Goal: Task Accomplishment & Management: Manage account settings

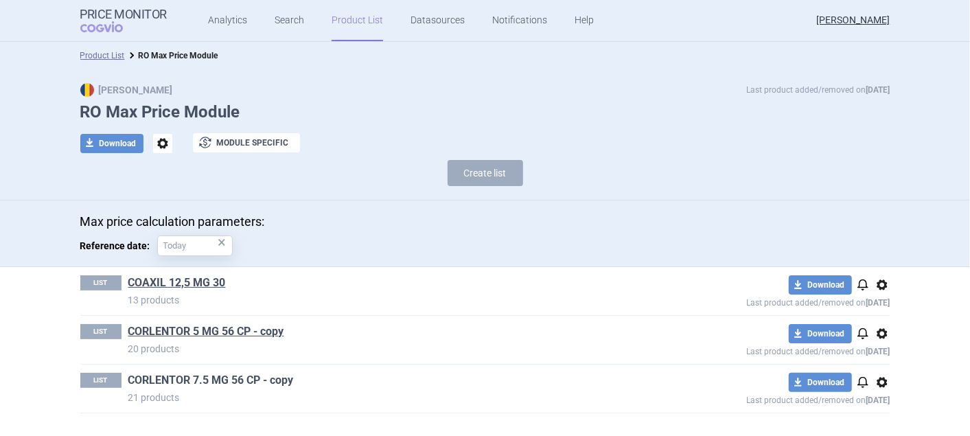
click at [165, 376] on link "CORLENTOR 7.5 MG 56 CP - copy" at bounding box center [210, 380] width 165 height 15
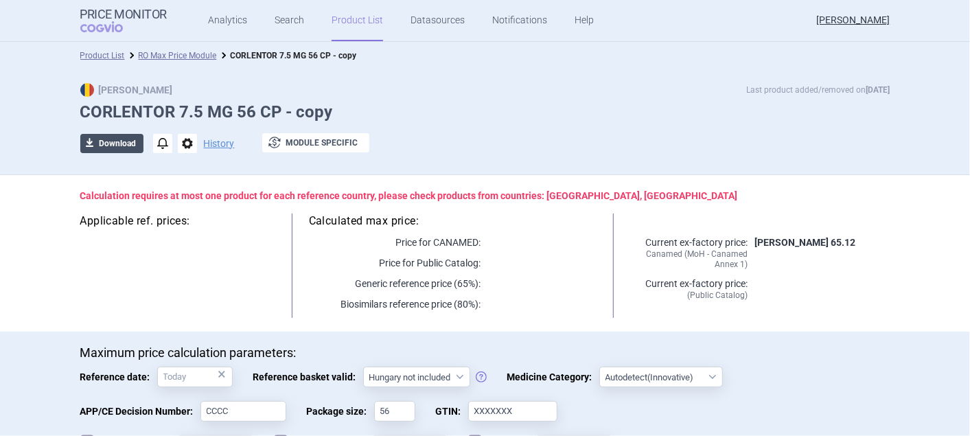
click at [117, 145] on button "download Download" at bounding box center [111, 143] width 63 height 19
select select "EUR"
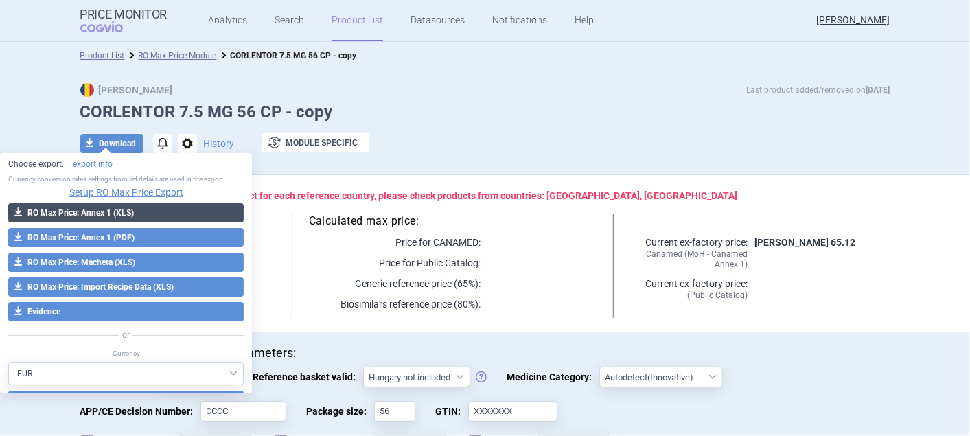
click at [89, 208] on button "download RO Max Price: Annex 1 (XLS)" at bounding box center [125, 212] width 235 height 19
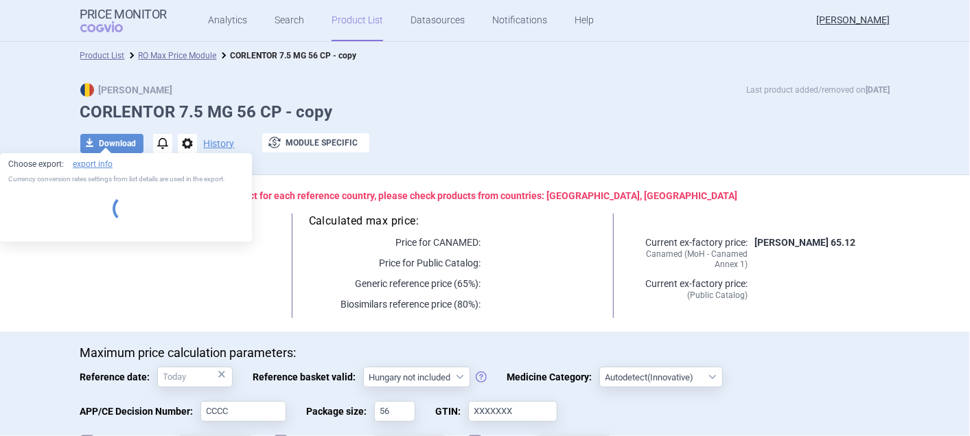
select select "EUR"
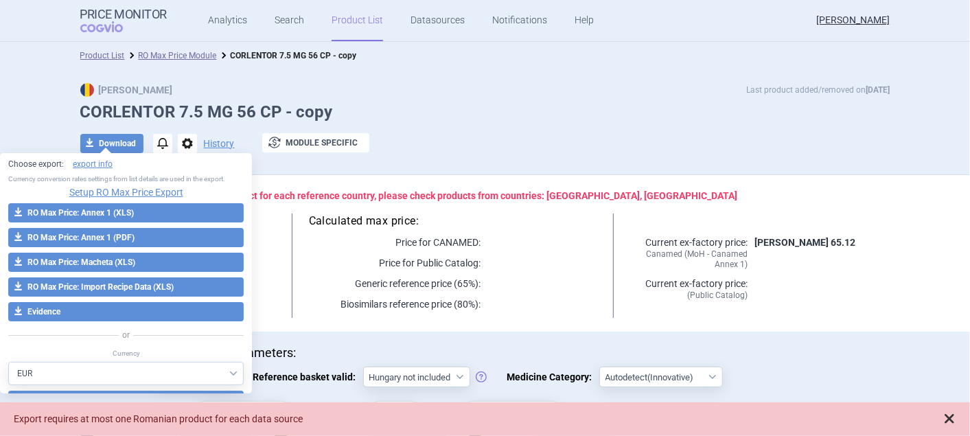
click at [952, 414] on span at bounding box center [950, 419] width 14 height 14
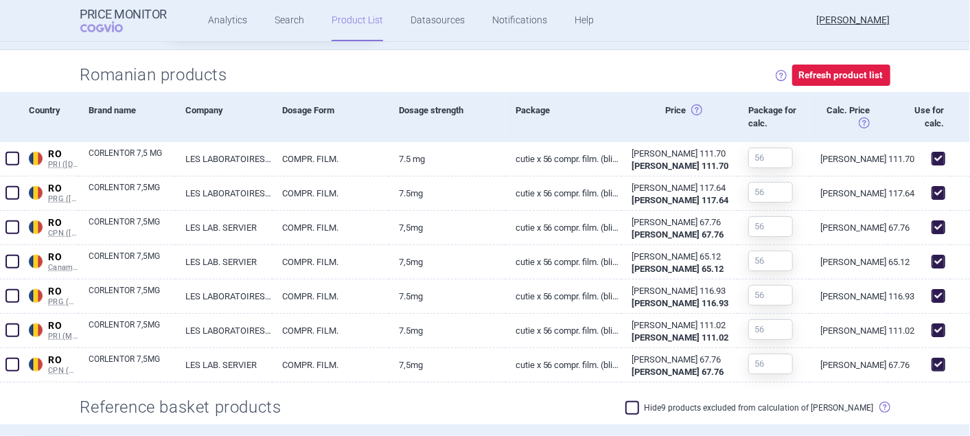
scroll to position [457, 0]
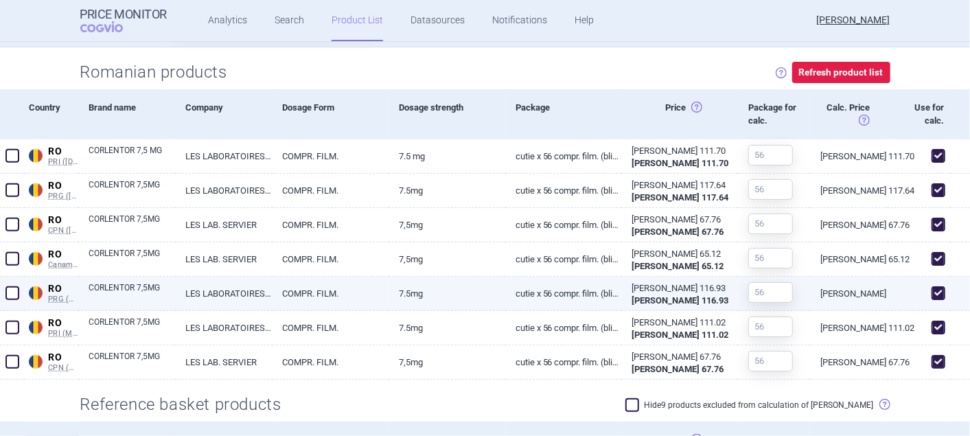
click at [932, 292] on span at bounding box center [939, 293] width 14 height 14
checkbox input "false"
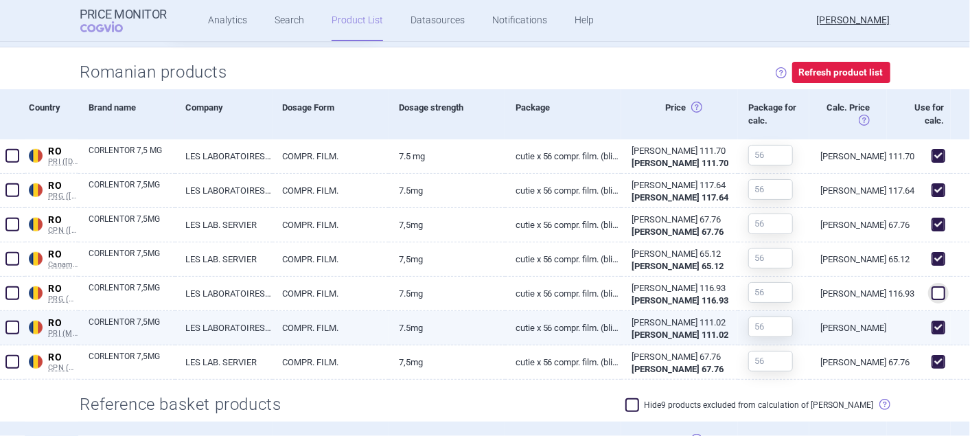
click at [932, 330] on span at bounding box center [939, 328] width 14 height 14
checkbox input "false"
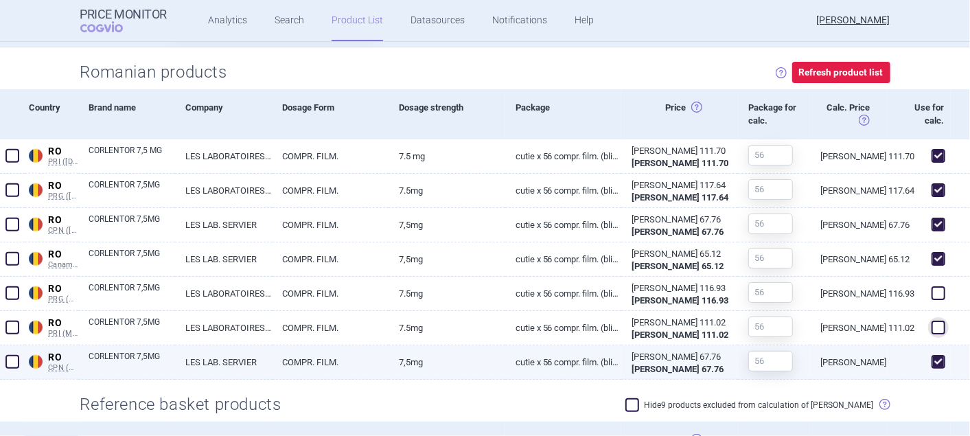
click at [932, 362] on span at bounding box center [939, 362] width 14 height 14
checkbox input "false"
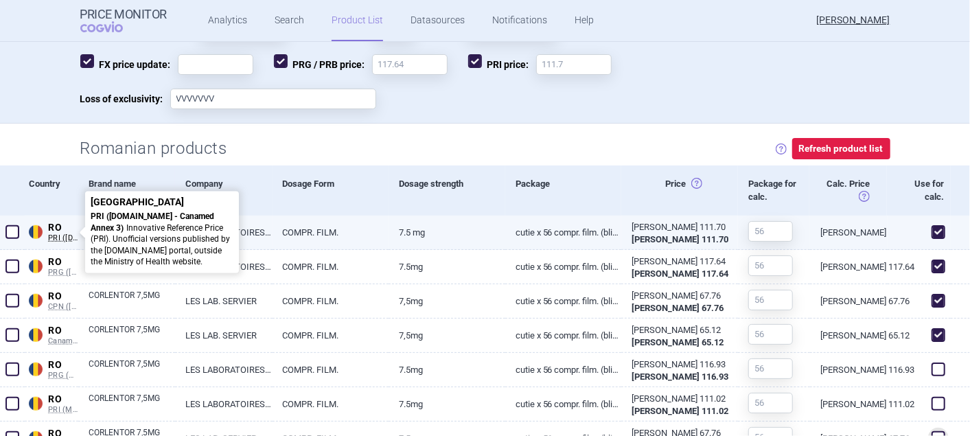
scroll to position [76, 0]
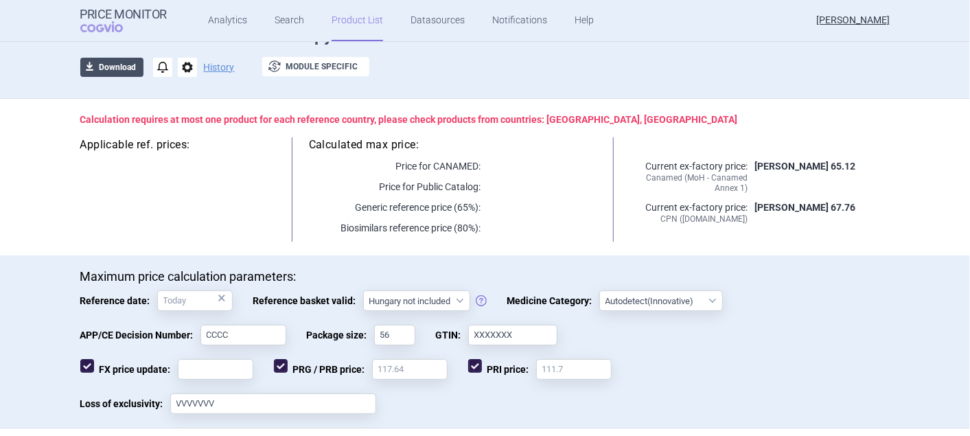
click at [87, 62] on span "download" at bounding box center [89, 67] width 19 height 19
select select "EUR"
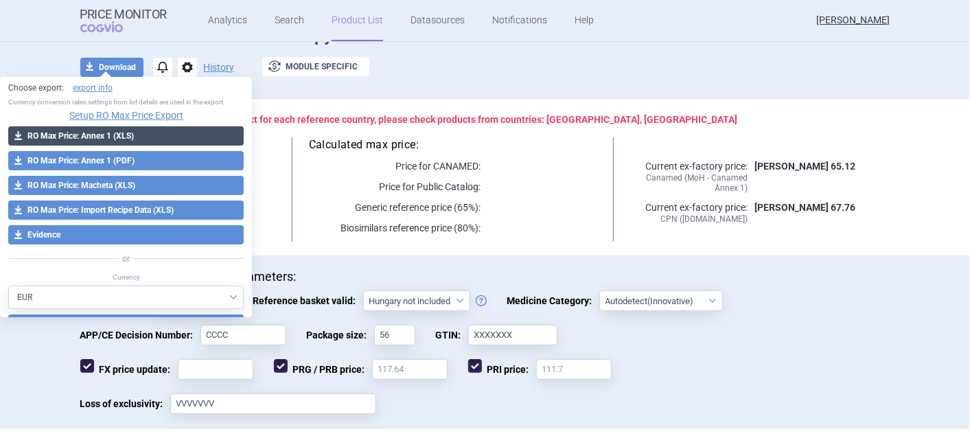
click at [105, 133] on button "download RO Max Price: Annex 1 (XLS)" at bounding box center [125, 135] width 235 height 19
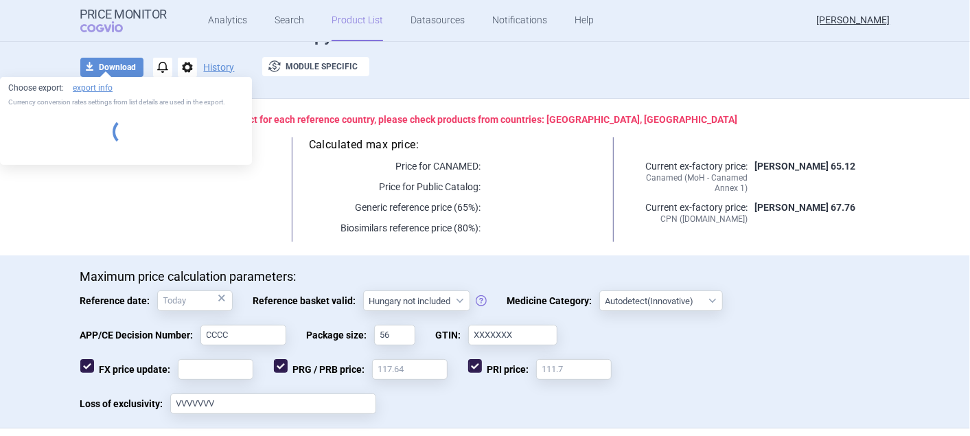
select select "EUR"
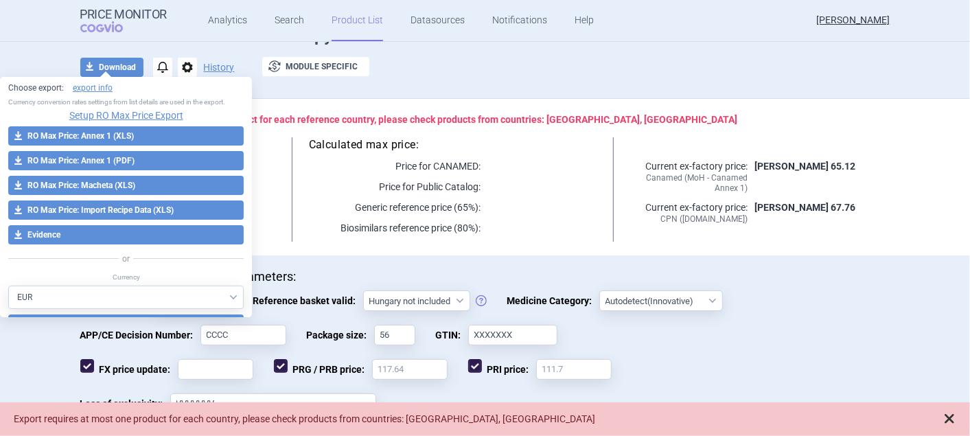
click at [951, 415] on span at bounding box center [950, 419] width 14 height 14
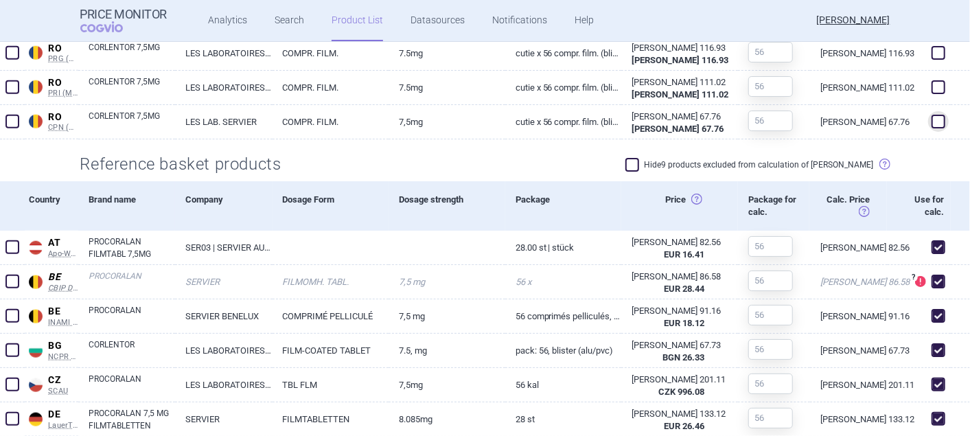
scroll to position [763, 0]
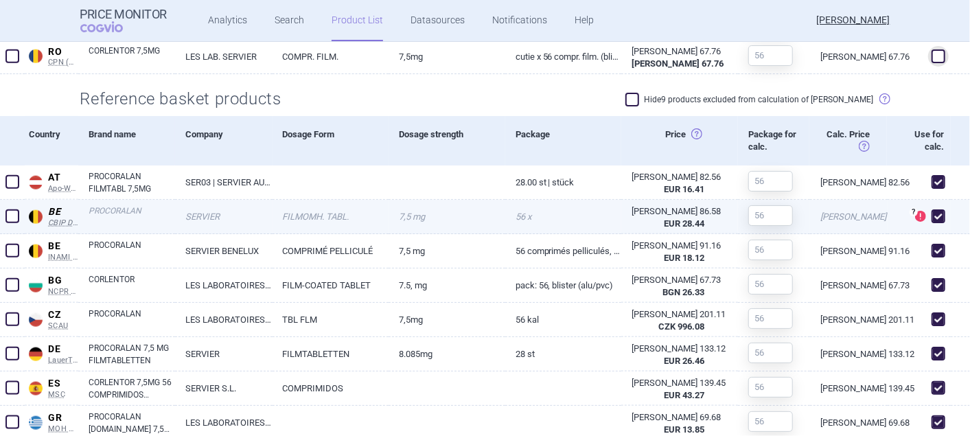
click at [932, 213] on span at bounding box center [939, 216] width 14 height 14
checkbox input "false"
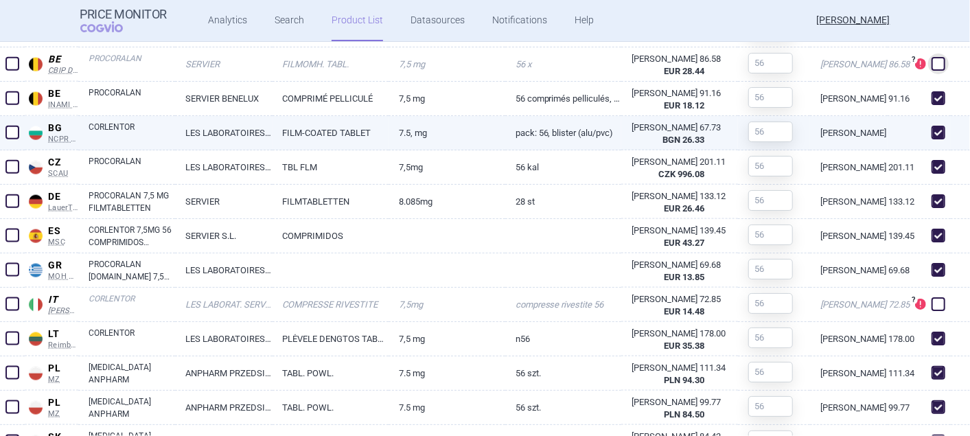
scroll to position [991, 0]
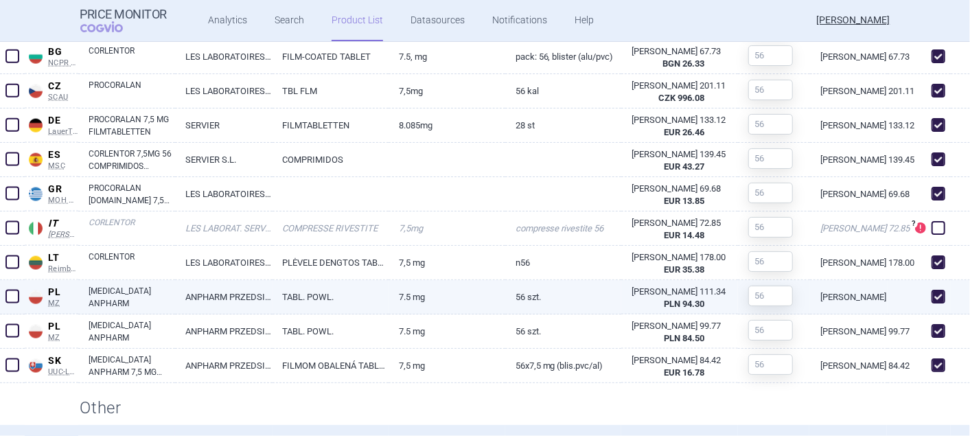
click at [932, 294] on span at bounding box center [939, 297] width 14 height 14
checkbox input "false"
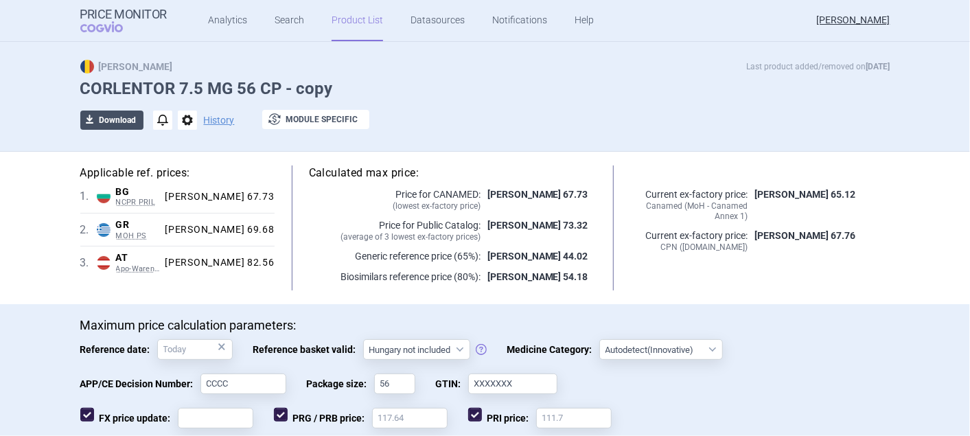
scroll to position [0, 0]
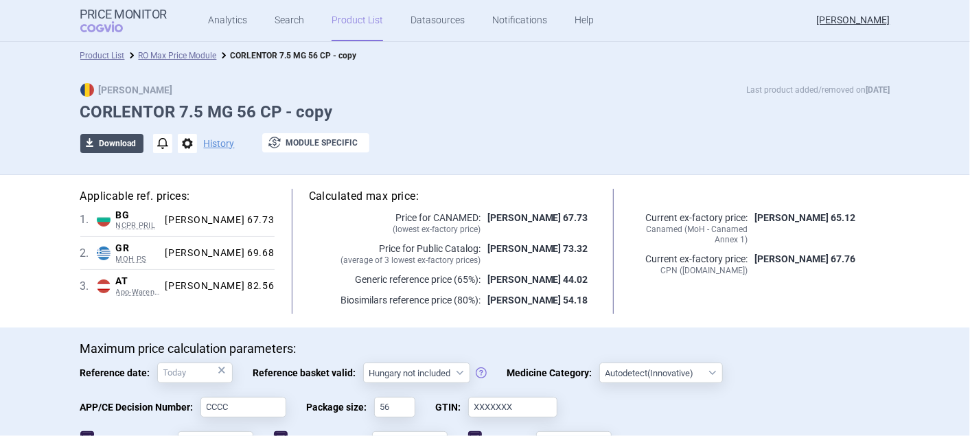
click at [115, 142] on button "download Download" at bounding box center [111, 143] width 63 height 19
select select "EUR"
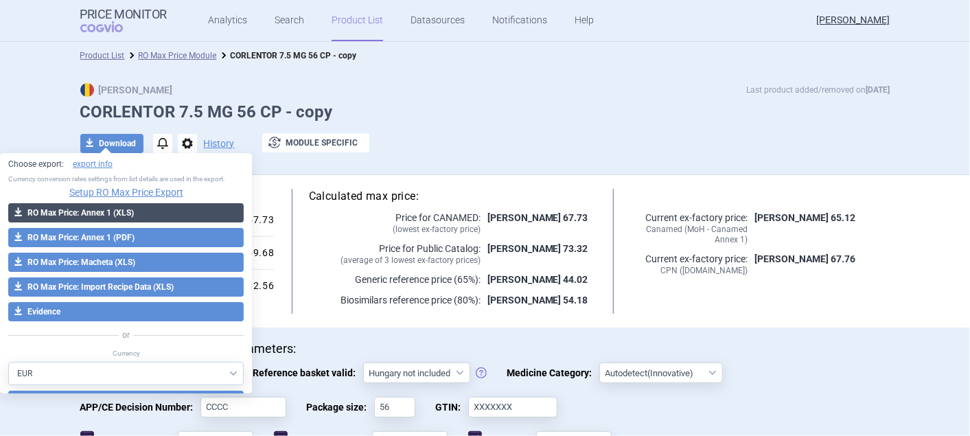
click at [87, 216] on button "download RO Max Price: Annex 1 (XLS)" at bounding box center [125, 212] width 235 height 19
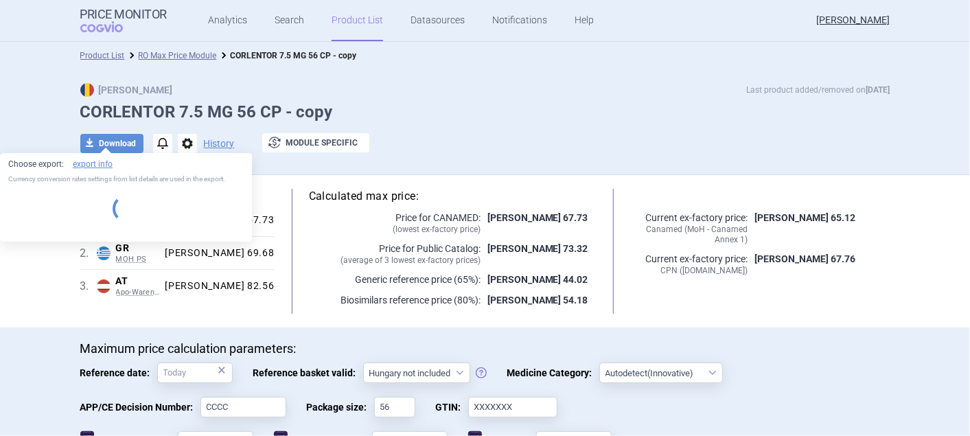
select select "EUR"
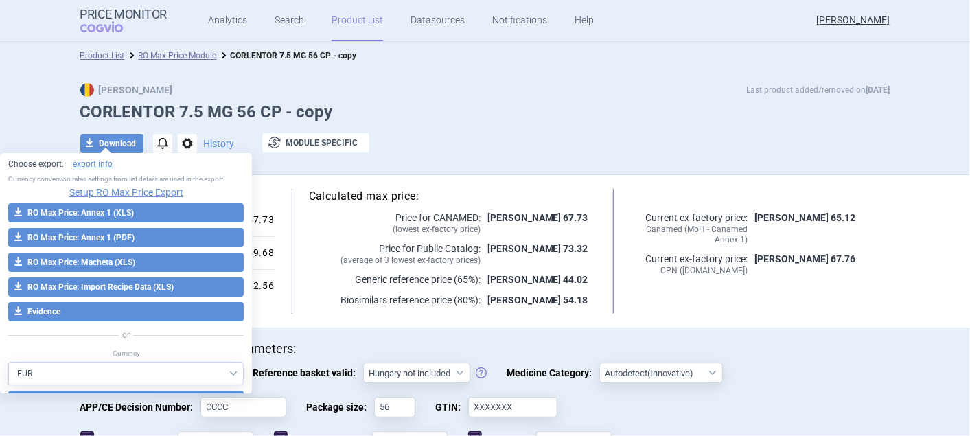
click at [451, 118] on h1 "CORLENTOR 7.5 MG 56 CP - copy" at bounding box center [485, 112] width 810 height 20
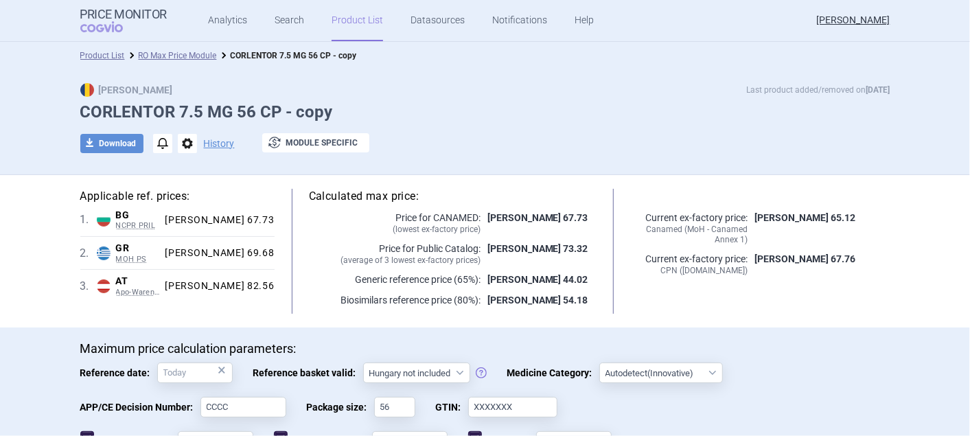
click at [354, 23] on link "Product List" at bounding box center [357, 20] width 51 height 41
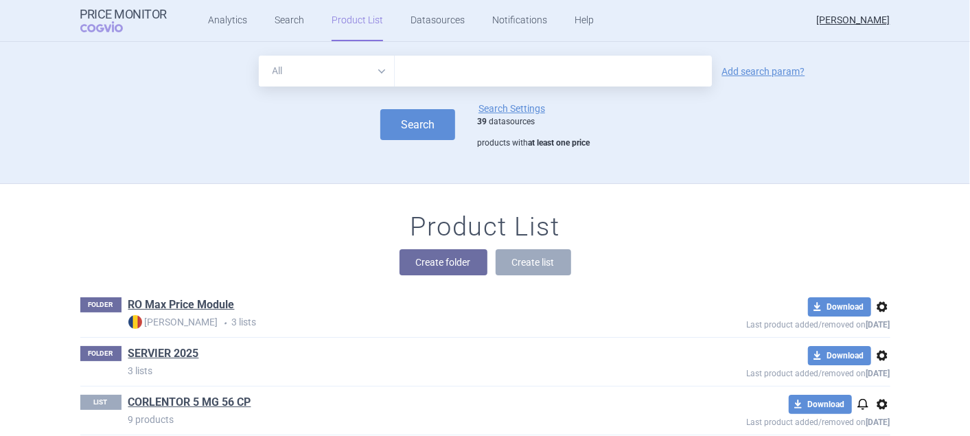
scroll to position [88, 0]
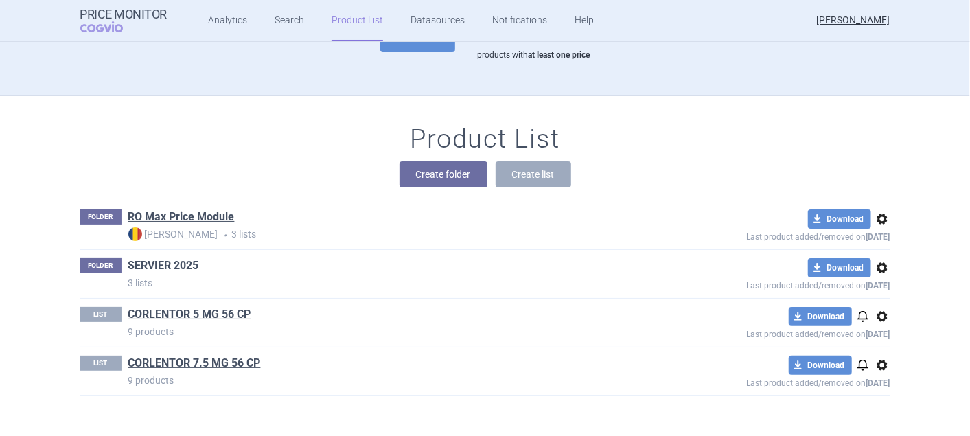
click at [159, 264] on link "SERVIER 2025" at bounding box center [163, 265] width 71 height 15
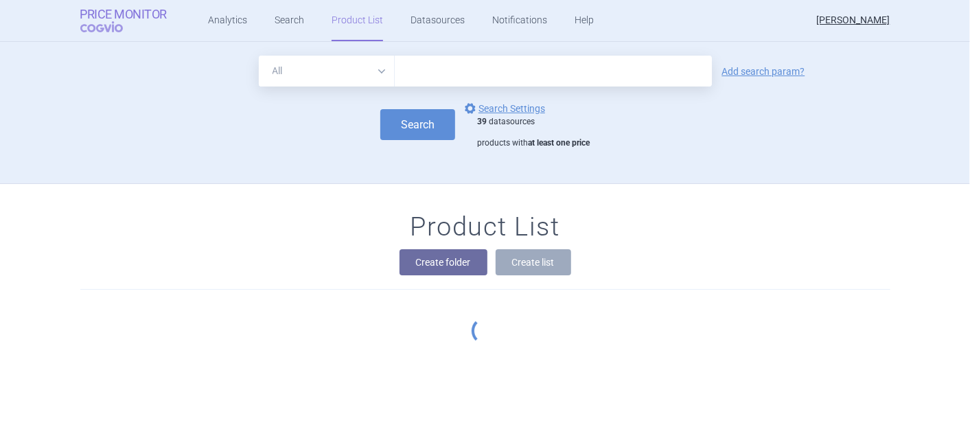
scroll to position [88, 0]
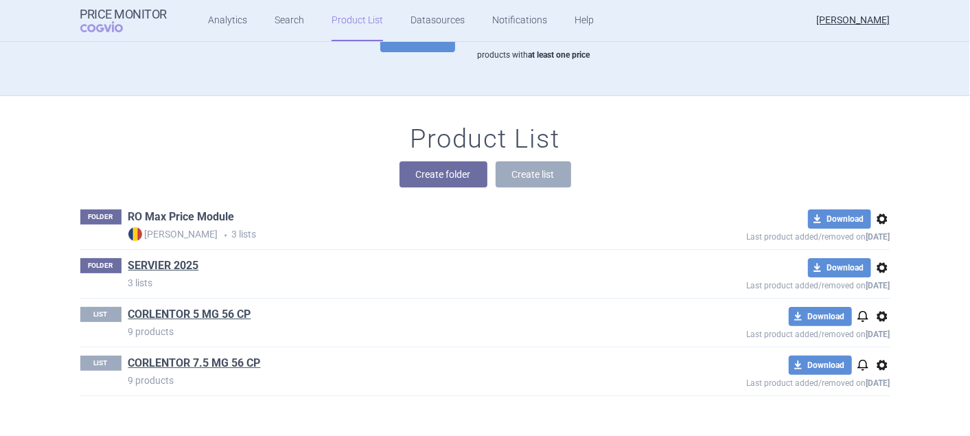
click at [214, 211] on link "RO Max Price Module" at bounding box center [181, 216] width 106 height 15
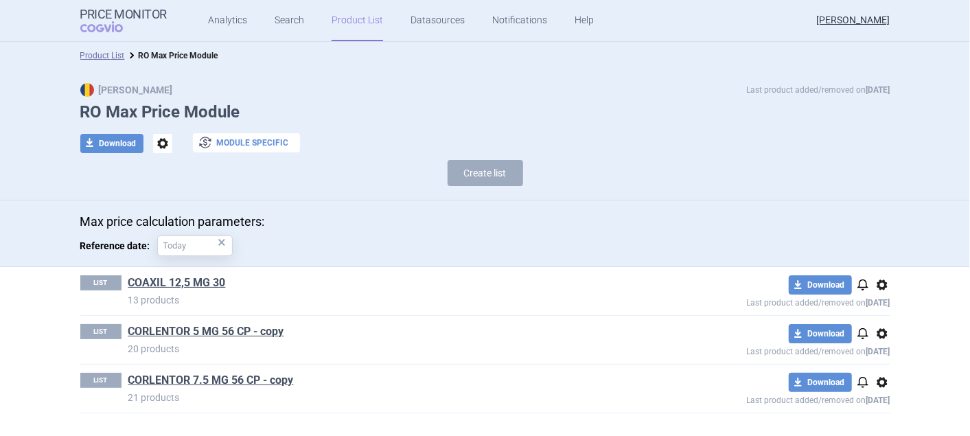
click at [245, 139] on button "exchange Module specific" at bounding box center [246, 142] width 107 height 19
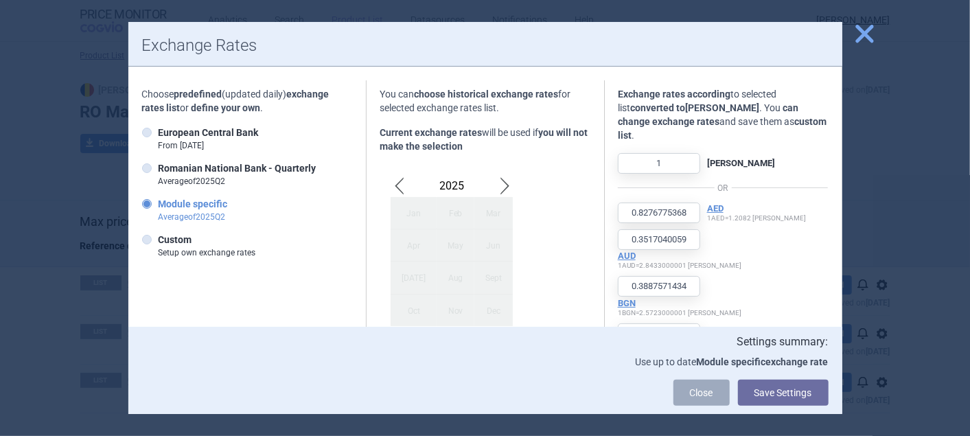
click at [859, 34] on span "close" at bounding box center [865, 34] width 24 height 24
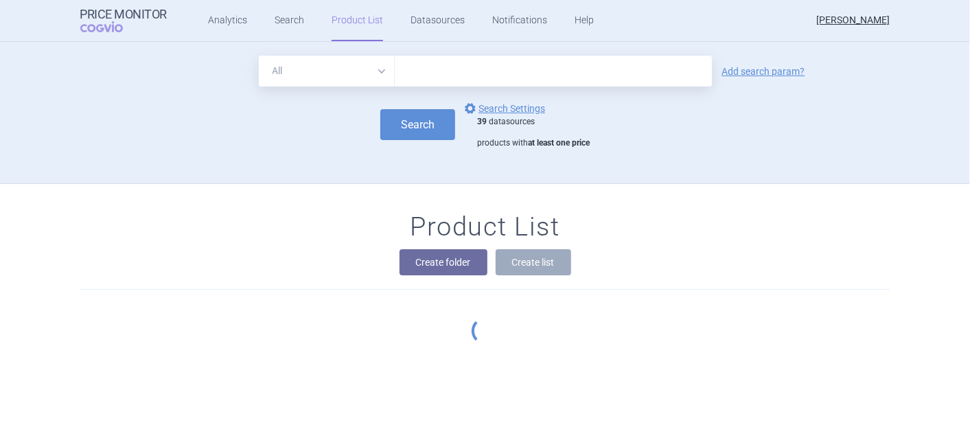
scroll to position [88, 0]
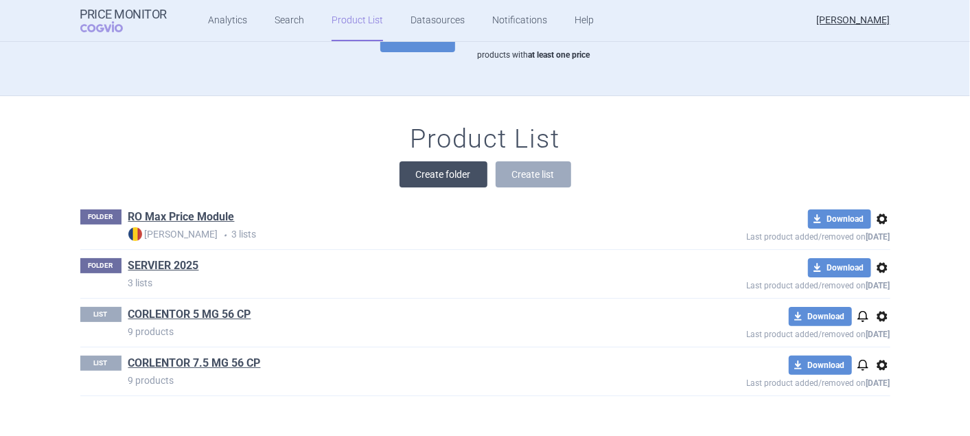
click at [413, 173] on button "Create folder" at bounding box center [444, 174] width 88 height 26
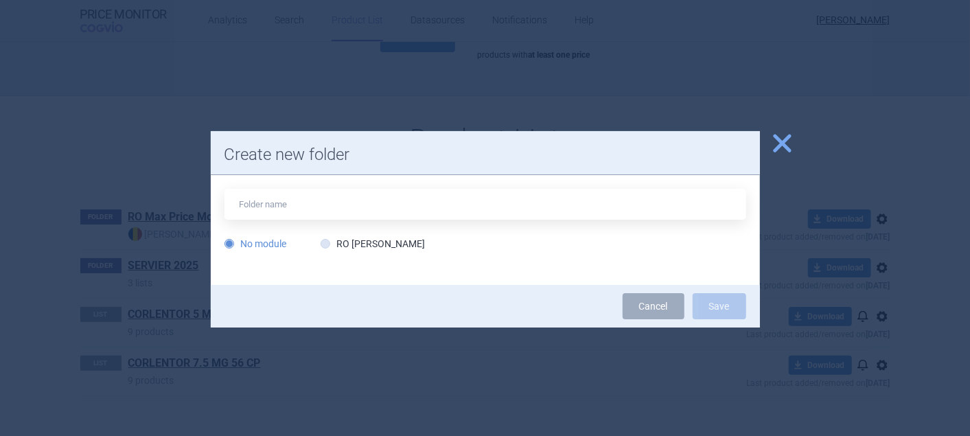
click at [330, 209] on input "text" at bounding box center [485, 204] width 522 height 31
click at [267, 206] on input "SERVOER 2025 BIS" at bounding box center [485, 204] width 522 height 31
click at [335, 205] on input "SERVIER 2025 BIS" at bounding box center [485, 204] width 522 height 31
type input "SERVIER 2025 BIS"
click at [330, 241] on icon at bounding box center [326, 244] width 10 height 10
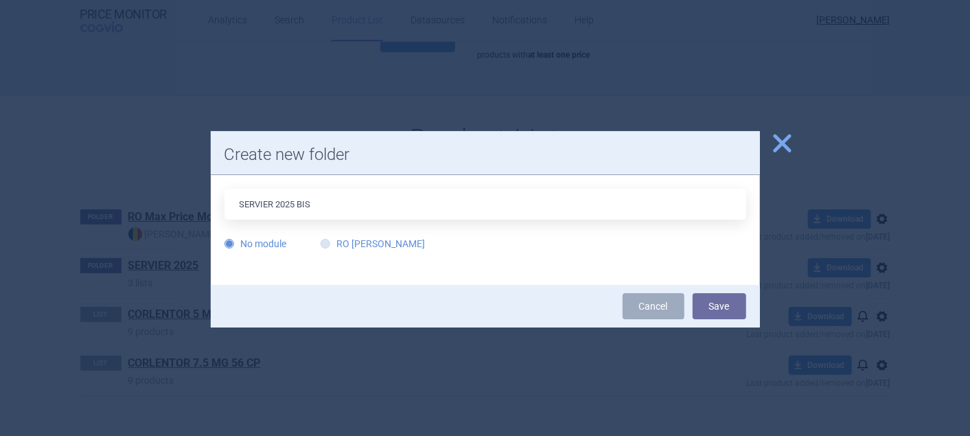
click at [330, 241] on input "RO [PERSON_NAME]" at bounding box center [328, 245] width 14 height 14
radio input "true"
click at [719, 306] on button "Save" at bounding box center [720, 306] width 54 height 26
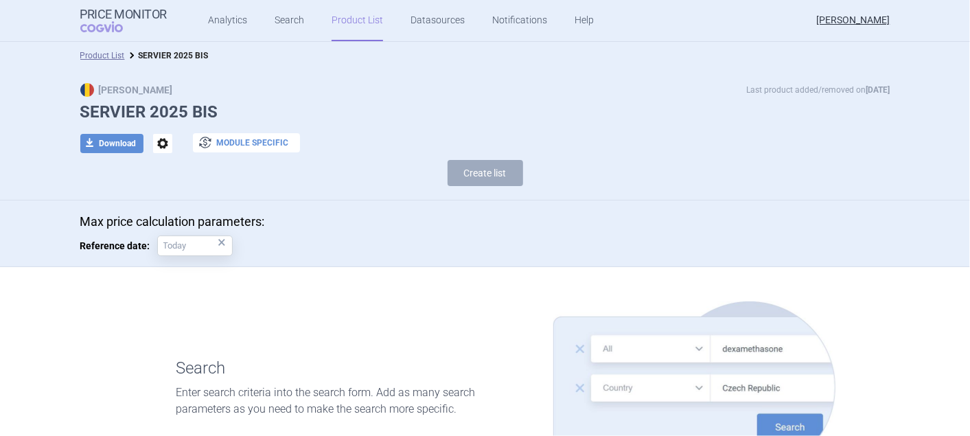
click at [223, 143] on button "exchange Module specific" at bounding box center [246, 142] width 107 height 19
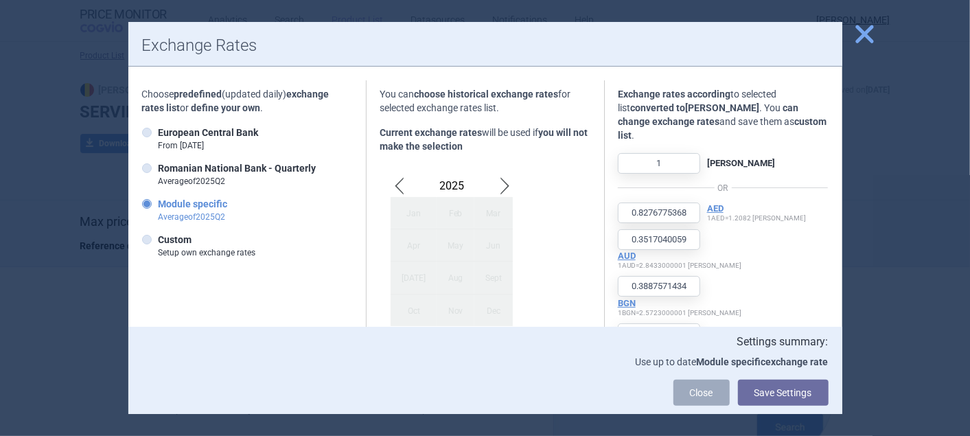
click at [397, 242] on div "Apr" at bounding box center [414, 245] width 46 height 32
click at [146, 169] on icon at bounding box center [147, 168] width 10 height 10
click at [146, 169] on input "Romanian National Bank - Quarterly Average of 2025 Q 2" at bounding box center [150, 169] width 14 height 14
radio input "true"
type input "0.0872010722"
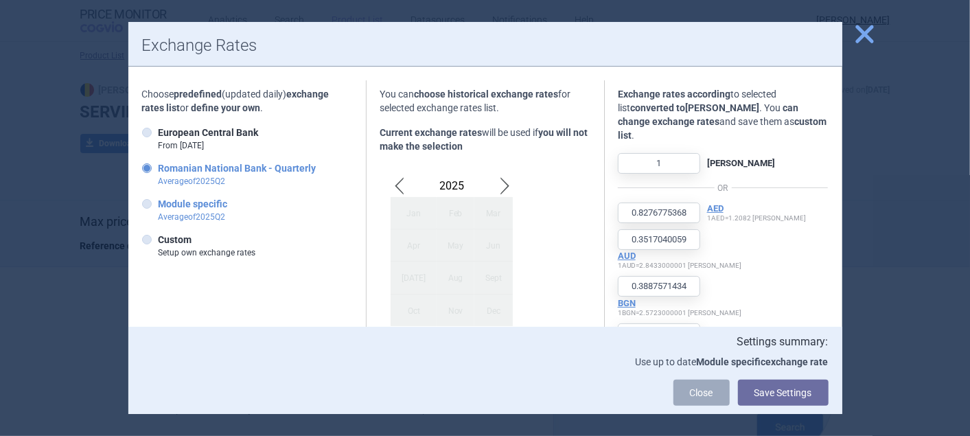
type input "1.5942247514"
type input "917.9311425106"
type input "30.0394065371"
type input "0.1640021703"
type input "0.0706496366"
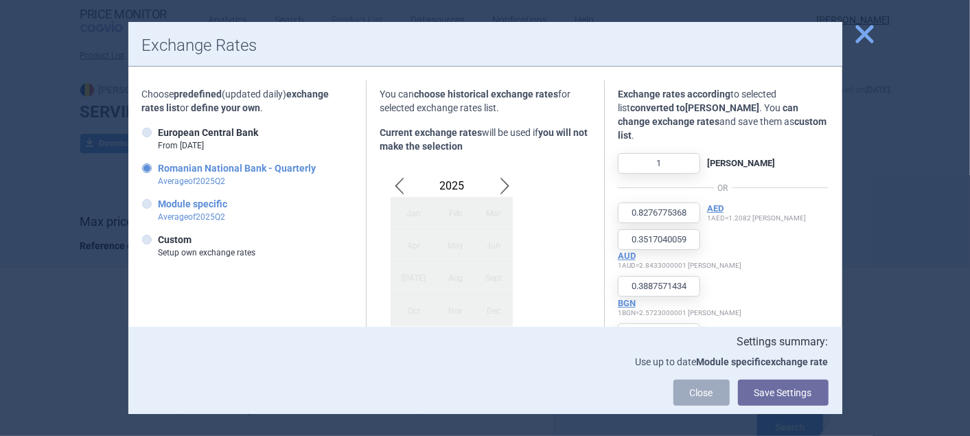
type input "124.0689874151"
type input "20673.5901081361"
type input "0.0889403816"
type input "0.8432480411"
type input "0.8679818412"
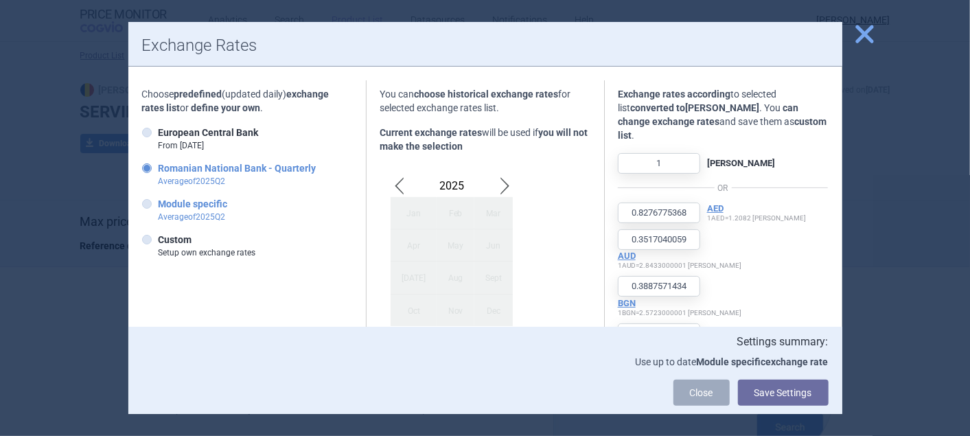
type input "2871.241457826"
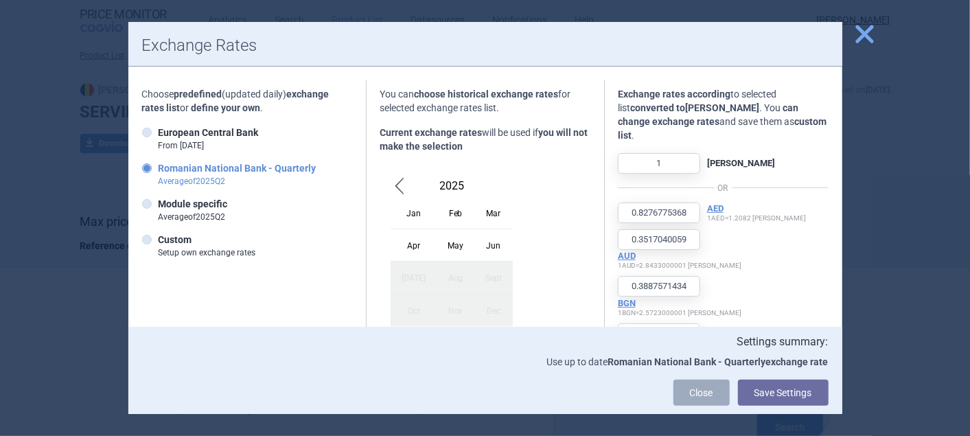
click at [402, 239] on div "Apr" at bounding box center [414, 245] width 46 height 32
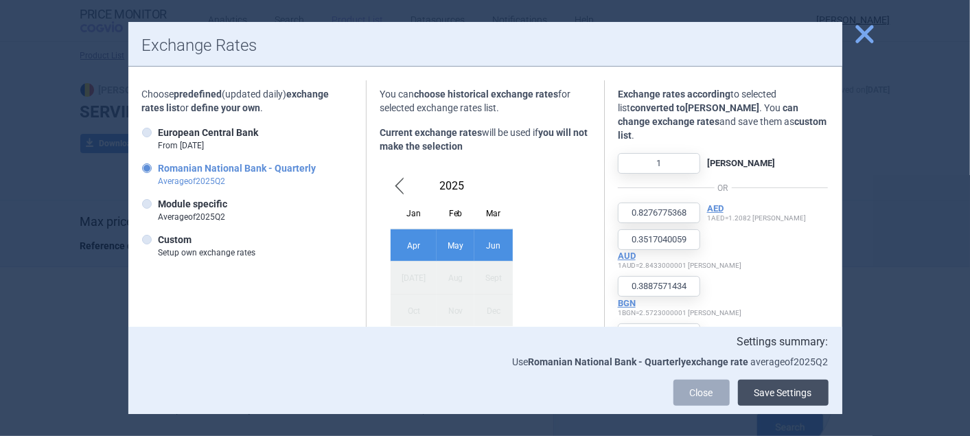
click at [758, 395] on button "Save Settings" at bounding box center [783, 393] width 91 height 26
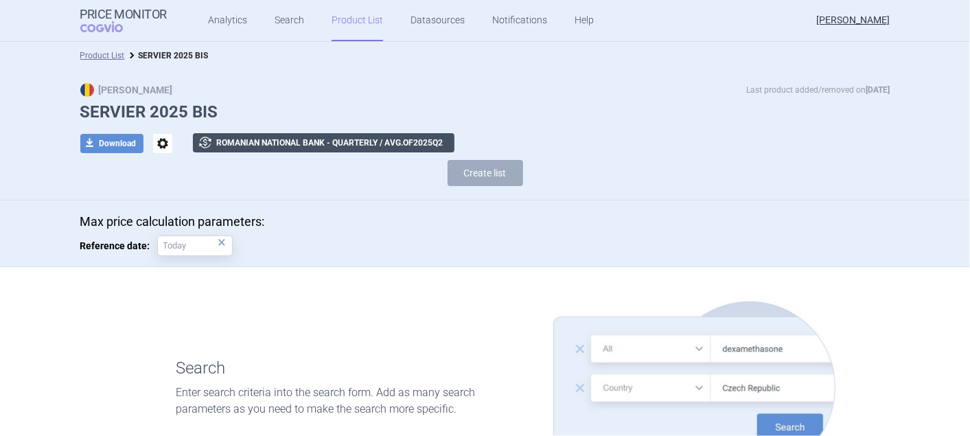
click at [277, 144] on button "exchange Romanian National Bank - Quarterly / avg. of 2025 Q 2" at bounding box center [324, 142] width 262 height 19
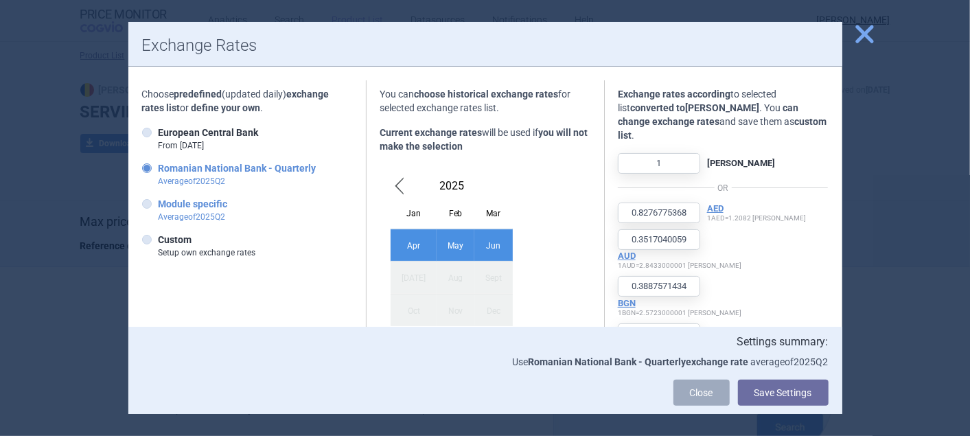
click at [149, 207] on icon at bounding box center [147, 204] width 10 height 10
click at [149, 207] on input "Module specific Average of 2025 Q 2" at bounding box center [150, 205] width 14 height 14
radio input "true"
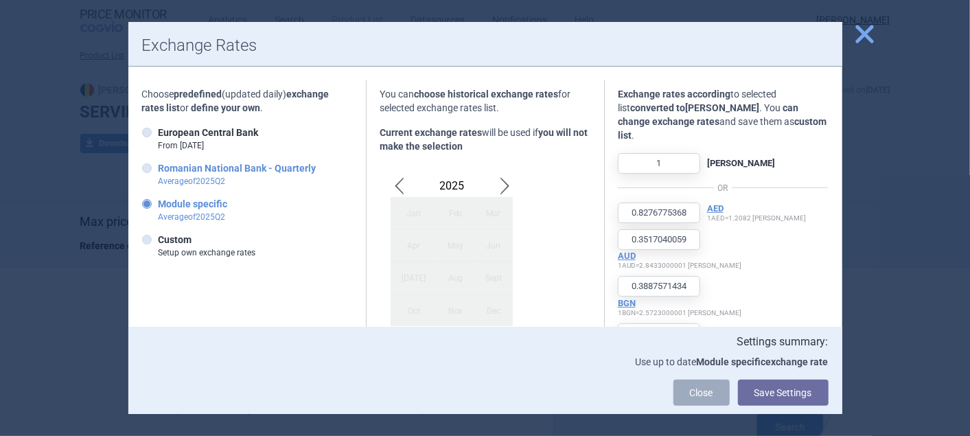
click at [145, 166] on icon at bounding box center [147, 168] width 10 height 10
click at [145, 166] on input "Romanian National Bank - Quarterly Average of 2025 Q 2" at bounding box center [150, 169] width 14 height 14
radio input "true"
type input "0.0872010722"
type input "1.5942247514"
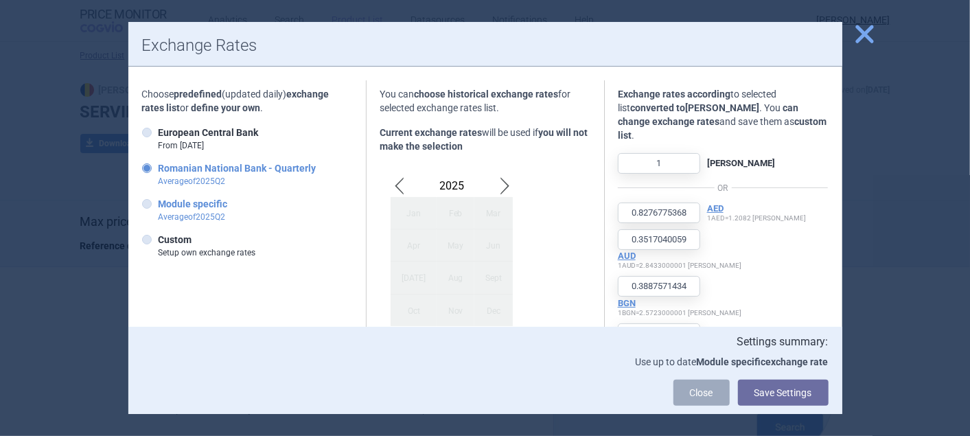
type input "917.9311425106"
type input "30.0394065371"
type input "0.1640021703"
type input "0.0706496366"
type input "124.0689874151"
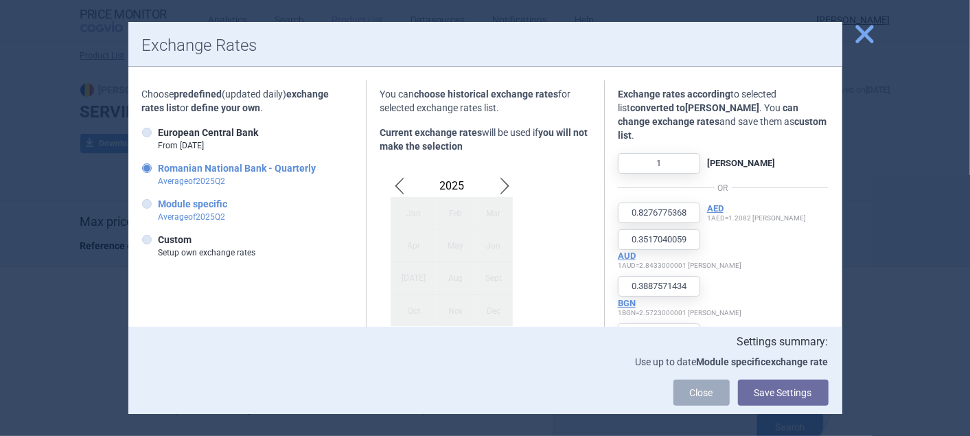
type input "20673.5901081361"
type input "0.0889403816"
type input "0.8432480411"
type input "0.8679818412"
type input "2871.241457826"
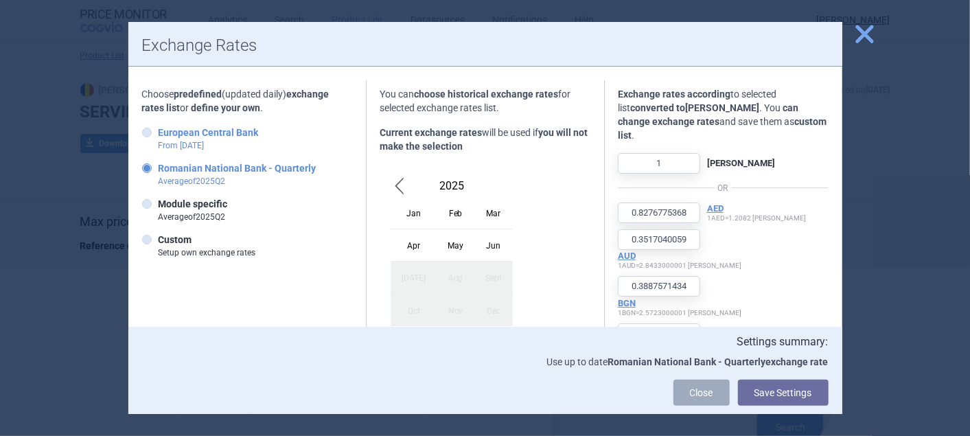
click at [147, 131] on icon at bounding box center [147, 133] width 10 height 10
click at [147, 131] on input "European Central Bank From [DATE]" at bounding box center [150, 133] width 14 height 14
radio input "true"
type input "4.30888"
type input "1.787"
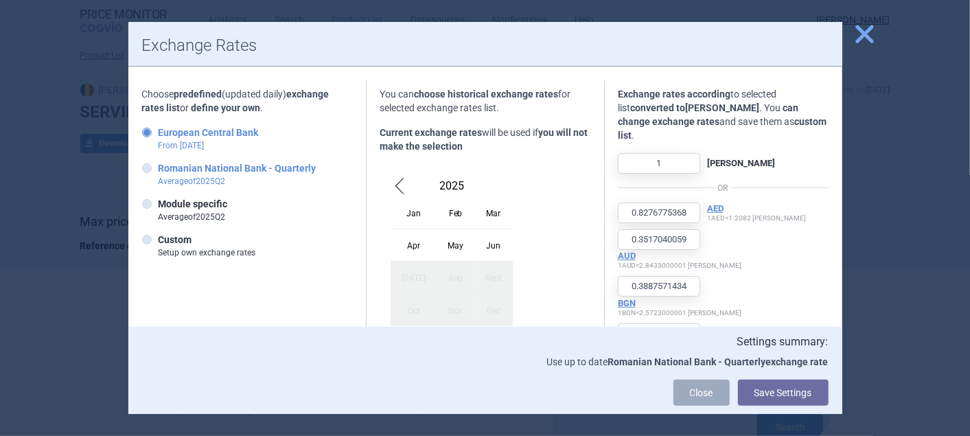
type input "1.9558"
type input "0.442295"
type input "8.086112"
type input "6.346"
type input "1.6138"
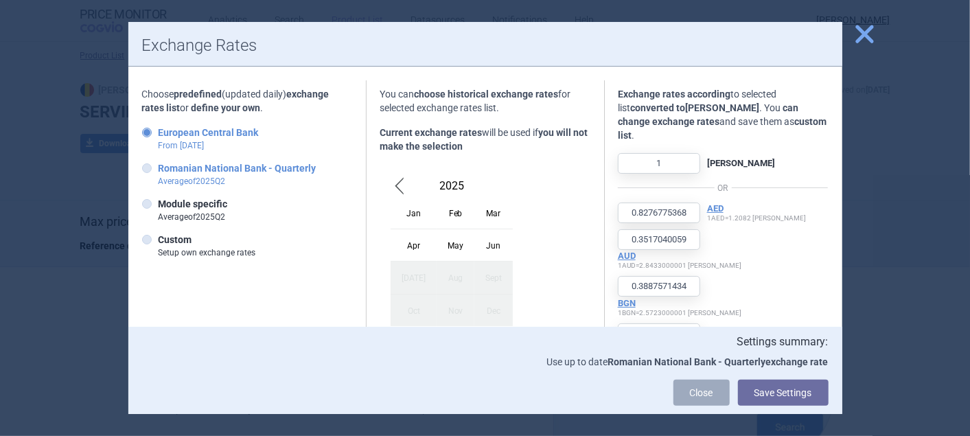
type input "0.939"
type input "8.3489"
type input "4655.86425"
type input "24.421"
type input "7.4648"
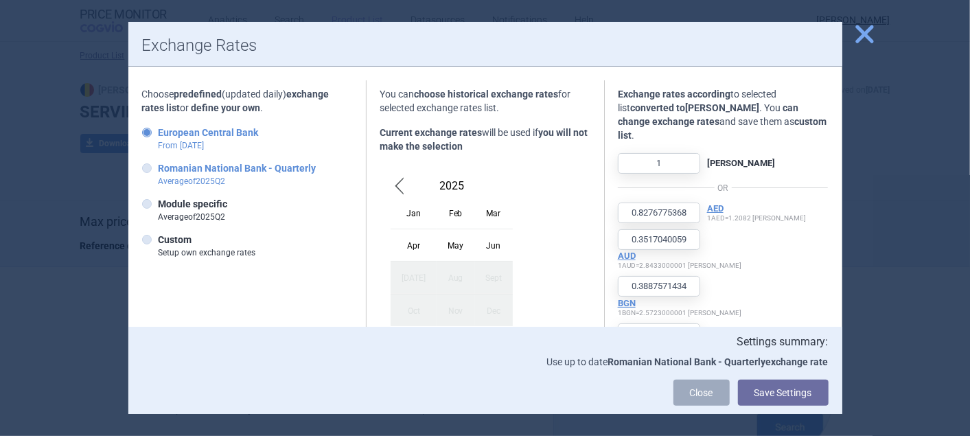
type input "152.363715"
type input "0.8678"
type input "392.75"
type input "3.903"
type input "103.221"
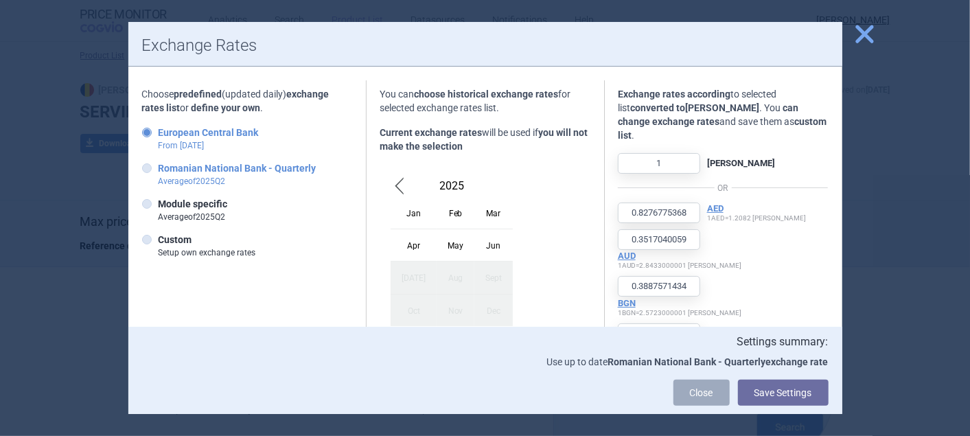
type input "143"
type input "0.83184"
type input "173.09"
type input "1626.8"
type input "0.358344"
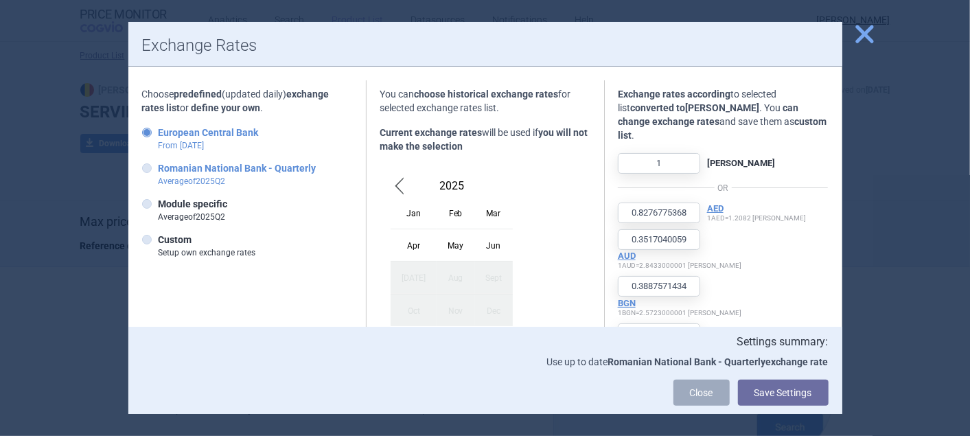
type input "629.293785"
type input "104859.095248"
type input "19.654101"
type input "4.942"
type input "11.7505"
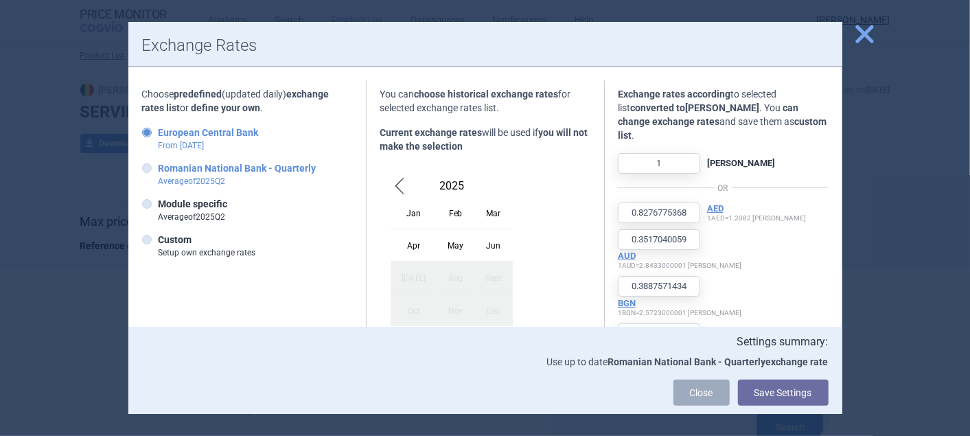
type input "1.9901"
type input "0.451117"
type input "4.2505"
type input "4.277062"
type input "117.181522"
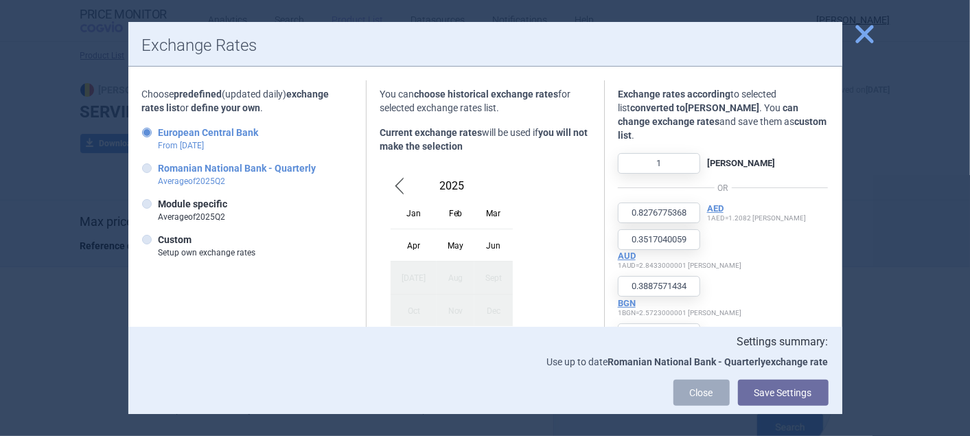
type input "96.065742"
type input "4.402515"
type input "11.001"
type input "1.1697"
type input "14563.304193"
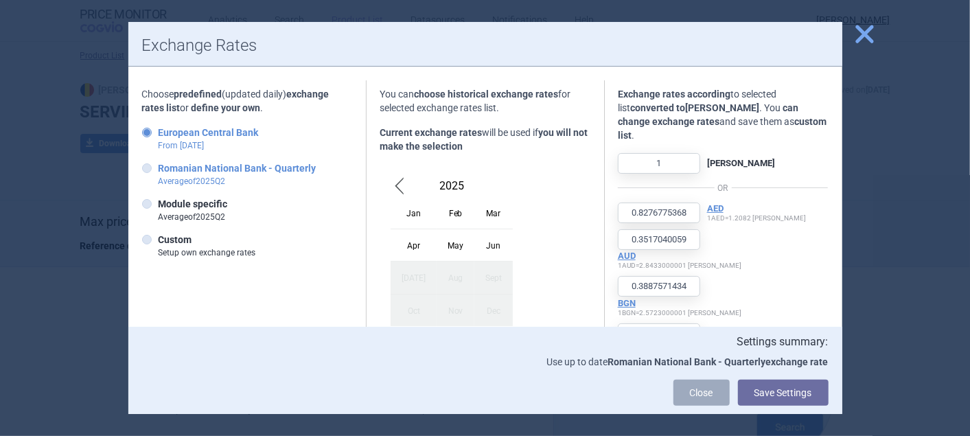
type input "20.6644"
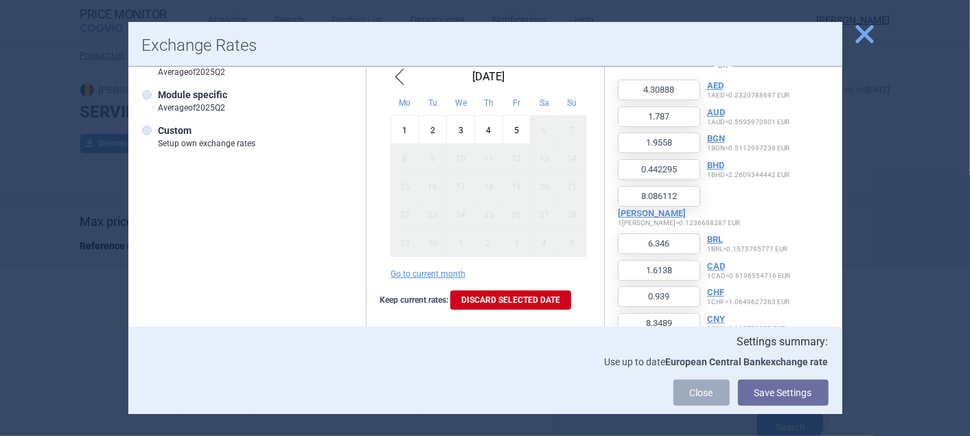
scroll to position [76, 0]
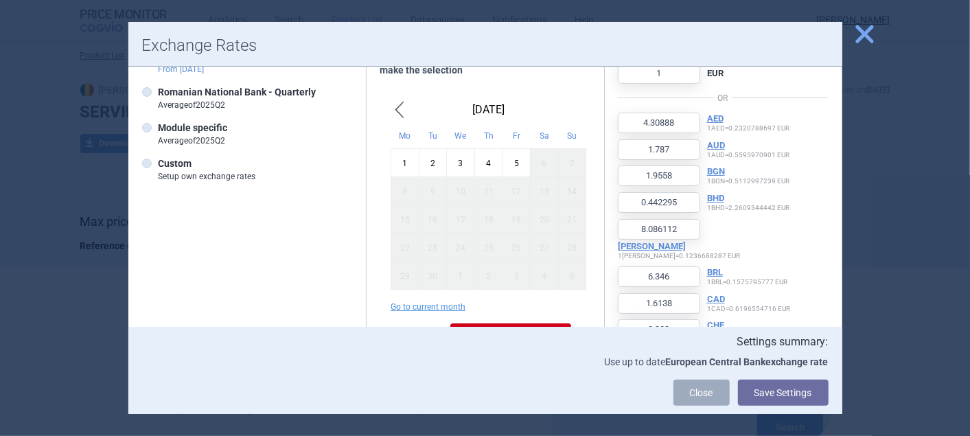
click at [400, 192] on div "8" at bounding box center [405, 191] width 28 height 28
click at [147, 163] on icon at bounding box center [147, 164] width 10 height 10
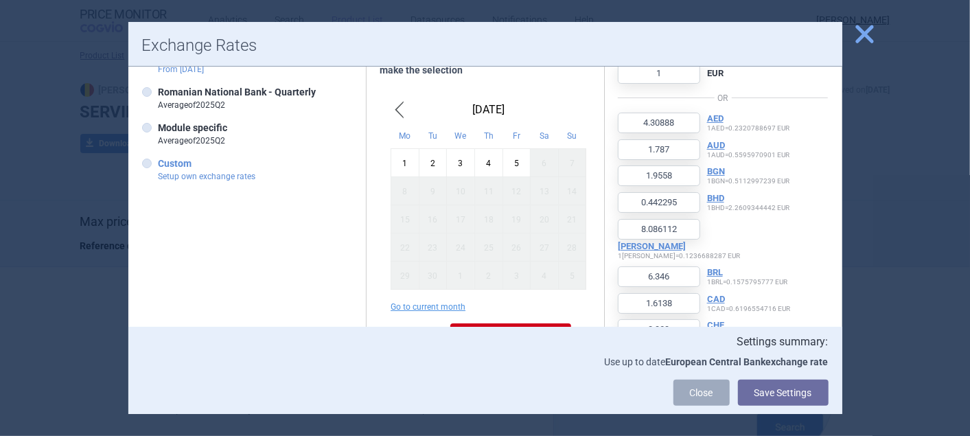
click at [147, 163] on input "Custom Setup own exchange rates" at bounding box center [150, 164] width 14 height 14
radio input "true"
type input "0.8476"
type input "0.3519"
type input "0.3851"
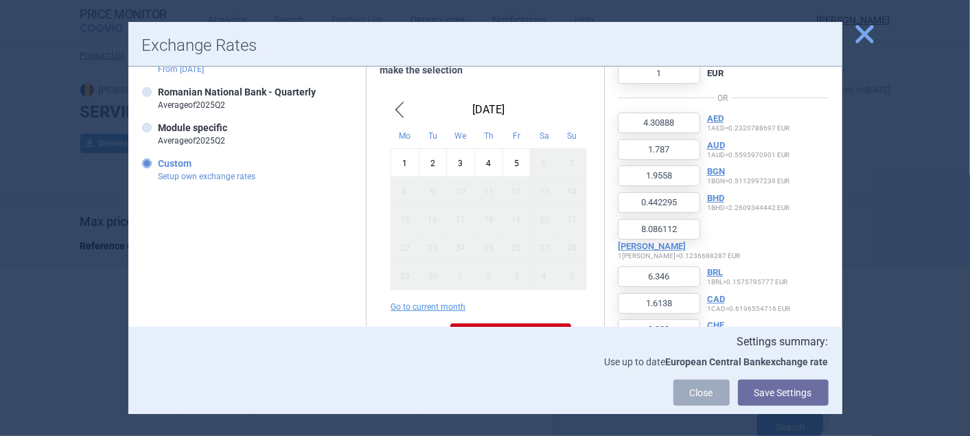
type input "0.0868"
type input "1.5907"
type input "1.2495"
type input "0.3178"
type input "0.1849"
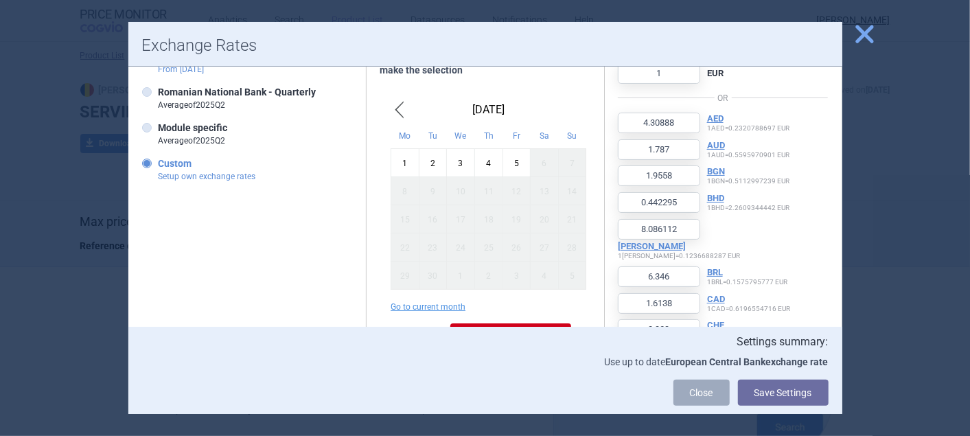
type input "1.6439"
type input "918.0189"
type input "4.8085"
type input "1.4698"
type input "29.9464"
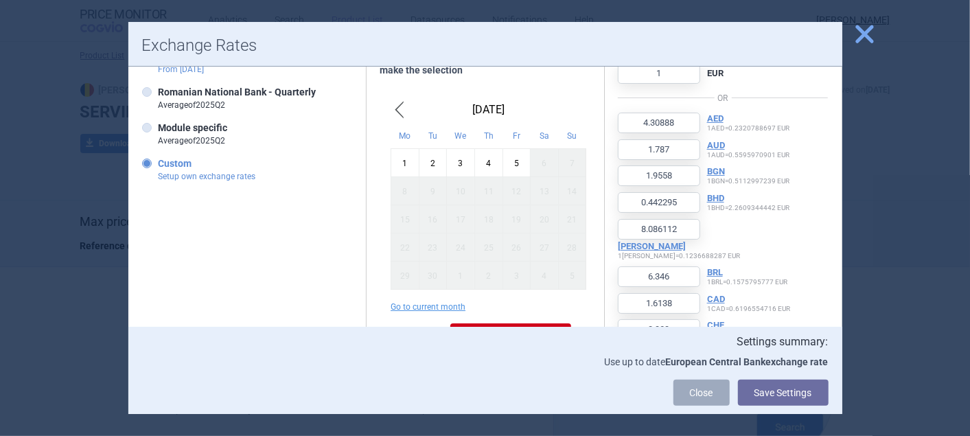
type input "0.1709"
type input "77.3325"
type input "0.7685"
type input "20.3242"
type input "28.1567"
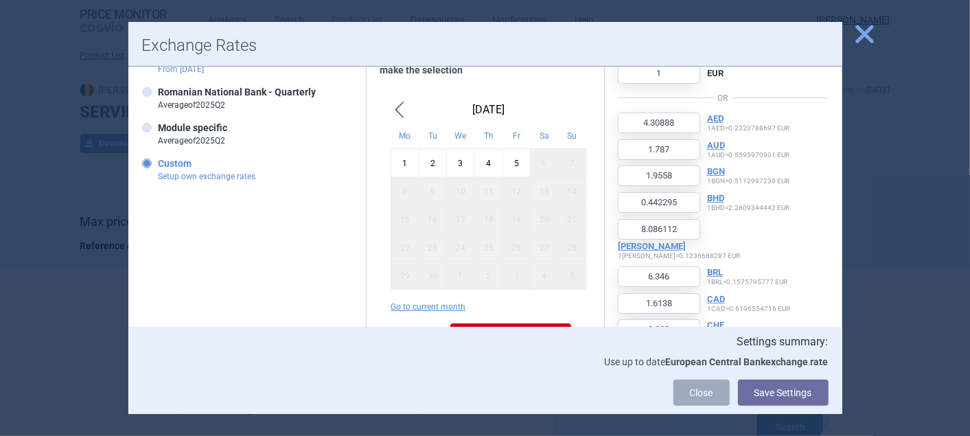
type input "0.1636"
type input "34.0814"
type input "320.3169"
type input "0.0705"
type input "123.7118"
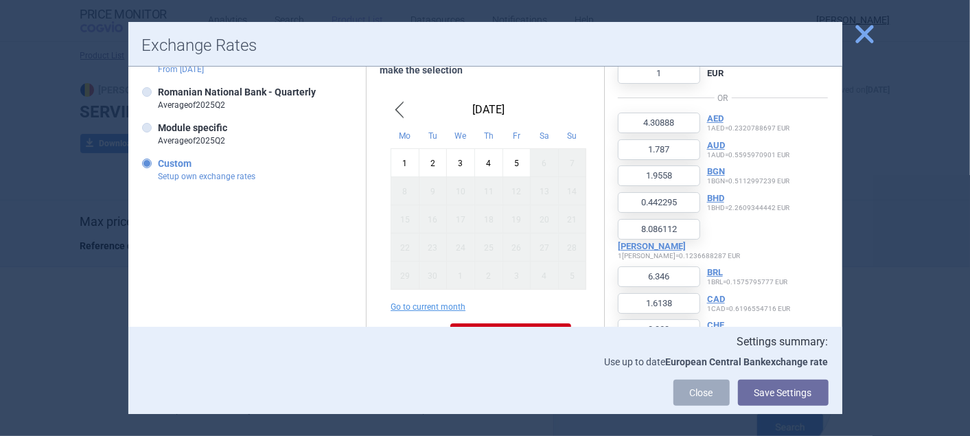
type input "20614.0775"
type input "3.8638"
type input "0.9731"
type input "2.3137"
type input "0.3919"
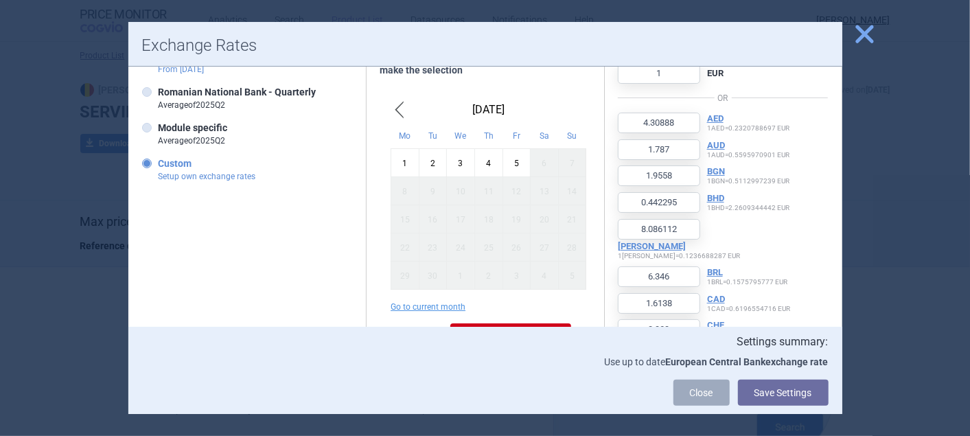
type input "0.0887"
type input "0.8369"
type input "0.8414"
type input "23.0716"
type input "18.7368"
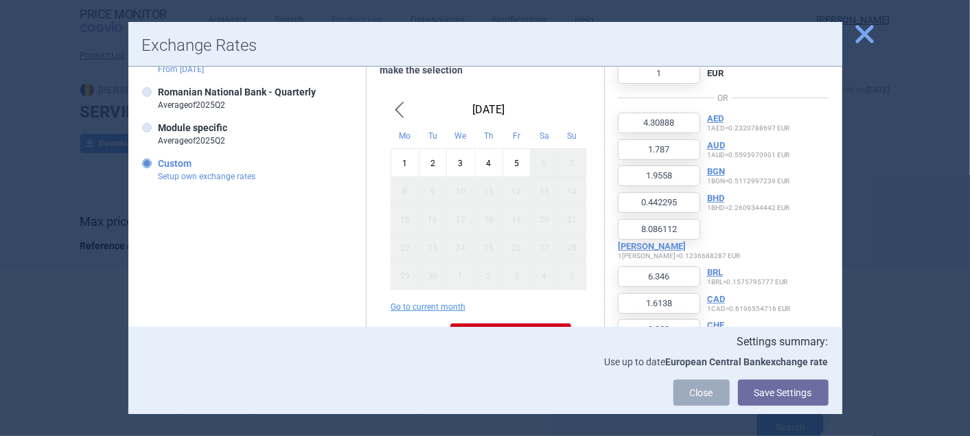
type input "0.8656"
type input "2.1661"
type input "0.2303"
type input "2862.9761"
type input "4.0688"
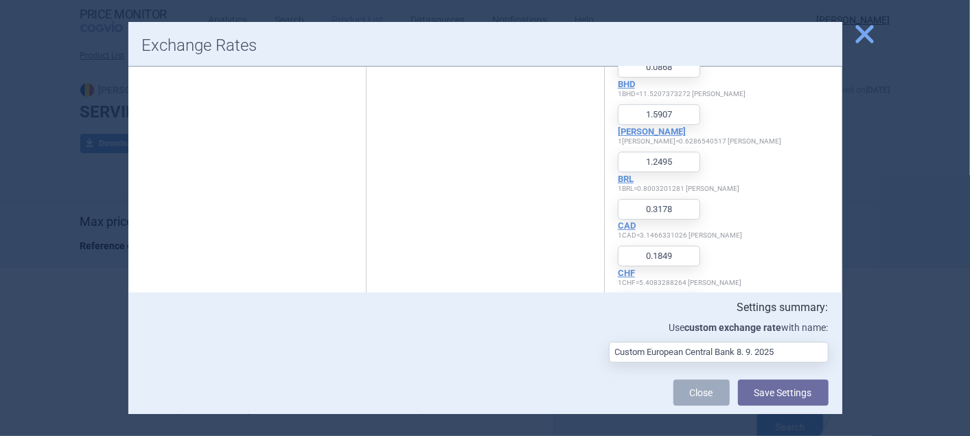
scroll to position [58, 0]
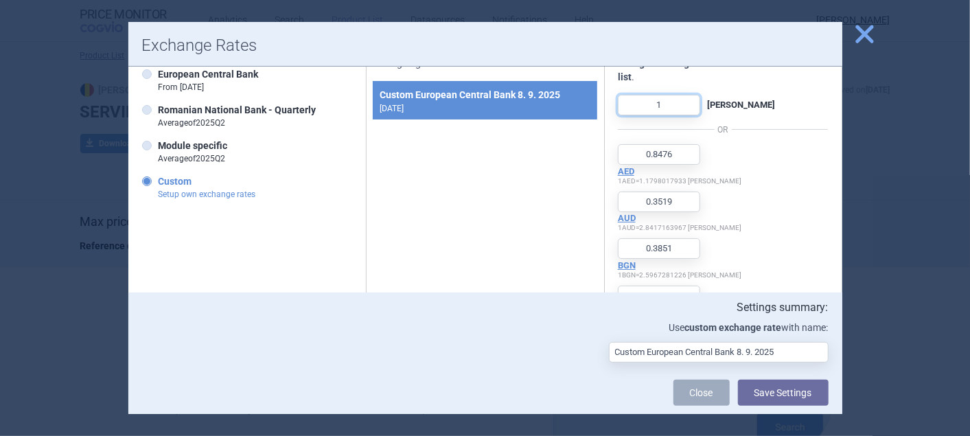
click at [678, 95] on input "1" at bounding box center [659, 105] width 82 height 21
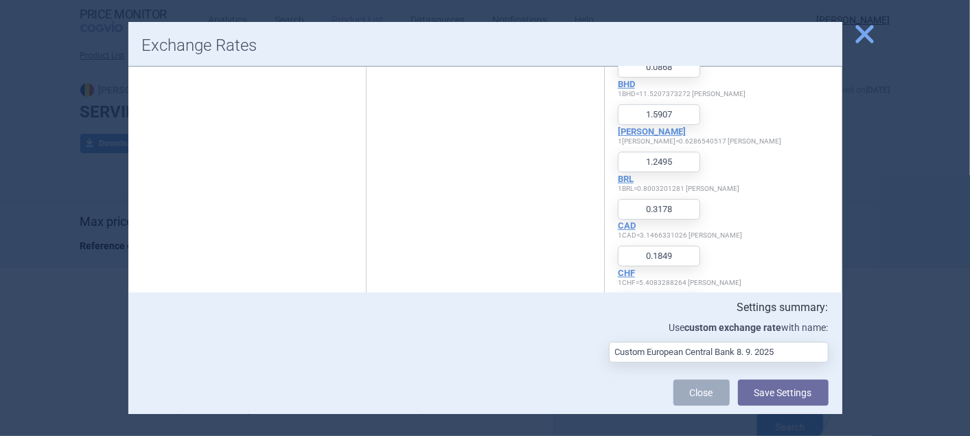
scroll to position [363, 0]
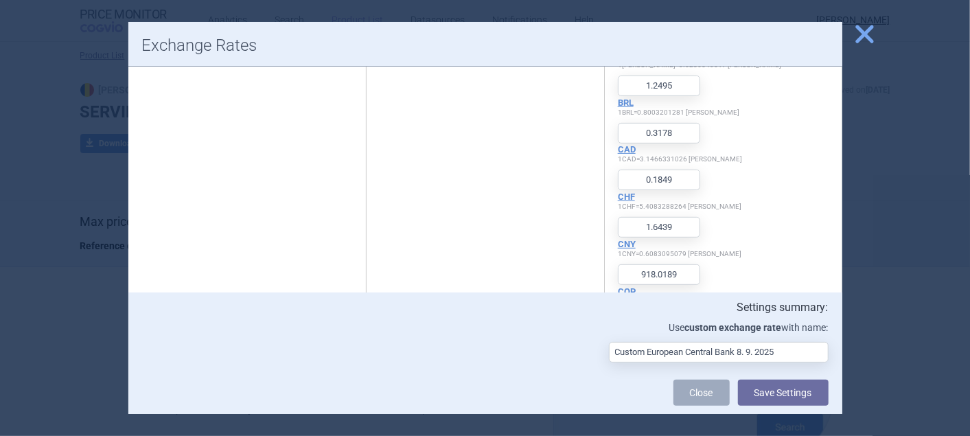
type input "4.3047"
type input "1.7872"
type input "1.9558"
type input "0.4408"
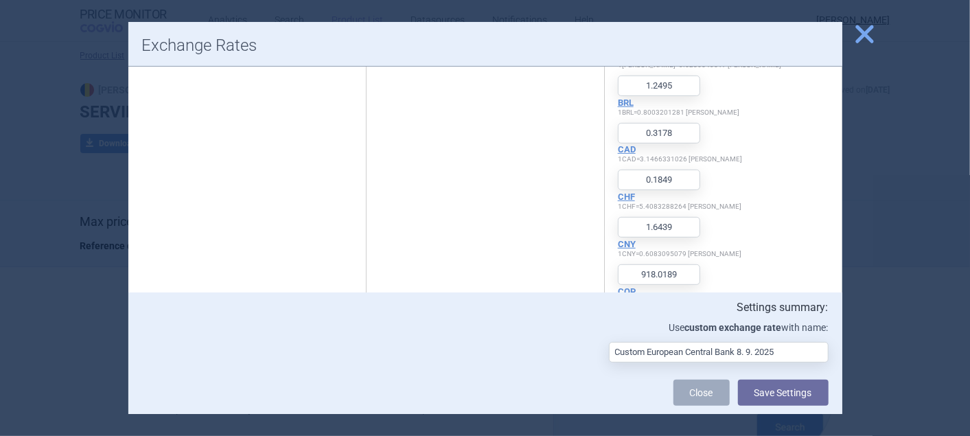
type input "8.0787"
type input "6.3458"
type input "1.614"
type input "0.9391"
type input "8.3489"
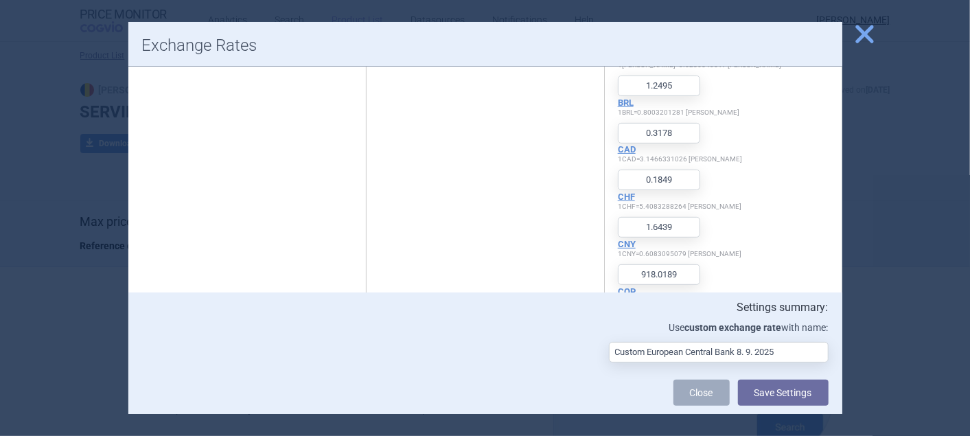
type input "4662.3426"
type input "24.4209"
type input "7.4647"
type input "152.0888"
type input "0.8679"
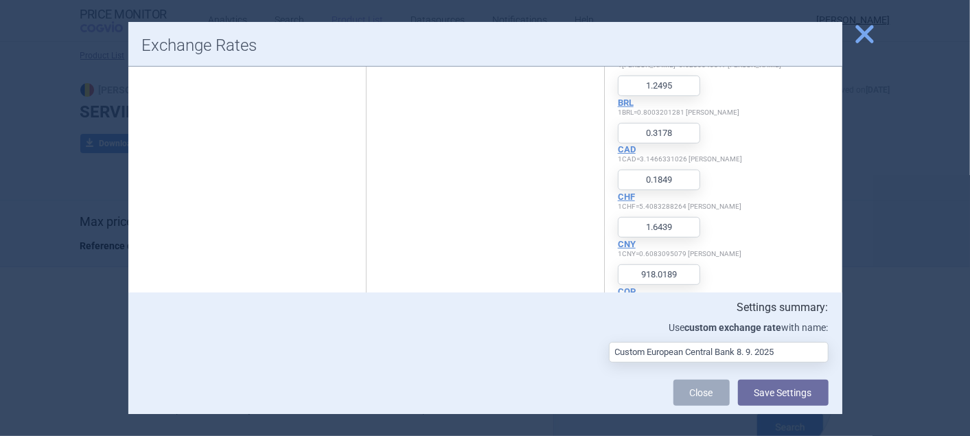
type input "392.7486"
type input "3.903"
type input "103.2205"
type input "142.9994"
type input "0.8309"
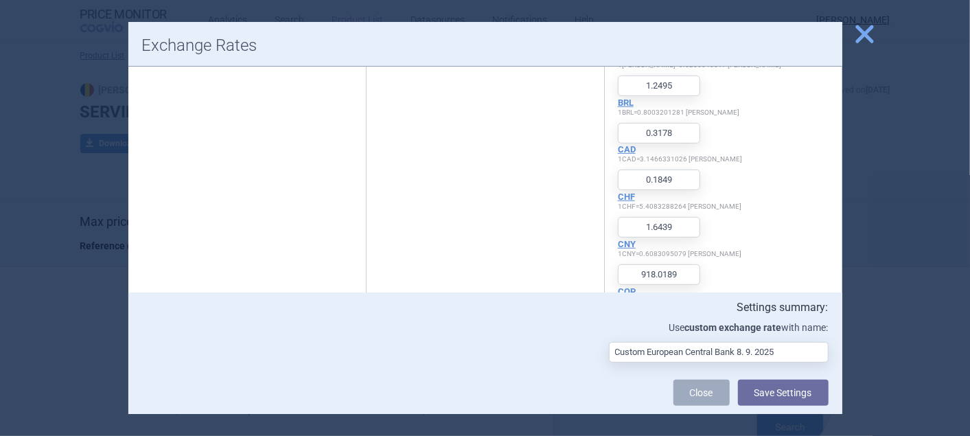
type input "173.0892"
type input "1626.7934"
type input "0.358"
type input "628.2951"
type input "104692.7154"
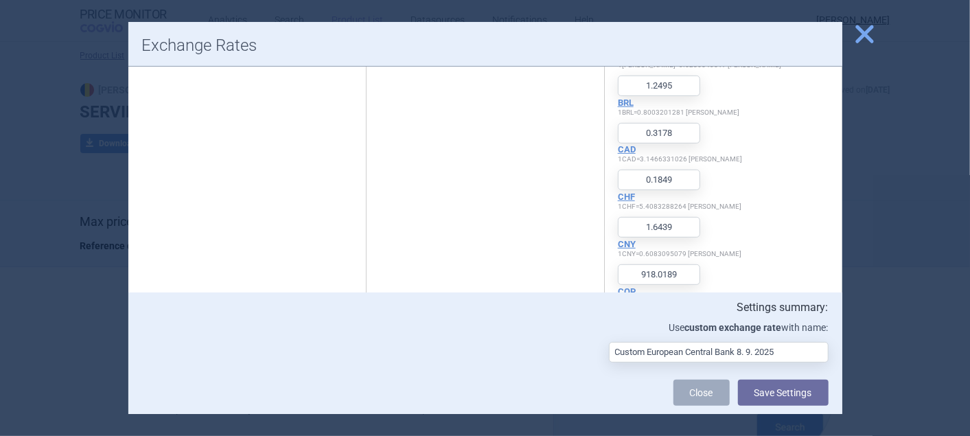
type input "19.6231"
type input "4.9421"
type input "11.7506"
type input "1.9903"
type input "0.4505"
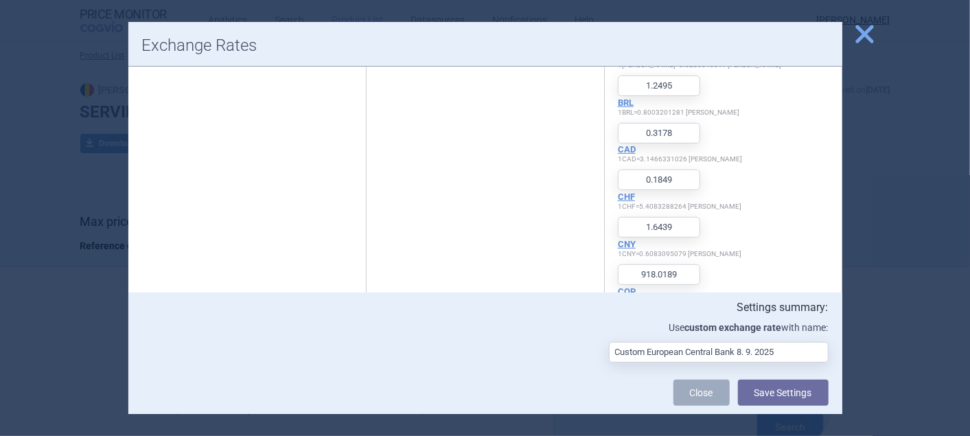
type input "4.2504"
type input "4.2732"
type input "117.1737"
type input "95.1586"
type input "4.3961"
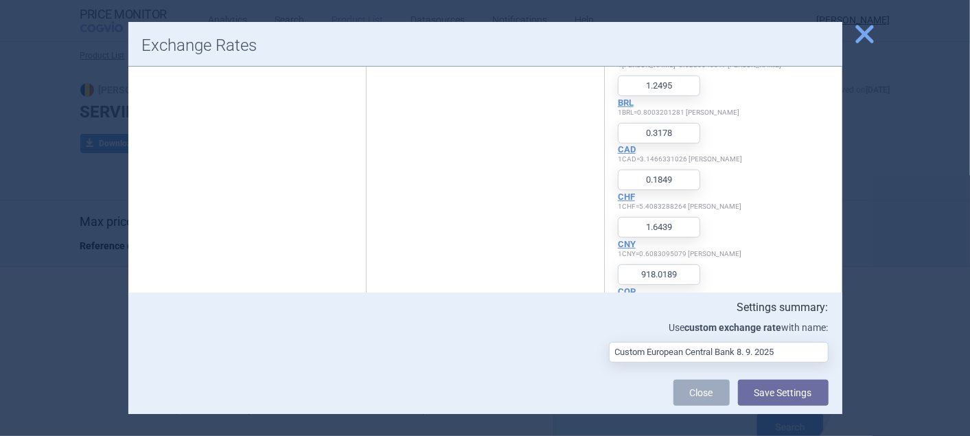
type input "11.001"
type input "1.1696"
type input "14540.1967"
type input "20.6642"
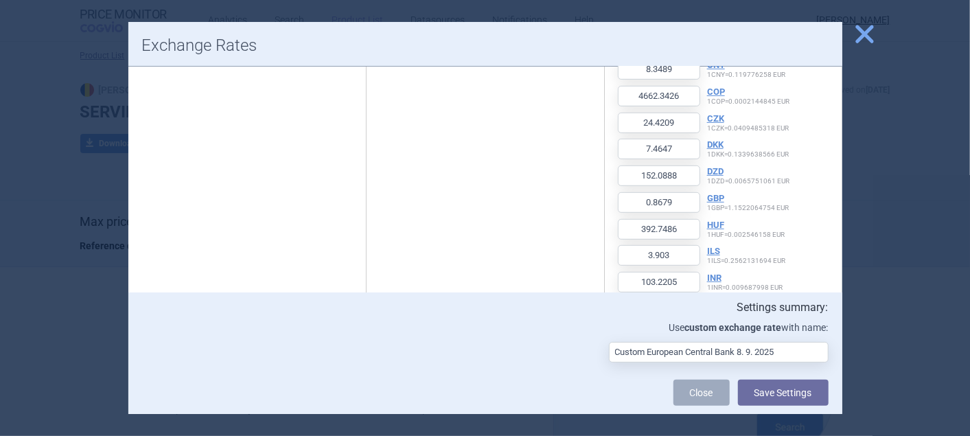
scroll to position [58, 0]
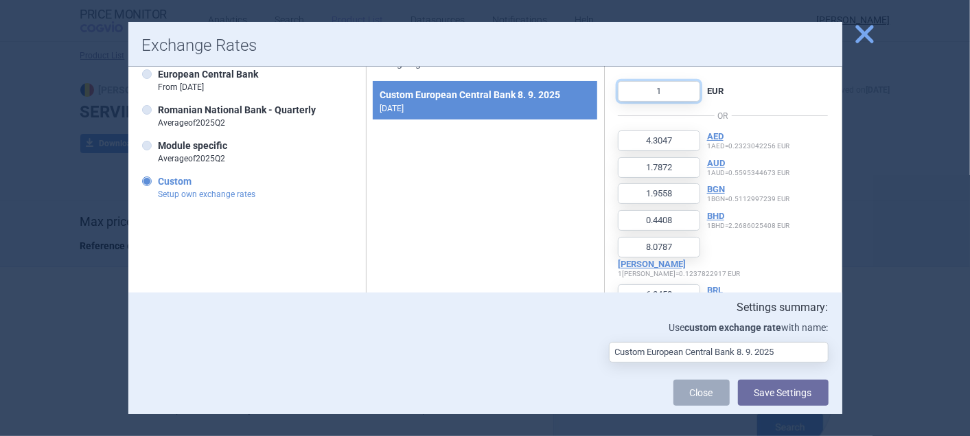
click at [673, 97] on input "1" at bounding box center [659, 91] width 82 height 21
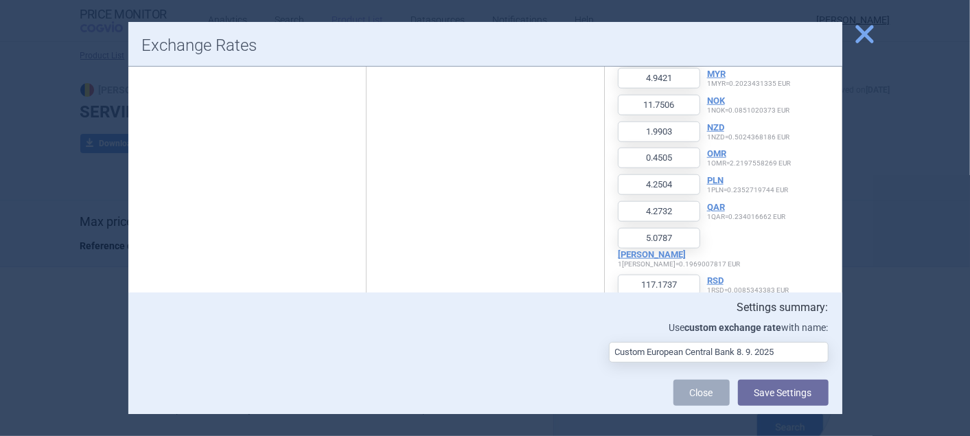
scroll to position [821, 0]
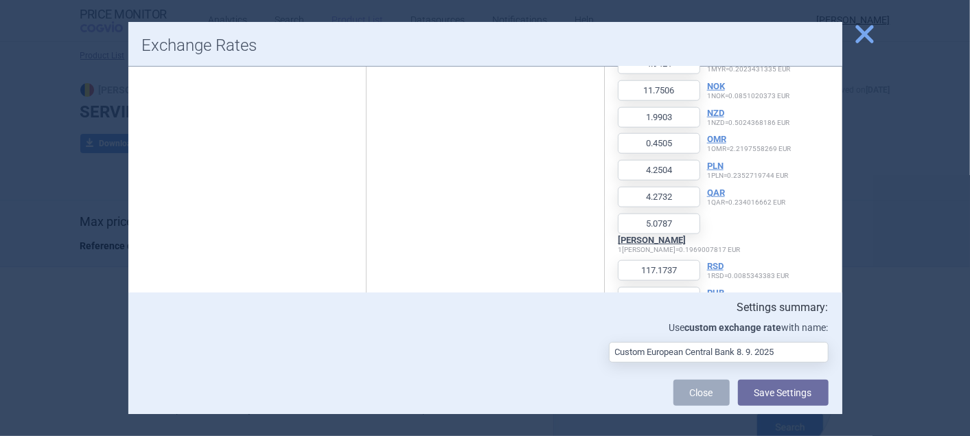
click at [686, 235] on button "[PERSON_NAME]" at bounding box center [652, 240] width 68 height 11
type input "0.8476"
type input "0.3519"
type input "0.3851"
type input "0.0868"
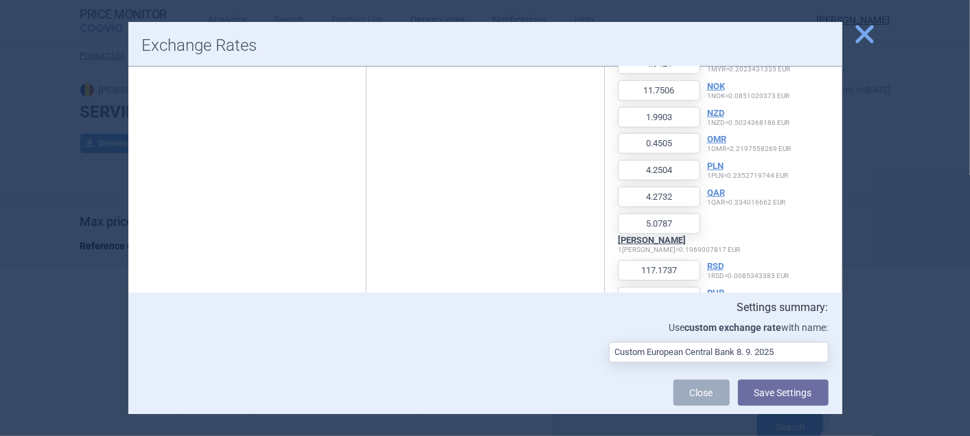
type input "1.5907"
type input "1.2495"
type input "0.3178"
type input "0.1849"
type input "1.6439"
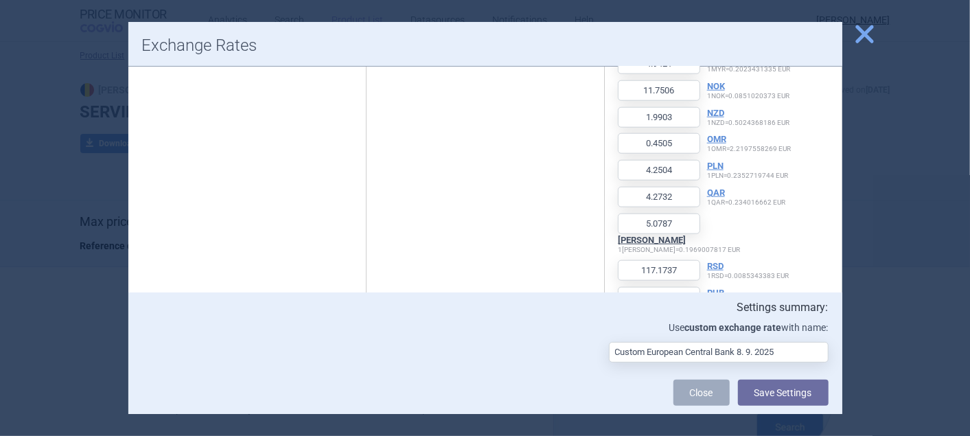
type input "918.0189"
type input "4.8085"
type input "1.4698"
type input "29.9464"
type input "0.1709"
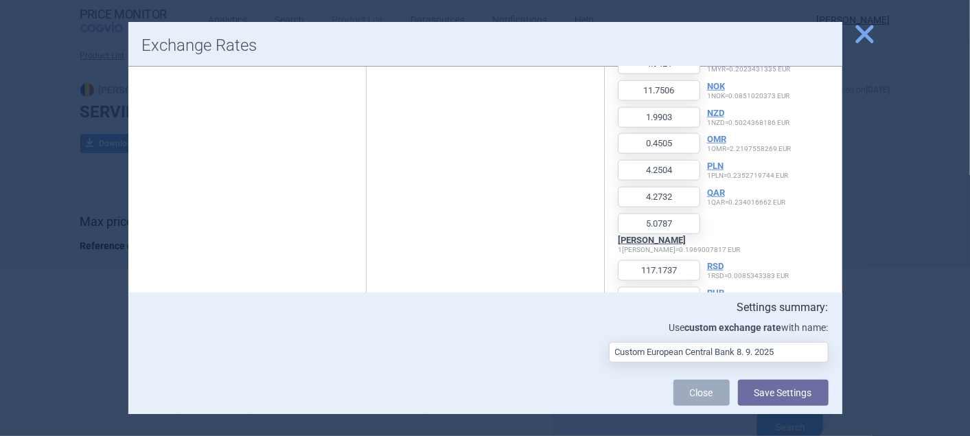
type input "77.3325"
type input "0.7685"
type input "20.3242"
type input "28.1567"
type input "0.1636"
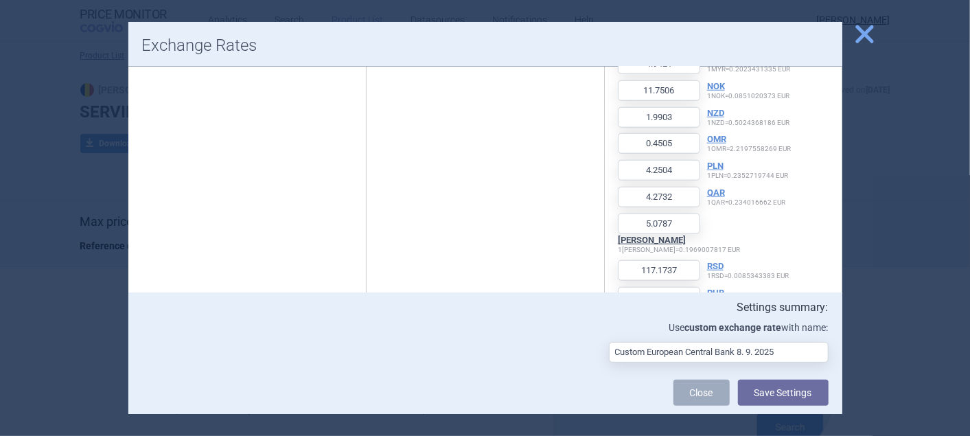
type input "34.0814"
type input "320.3169"
type input "0.0705"
type input "123.7118"
type input "20614.0775"
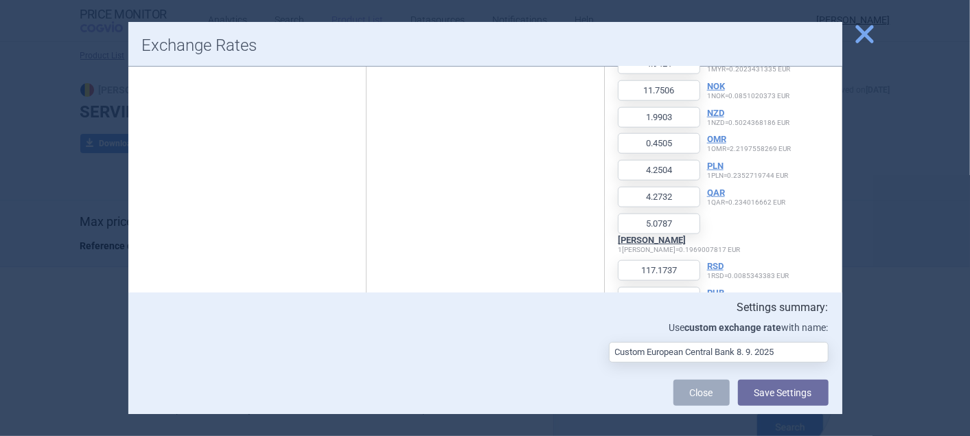
type input "3.8638"
type input "0.9731"
type input "2.3137"
type input "0.3919"
type input "0.0887"
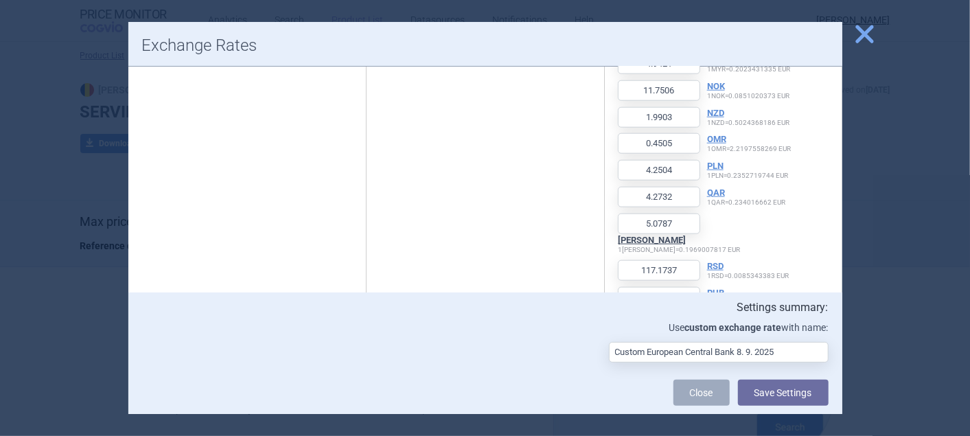
type input "0.8369"
type input "0.8414"
type input "23.0716"
type input "18.7368"
type input "0.8656"
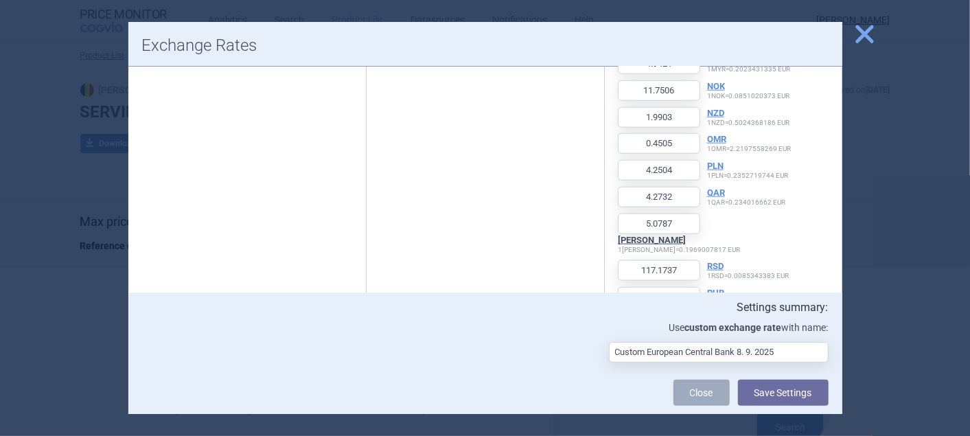
type input "2.1661"
type input "0.2303"
type input "2862.9761"
type input "4.0688"
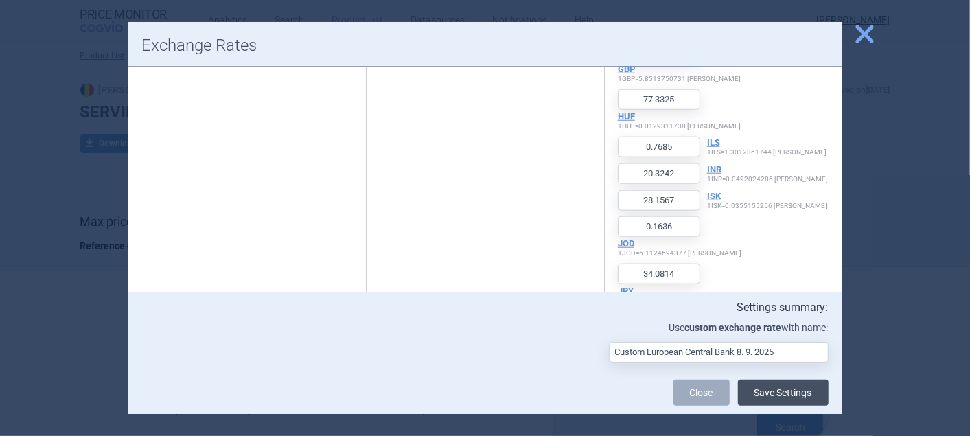
click at [766, 394] on button "Save Settings" at bounding box center [783, 393] width 91 height 26
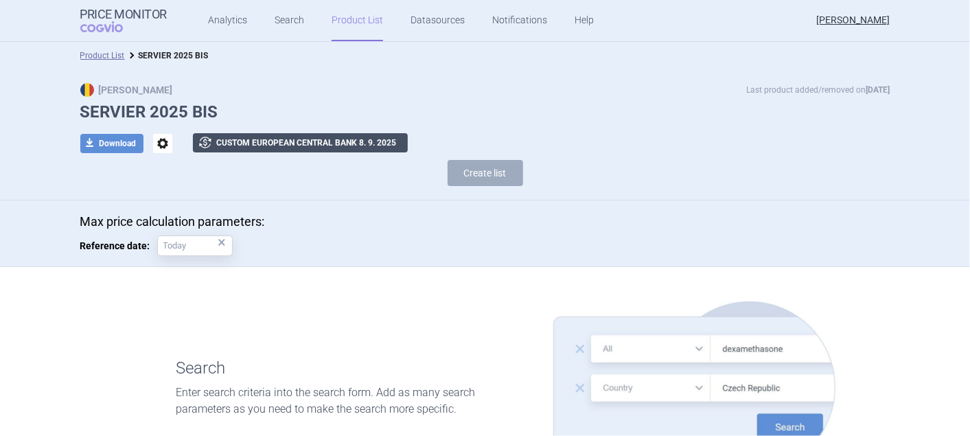
click at [310, 144] on button "exchange Custom European Central Bank 8. 9. 2025" at bounding box center [300, 142] width 215 height 19
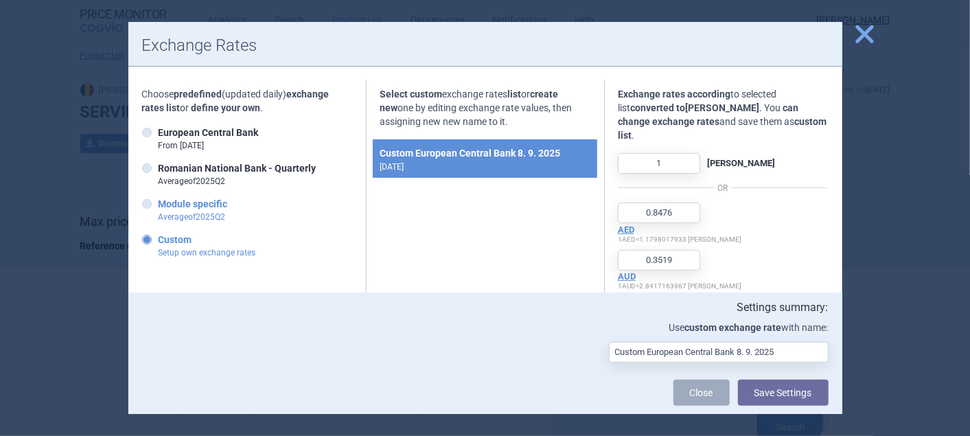
click at [146, 197] on label "Module specific Average of 2025 Q 2" at bounding box center [185, 210] width 86 height 26
click at [146, 198] on input "Module specific Average of 2025 Q 2" at bounding box center [150, 205] width 14 height 14
radio input "true"
type input "0.8276775368"
type input "0.3517040059"
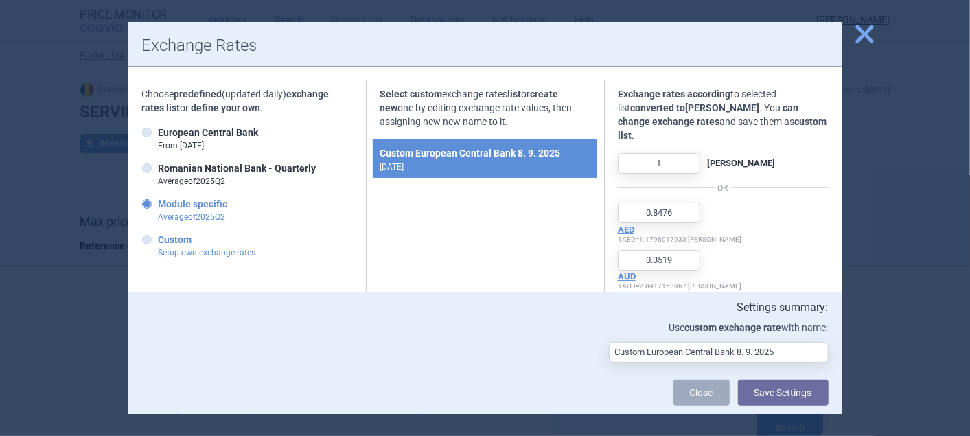
type input "0.3887571434"
type input "0.0875681119"
type input "1.6048119392"
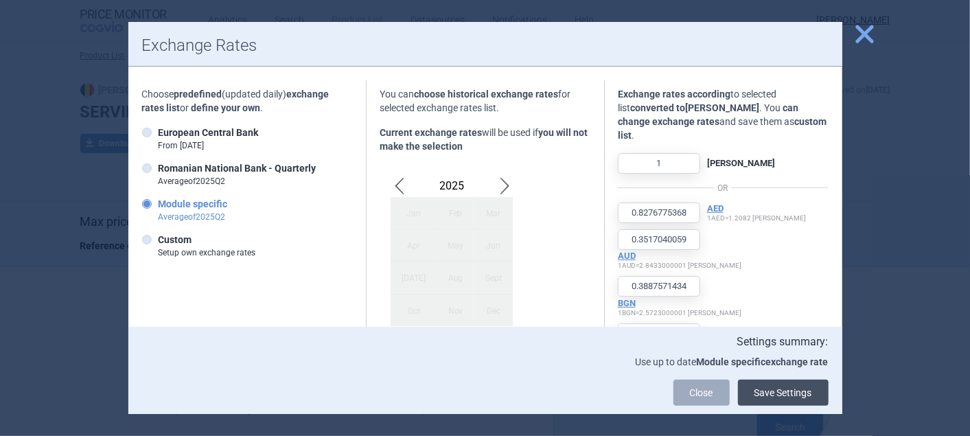
click at [778, 395] on button "Save Settings" at bounding box center [783, 393] width 91 height 26
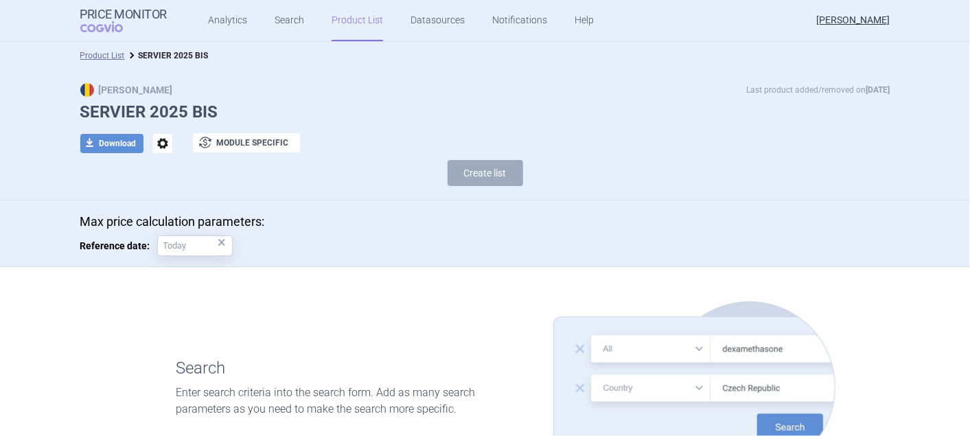
click at [332, 19] on link "Product List" at bounding box center [357, 20] width 51 height 41
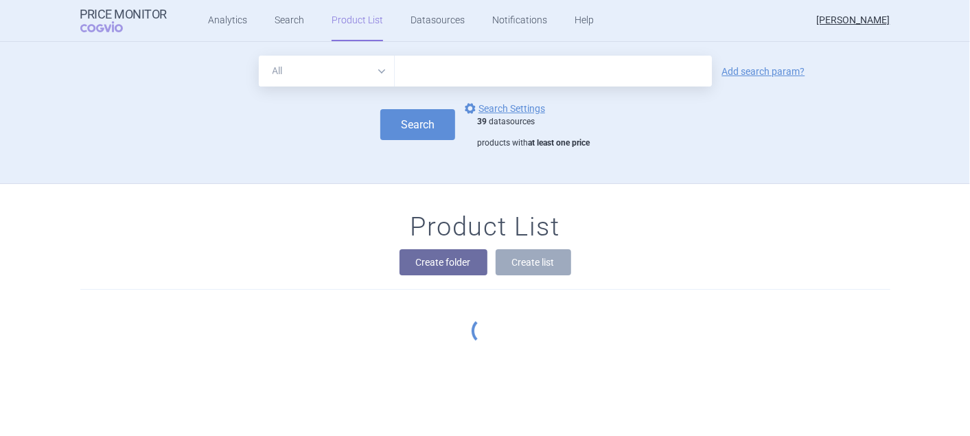
scroll to position [137, 0]
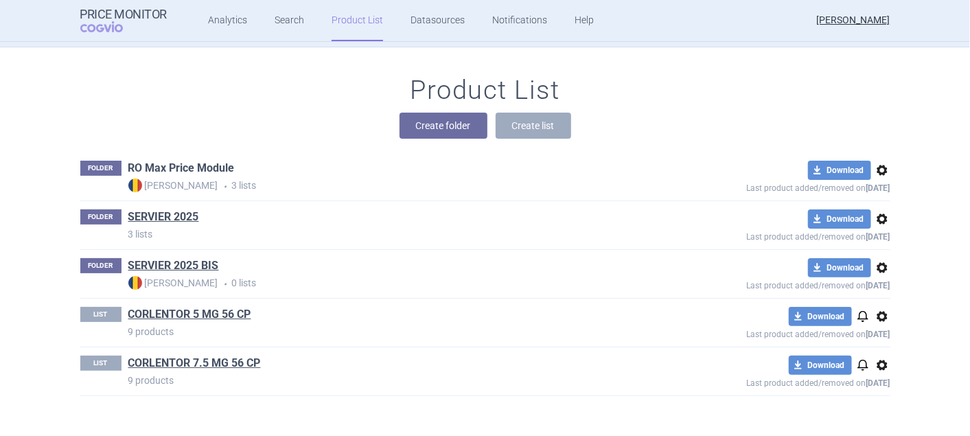
click at [181, 166] on link "RO Max Price Module" at bounding box center [181, 168] width 106 height 15
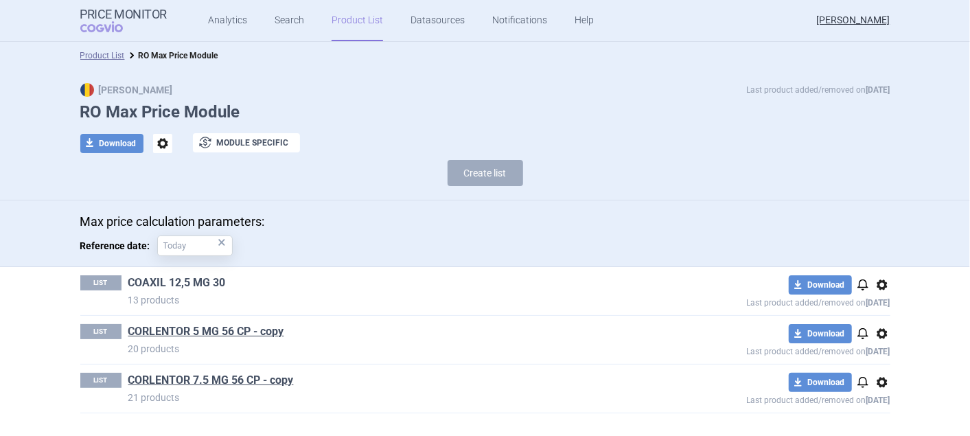
click at [161, 279] on link "COAXIL 12,5 MG 30" at bounding box center [176, 282] width 97 height 15
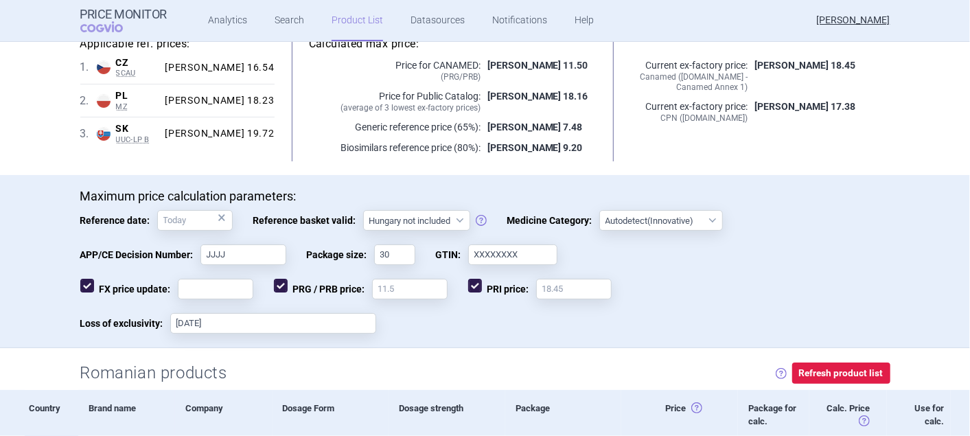
scroll to position [229, 0]
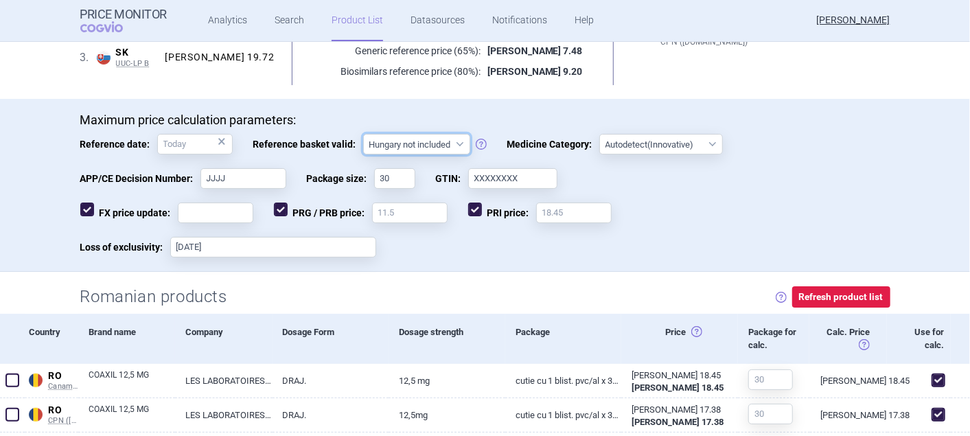
click at [448, 143] on select "Hungary not included [GEOGRAPHIC_DATA] included Since 29. 3. 2017 Since 9. 12. …" at bounding box center [416, 144] width 107 height 21
click at [363, 134] on select "Hungary not included [GEOGRAPHIC_DATA] included Since 29. 3. 2017 Since 9. 12. …" at bounding box center [416, 144] width 107 height 21
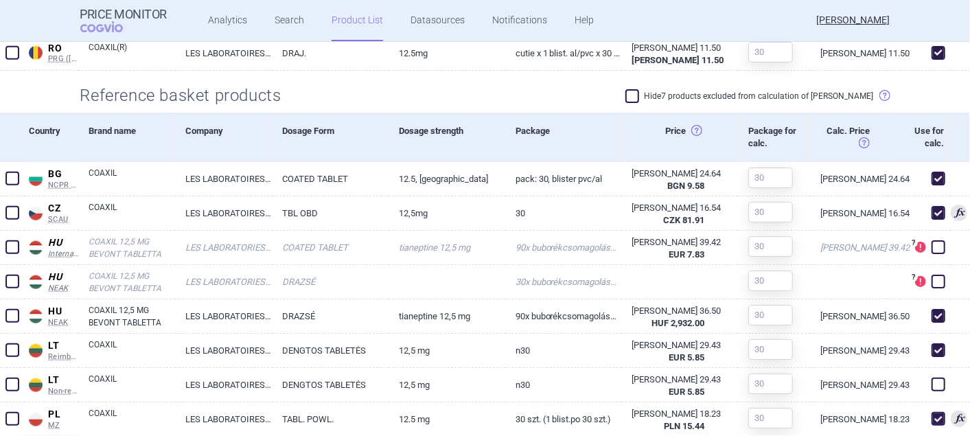
scroll to position [430, 0]
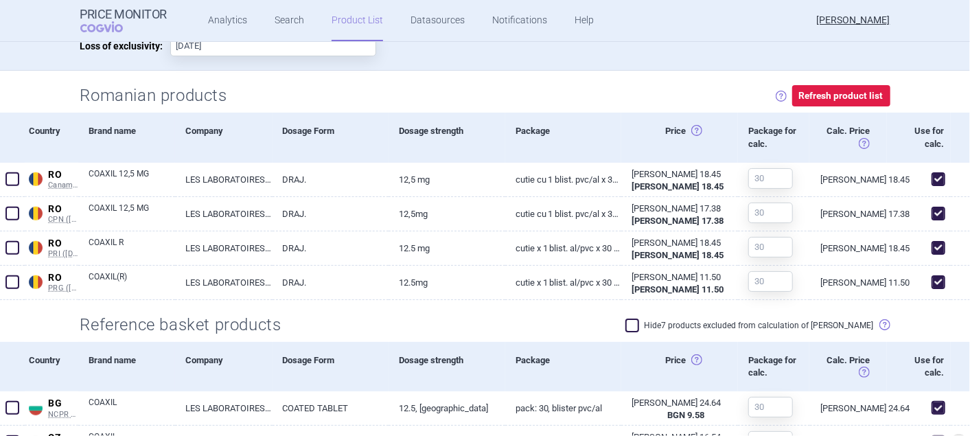
click at [639, 324] on span at bounding box center [632, 326] width 14 height 14
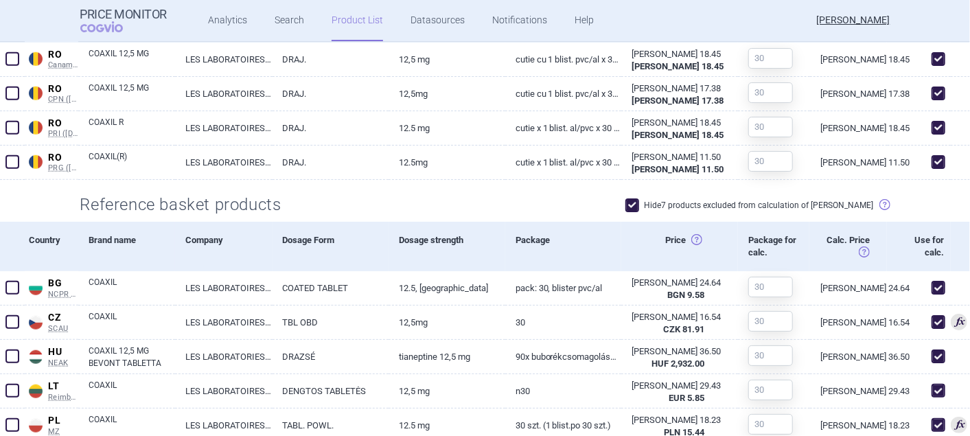
scroll to position [404, 0]
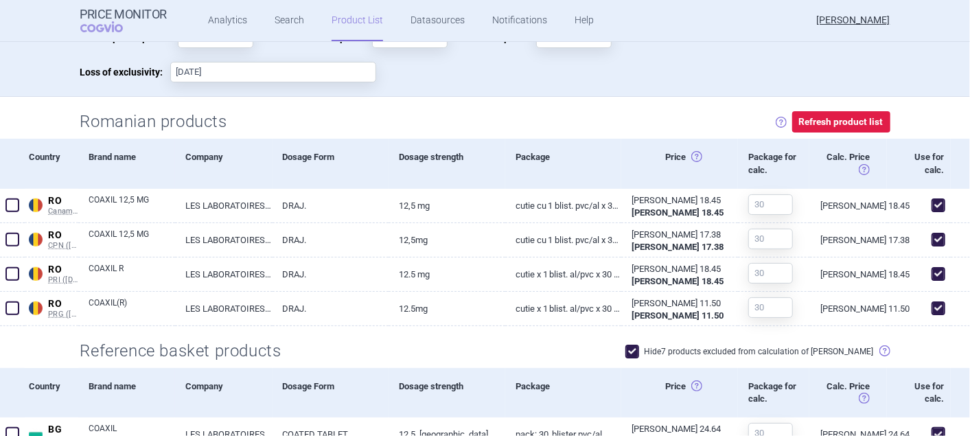
click at [639, 353] on span at bounding box center [632, 352] width 14 height 14
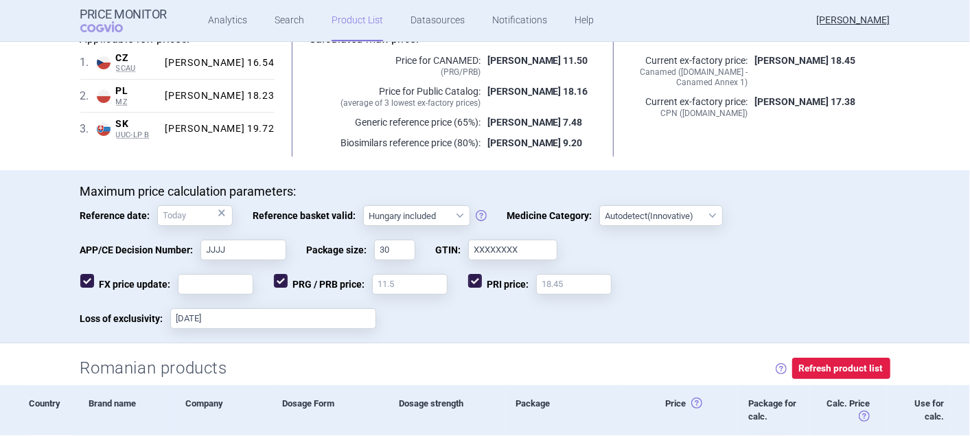
scroll to position [98, 0]
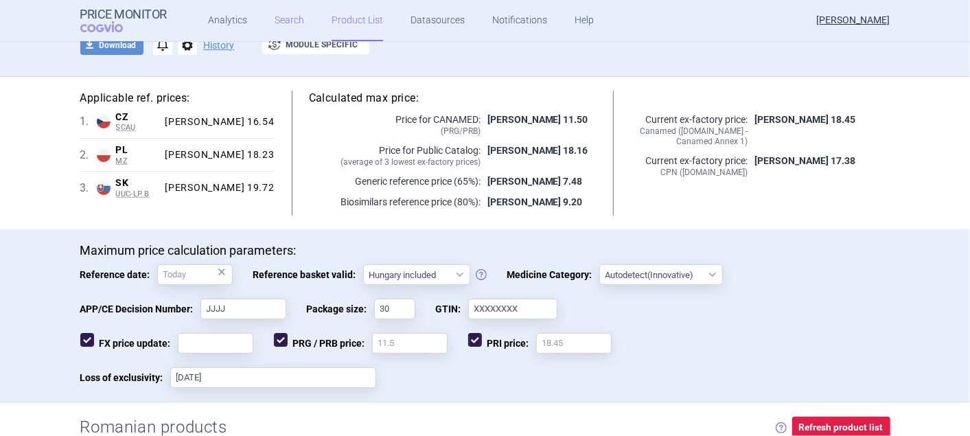
click at [277, 21] on link "Search" at bounding box center [290, 20] width 30 height 41
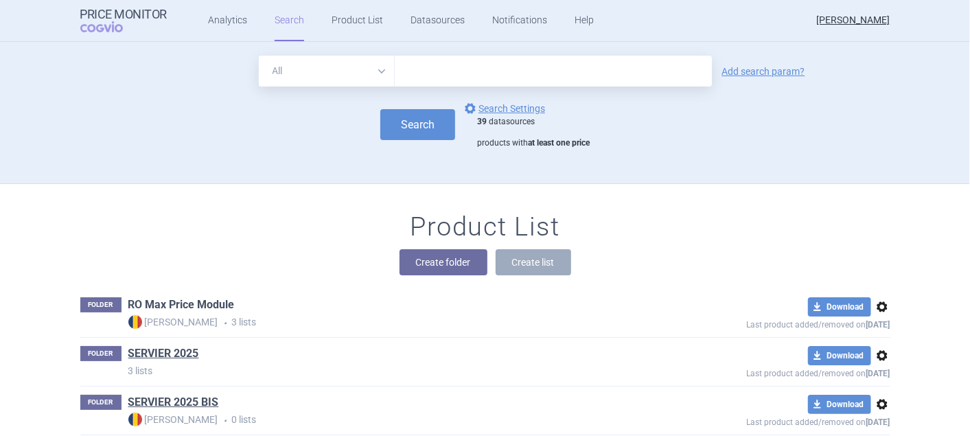
click at [159, 305] on link "RO Max Price Module" at bounding box center [181, 304] width 106 height 15
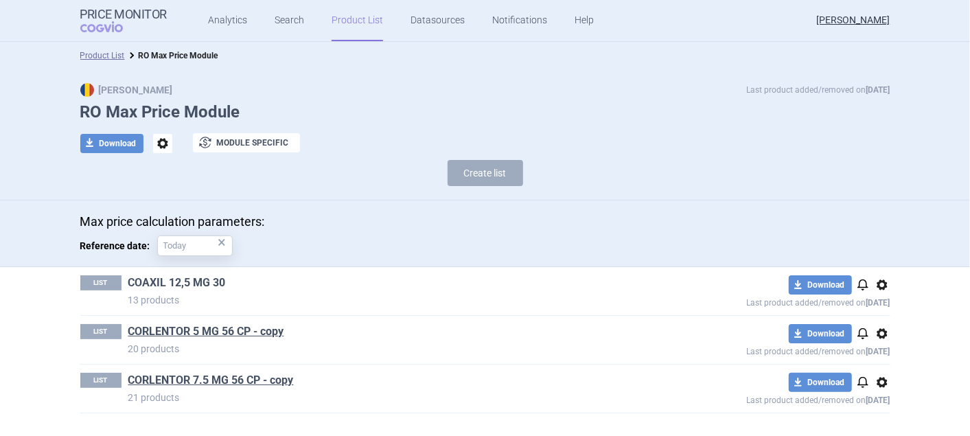
click at [170, 280] on link "COAXIL 12,5 MG 30" at bounding box center [176, 282] width 97 height 15
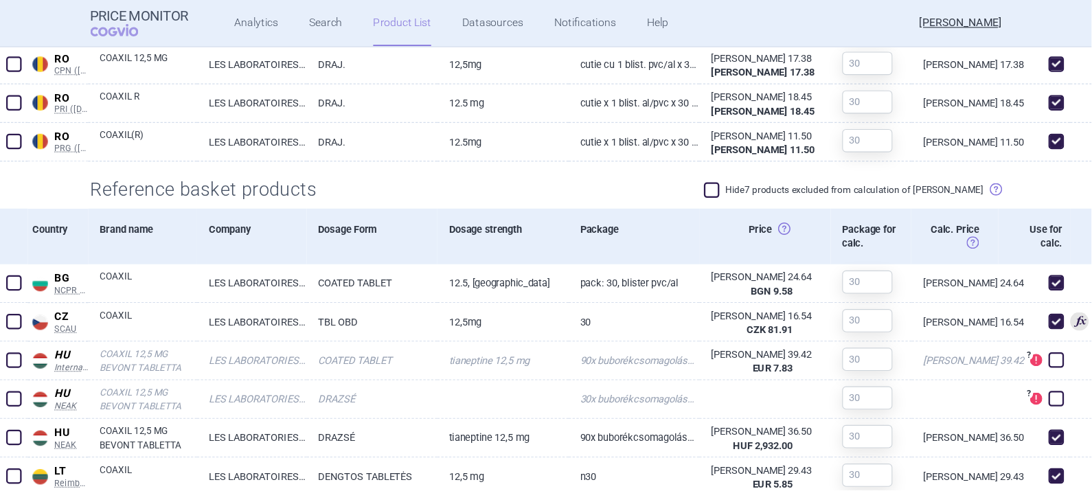
scroll to position [610, 0]
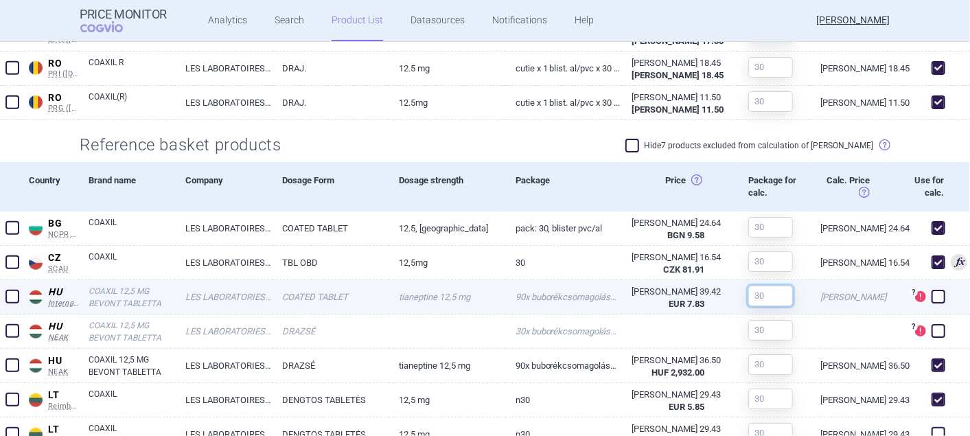
click at [749, 299] on input "text" at bounding box center [770, 296] width 45 height 21
click at [757, 295] on input "text" at bounding box center [770, 296] width 45 height 21
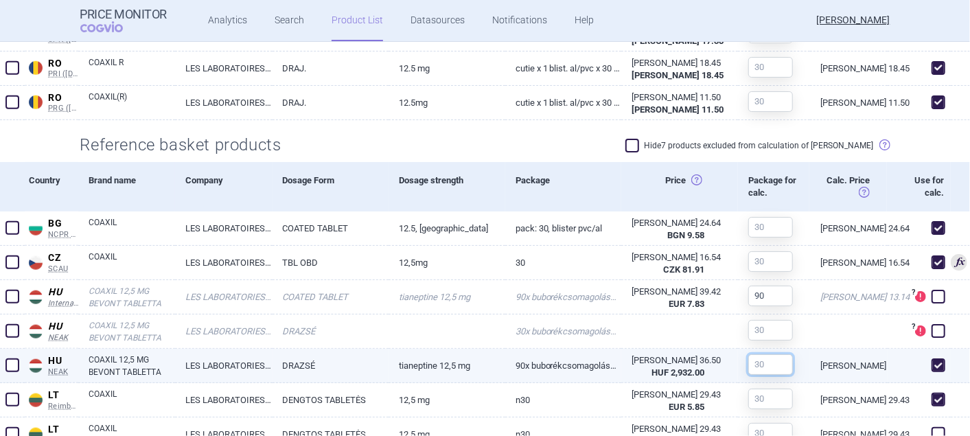
click at [755, 365] on input "text" at bounding box center [770, 364] width 45 height 21
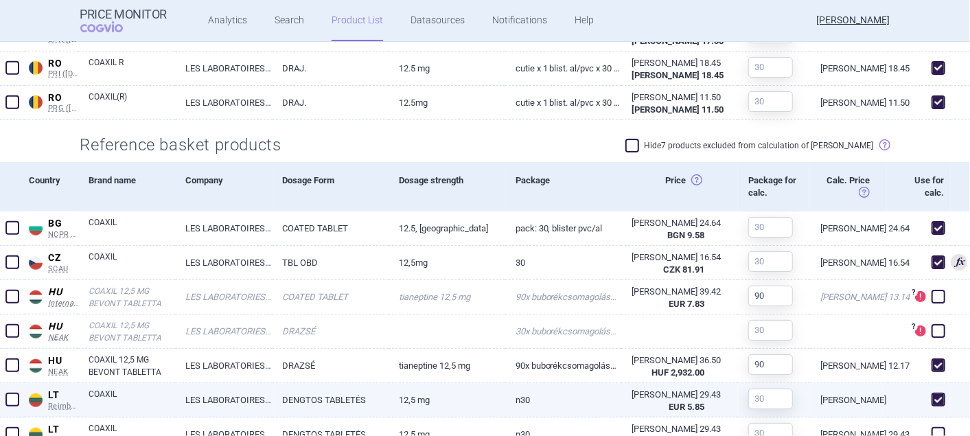
click at [608, 383] on link "N30" at bounding box center [563, 400] width 117 height 34
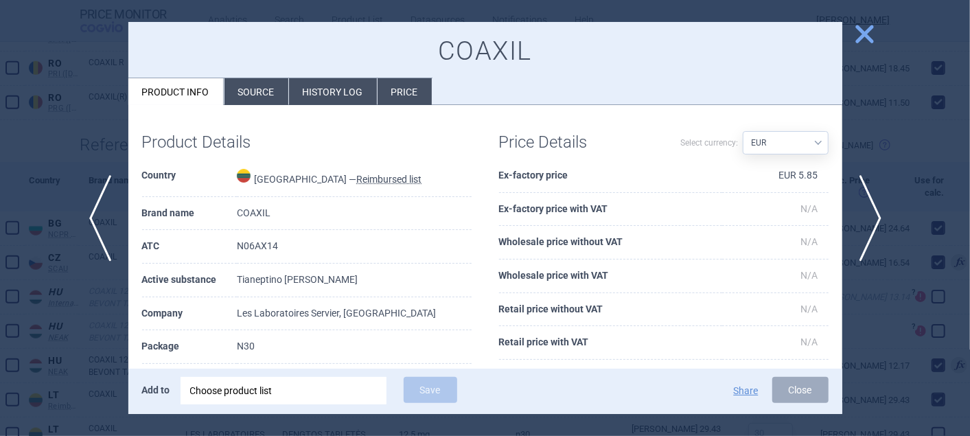
drag, startPoint x: 331, startPoint y: 59, endPoint x: 192, endPoint y: 45, distance: 139.4
click at [192, 45] on h1 "COAXIL" at bounding box center [485, 52] width 687 height 32
click at [859, 33] on span "close" at bounding box center [865, 34] width 24 height 24
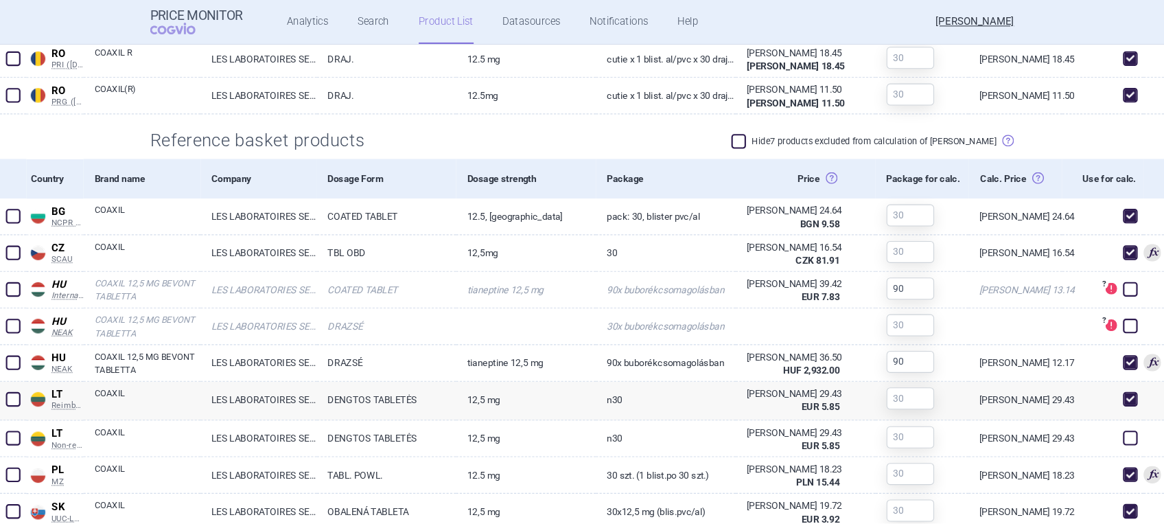
scroll to position [610, 0]
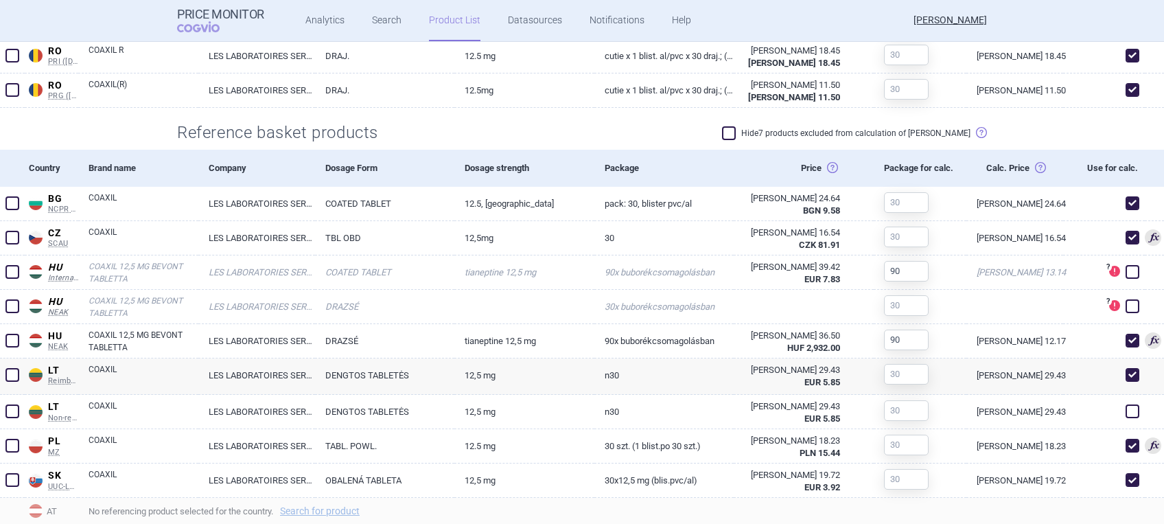
drag, startPoint x: 912, startPoint y: 8, endPoint x: 667, endPoint y: 117, distance: 267.7
click at [667, 117] on div "Reference basket products Hide 7 products excluded from calculation of max pric…" at bounding box center [582, 129] width 865 height 42
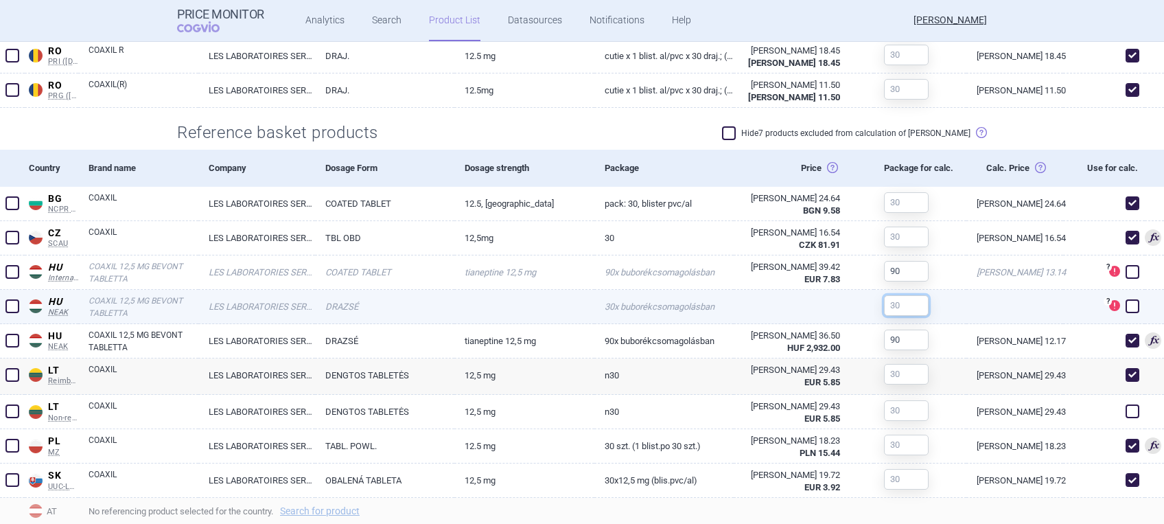
click at [908, 304] on input "text" at bounding box center [906, 305] width 45 height 21
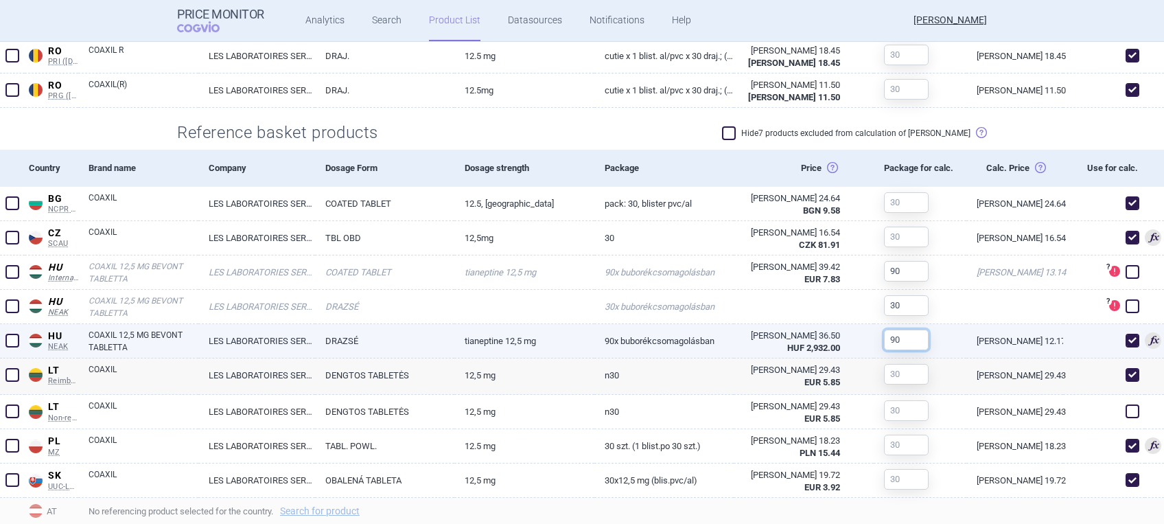
click at [912, 341] on input "90" at bounding box center [906, 340] width 45 height 21
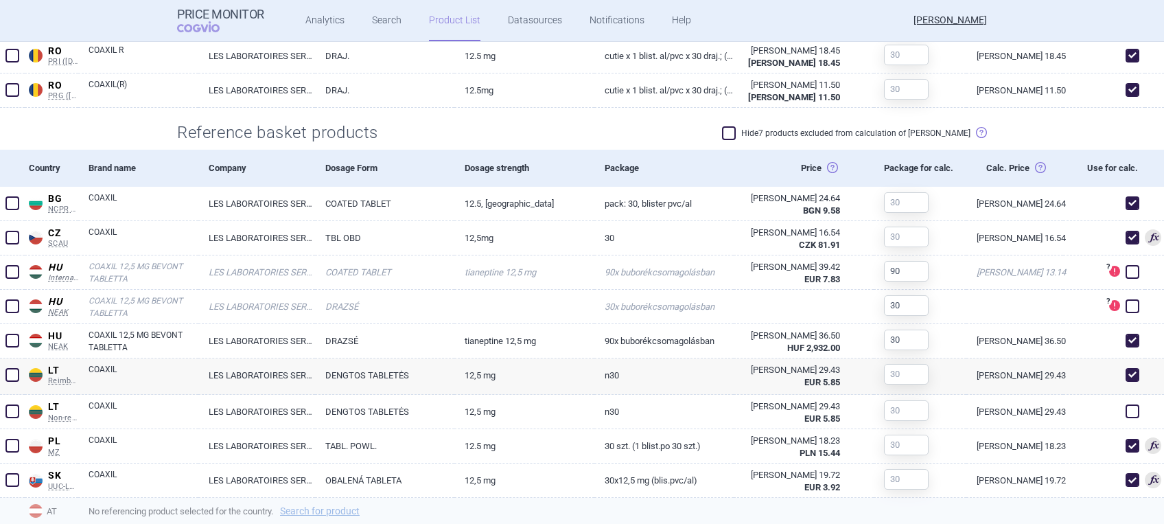
click at [938, 435] on span "No referencing product selected for the country. Search for product" at bounding box center [627, 511] width 1076 height 16
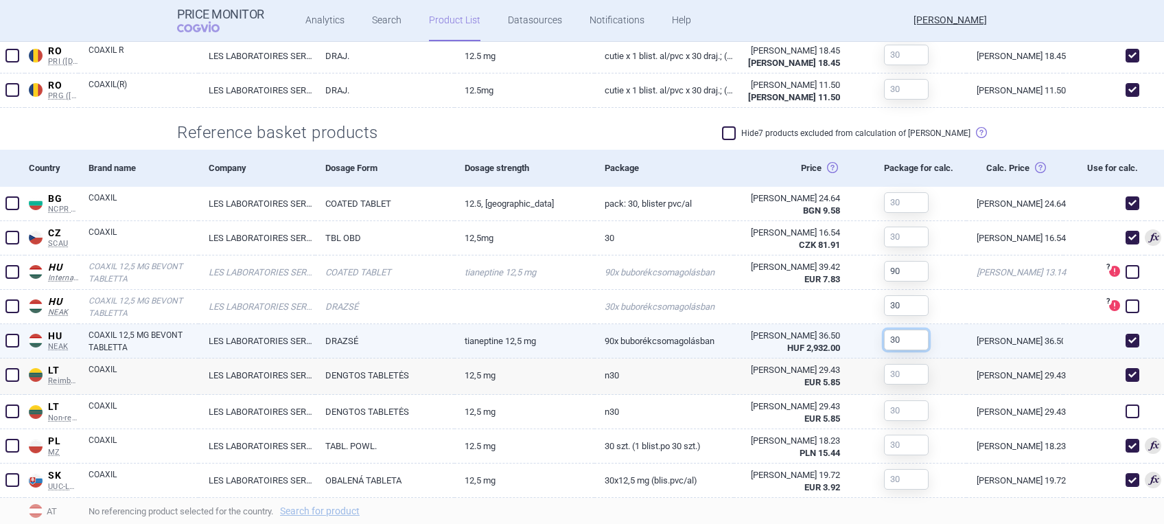
click at [890, 341] on input "30" at bounding box center [906, 340] width 45 height 21
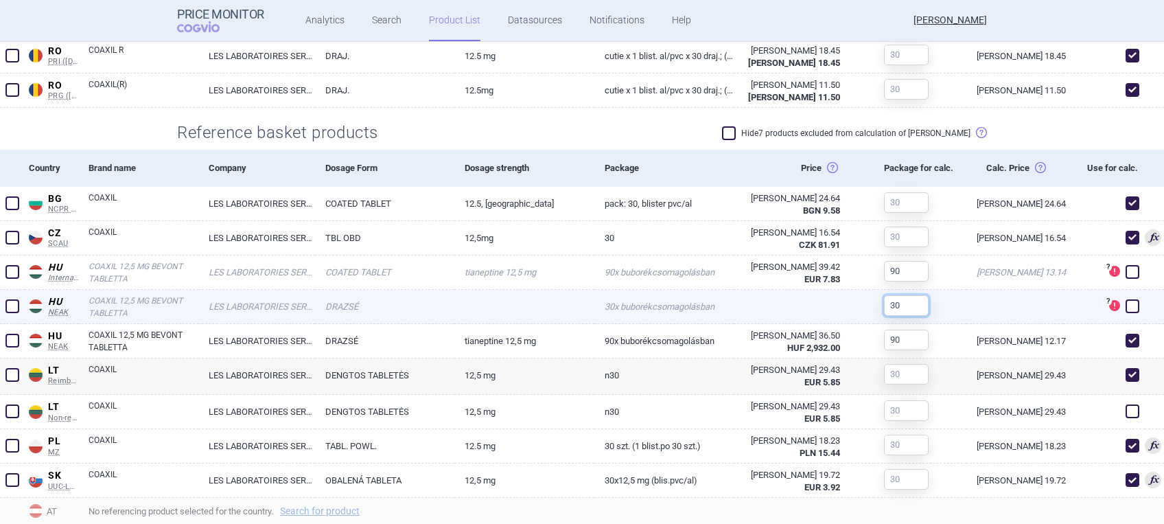
click at [893, 302] on input "30" at bounding box center [906, 305] width 45 height 21
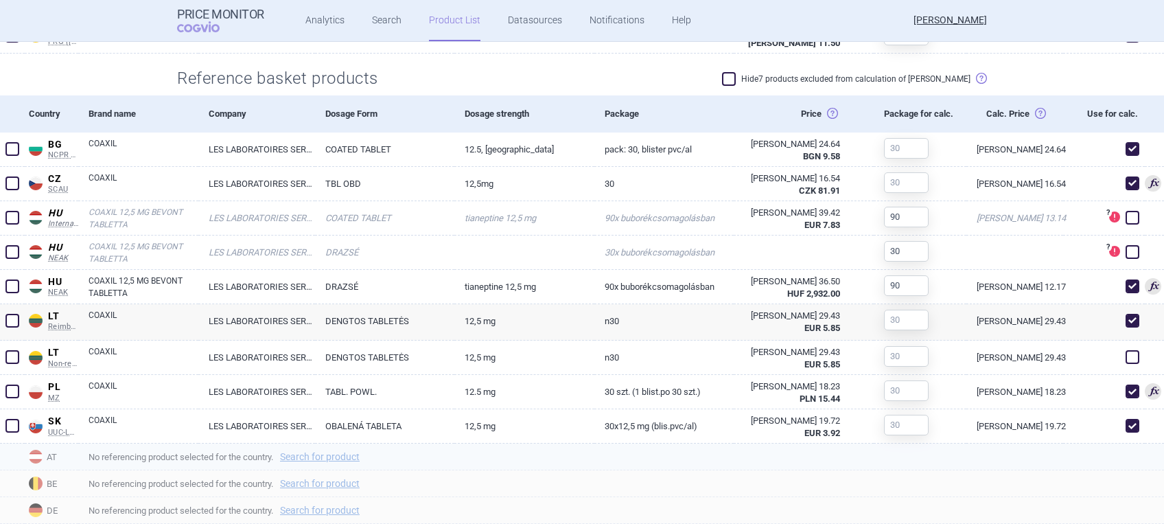
scroll to position [687, 0]
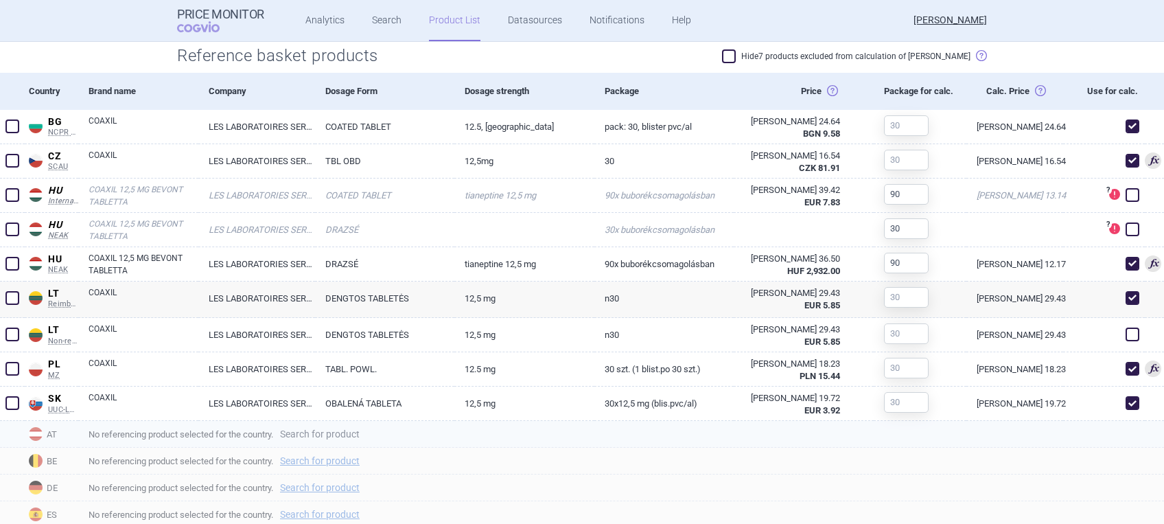
click at [332, 435] on link "Search for product" at bounding box center [320, 434] width 80 height 10
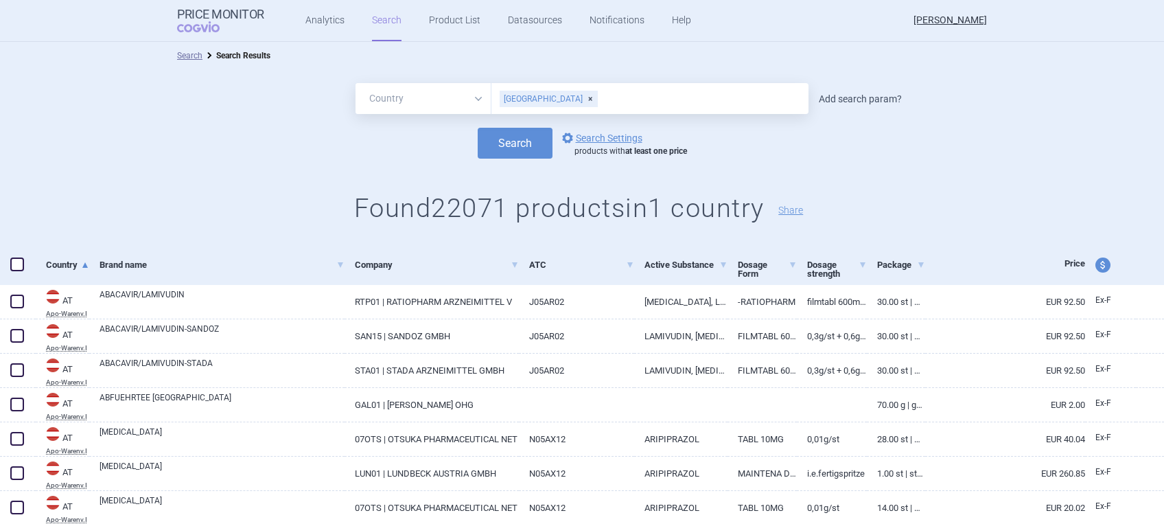
click at [838, 99] on link "Add search param?" at bounding box center [860, 99] width 83 height 10
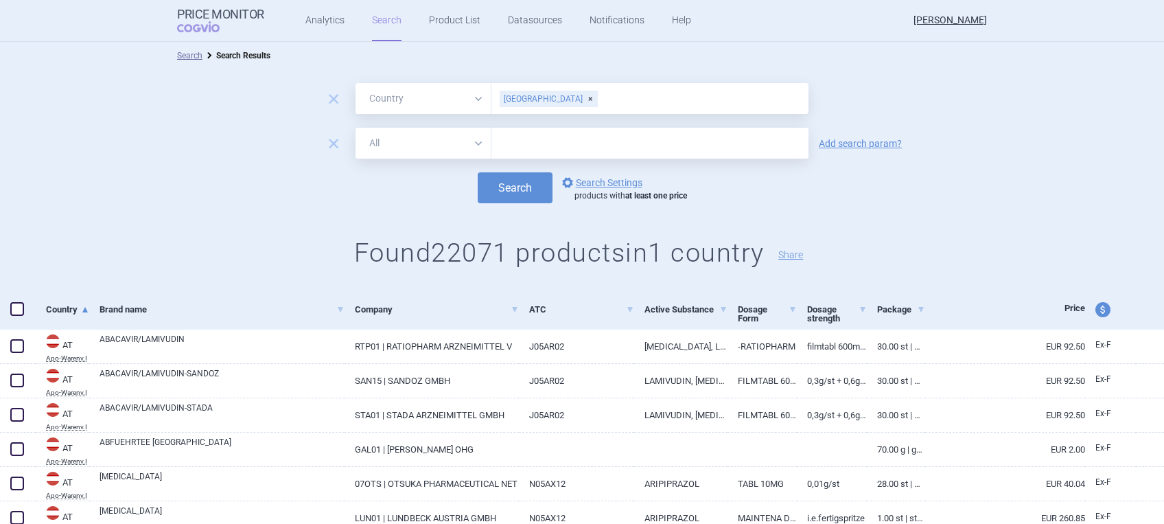
click at [468, 141] on select "All Brand Name ATC Company Active Substance Country Newer than" at bounding box center [424, 143] width 136 height 31
click at [356, 128] on select "All Brand Name ATC Company Active Substance Country Newer than" at bounding box center [424, 143] width 136 height 31
click at [541, 148] on input "text" at bounding box center [650, 143] width 317 height 31
click at [868, 143] on link "Add search param?" at bounding box center [860, 144] width 83 height 10
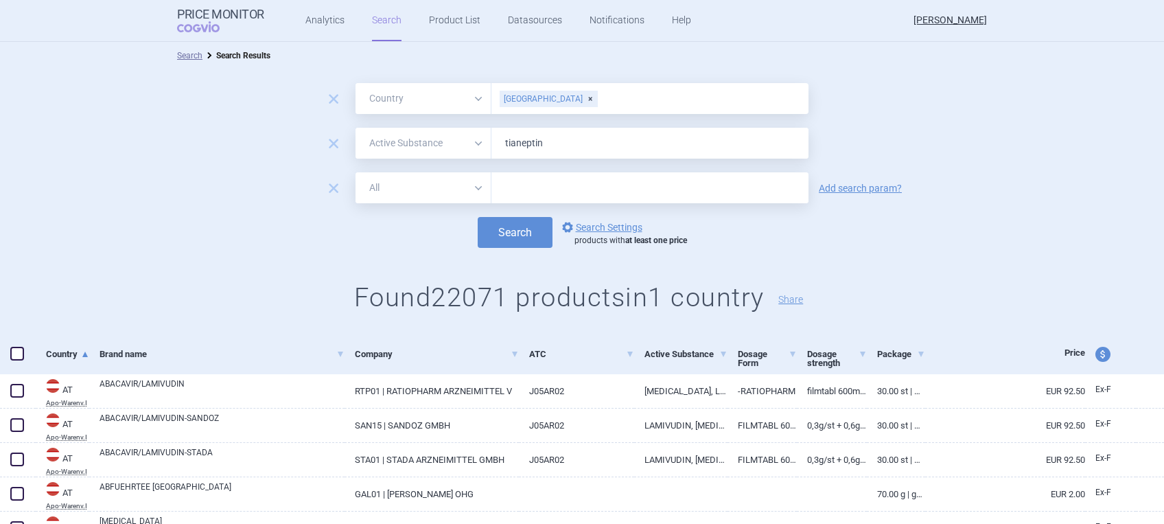
click at [467, 187] on select "All Brand Name ATC Company Active Substance Country Newer than" at bounding box center [424, 187] width 136 height 31
click at [356, 172] on select "All Brand Name ATC Company Active Substance Country Newer than" at bounding box center [424, 187] width 136 height 31
click at [518, 192] on input "text" at bounding box center [650, 187] width 317 height 31
click at [497, 226] on button "Search" at bounding box center [515, 232] width 75 height 31
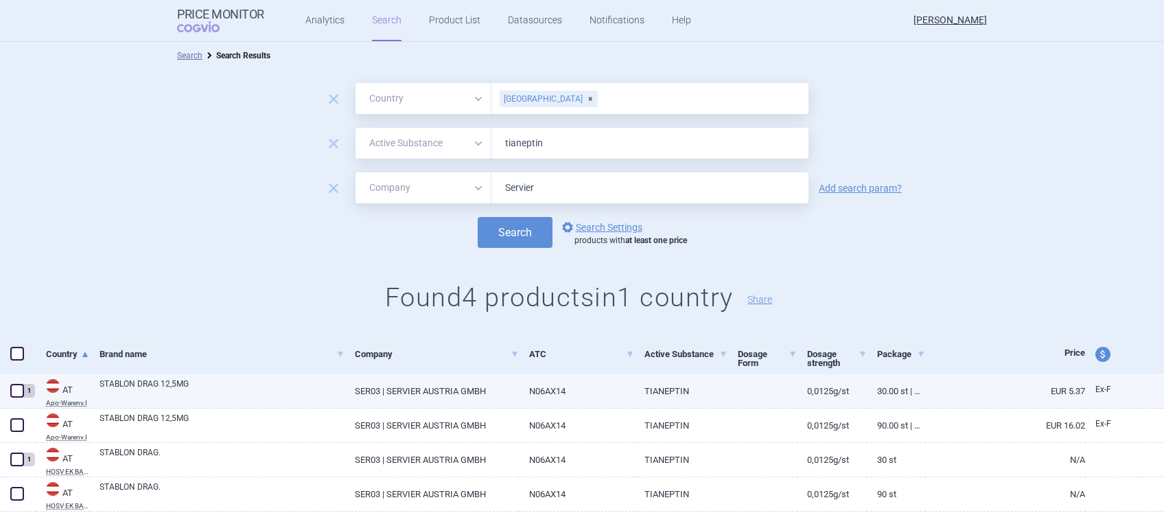
click at [14, 393] on span at bounding box center [17, 391] width 14 height 14
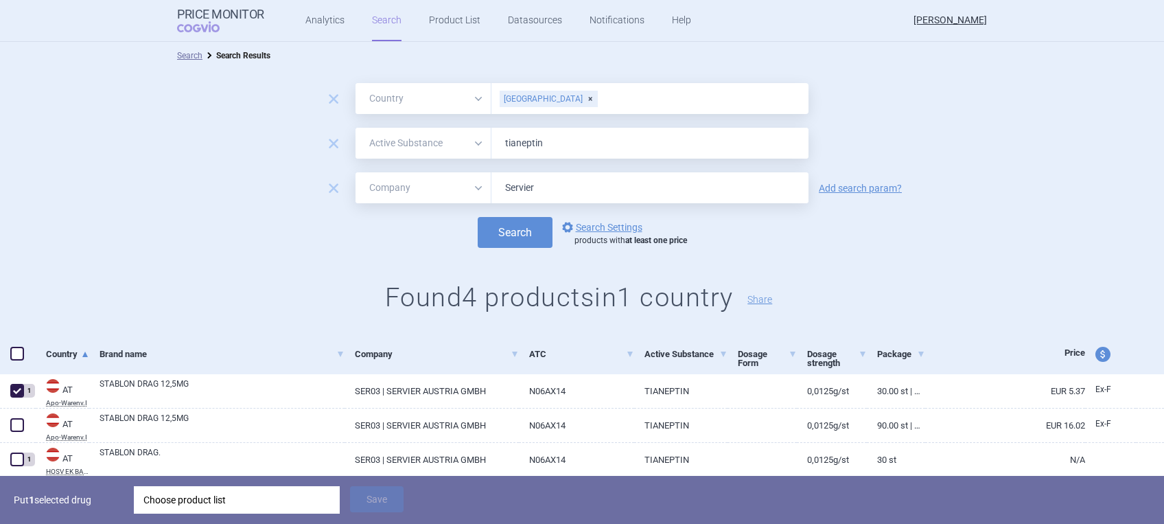
click at [206, 435] on div "Choose product list" at bounding box center [236, 499] width 187 height 27
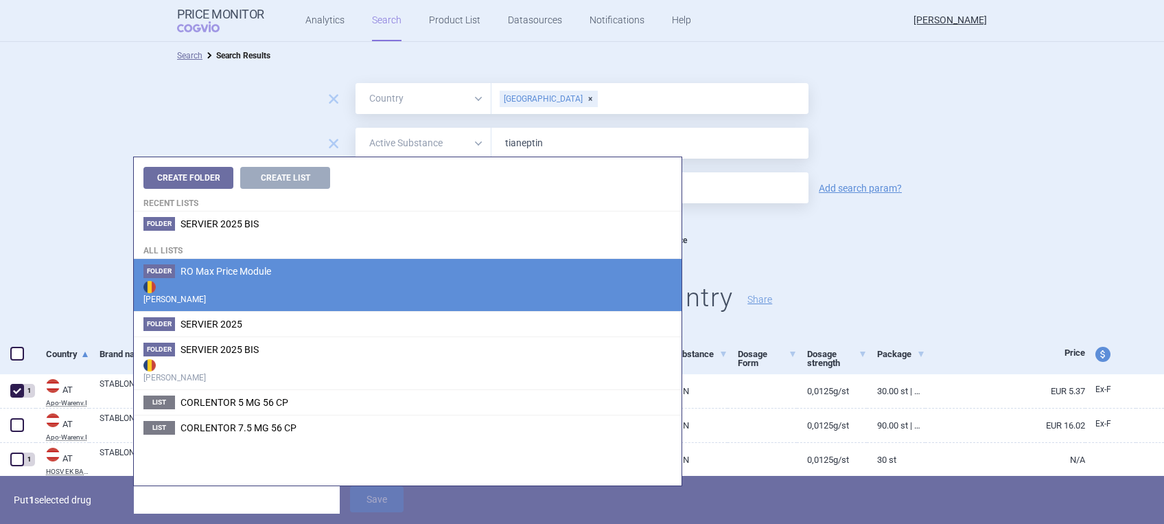
click at [196, 270] on span "RO Max Price Module" at bounding box center [226, 271] width 91 height 11
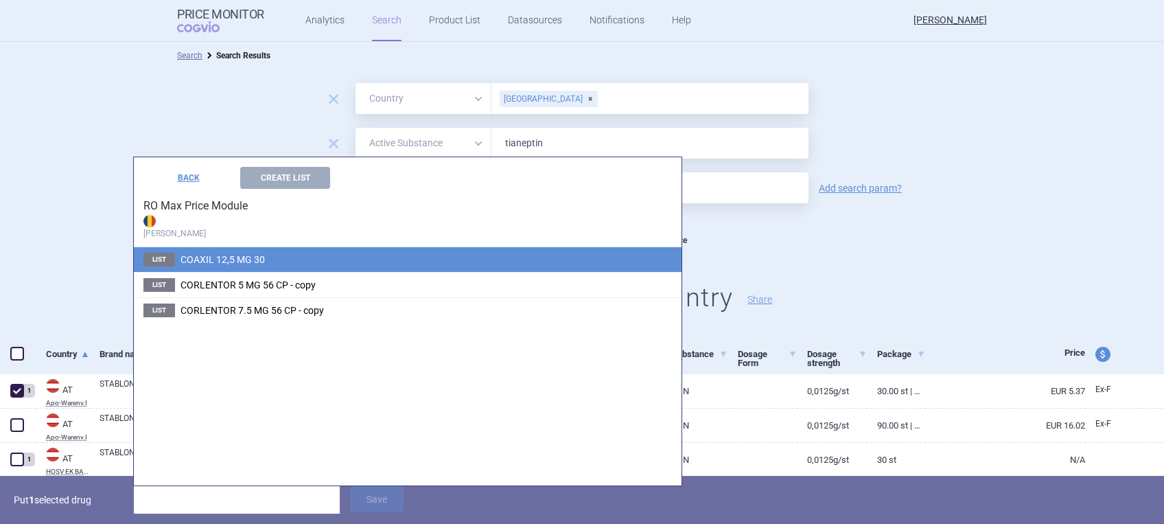
click at [191, 256] on span "COAXIL 12,5 MG 30" at bounding box center [223, 259] width 84 height 11
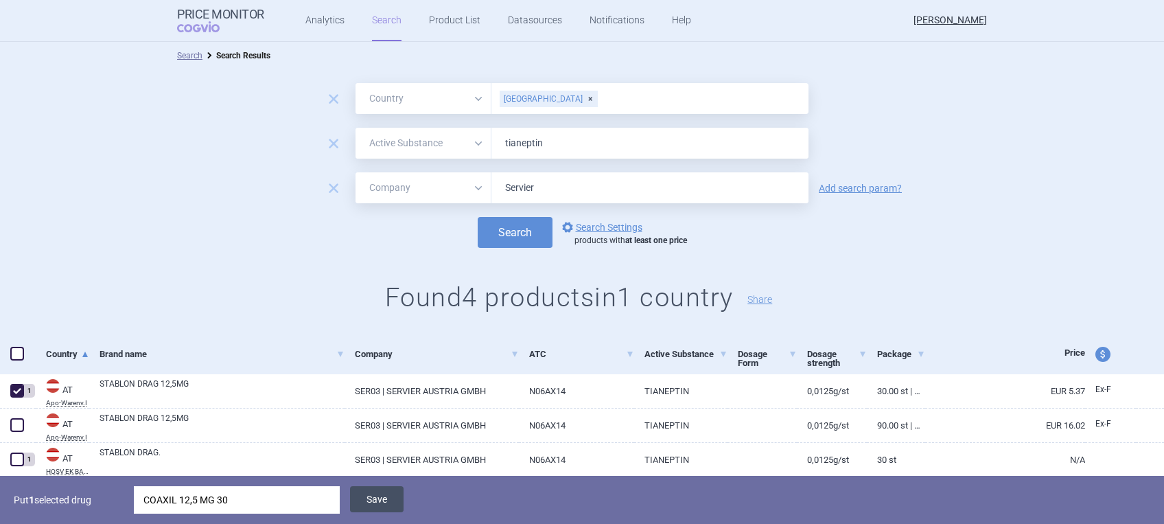
click at [382, 435] on button "Save" at bounding box center [377, 499] width 54 height 26
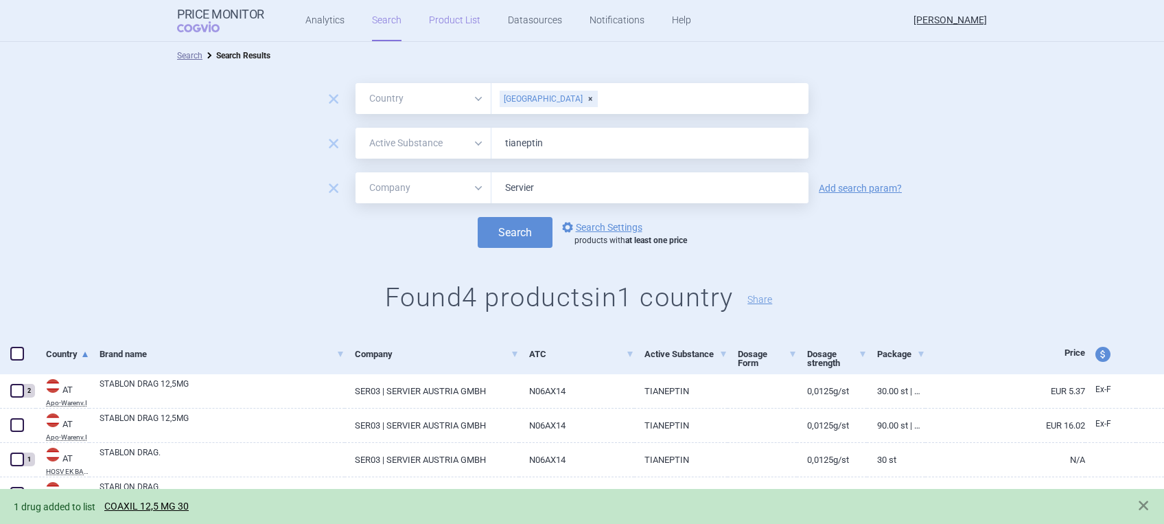
click at [449, 21] on link "Product List" at bounding box center [454, 20] width 51 height 41
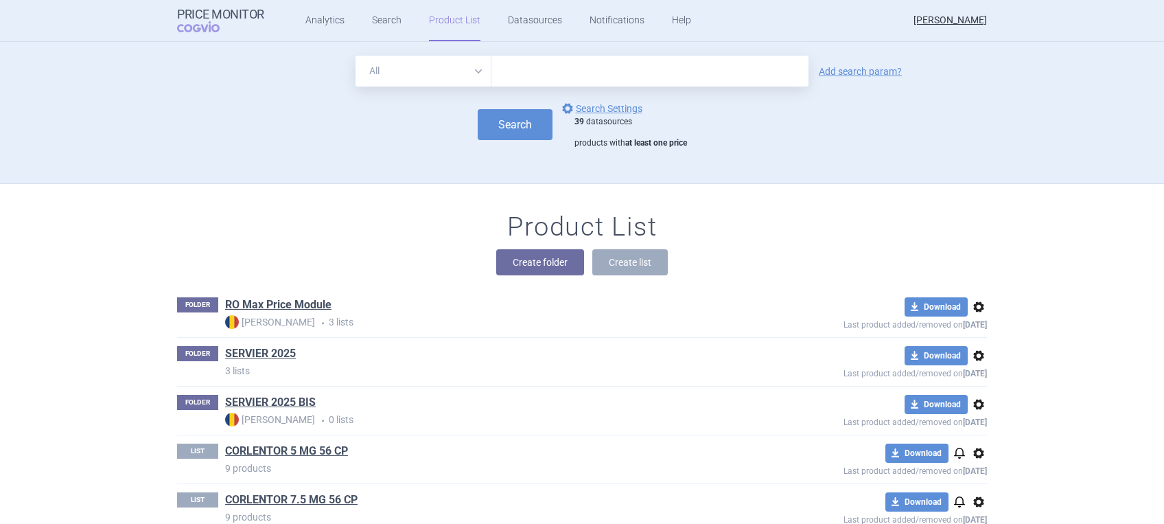
scroll to position [50, 0]
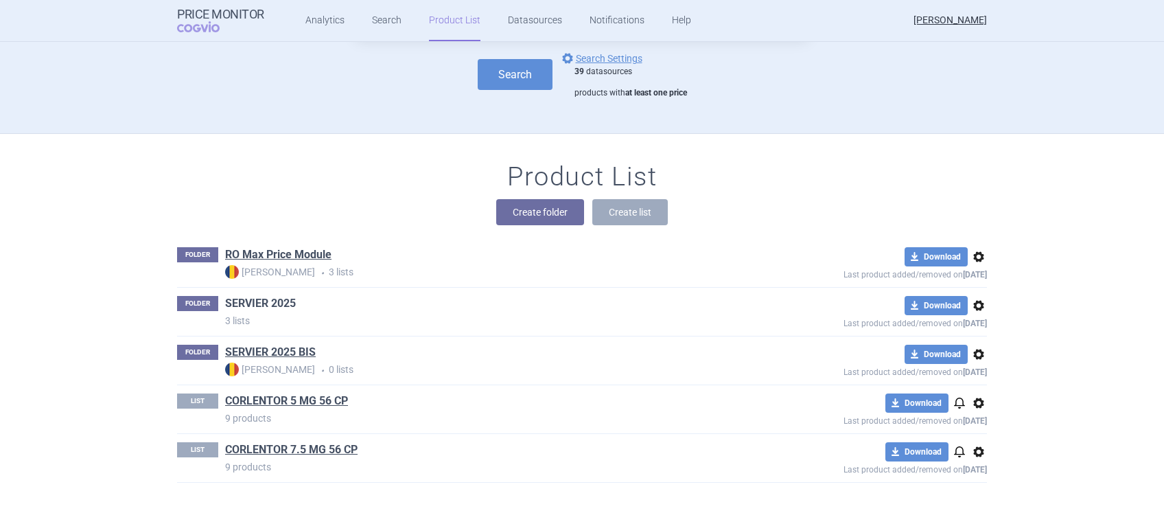
click at [252, 302] on link "SERVIER 2025" at bounding box center [260, 303] width 71 height 15
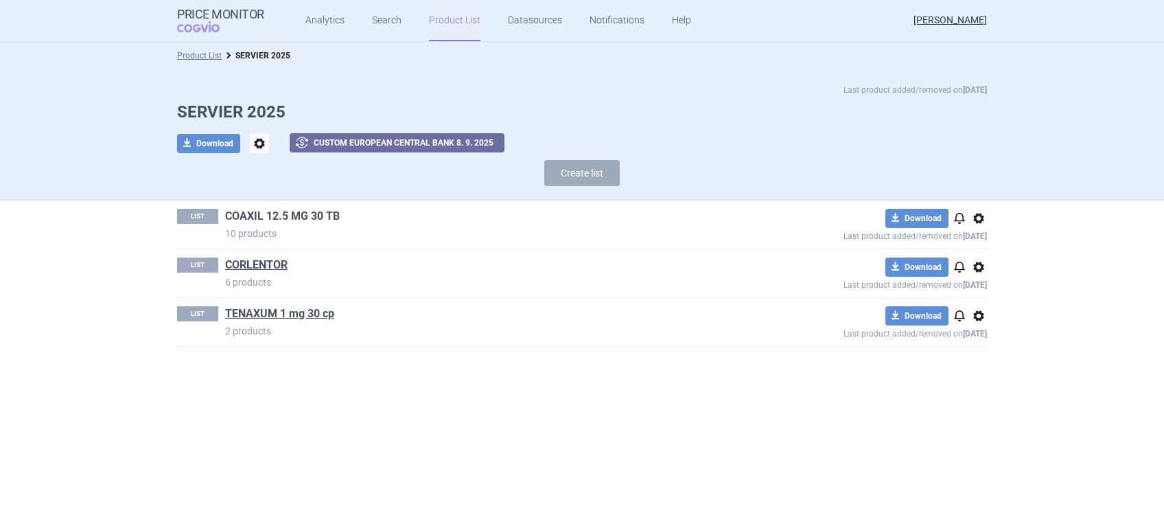
click at [270, 214] on link "COAXIL 12.5 MG 30 TB" at bounding box center [282, 216] width 115 height 15
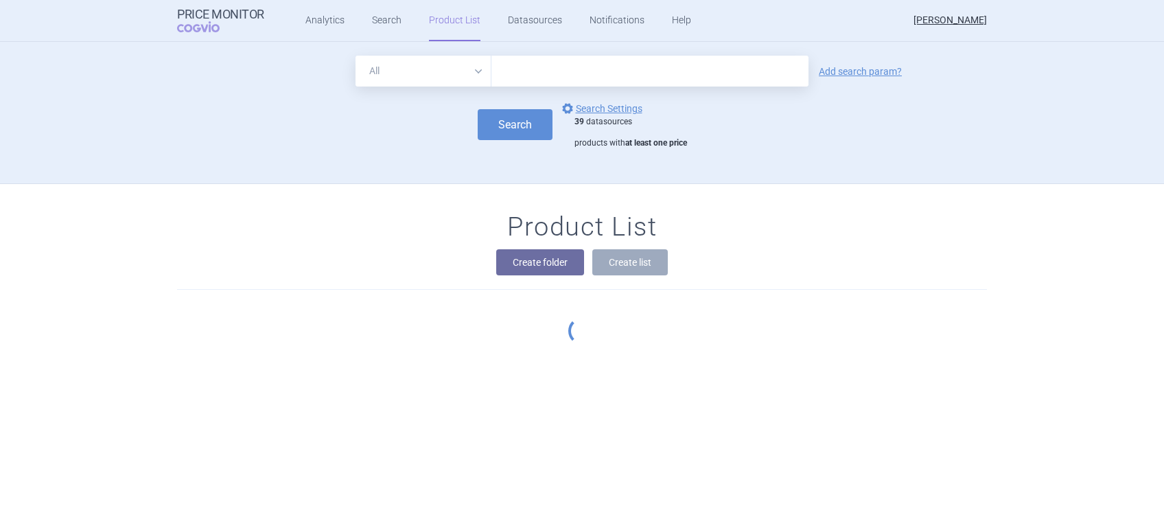
scroll to position [50, 0]
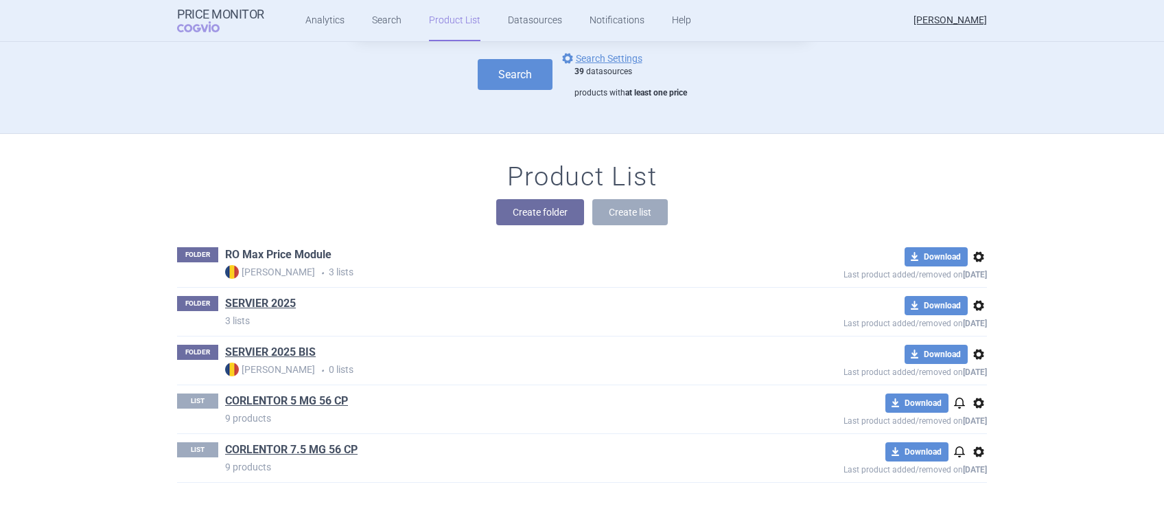
click at [250, 258] on link "RO Max Price Module" at bounding box center [278, 254] width 106 height 15
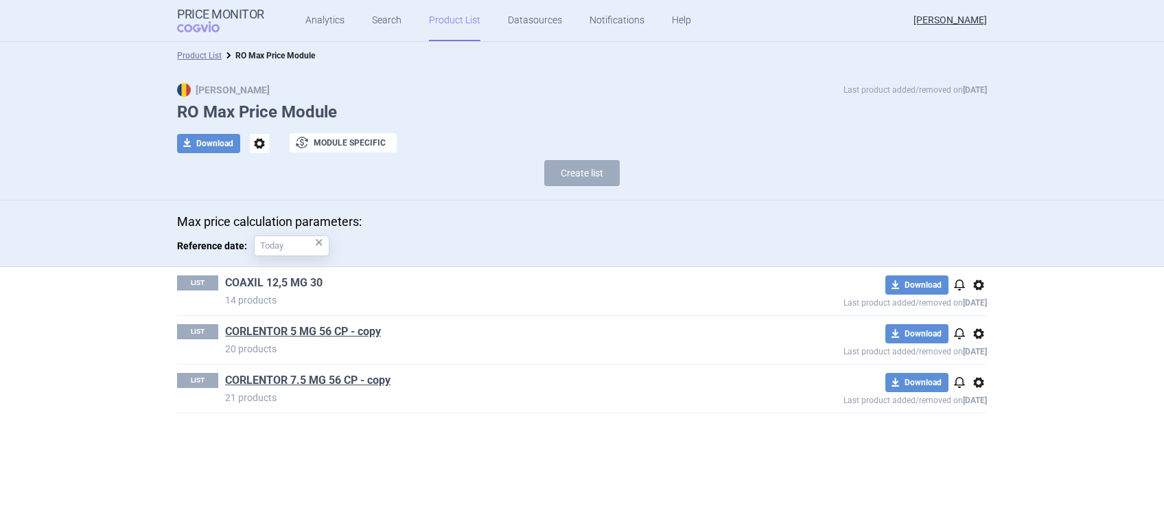
click at [253, 281] on link "COAXIL 12,5 MG 30" at bounding box center [273, 282] width 97 height 15
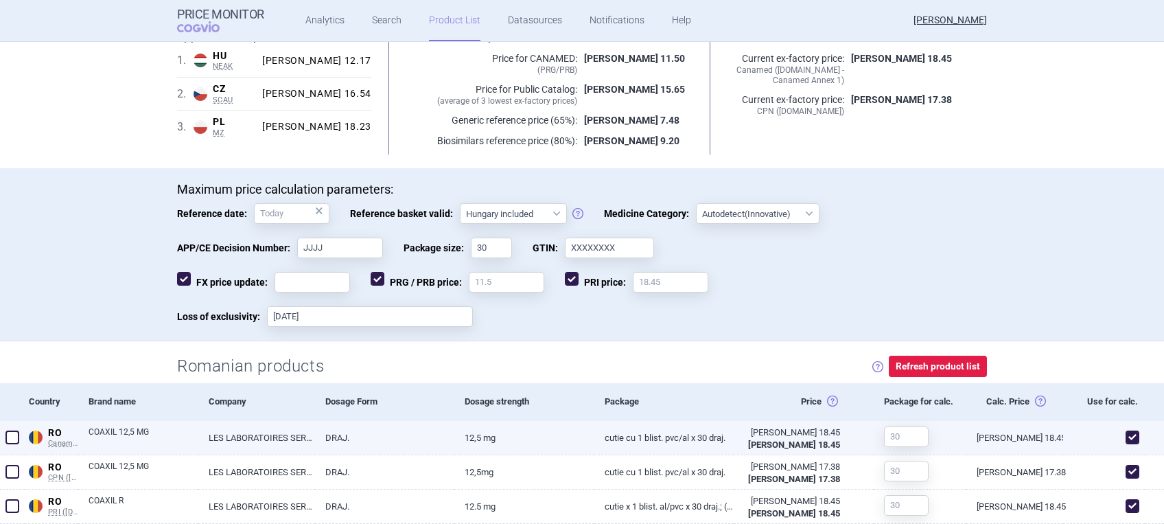
scroll to position [51, 0]
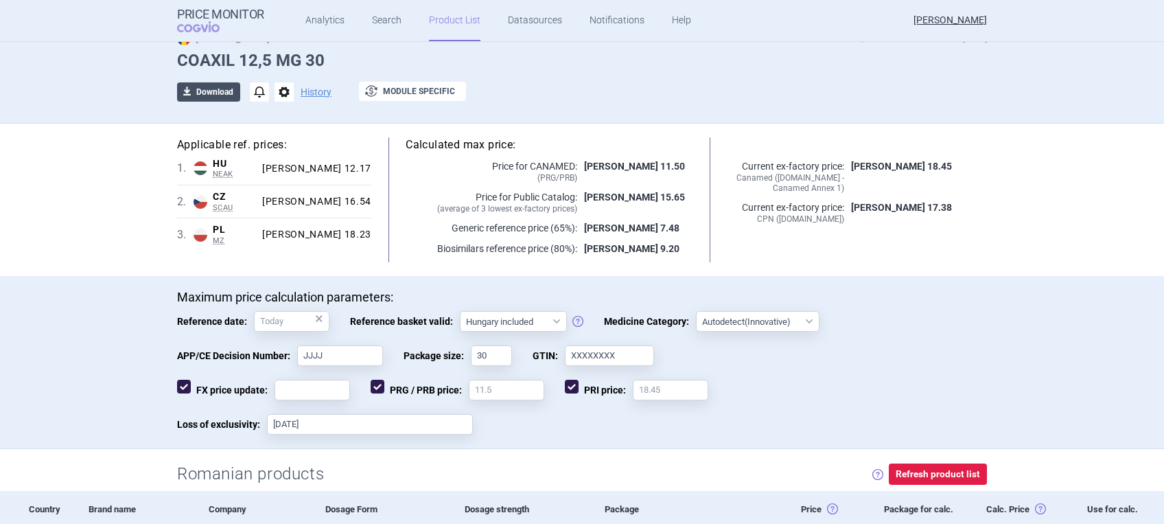
click at [205, 93] on button "download Download" at bounding box center [208, 91] width 63 height 19
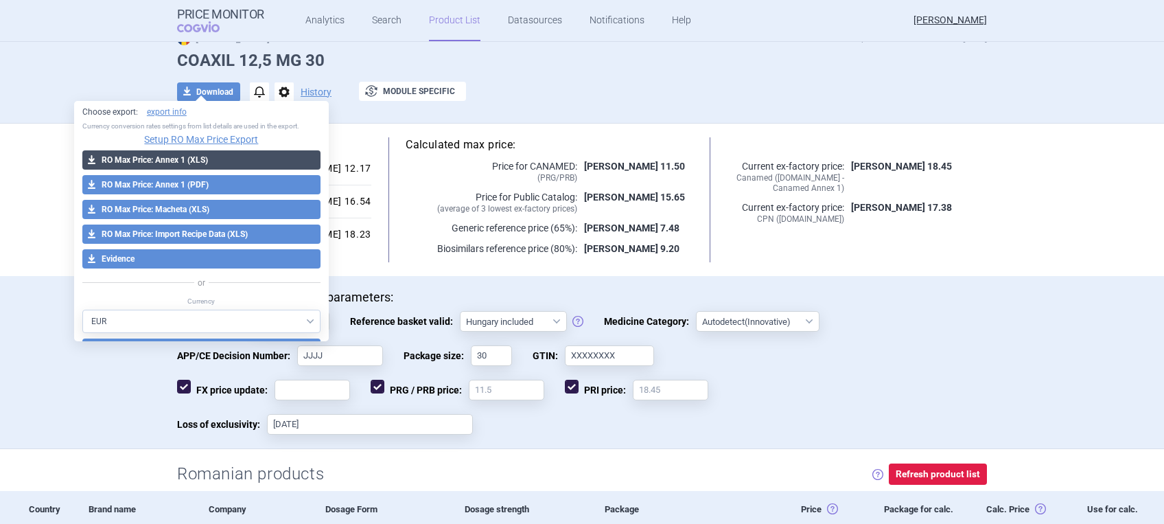
click at [159, 159] on button "download RO Max Price: Annex 1 (XLS)" at bounding box center [201, 159] width 238 height 19
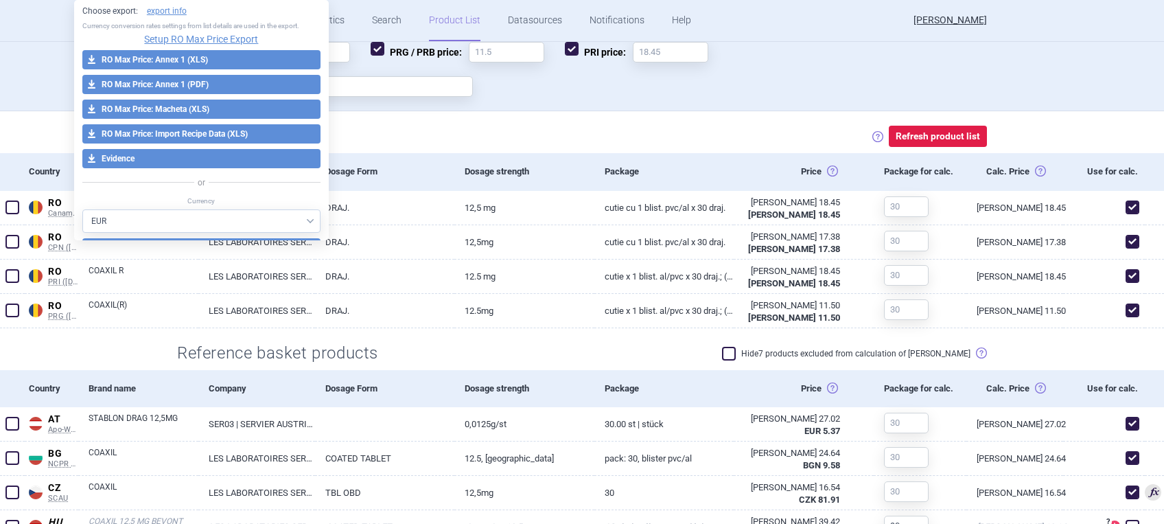
scroll to position [417, 0]
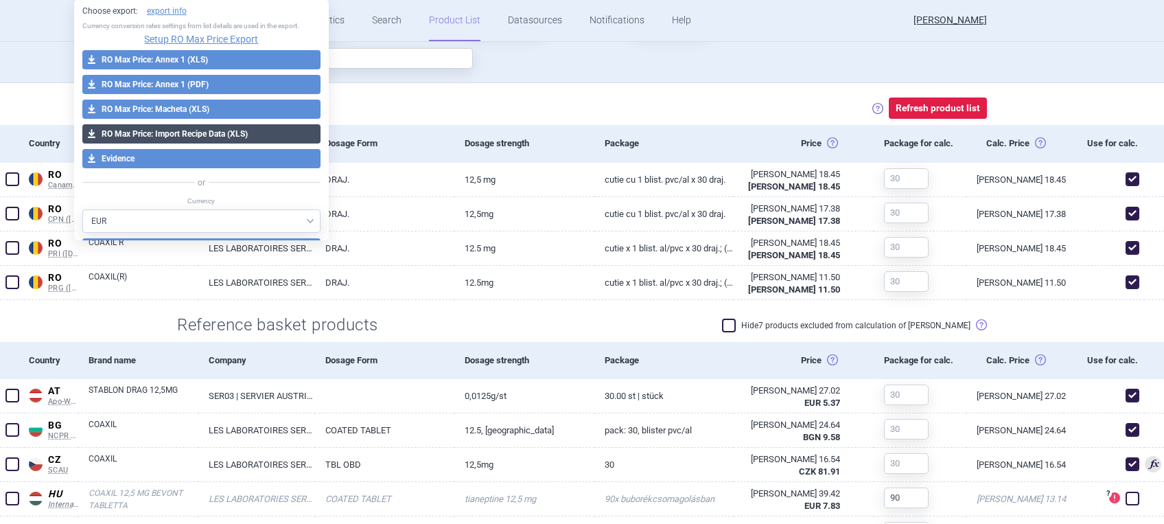
click at [168, 135] on button "download RO Max Price: Import Recipe Data (XLS)" at bounding box center [201, 133] width 238 height 19
click at [671, 67] on div "Loss of exclusivity: [DATE] Saved!" at bounding box center [582, 65] width 810 height 34
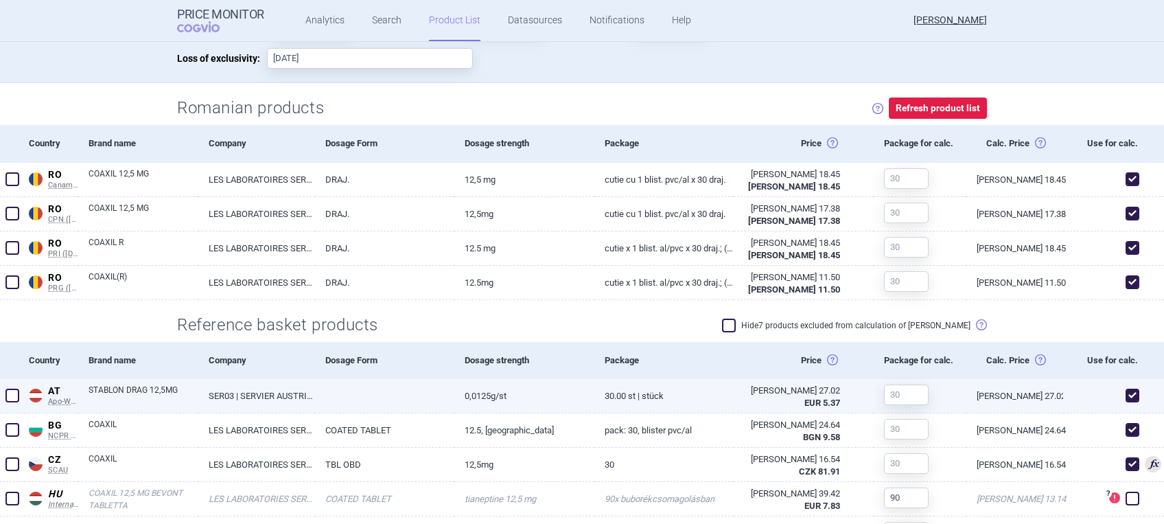
click at [122, 389] on link "STABLON DRAG 12,5MG" at bounding box center [144, 396] width 110 height 25
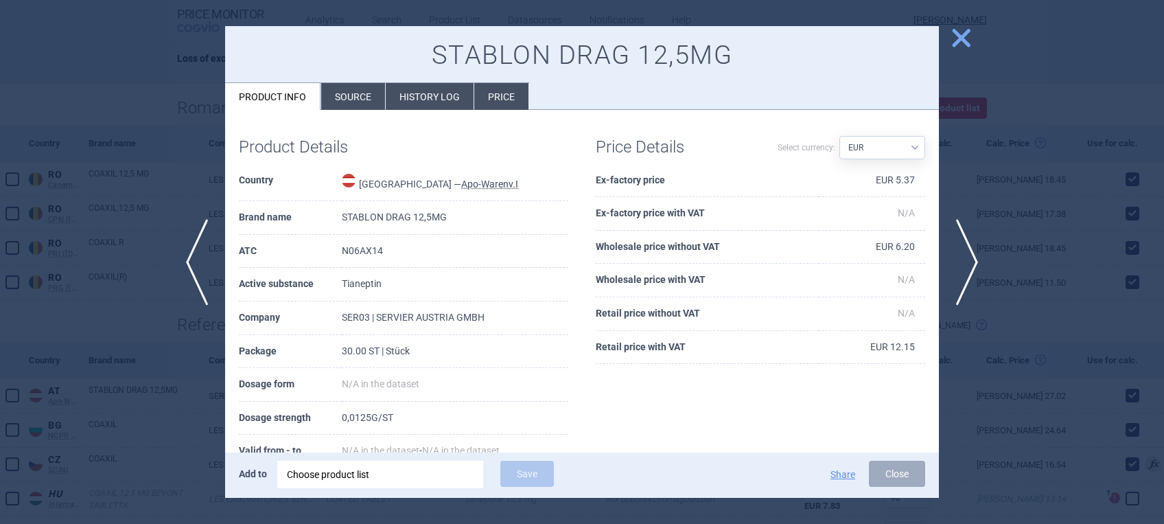
click at [967, 39] on span "close" at bounding box center [961, 38] width 24 height 24
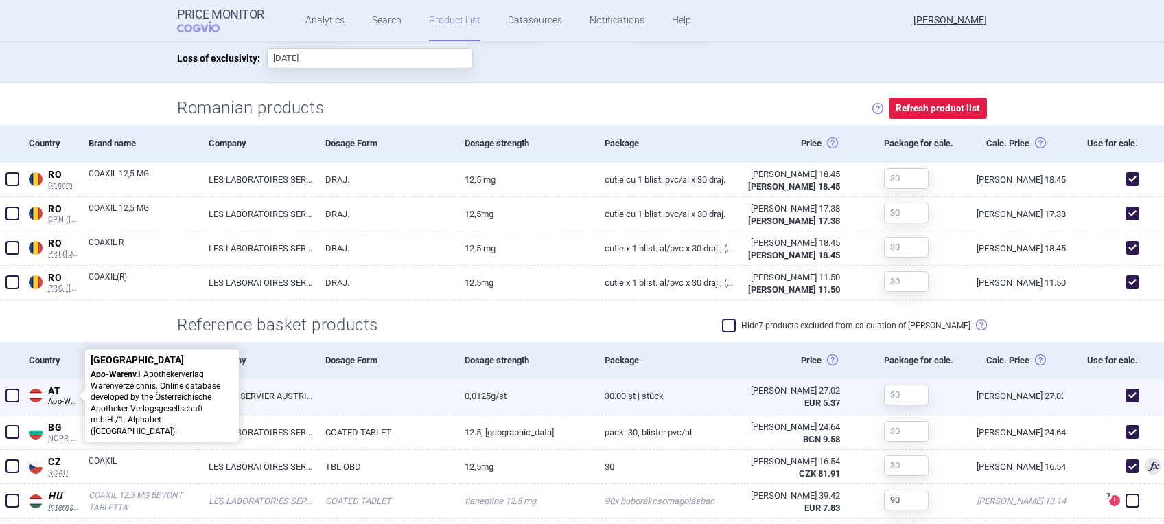
click at [60, 403] on span "Apo-Warenv.I" at bounding box center [63, 402] width 30 height 10
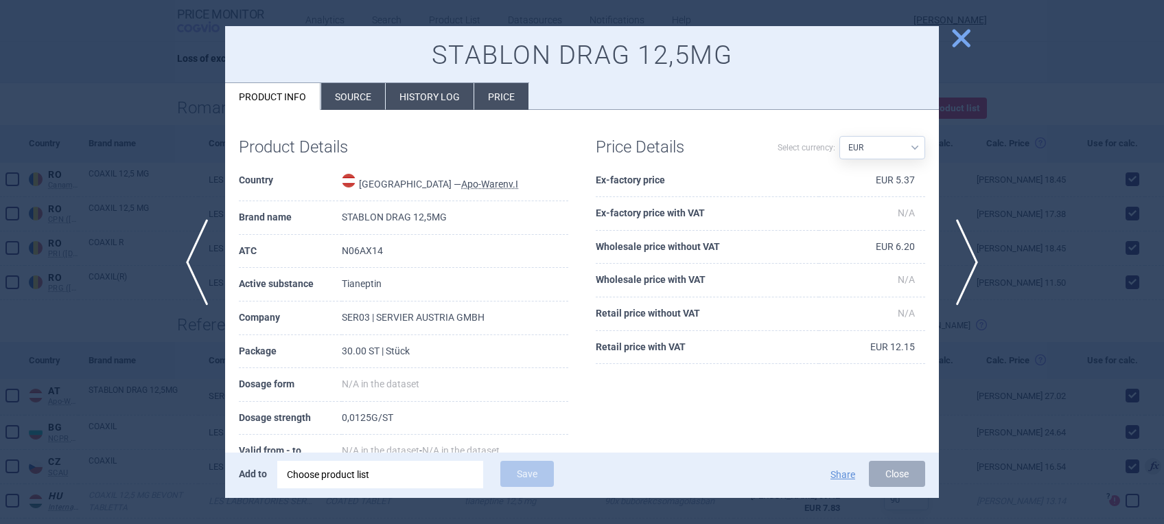
click at [345, 95] on li "Source" at bounding box center [353, 96] width 64 height 27
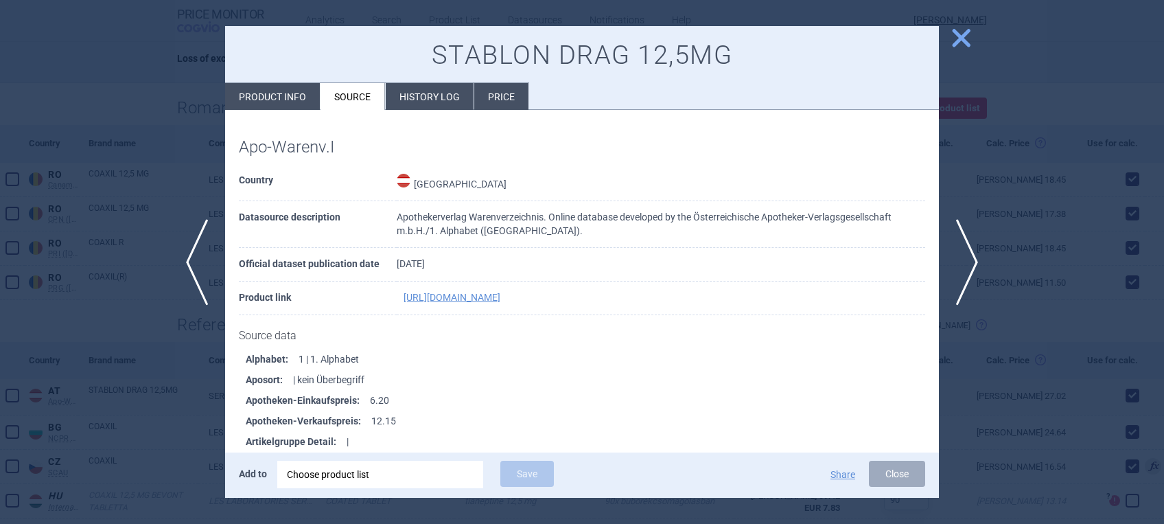
click at [959, 38] on span "close" at bounding box center [961, 38] width 24 height 24
click at [959, 34] on span "close" at bounding box center [961, 38] width 24 height 24
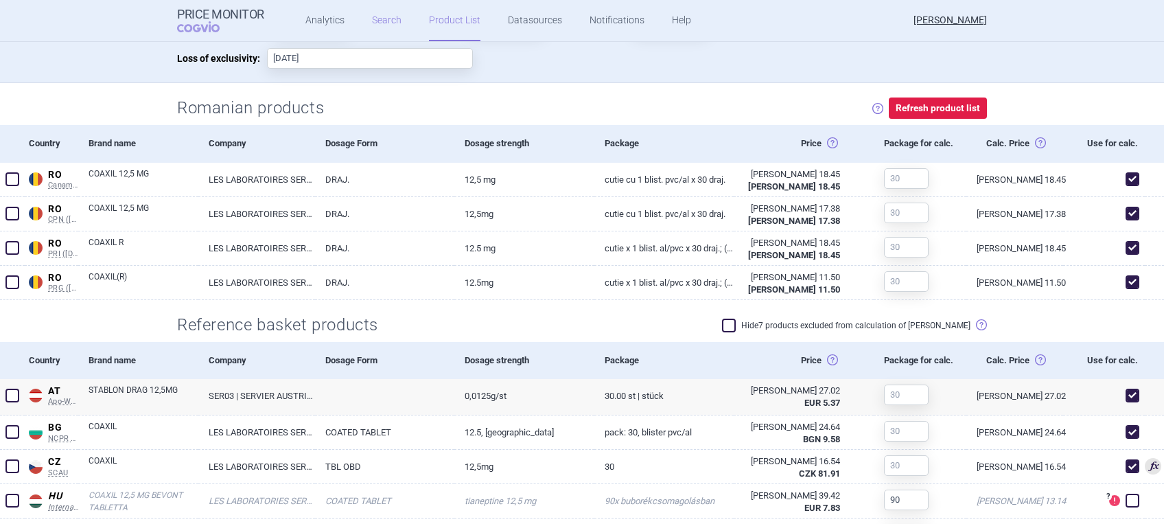
click at [375, 21] on link "Search" at bounding box center [387, 20] width 30 height 41
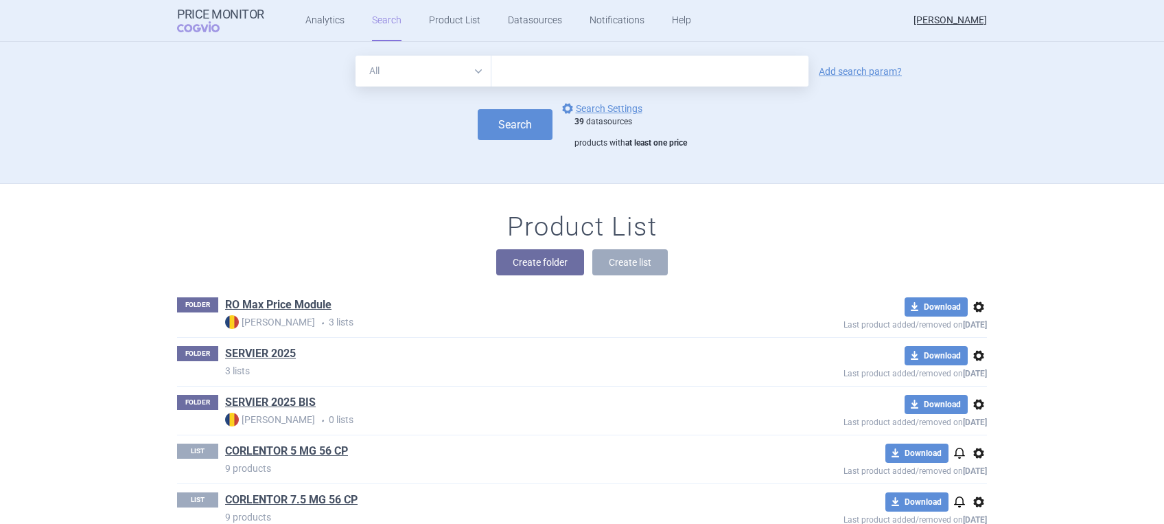
click at [470, 71] on select "All Brand Name ATC Company Active Substance Country Newer than" at bounding box center [424, 71] width 136 height 31
click at [356, 56] on select "All Brand Name ATC Company Active Substance Country Newer than" at bounding box center [424, 71] width 136 height 31
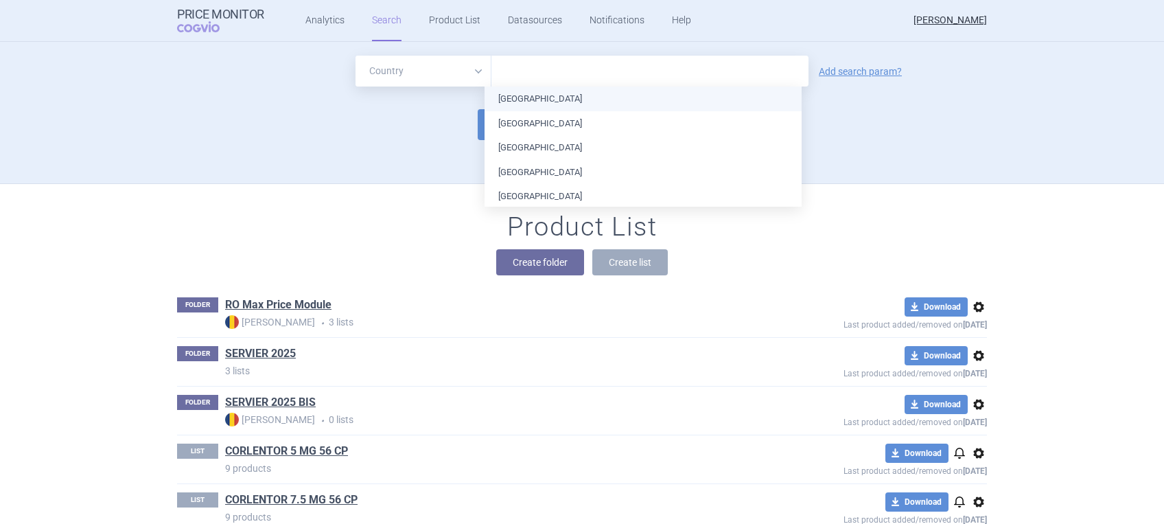
click at [726, 76] on input "text" at bounding box center [649, 71] width 303 height 18
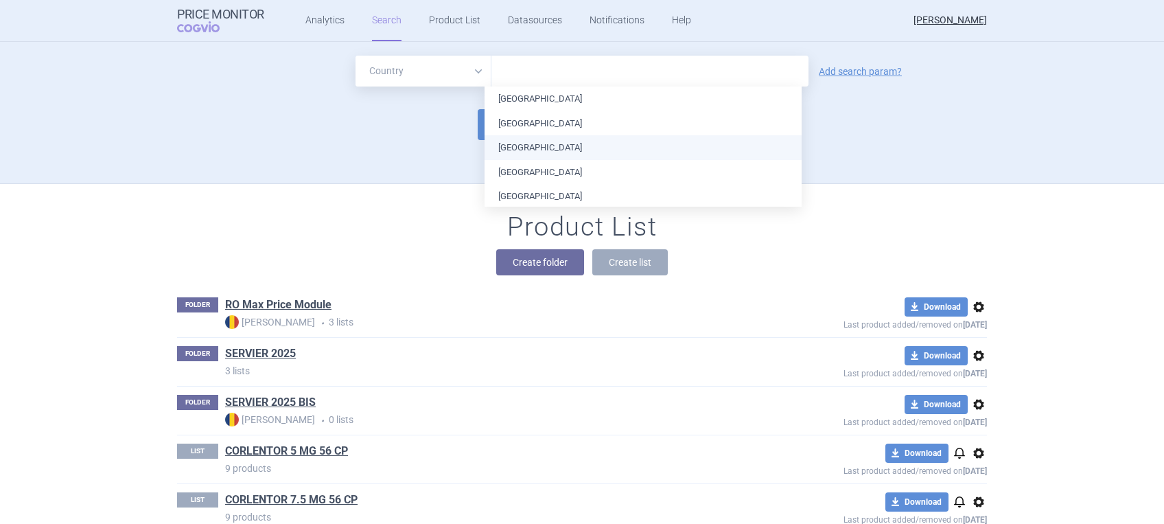
click at [539, 145] on li "[GEOGRAPHIC_DATA]" at bounding box center [643, 147] width 317 height 25
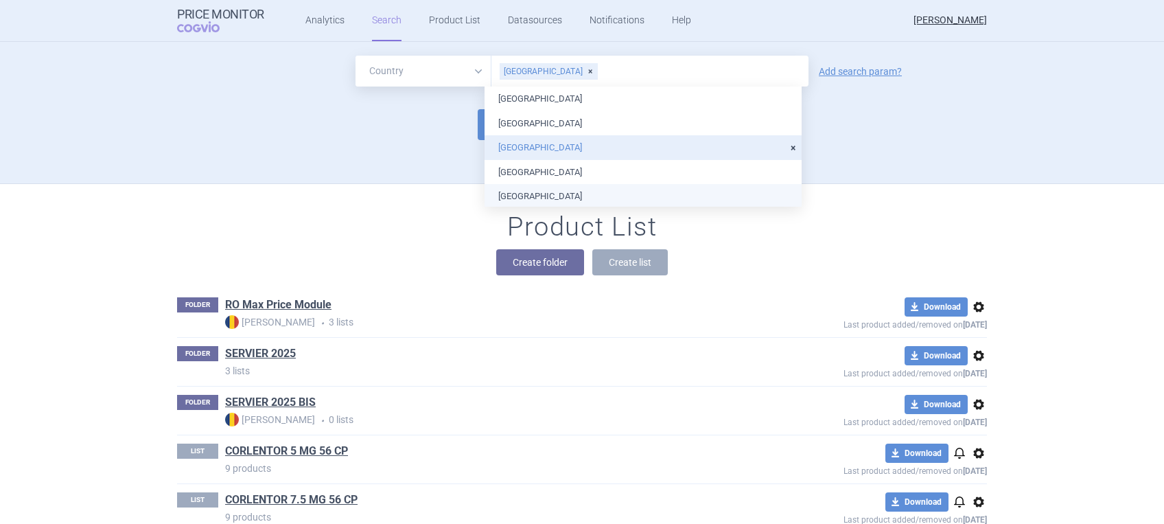
click at [549, 194] on li "[GEOGRAPHIC_DATA]" at bounding box center [643, 196] width 317 height 25
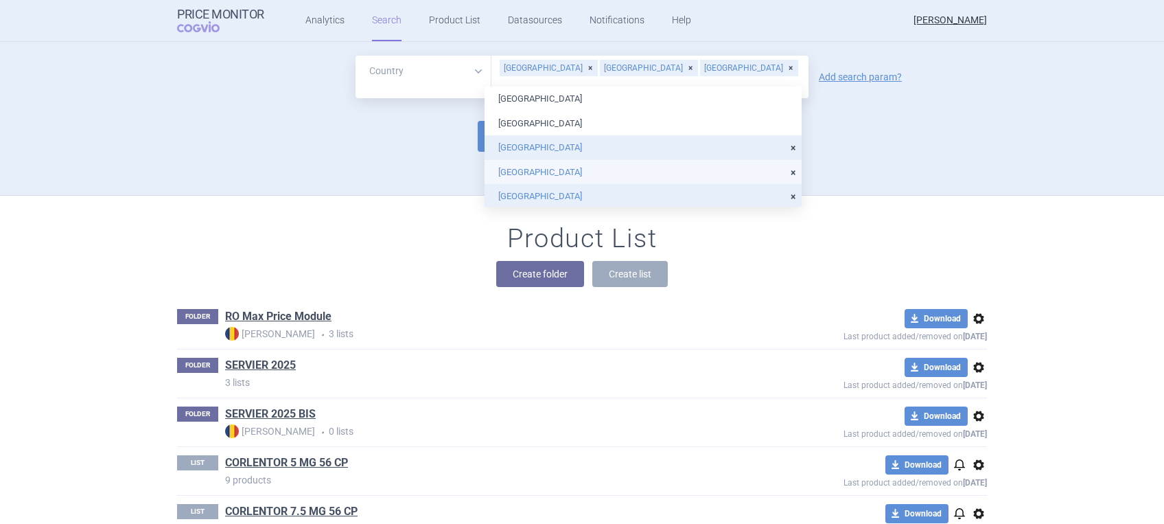
click at [555, 174] on li "[GEOGRAPHIC_DATA]" at bounding box center [643, 172] width 317 height 25
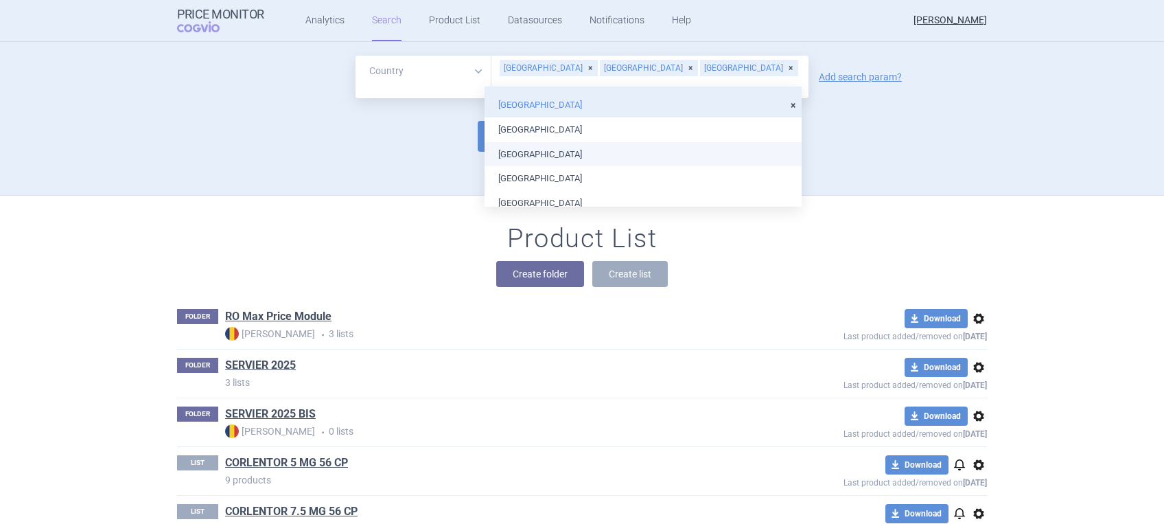
scroll to position [183, 0]
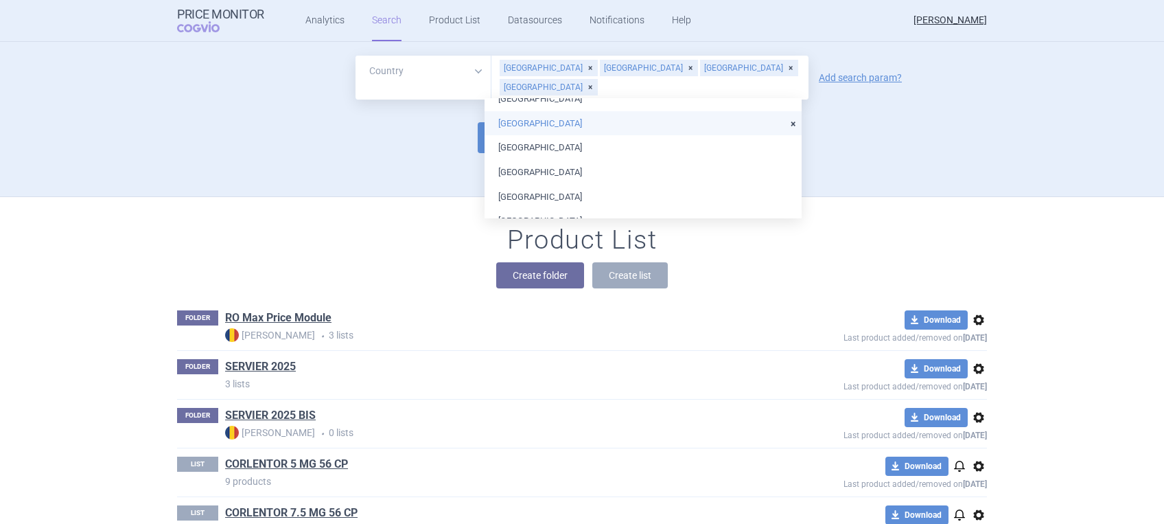
click at [560, 113] on li "[GEOGRAPHIC_DATA]" at bounding box center [643, 123] width 317 height 25
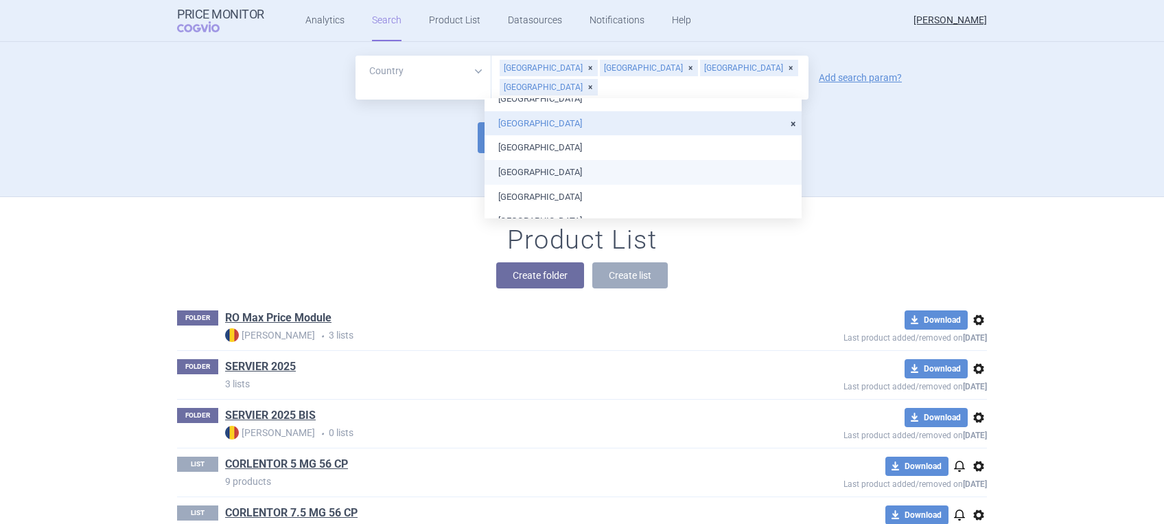
scroll to position [275, 0]
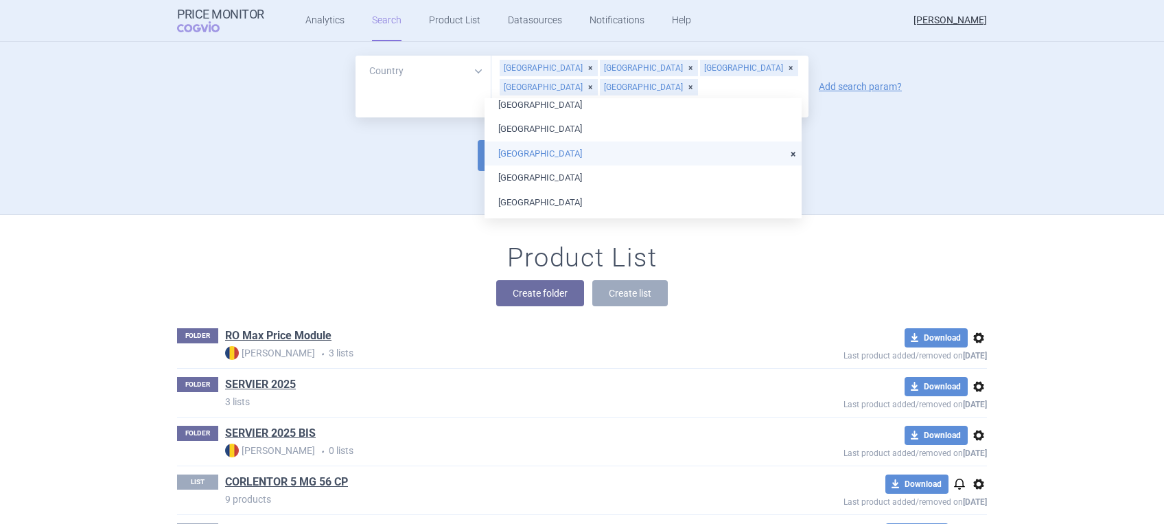
click at [566, 148] on li "[GEOGRAPHIC_DATA]" at bounding box center [643, 153] width 317 height 25
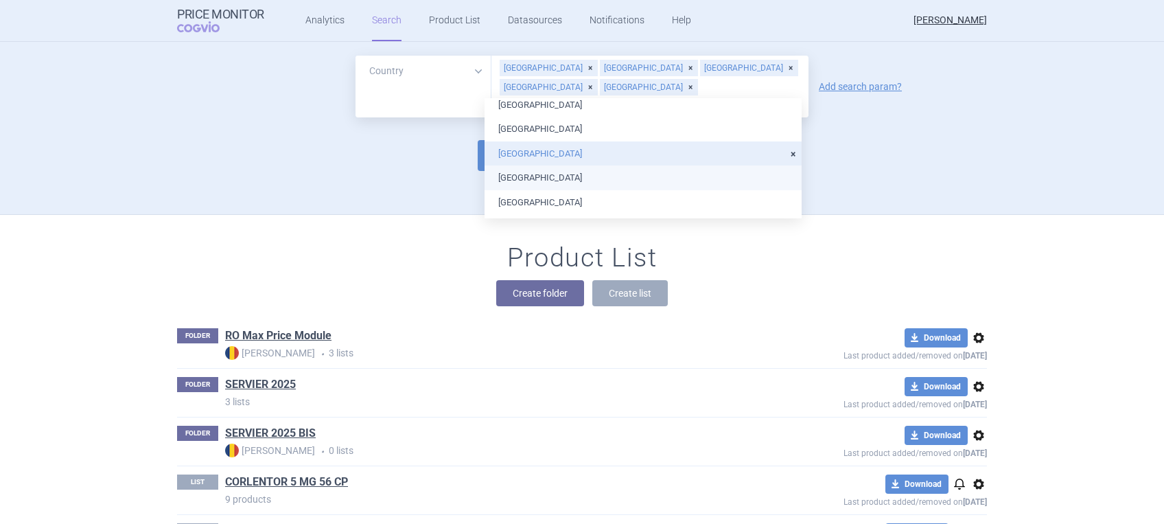
click at [566, 180] on li "[GEOGRAPHIC_DATA]" at bounding box center [643, 177] width 317 height 25
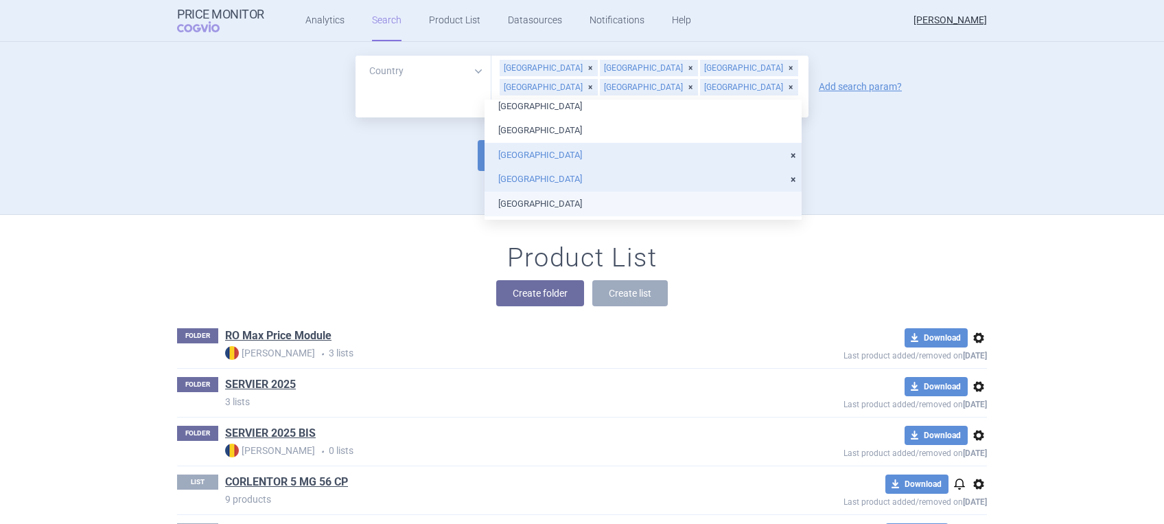
click at [566, 203] on li "[GEOGRAPHIC_DATA]" at bounding box center [643, 204] width 317 height 25
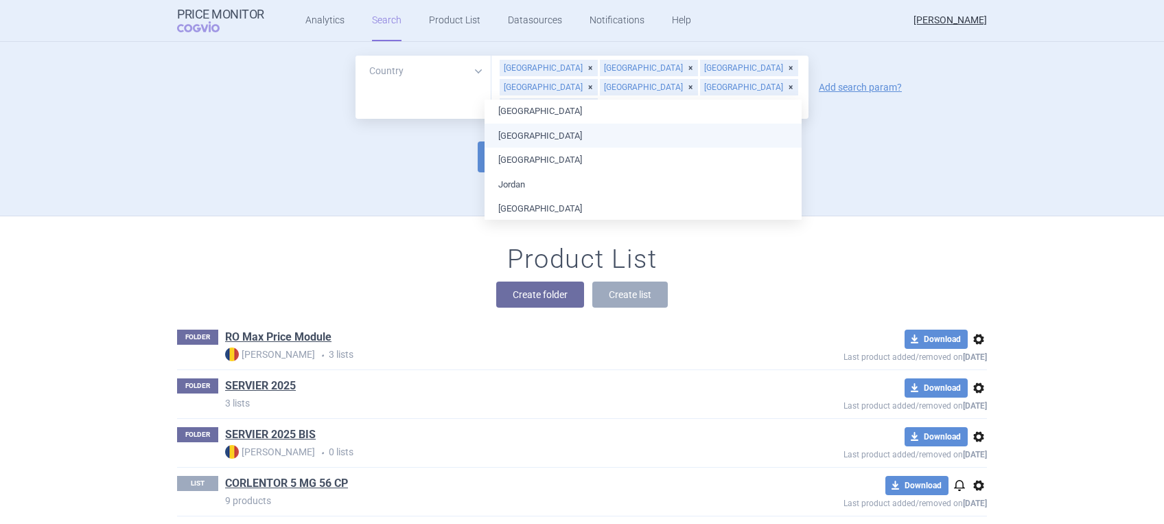
scroll to position [457, 0]
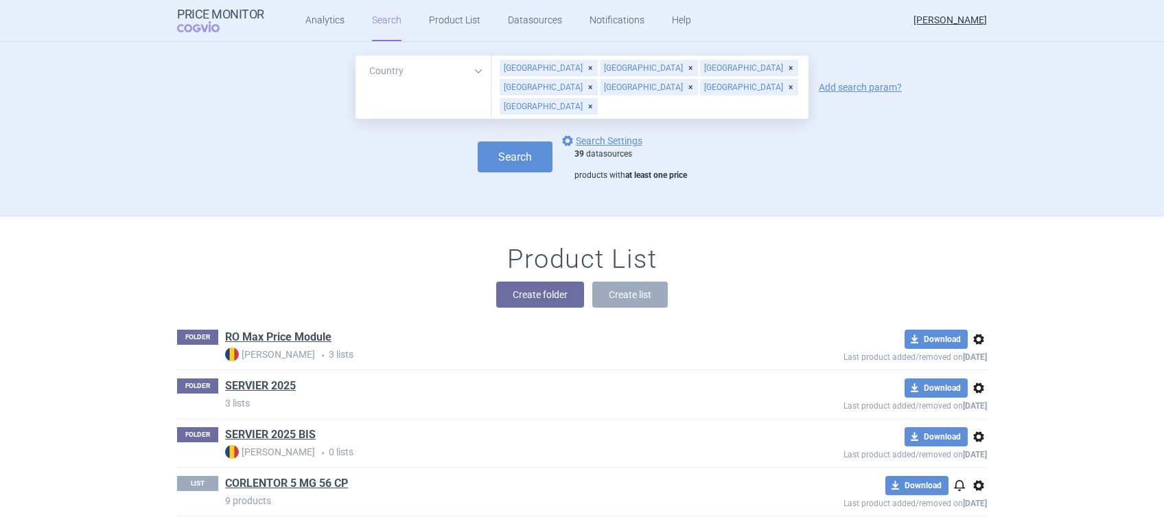
click at [737, 281] on div "Create folder Create list" at bounding box center [582, 294] width 810 height 26
click at [584, 98] on div "[GEOGRAPHIC_DATA]" at bounding box center [549, 106] width 98 height 16
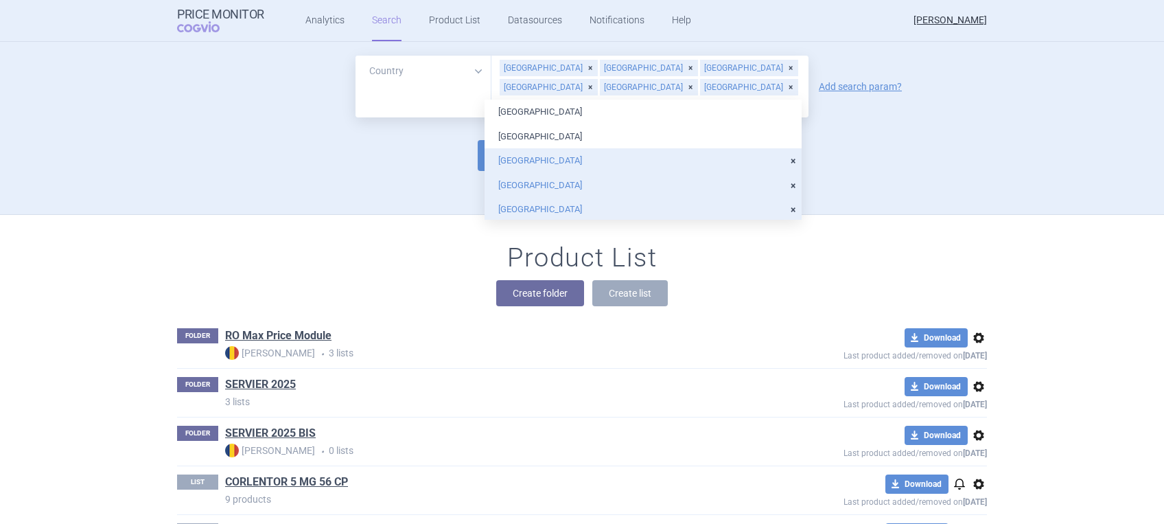
scroll to position [466, 0]
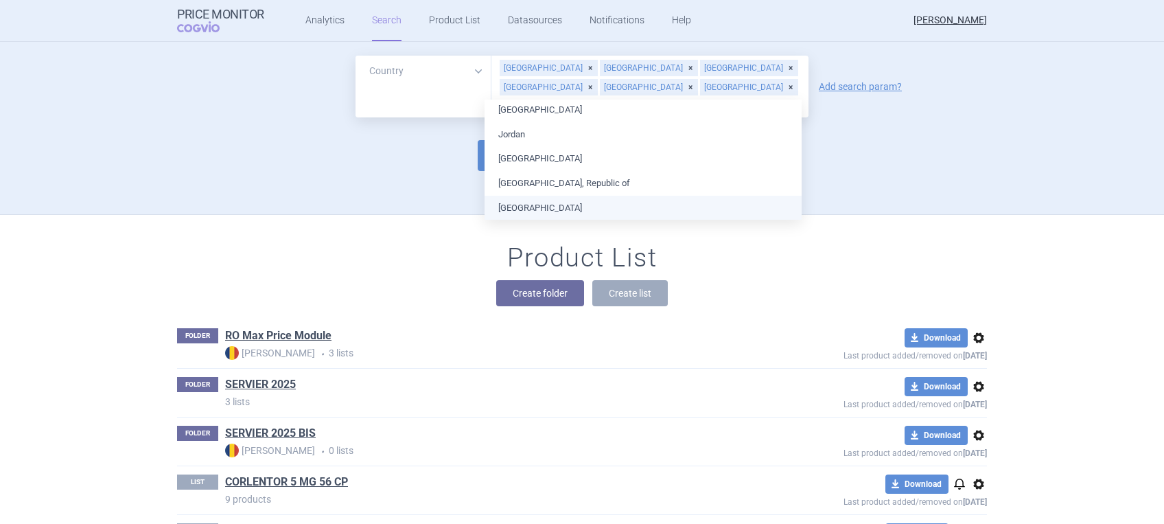
click at [700, 84] on div "[GEOGRAPHIC_DATA]" at bounding box center [749, 87] width 98 height 16
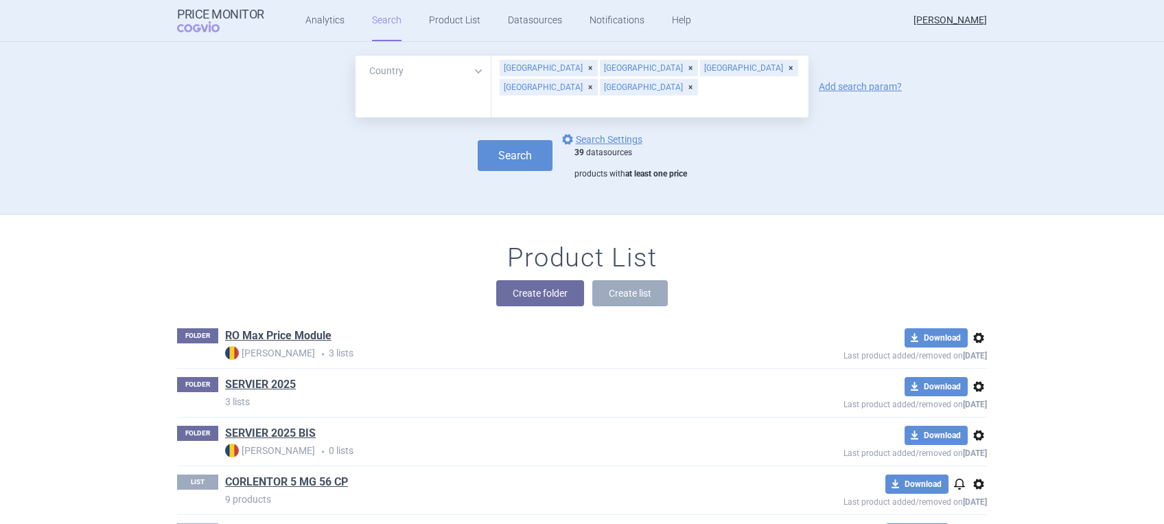
click at [531, 67] on div "[GEOGRAPHIC_DATA]" at bounding box center [549, 68] width 98 height 16
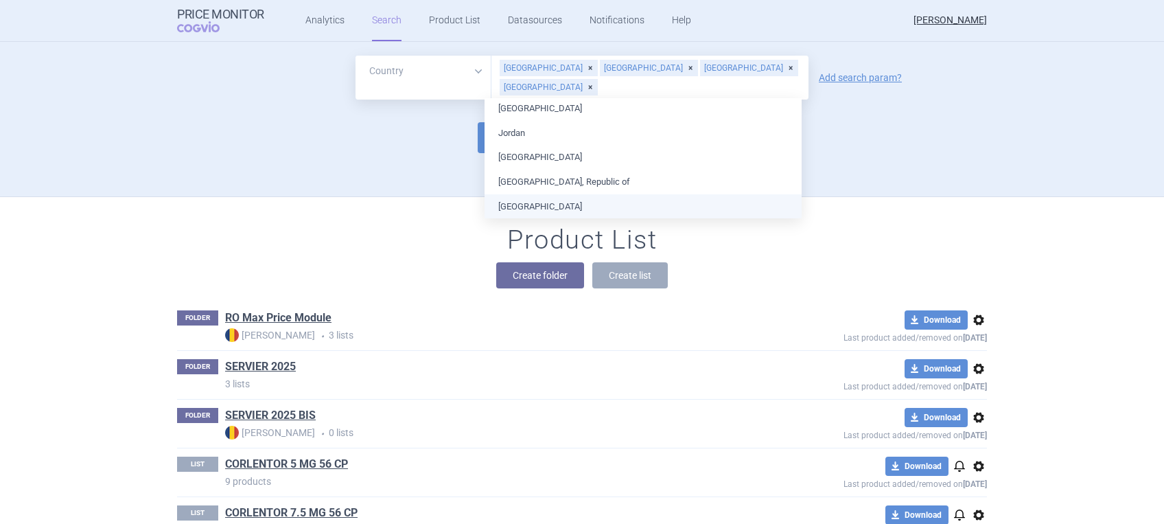
click at [600, 65] on div "[GEOGRAPHIC_DATA]" at bounding box center [649, 68] width 98 height 16
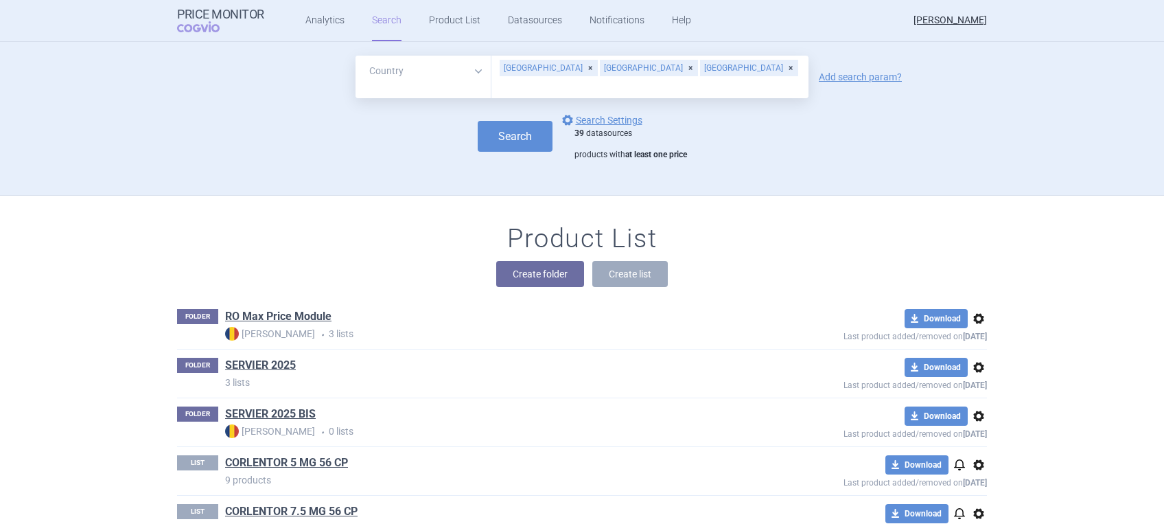
click at [700, 68] on div "[GEOGRAPHIC_DATA]" at bounding box center [749, 68] width 98 height 16
click at [615, 74] on div "[GEOGRAPHIC_DATA]" at bounding box center [649, 68] width 98 height 16
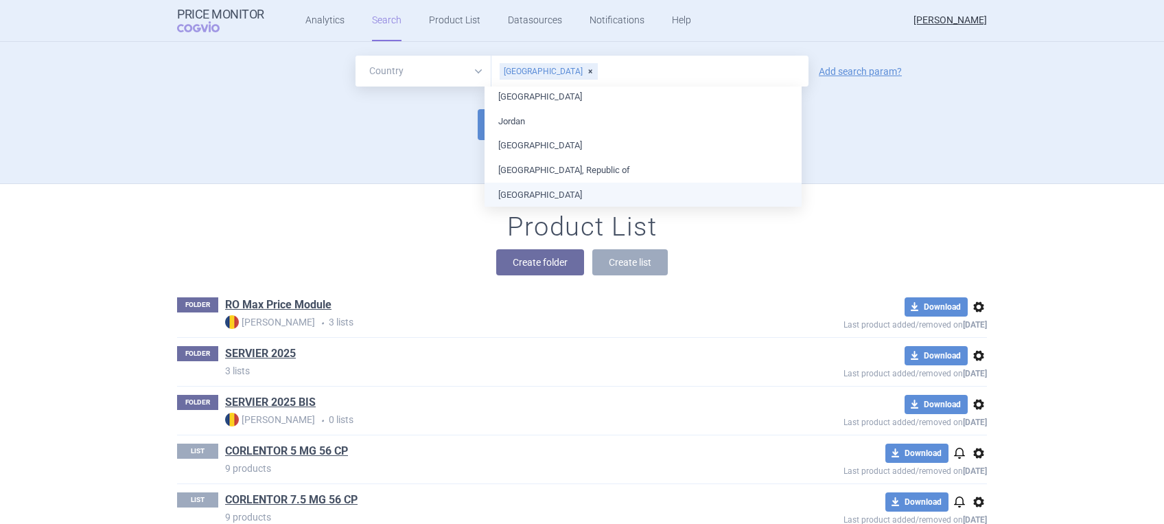
click at [537, 71] on div "[GEOGRAPHIC_DATA]" at bounding box center [549, 71] width 98 height 16
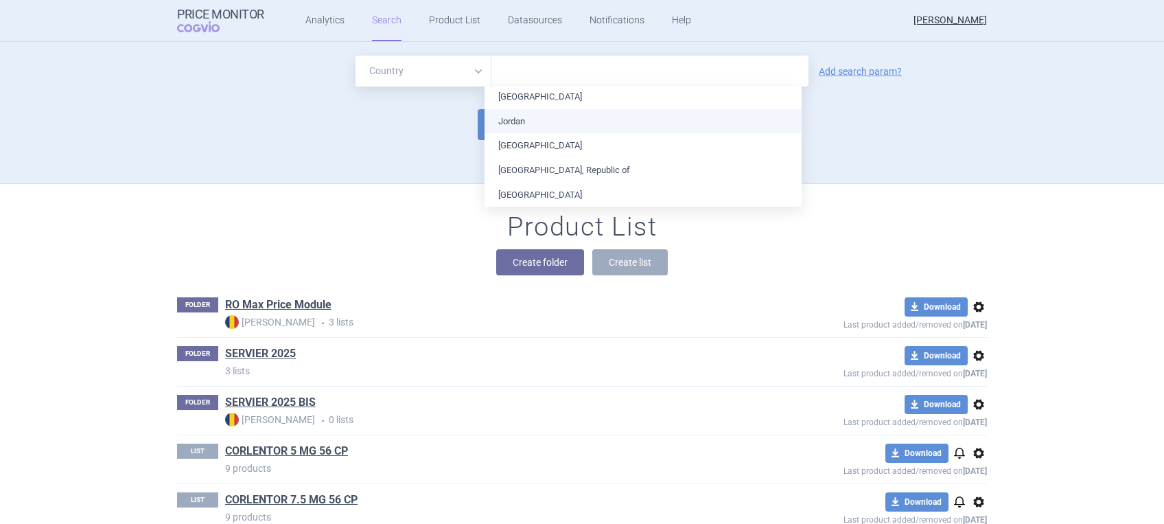
click at [351, 252] on div "Create folder Create list" at bounding box center [582, 262] width 810 height 26
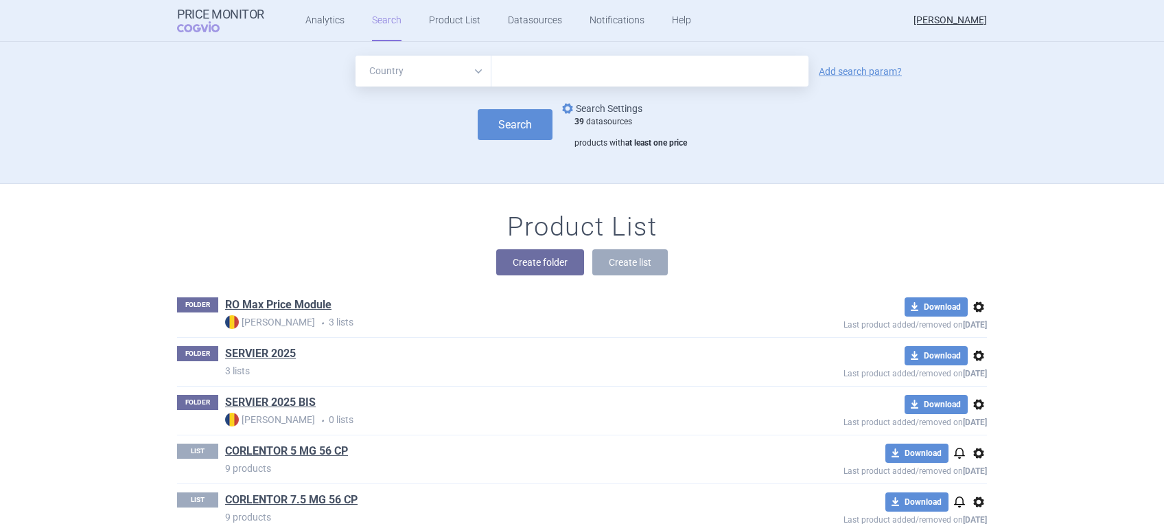
click at [593, 105] on link "options Search Settings" at bounding box center [601, 108] width 83 height 16
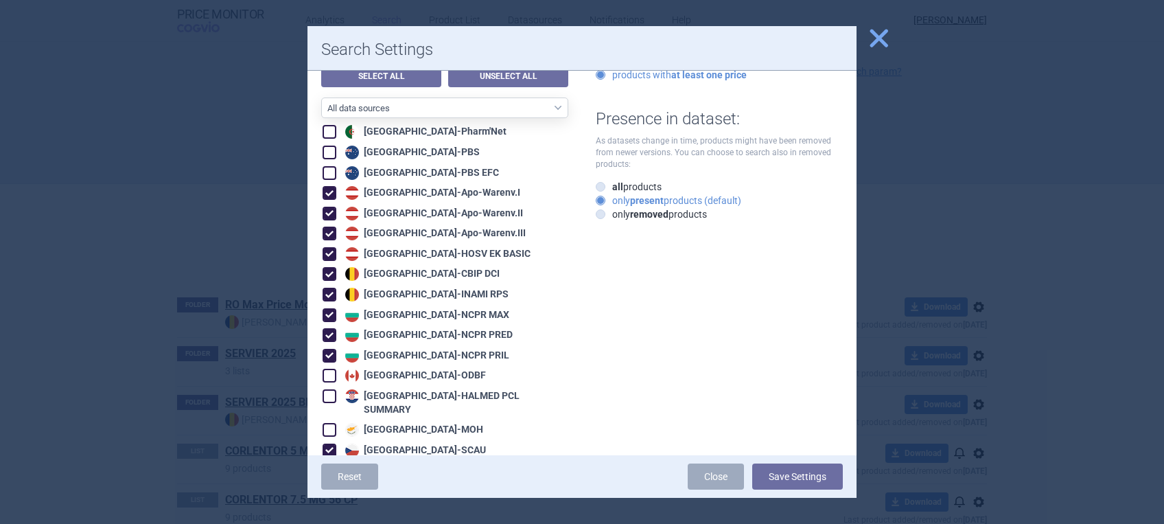
scroll to position [0, 0]
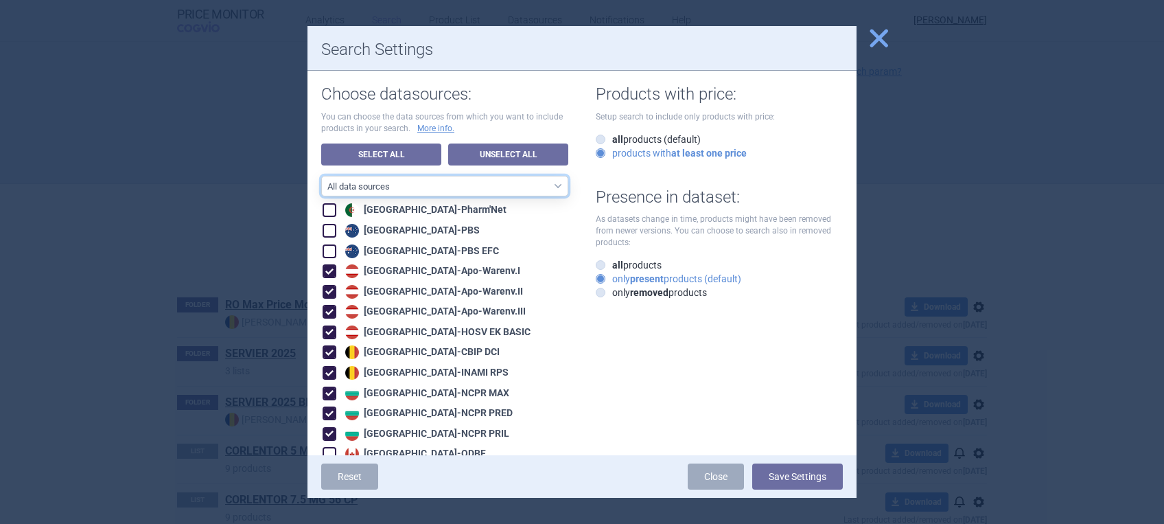
click at [466, 186] on select "All data sources RO reference sources ([MEDICAL_DATA] LauerTaxe included) EU" at bounding box center [444, 186] width 247 height 21
click at [321, 176] on select "All data sources RO reference sources ([MEDICAL_DATA] LauerTaxe included) EU" at bounding box center [444, 186] width 247 height 21
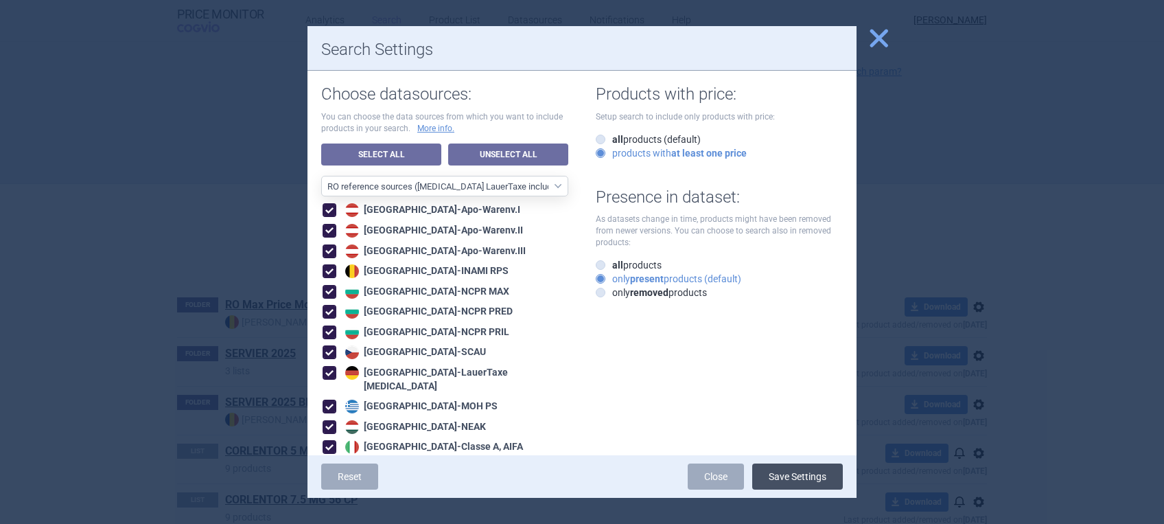
click at [802, 435] on button "Save Settings" at bounding box center [797, 476] width 91 height 26
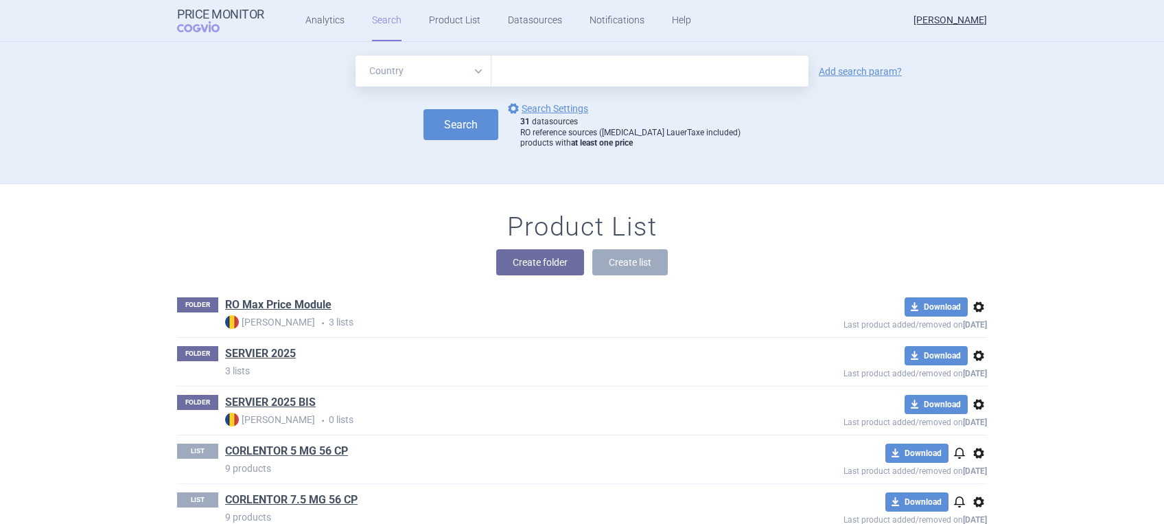
click at [472, 71] on select "All Brand Name ATC Company Active Substance Country Newer than" at bounding box center [424, 71] width 136 height 31
click at [356, 56] on select "All Brand Name ATC Company Active Substance Country Newer than" at bounding box center [424, 71] width 136 height 31
click at [531, 69] on input "text" at bounding box center [650, 71] width 317 height 31
click at [849, 70] on link "Add search param?" at bounding box center [860, 72] width 83 height 10
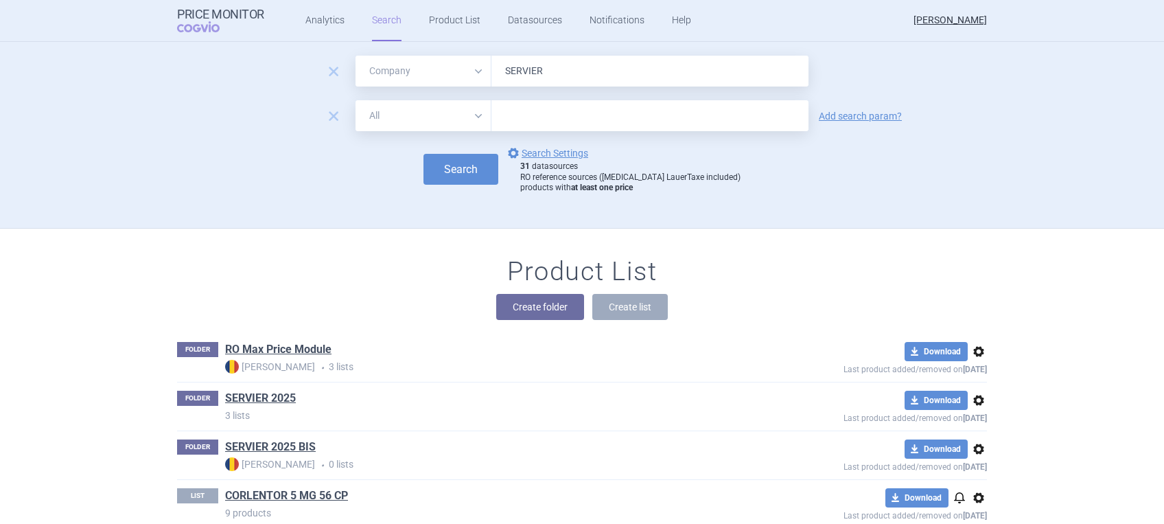
click at [468, 118] on select "All Brand Name ATC Company Active Substance Country Newer than" at bounding box center [424, 115] width 136 height 31
click at [356, 100] on select "All Brand Name ATC Company Active Substance Country Newer than" at bounding box center [424, 115] width 136 height 31
click at [524, 117] on input "text" at bounding box center [650, 115] width 317 height 31
click at [481, 168] on button "Search" at bounding box center [461, 169] width 75 height 31
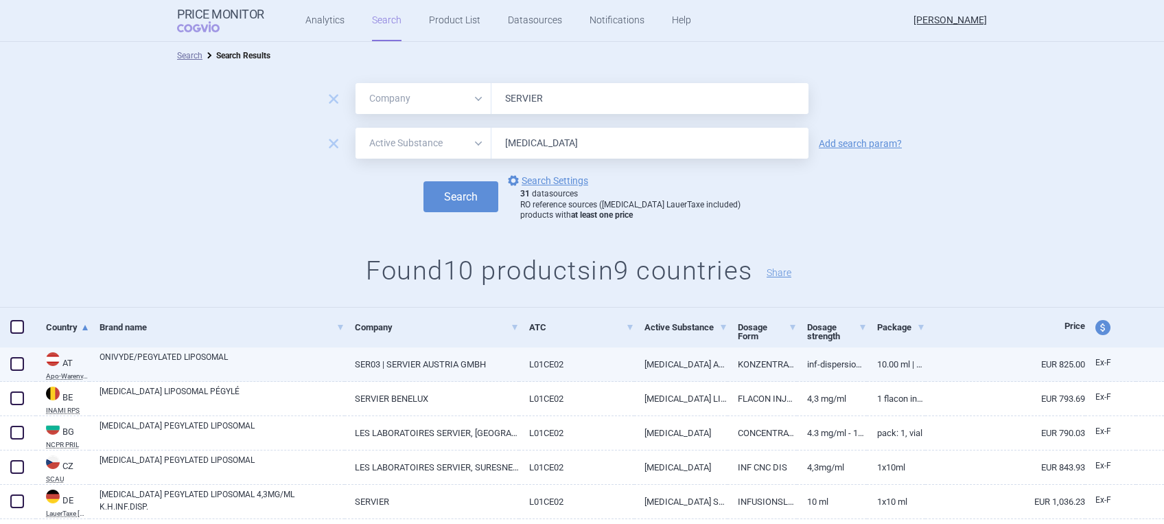
click at [16, 365] on span at bounding box center [17, 364] width 14 height 14
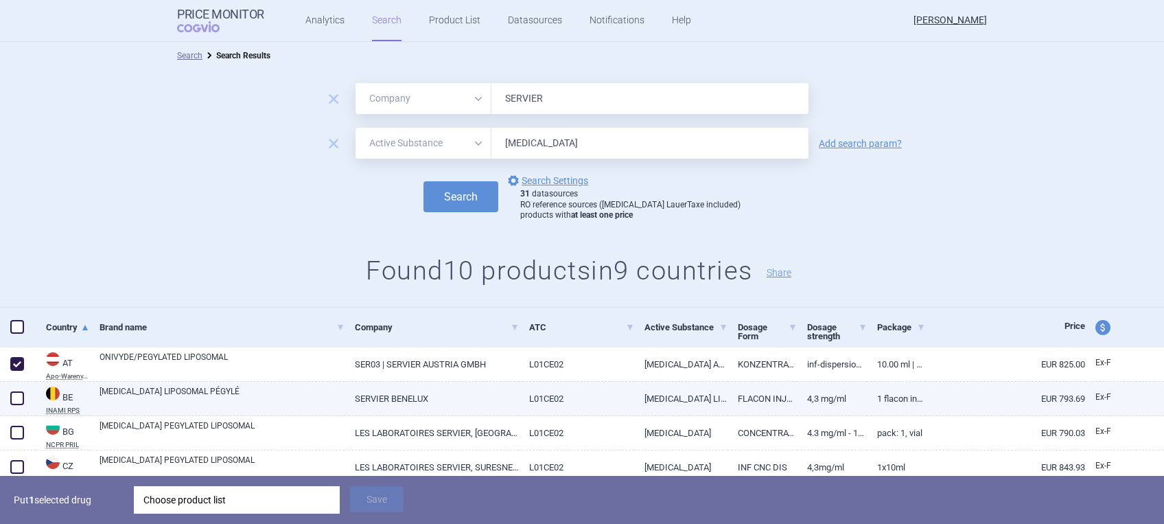
click at [12, 397] on span at bounding box center [17, 398] width 14 height 14
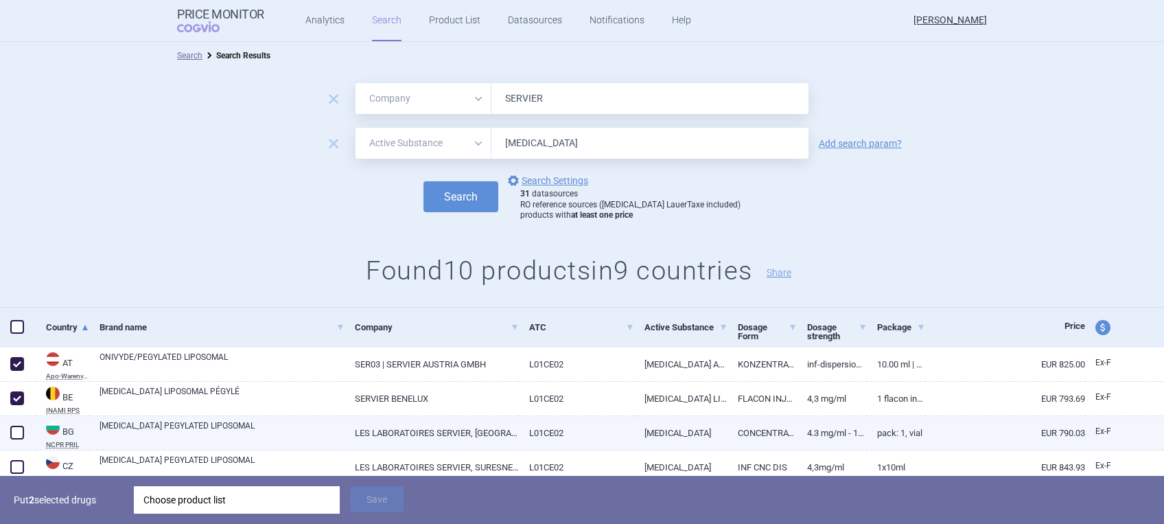
click at [14, 431] on span at bounding box center [17, 433] width 14 height 14
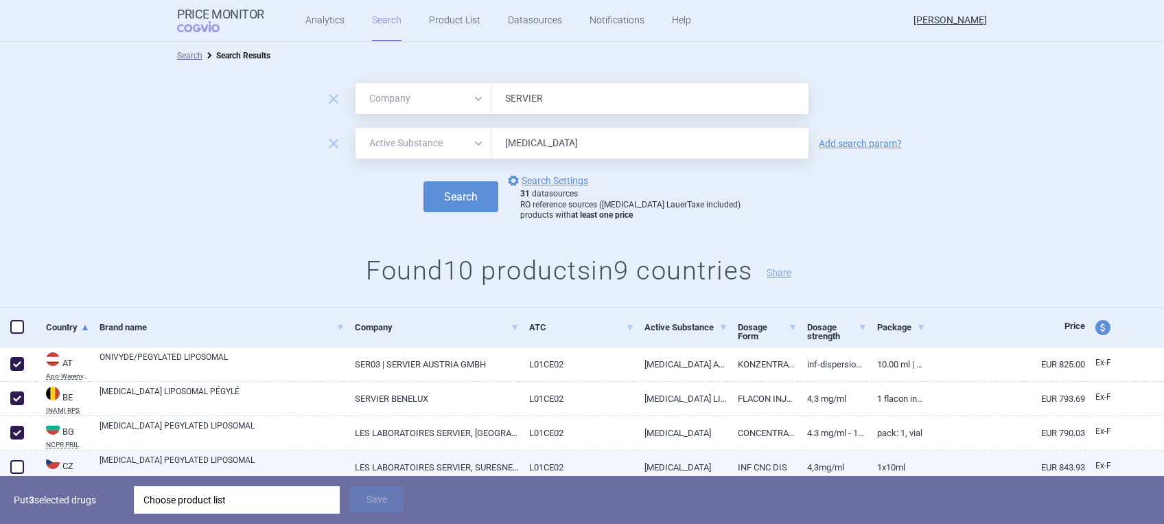
click at [18, 435] on span at bounding box center [17, 467] width 14 height 14
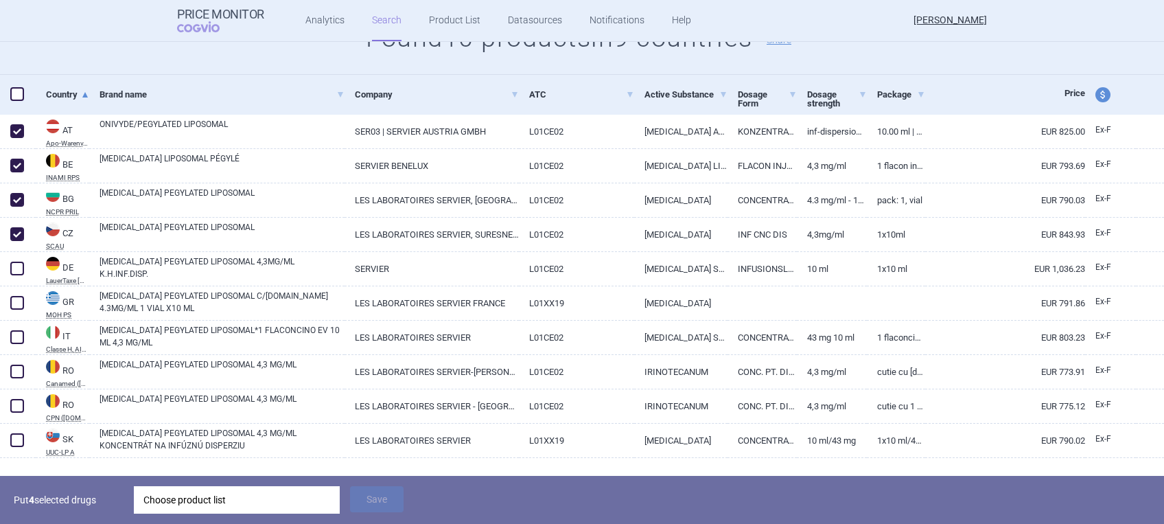
scroll to position [259, 0]
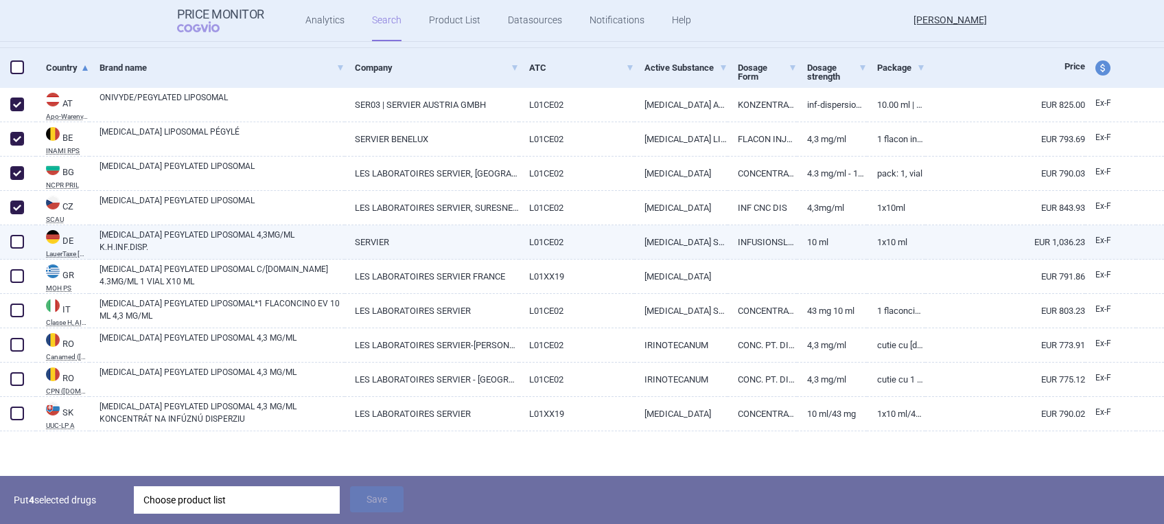
click at [16, 241] on span at bounding box center [17, 242] width 14 height 14
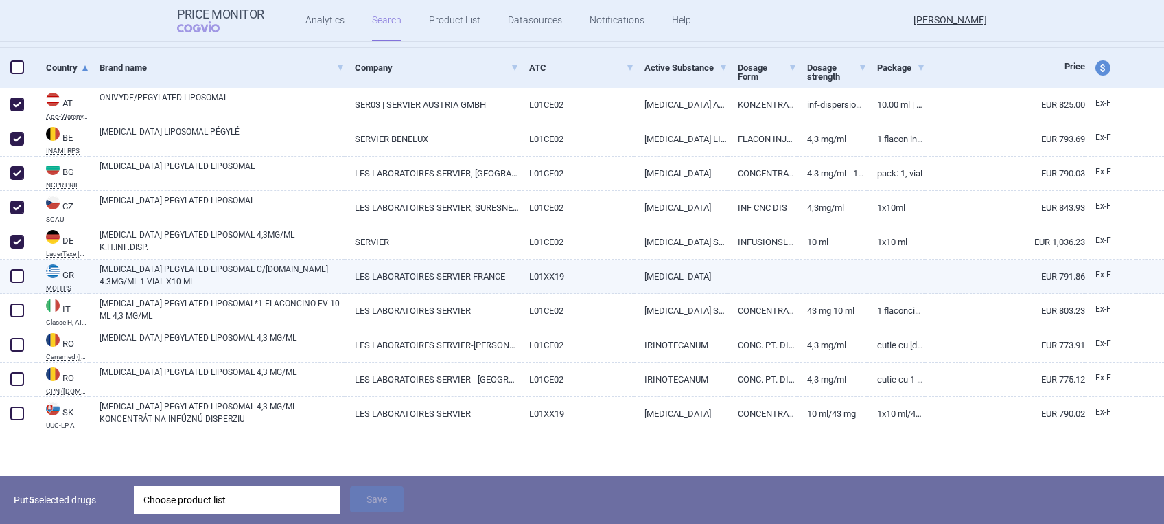
click at [16, 270] on span at bounding box center [17, 276] width 14 height 14
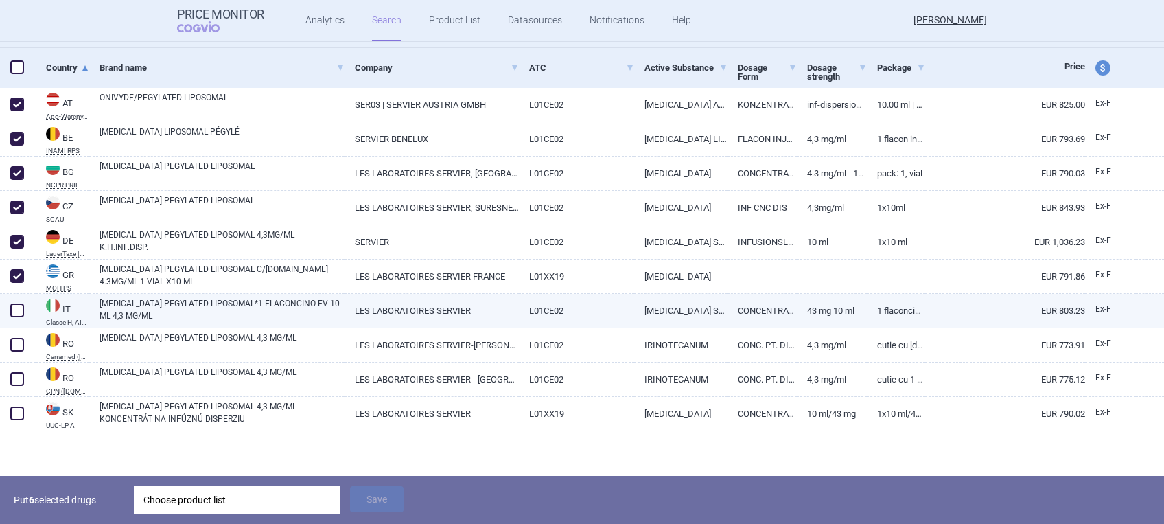
click at [14, 313] on span at bounding box center [17, 310] width 14 height 14
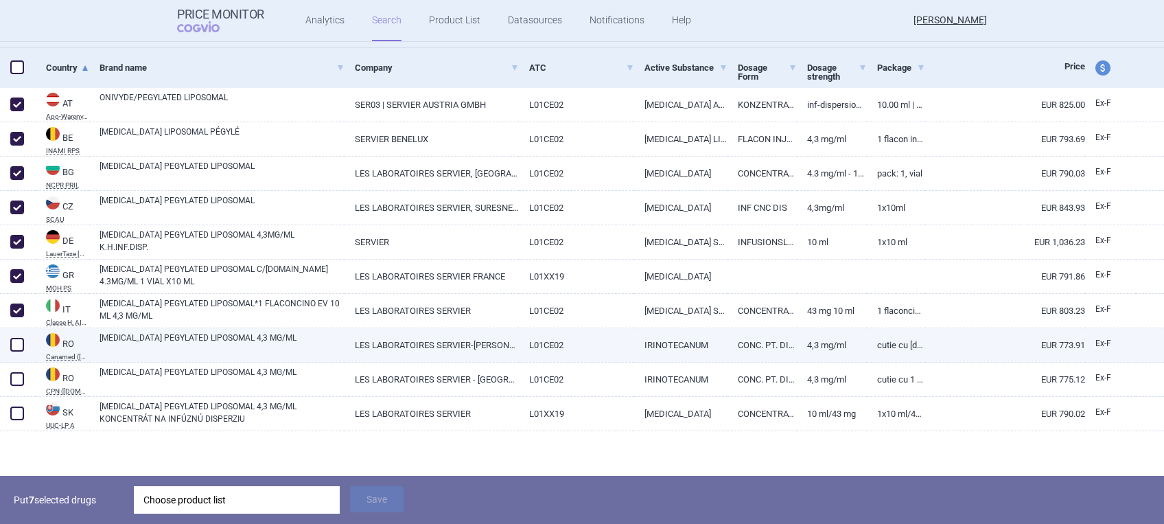
click at [12, 341] on span at bounding box center [17, 345] width 14 height 14
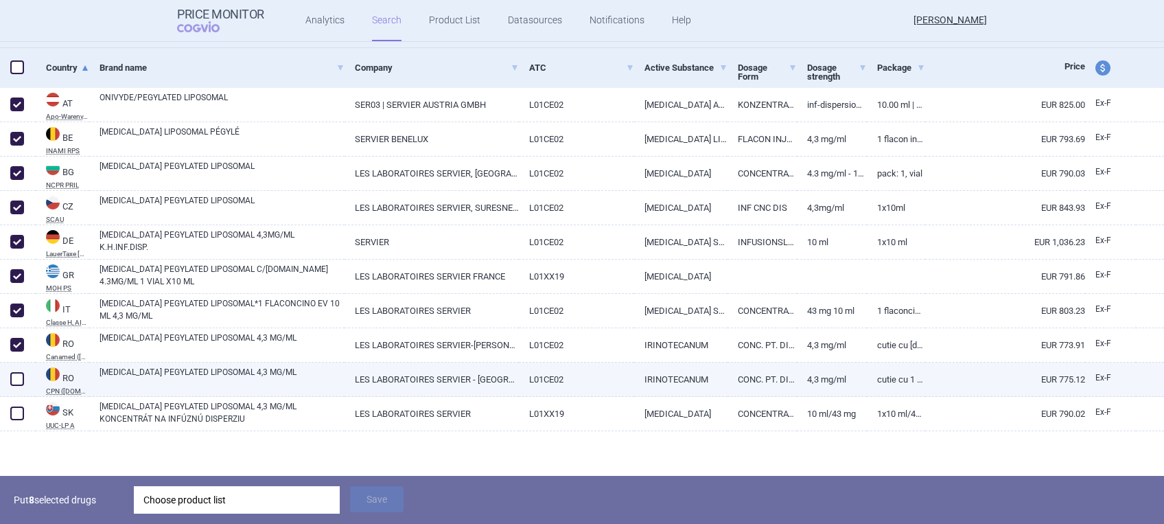
click at [16, 373] on span at bounding box center [17, 379] width 14 height 14
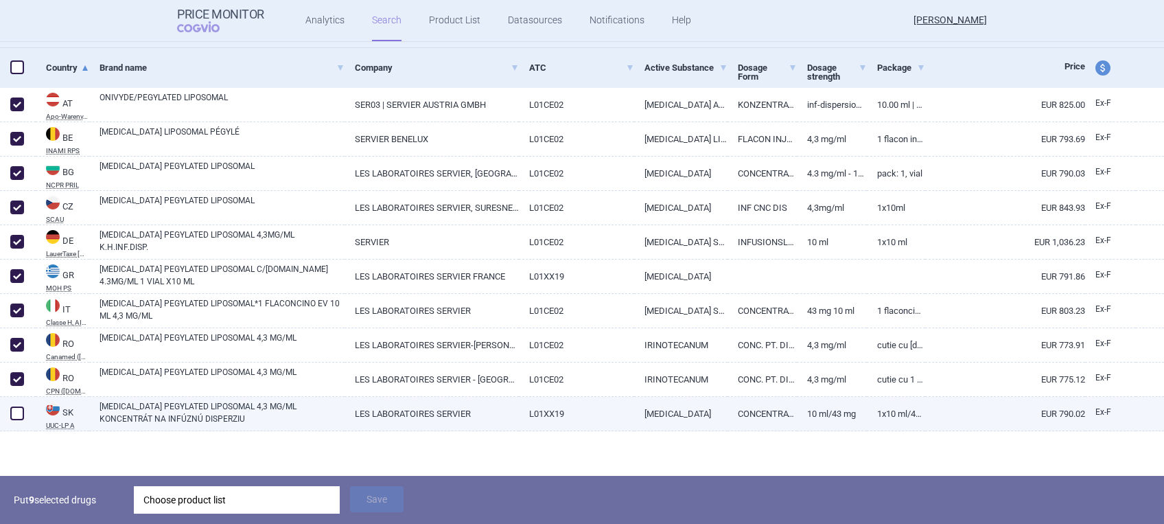
click at [12, 412] on span at bounding box center [17, 413] width 14 height 14
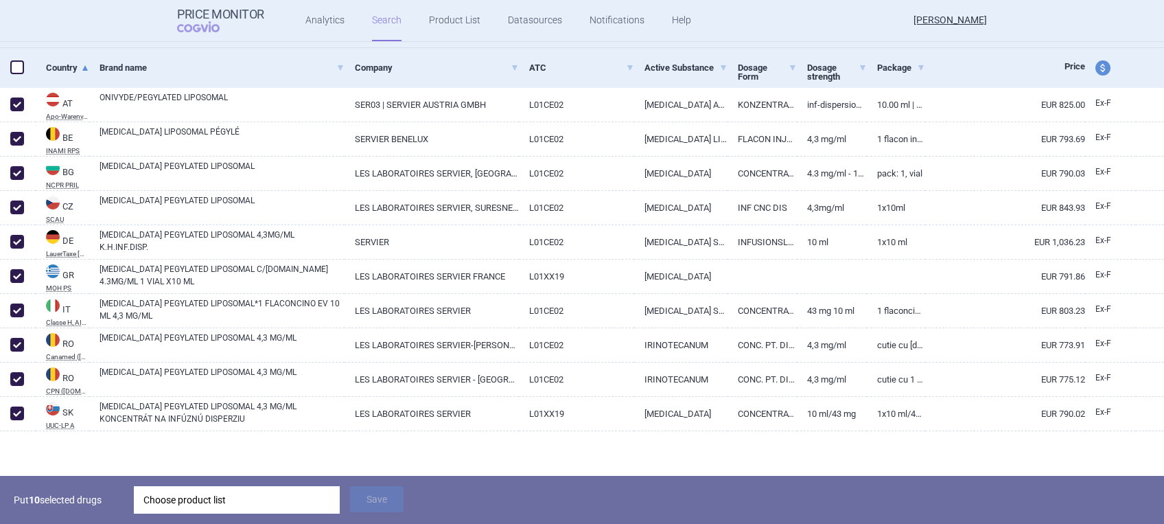
click at [220, 435] on div "Choose product list" at bounding box center [236, 499] width 187 height 27
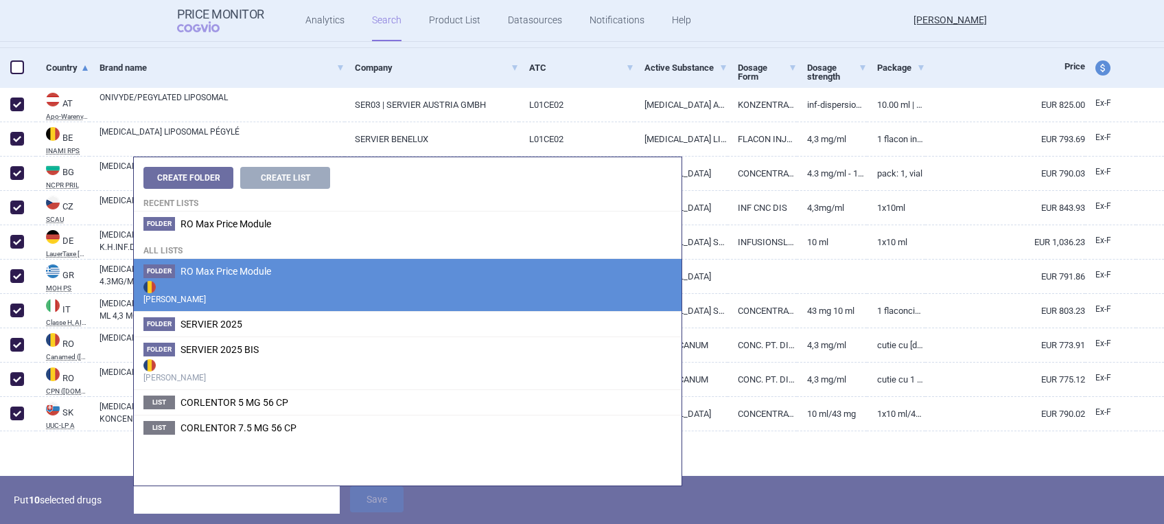
click at [240, 266] on span "RO Max Price Module" at bounding box center [226, 271] width 91 height 11
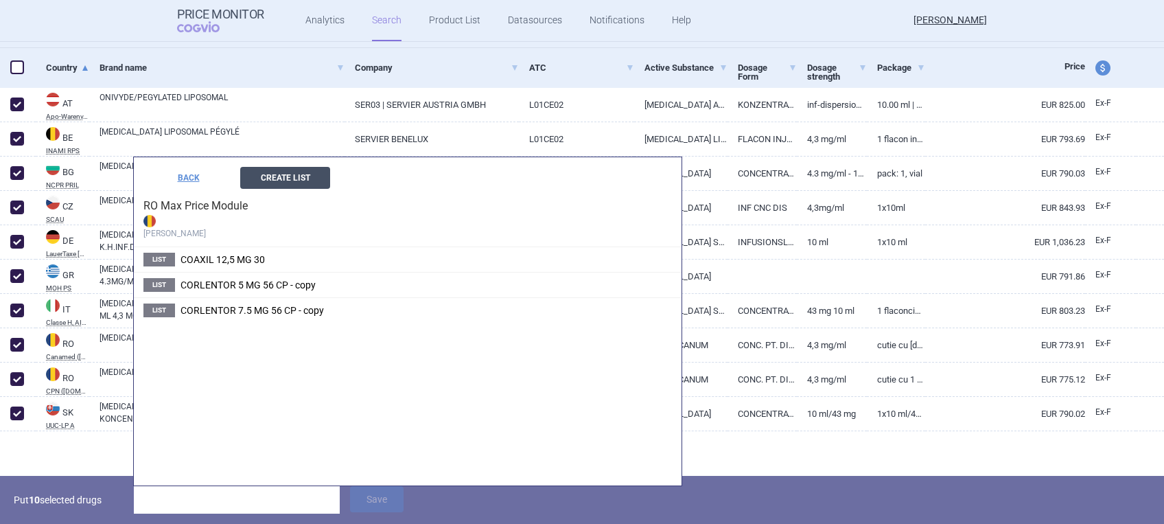
click at [284, 176] on button "Create List" at bounding box center [285, 178] width 90 height 22
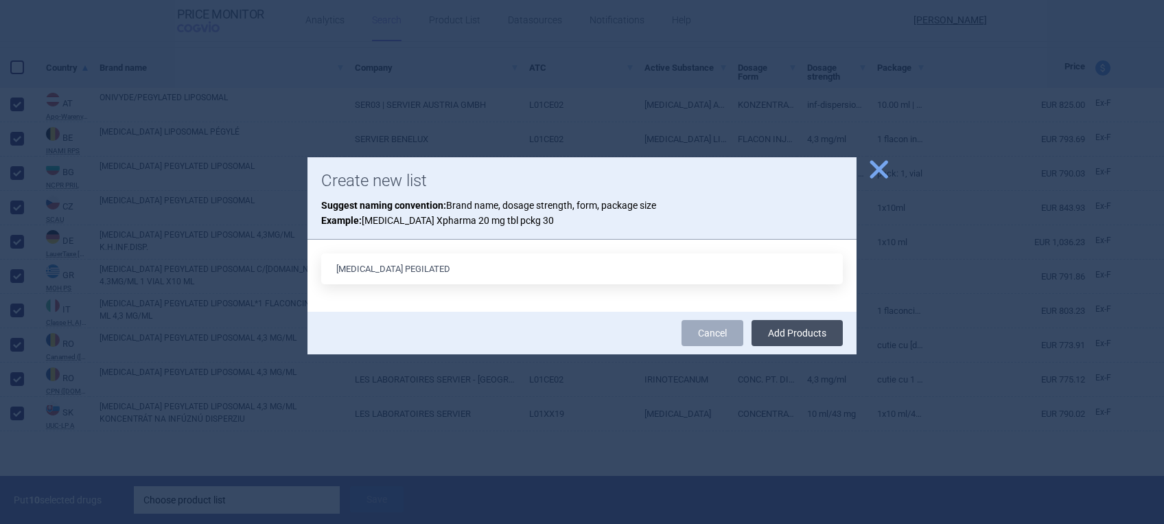
click at [775, 332] on button "Add Products" at bounding box center [797, 333] width 91 height 26
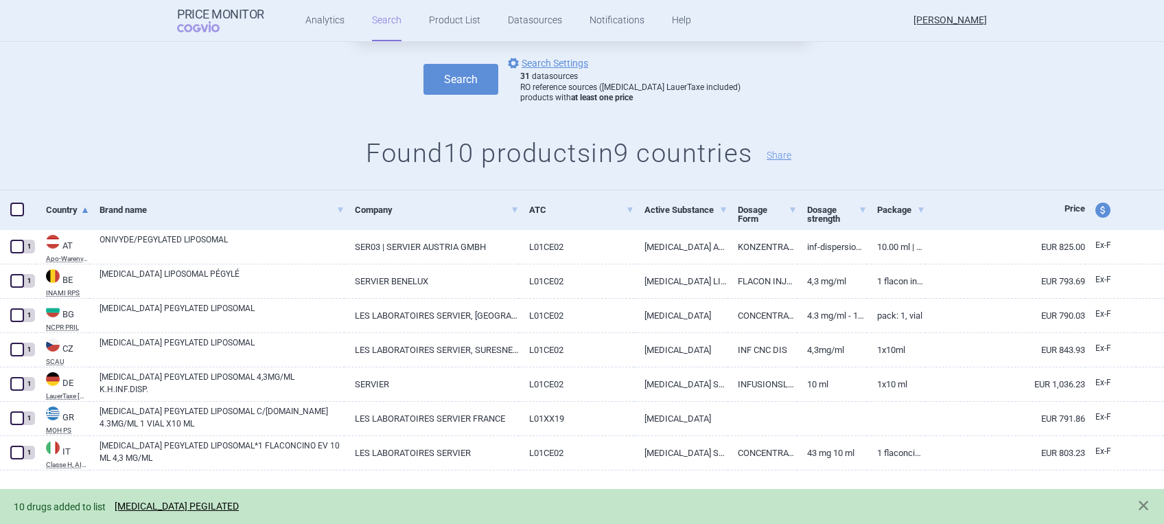
scroll to position [0, 0]
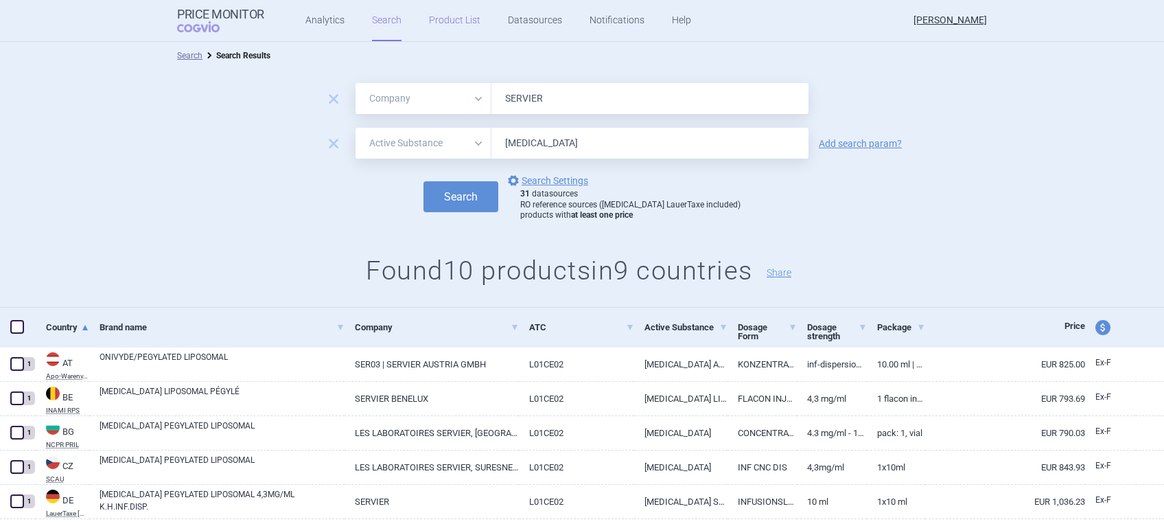
click at [445, 16] on link "Product List" at bounding box center [454, 20] width 51 height 41
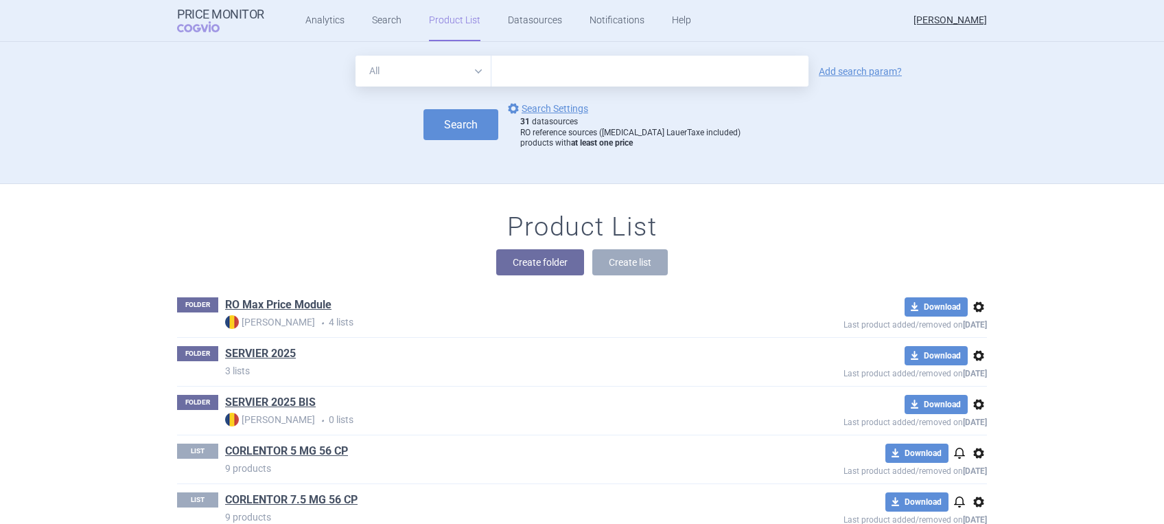
scroll to position [50, 0]
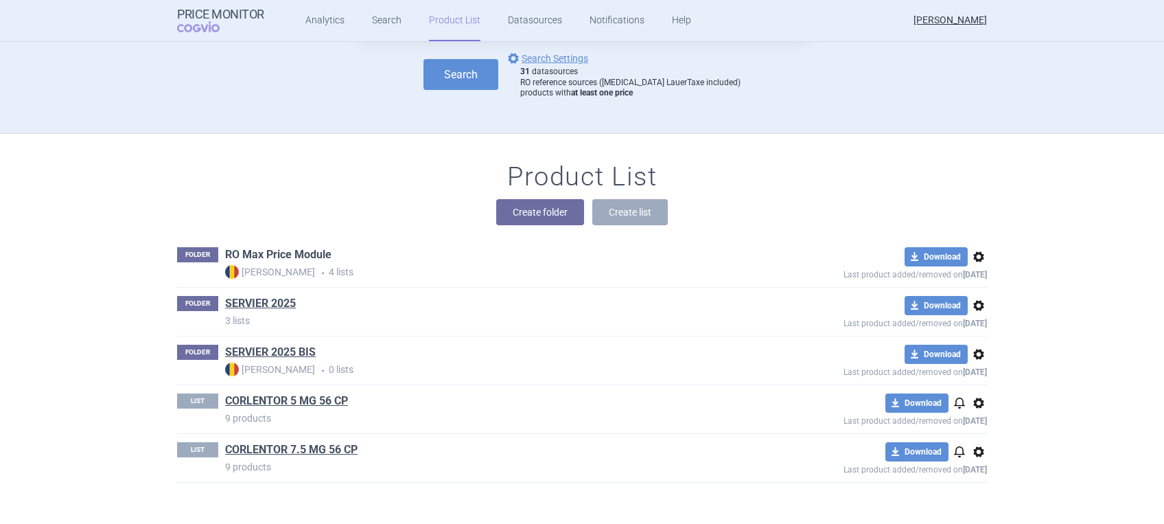
click at [277, 253] on link "RO Max Price Module" at bounding box center [278, 254] width 106 height 15
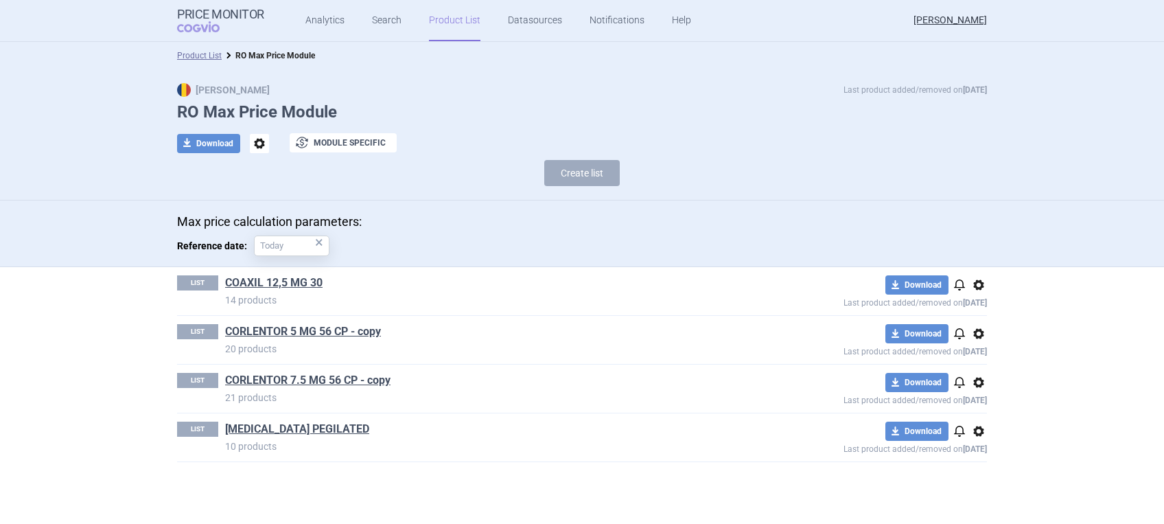
click at [969, 430] on span "options" at bounding box center [979, 431] width 16 height 16
click at [969, 435] on button "Rename" at bounding box center [979, 476] width 44 height 20
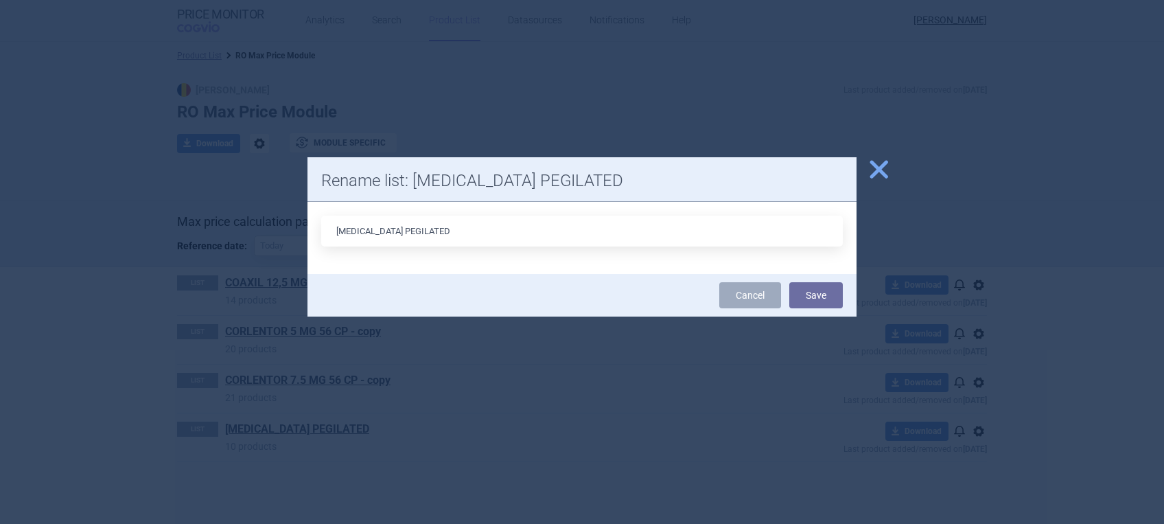
click at [395, 230] on input "[MEDICAL_DATA] PEGILATED" at bounding box center [582, 231] width 522 height 31
click at [814, 297] on button "Save" at bounding box center [816, 295] width 54 height 26
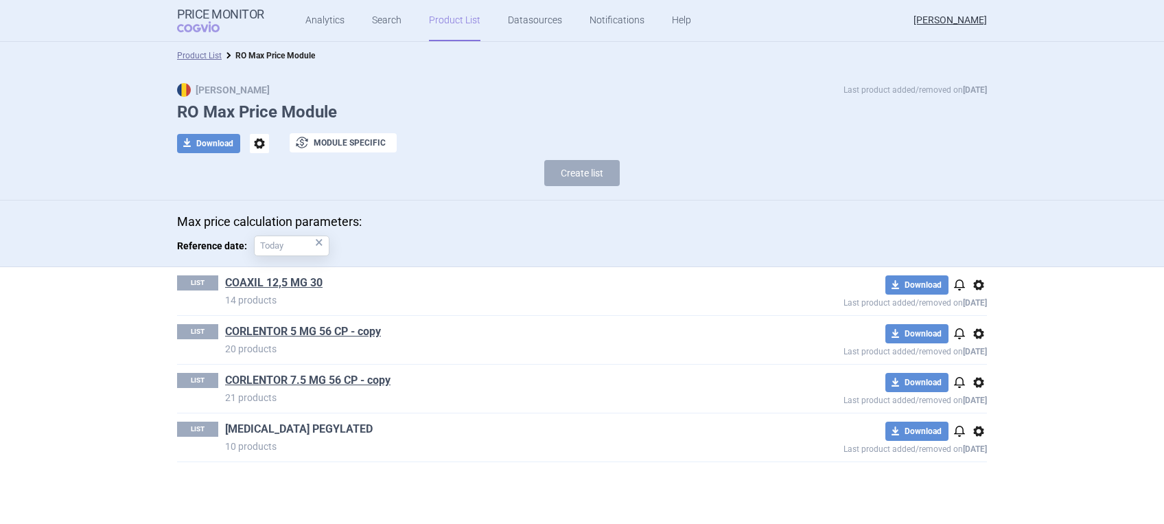
click at [245, 427] on link "[MEDICAL_DATA] PEGYLATED" at bounding box center [299, 429] width 148 height 15
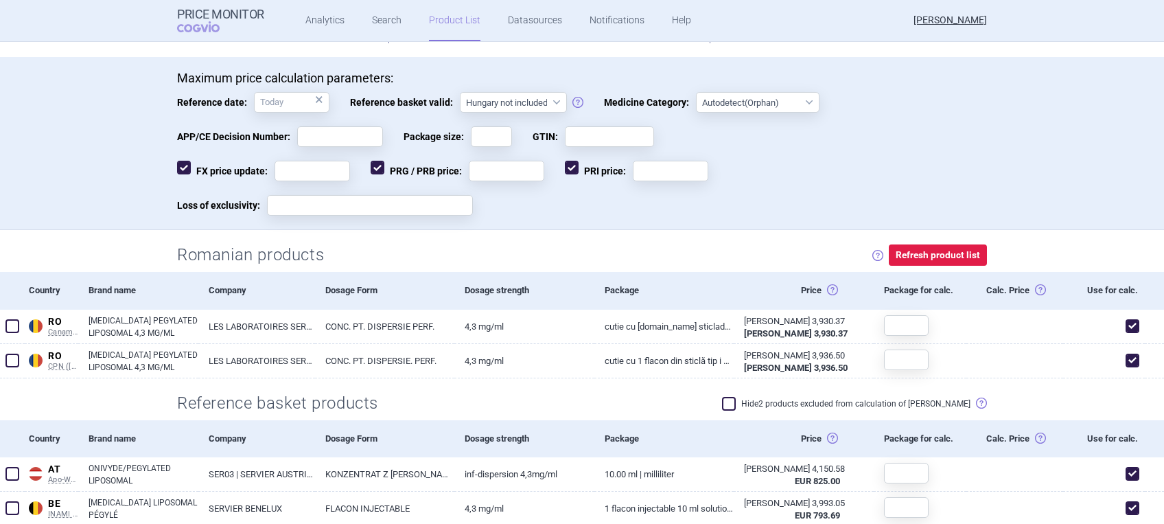
scroll to position [366, 0]
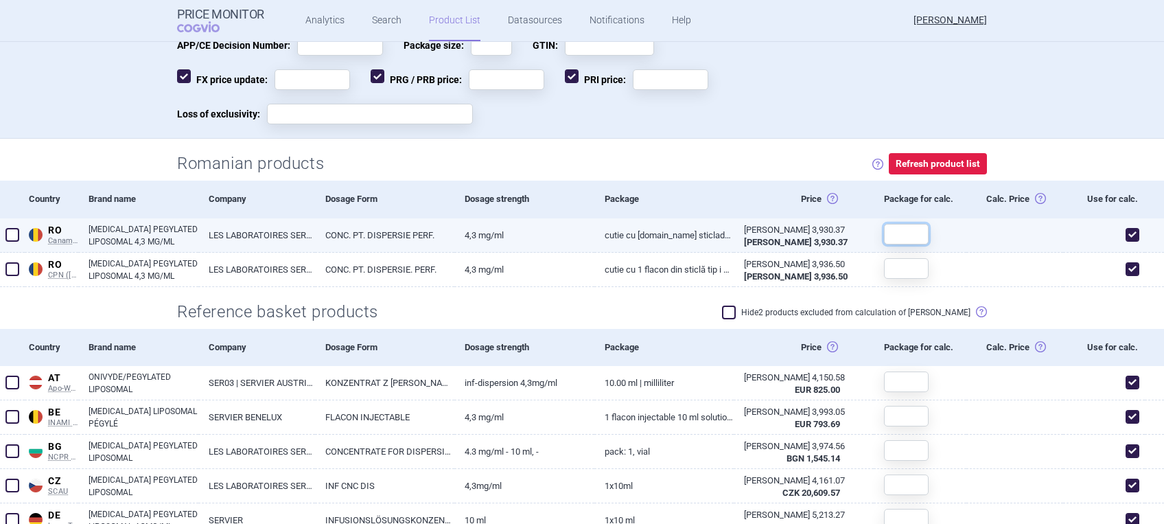
click at [895, 231] on input "text" at bounding box center [906, 234] width 45 height 21
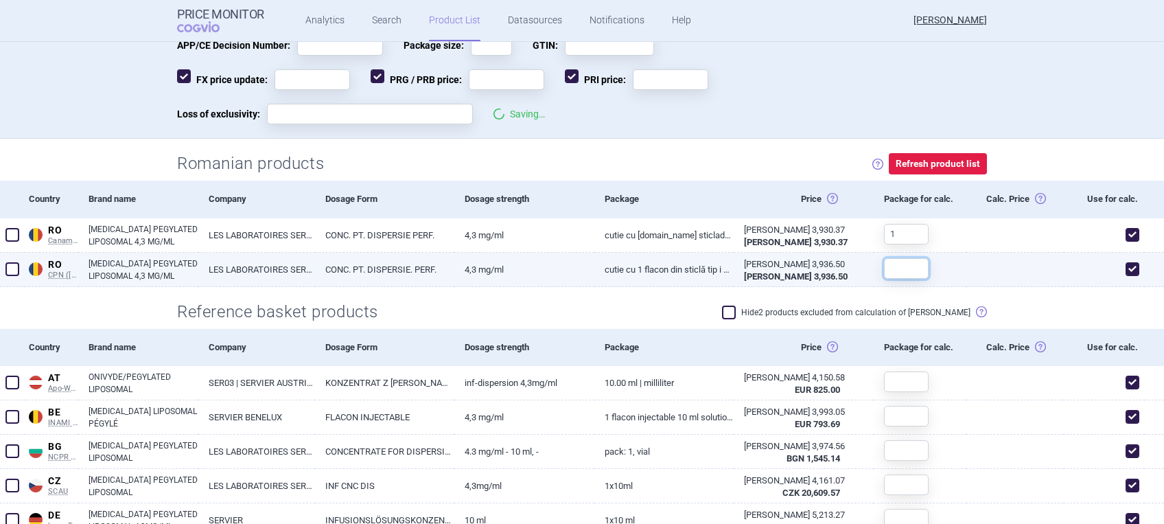
click at [895, 268] on input "text" at bounding box center [906, 268] width 45 height 21
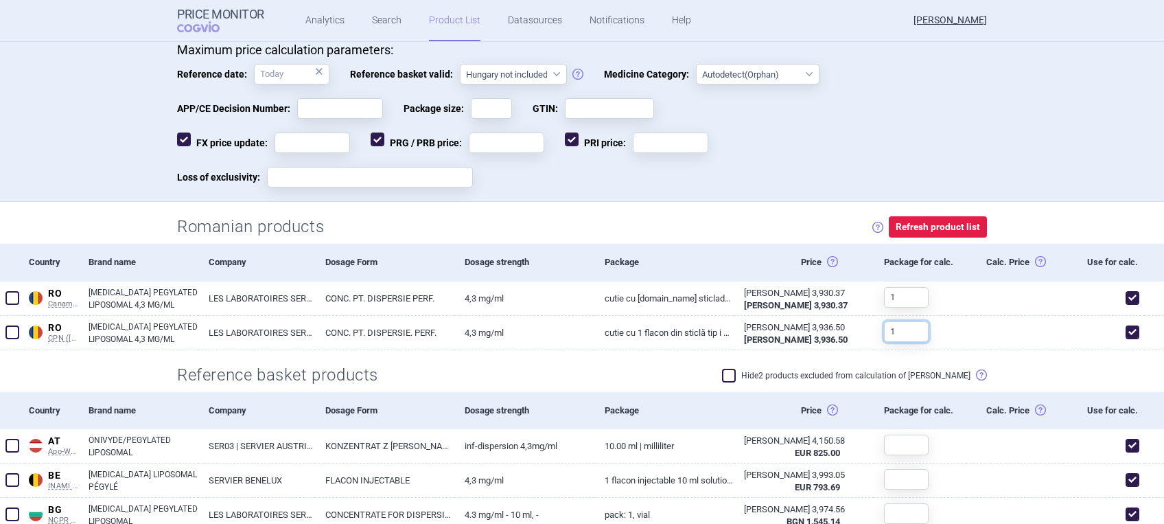
scroll to position [275, 0]
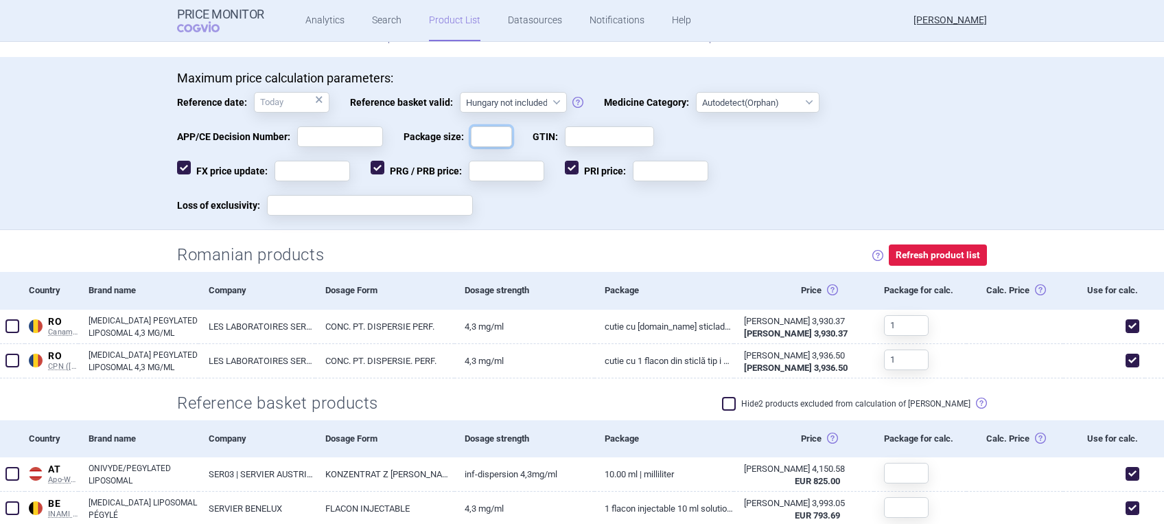
click at [487, 132] on input "Package size:" at bounding box center [491, 136] width 41 height 21
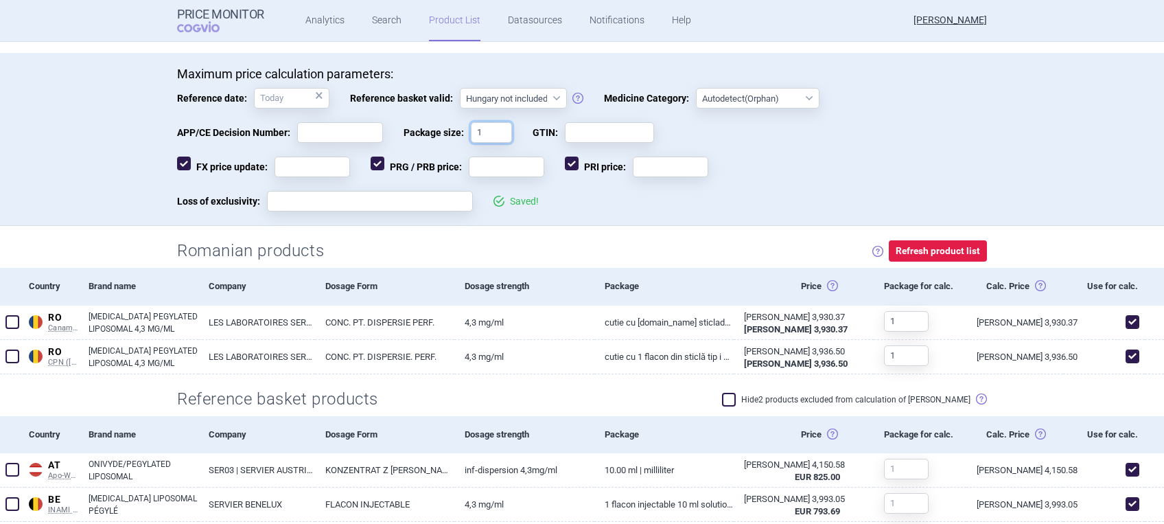
scroll to position [249, 0]
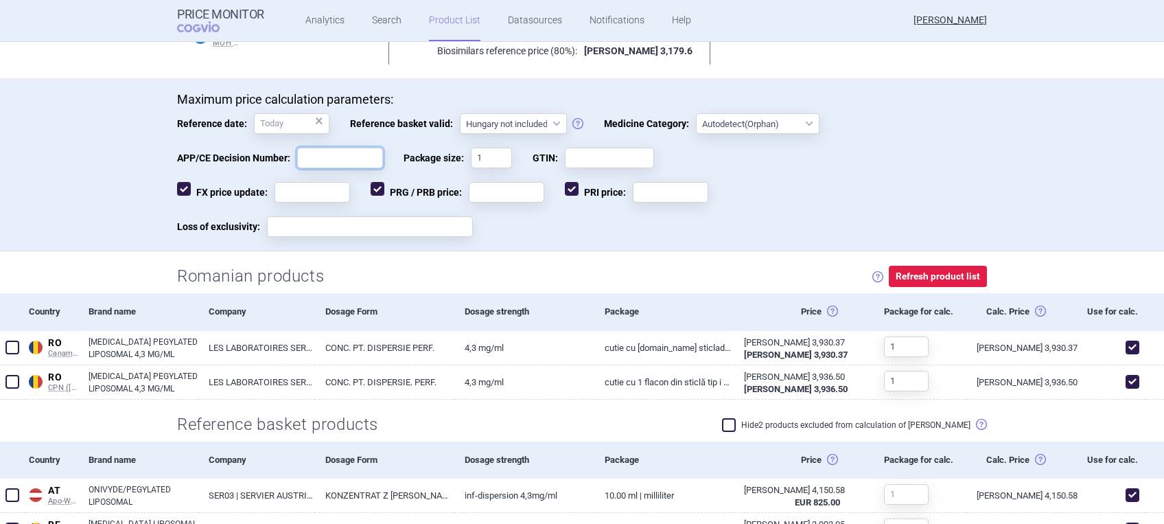
click at [319, 157] on input "APP/CE Decision Number:" at bounding box center [340, 158] width 86 height 21
click at [295, 188] on input "FX price update:" at bounding box center [313, 192] width 76 height 21
click at [314, 230] on input "Loss of exclusivity:" at bounding box center [370, 226] width 206 height 21
click at [582, 155] on input "GTIN:" at bounding box center [609, 158] width 89 height 21
click at [647, 195] on input "PRI price:" at bounding box center [671, 192] width 76 height 21
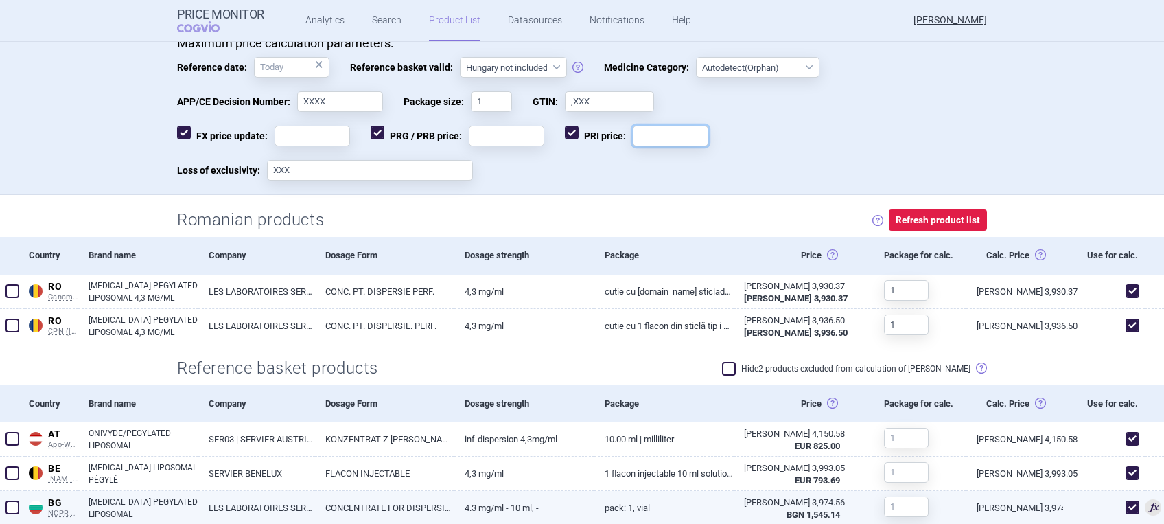
scroll to position [44, 0]
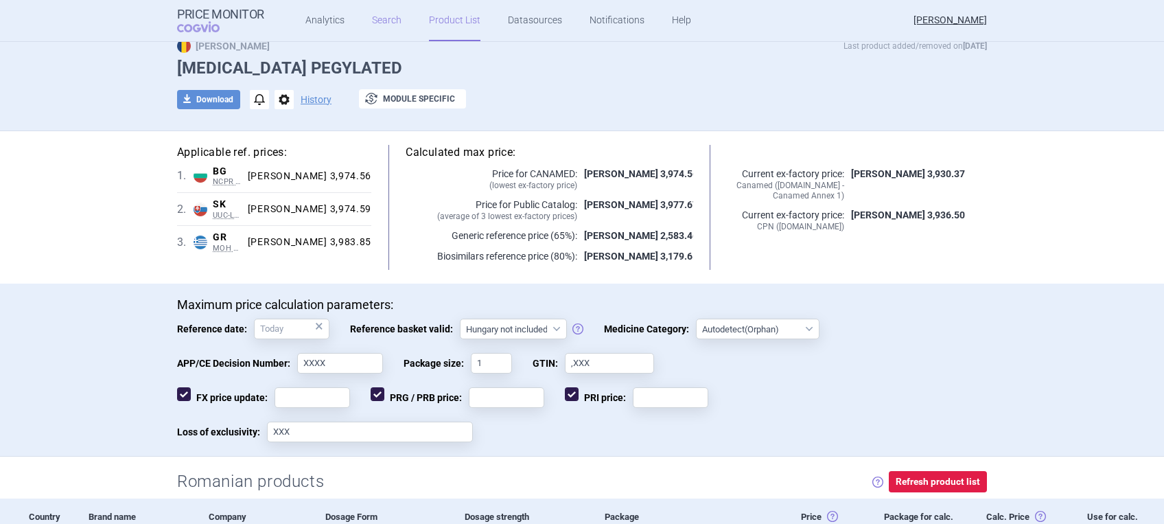
click at [385, 22] on link "Search" at bounding box center [387, 20] width 30 height 41
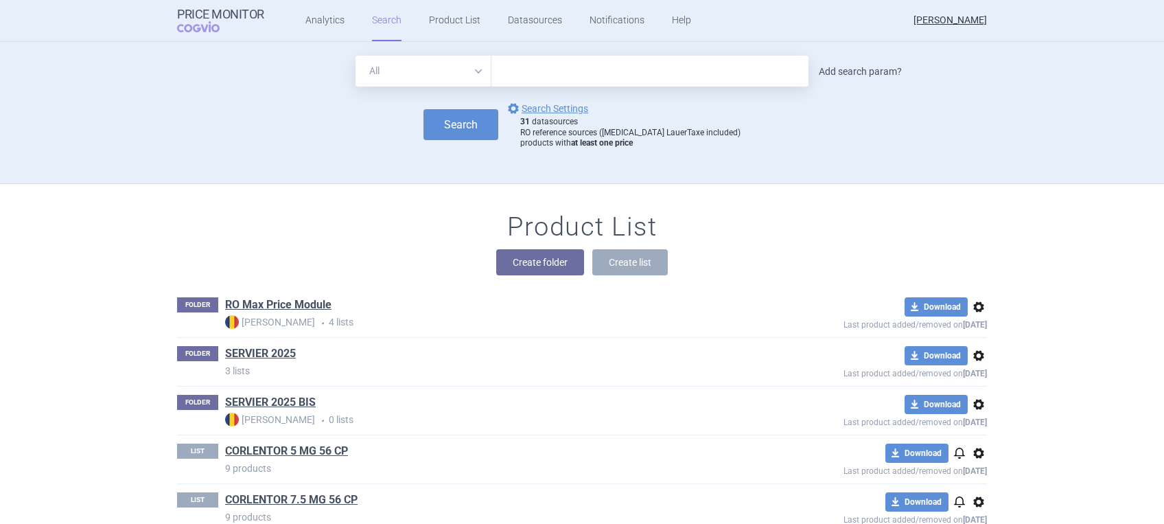
click at [824, 68] on link "Add search param?" at bounding box center [860, 72] width 83 height 10
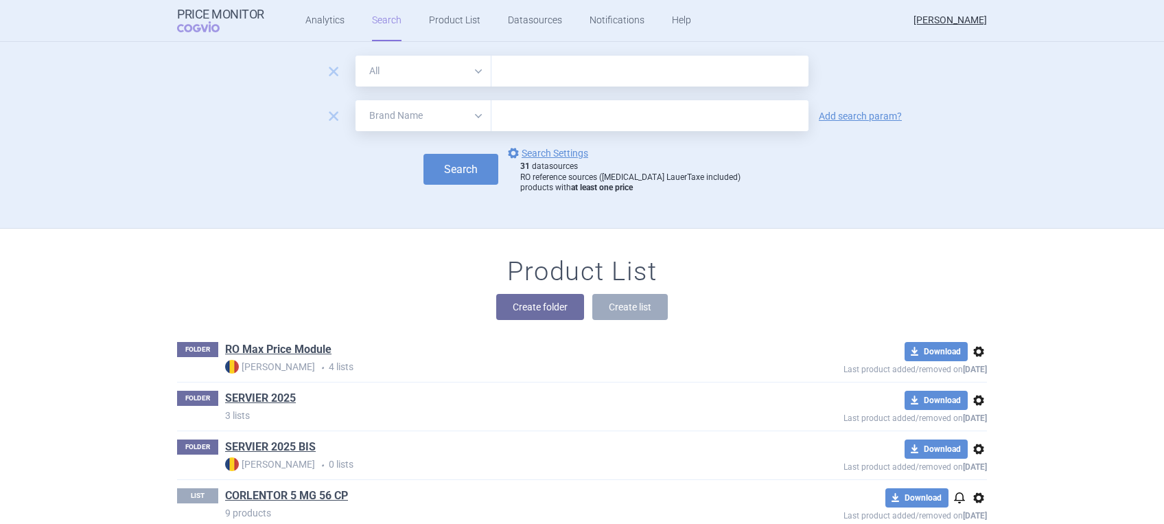
click at [528, 117] on input "text" at bounding box center [650, 115] width 317 height 31
click at [472, 119] on select "All Brand Name ATC Company Active Substance Country Newer than" at bounding box center [424, 115] width 136 height 31
click at [356, 100] on select "All Brand Name ATC Company Active Substance Country Newer than" at bounding box center [424, 115] width 136 height 31
click at [503, 115] on input "text" at bounding box center [650, 115] width 317 height 31
click at [850, 111] on link "Add search param?" at bounding box center [860, 116] width 83 height 10
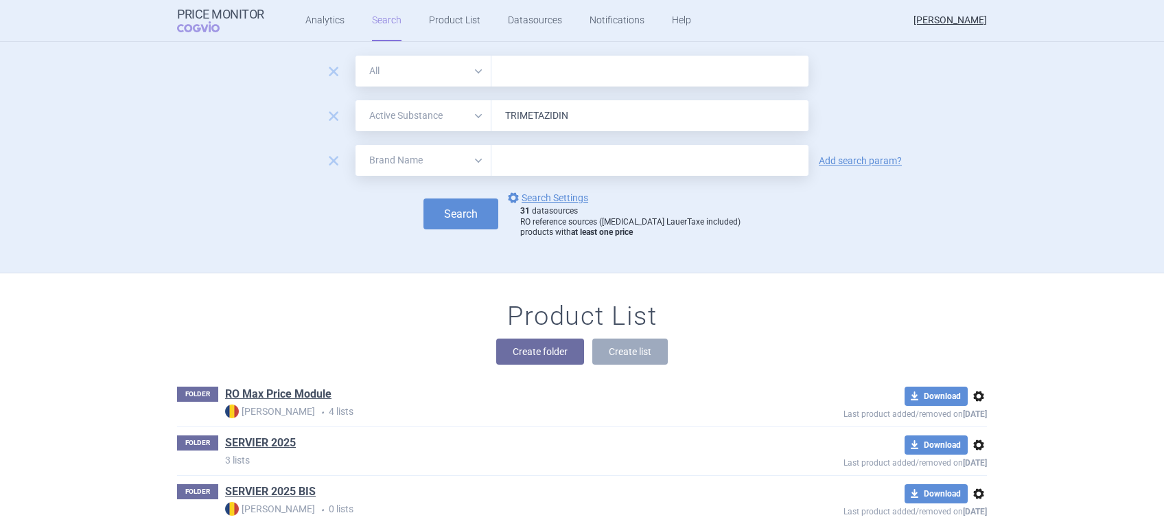
click at [466, 157] on select "All Brand Name ATC Company Active Substance Country Newer than" at bounding box center [424, 160] width 136 height 31
click at [356, 145] on select "All Brand Name ATC Company Active Substance Country Newer than" at bounding box center [424, 160] width 136 height 31
drag, startPoint x: 510, startPoint y: 159, endPoint x: 505, endPoint y: 148, distance: 12.0
click at [510, 159] on input "text" at bounding box center [650, 160] width 317 height 31
click at [477, 217] on button "Search" at bounding box center [461, 213] width 75 height 31
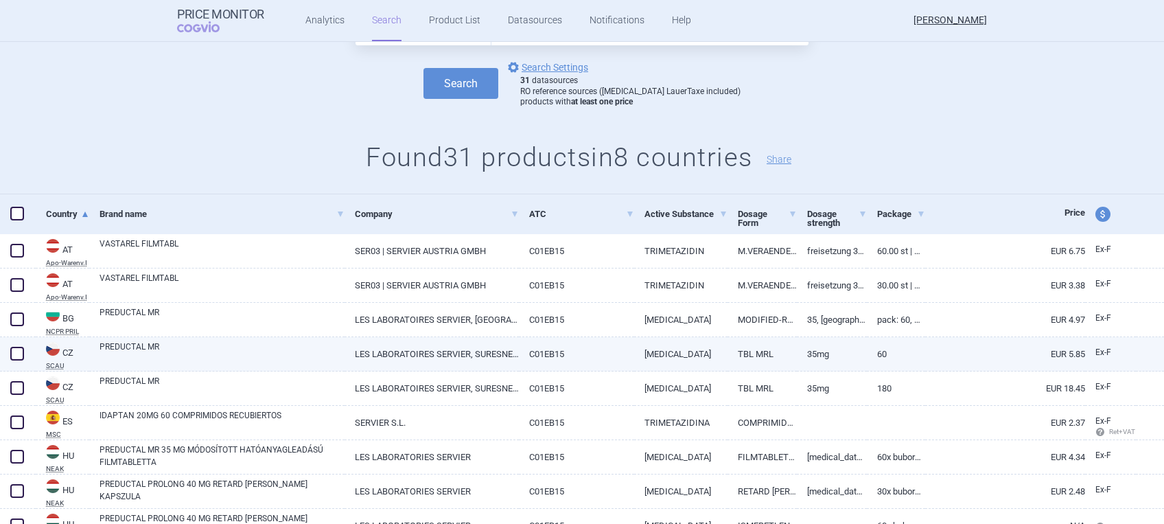
scroll to position [183, 0]
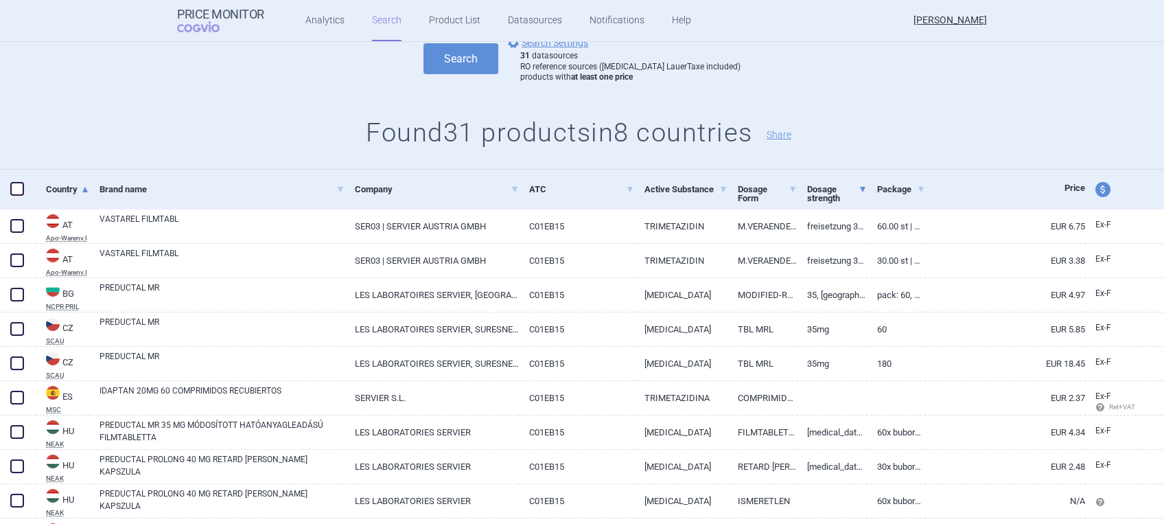
click at [860, 187] on span at bounding box center [862, 189] width 5 height 5
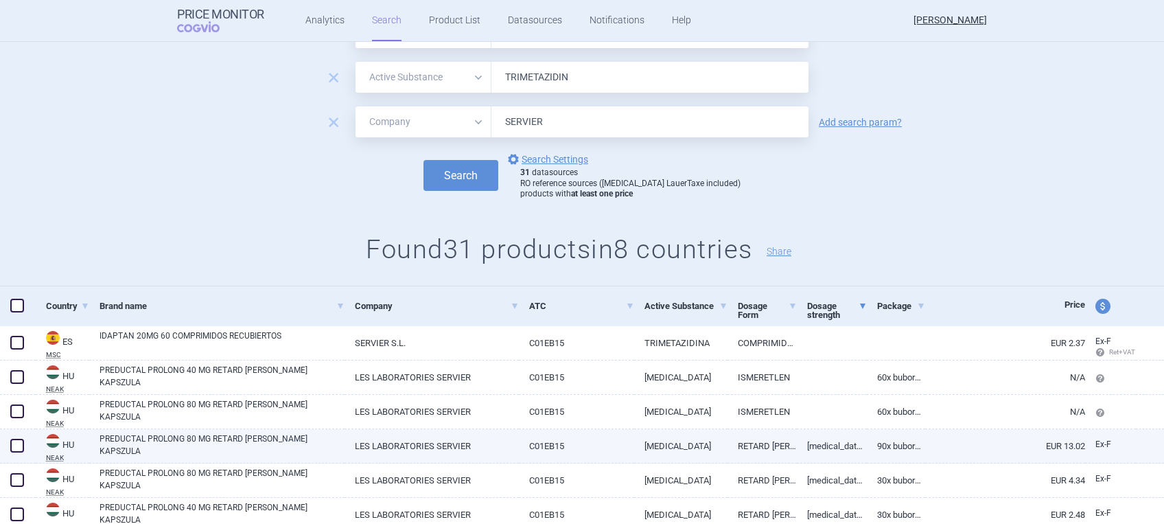
scroll to position [91, 0]
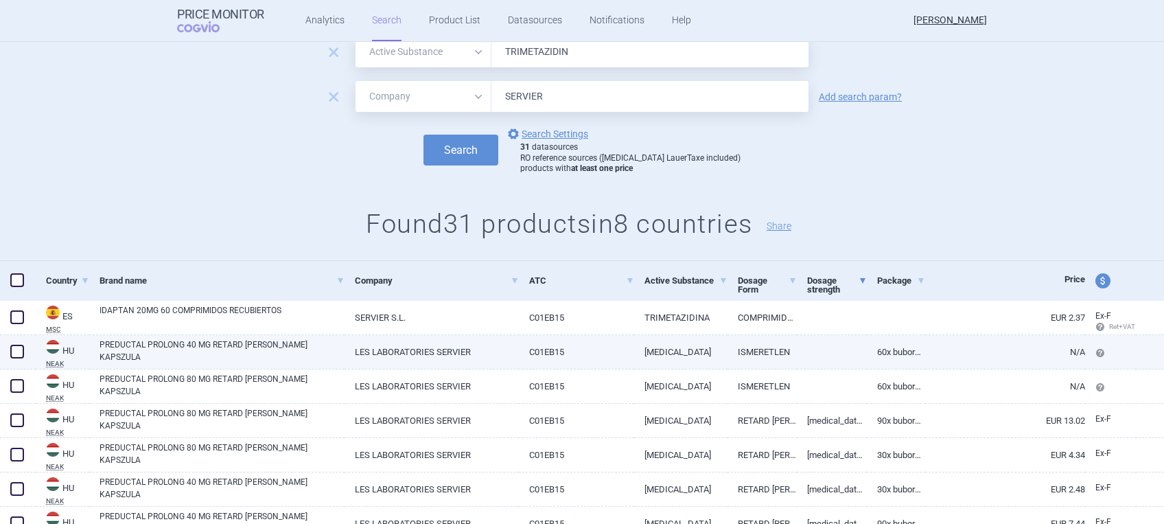
click at [21, 348] on span at bounding box center [17, 352] width 14 height 14
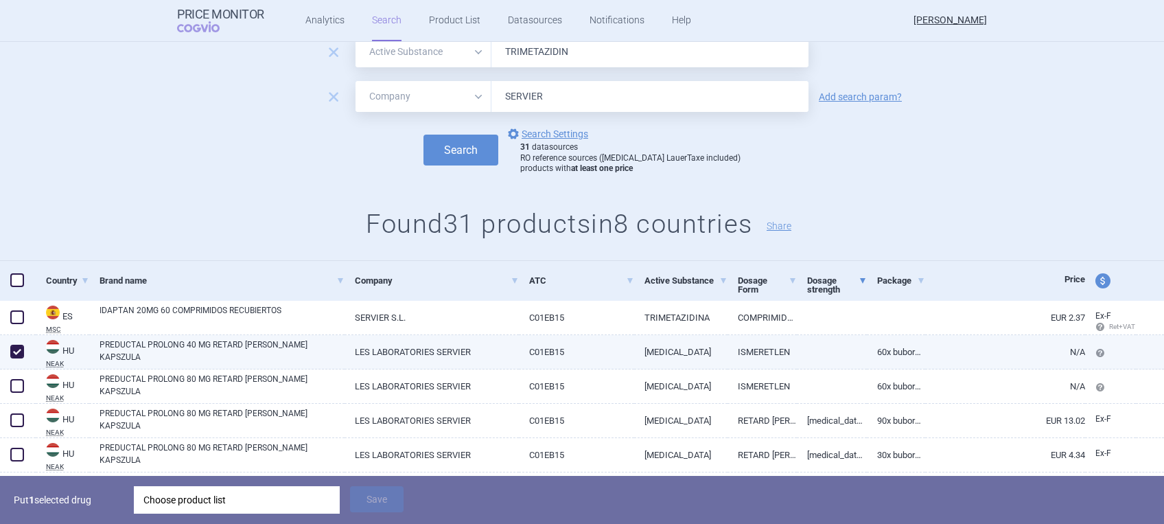
click at [18, 344] on span at bounding box center [17, 351] width 21 height 21
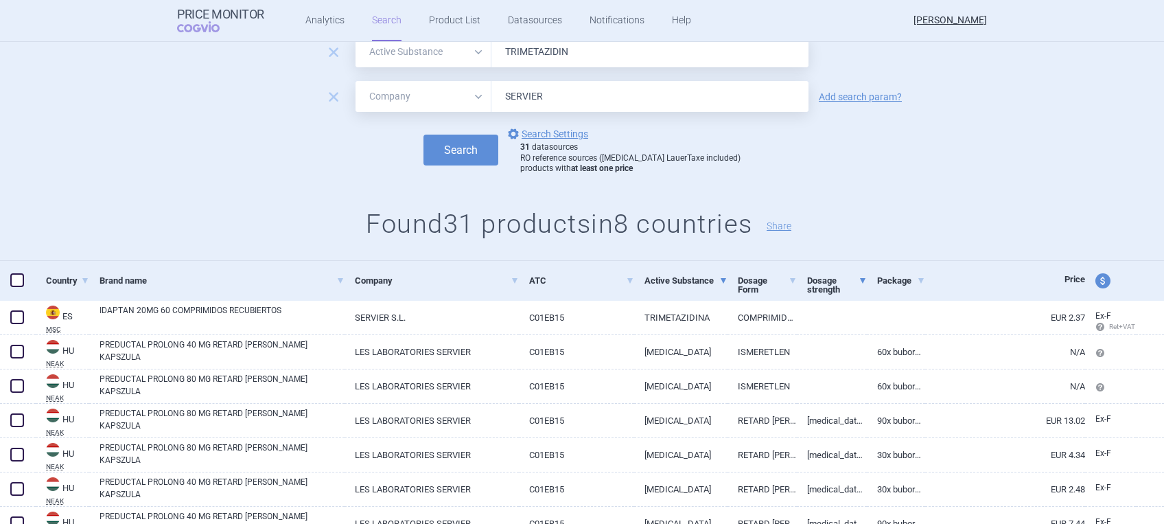
scroll to position [0, 0]
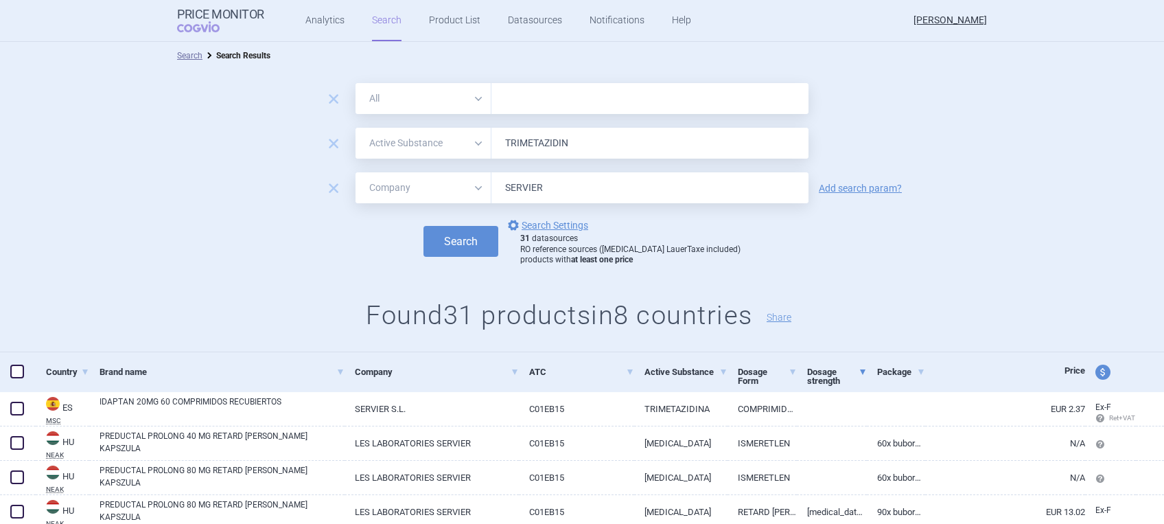
click at [469, 98] on select "All Brand Name ATC Company Active Substance Country Newer than" at bounding box center [424, 98] width 136 height 31
click at [356, 83] on select "All Brand Name ATC Company Active Substance Country Newer than" at bounding box center [424, 98] width 136 height 31
click at [524, 97] on input "text" at bounding box center [650, 98] width 317 height 31
click at [461, 236] on button "Search" at bounding box center [461, 241] width 75 height 31
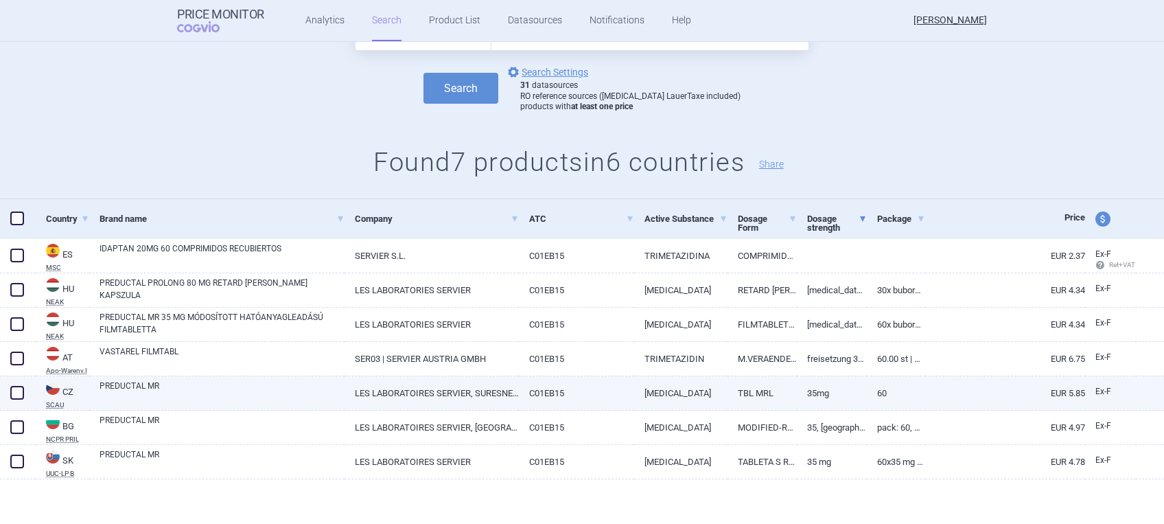
scroll to position [61, 0]
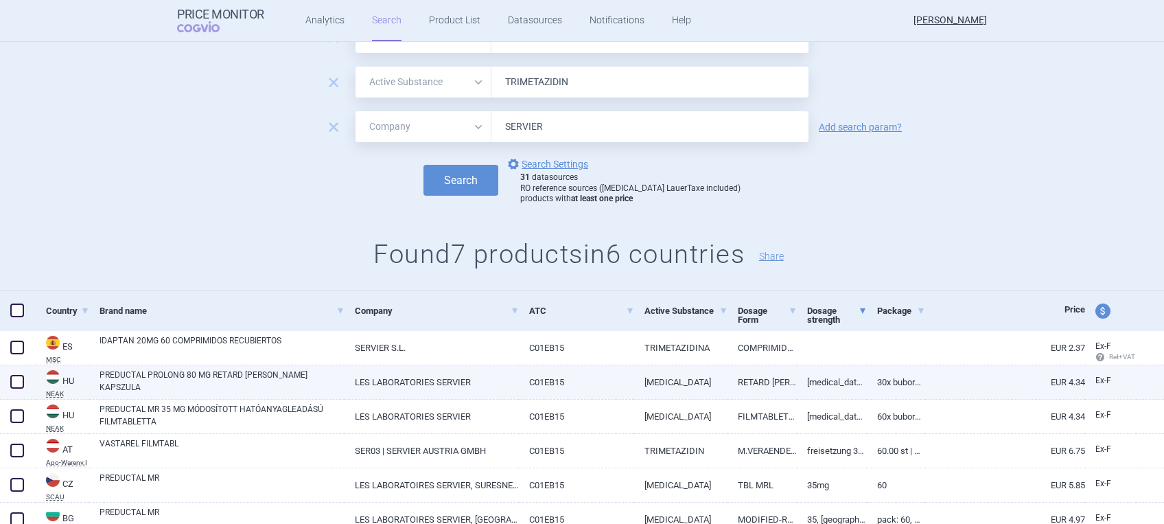
click at [11, 380] on span at bounding box center [17, 382] width 14 height 14
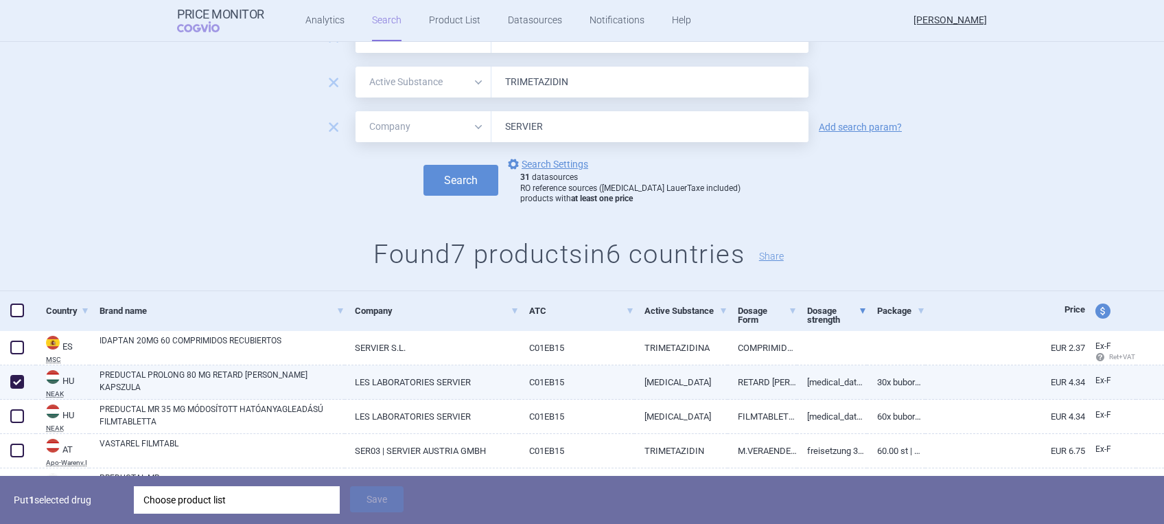
click at [12, 383] on span at bounding box center [17, 382] width 14 height 14
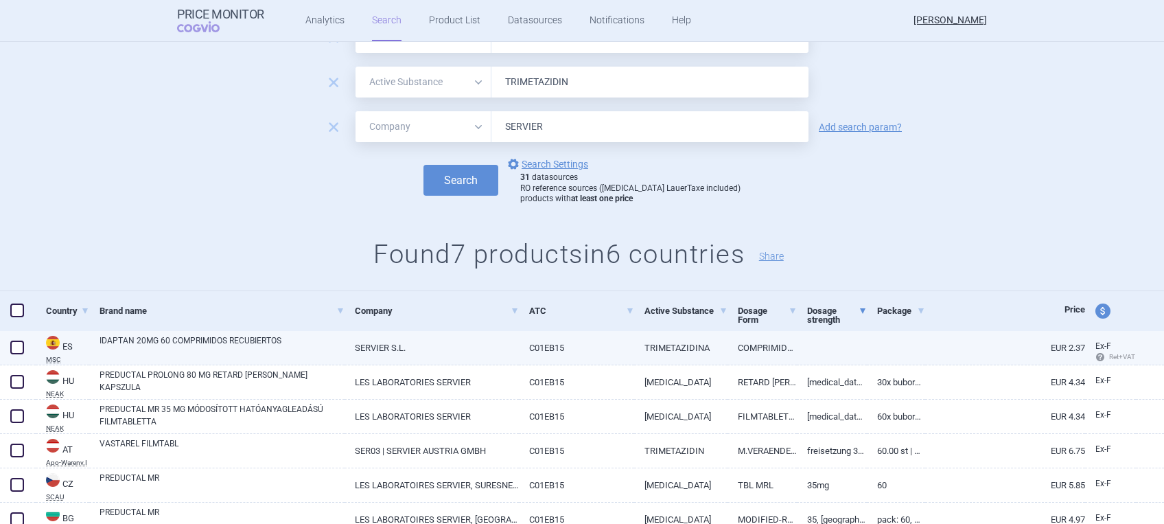
click at [12, 340] on span at bounding box center [17, 347] width 21 height 21
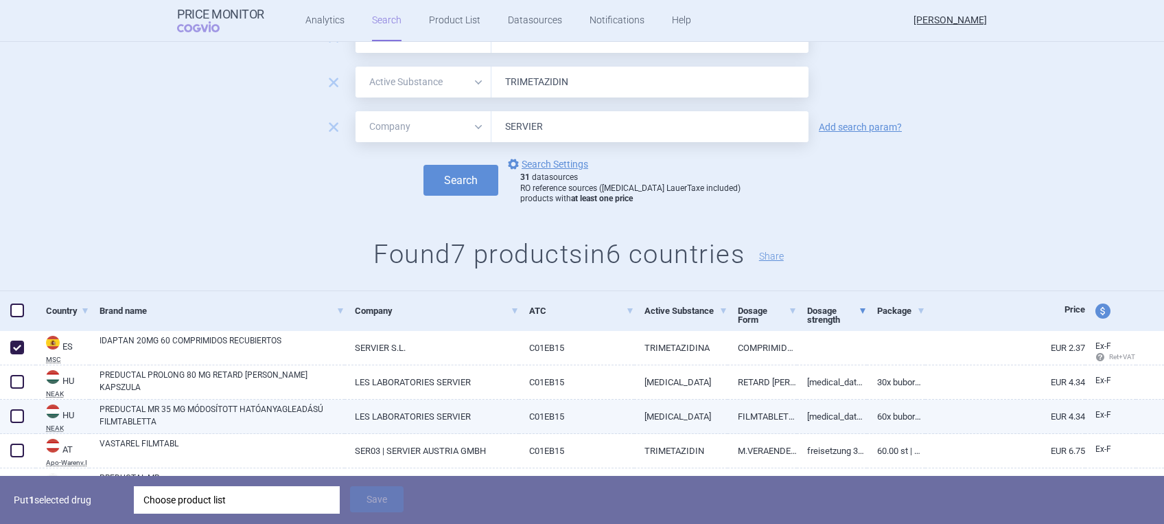
click at [16, 417] on span at bounding box center [17, 416] width 14 height 14
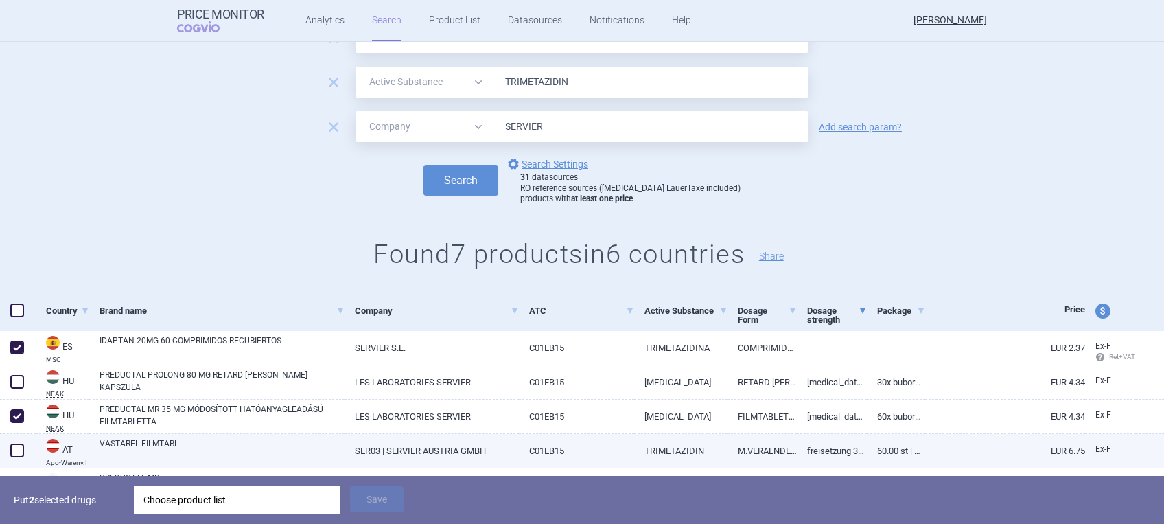
click at [21, 435] on span at bounding box center [17, 450] width 14 height 14
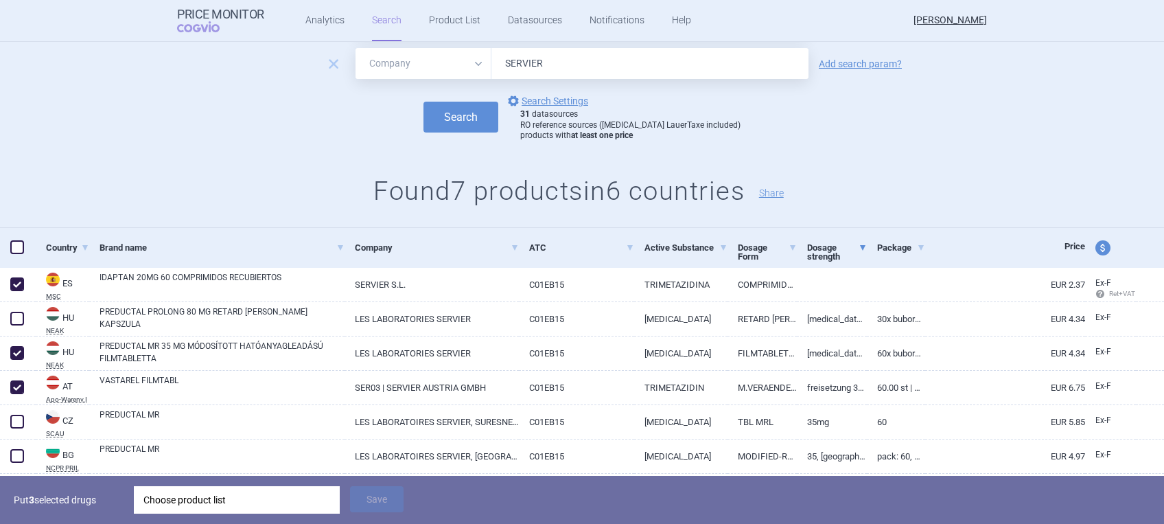
scroll to position [153, 0]
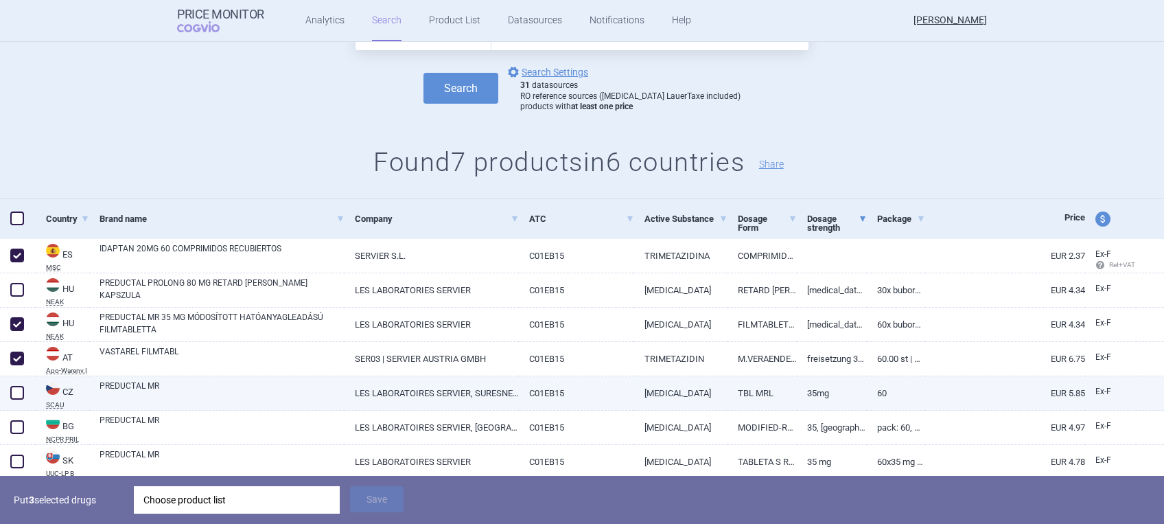
click at [19, 393] on span at bounding box center [17, 393] width 14 height 14
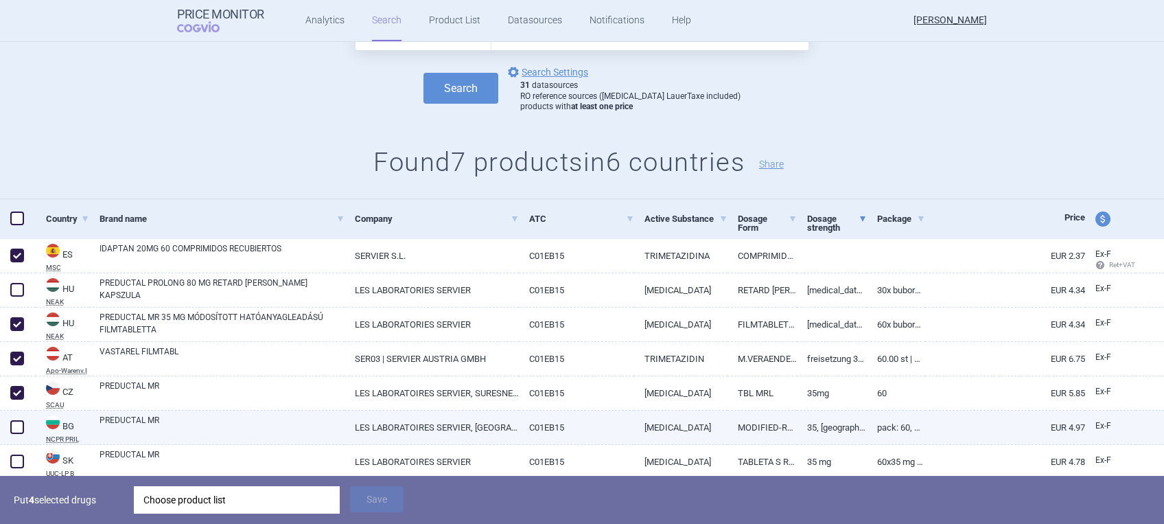
click at [19, 423] on span at bounding box center [17, 427] width 14 height 14
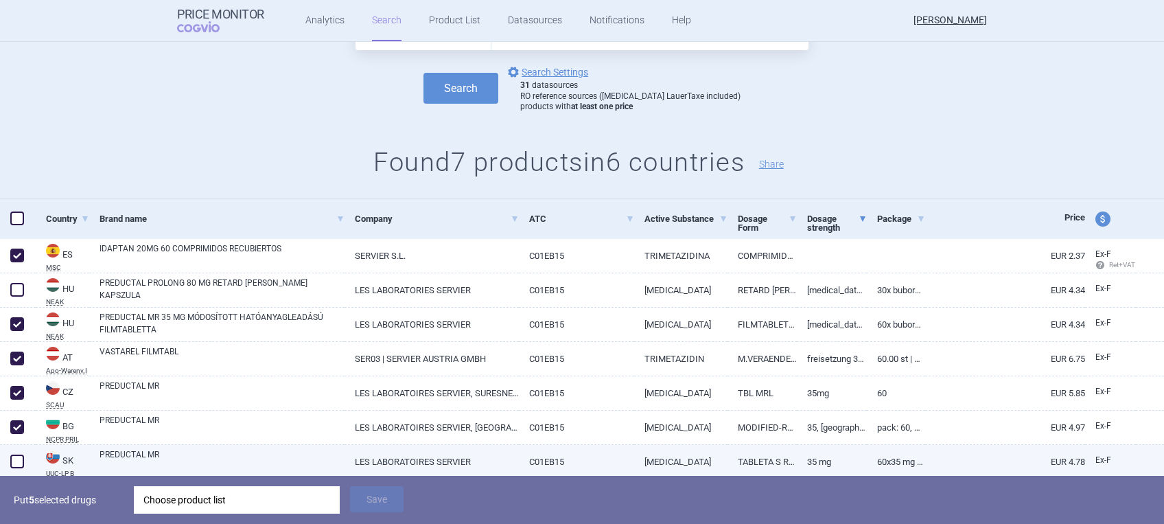
click at [17, 435] on span at bounding box center [17, 461] width 14 height 14
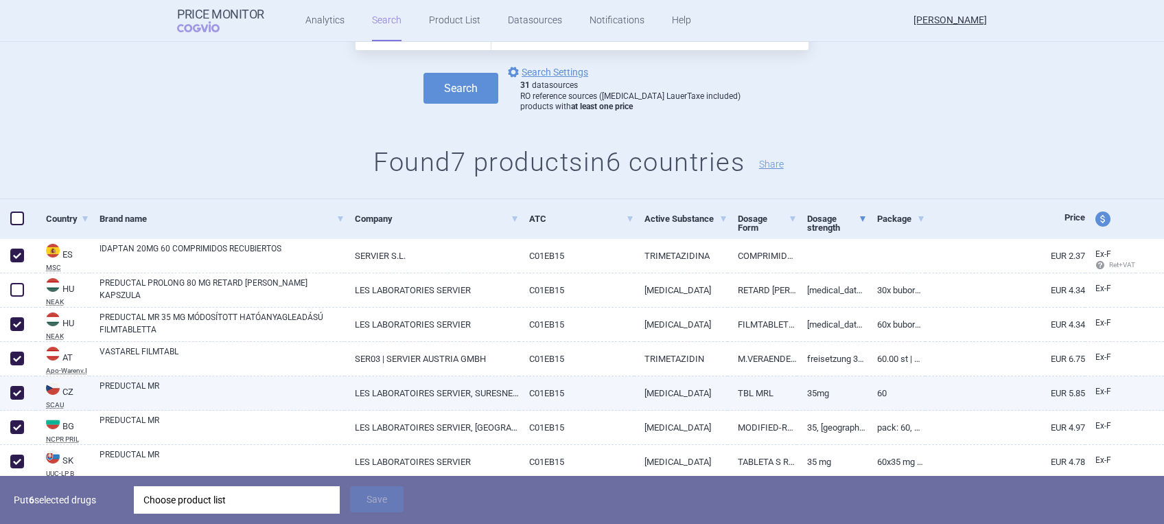
scroll to position [201, 0]
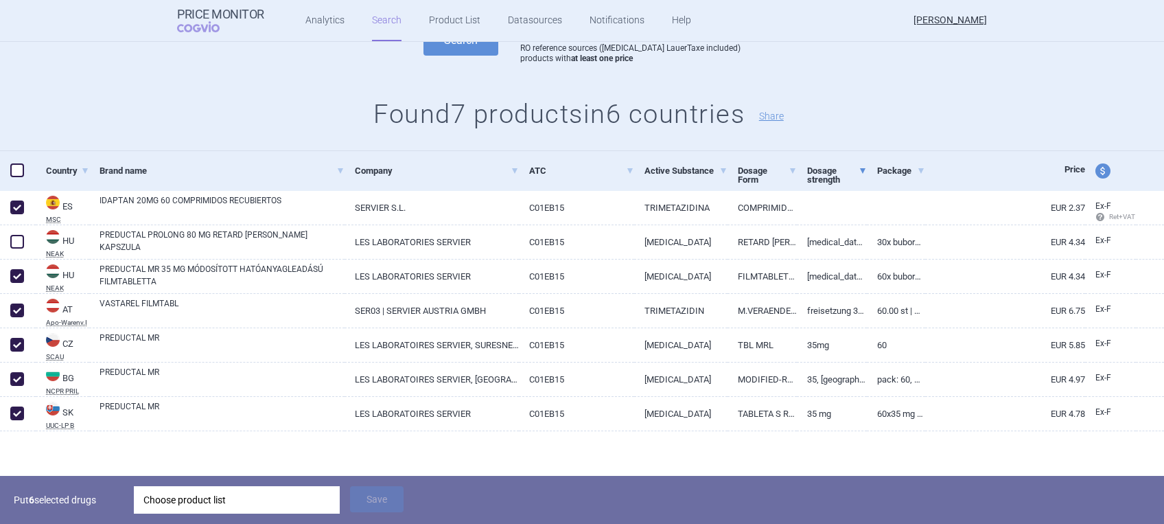
click at [203, 435] on div "Choose product list" at bounding box center [236, 499] width 187 height 27
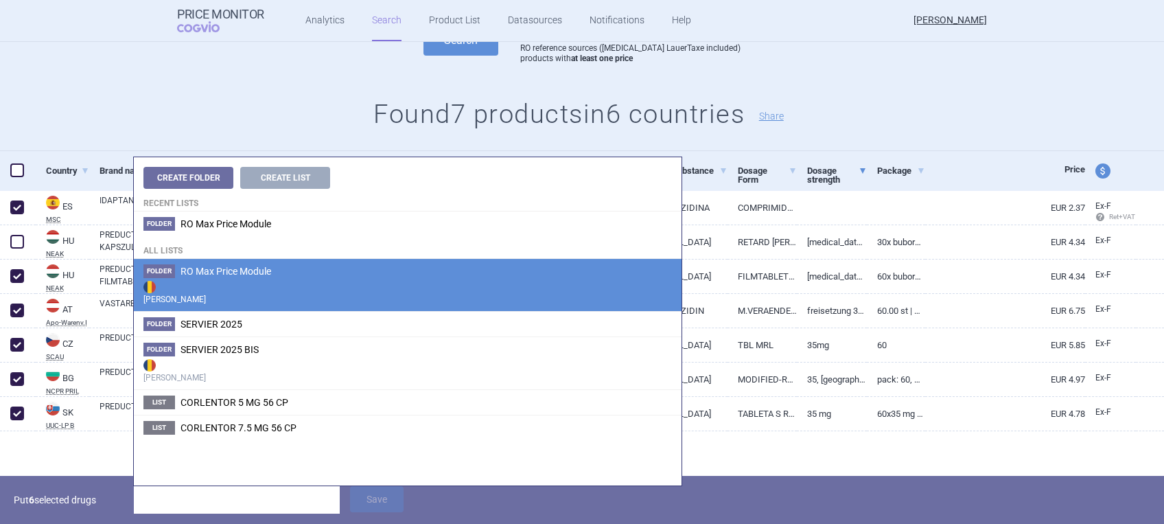
click at [204, 262] on li "Folder RO Max Price Module Max Price" at bounding box center [408, 285] width 548 height 52
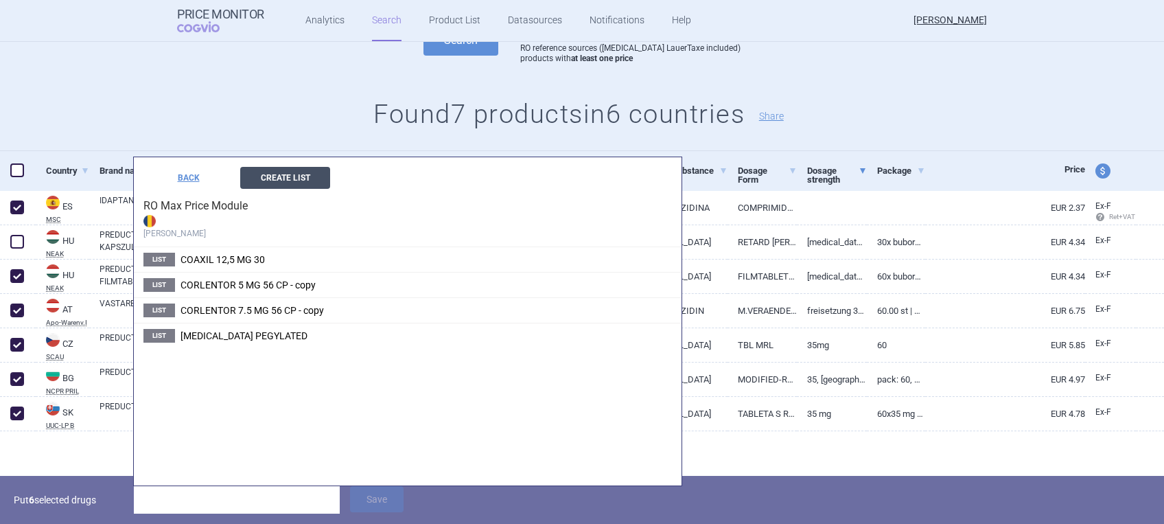
click at [292, 175] on button "Create List" at bounding box center [285, 178] width 90 height 22
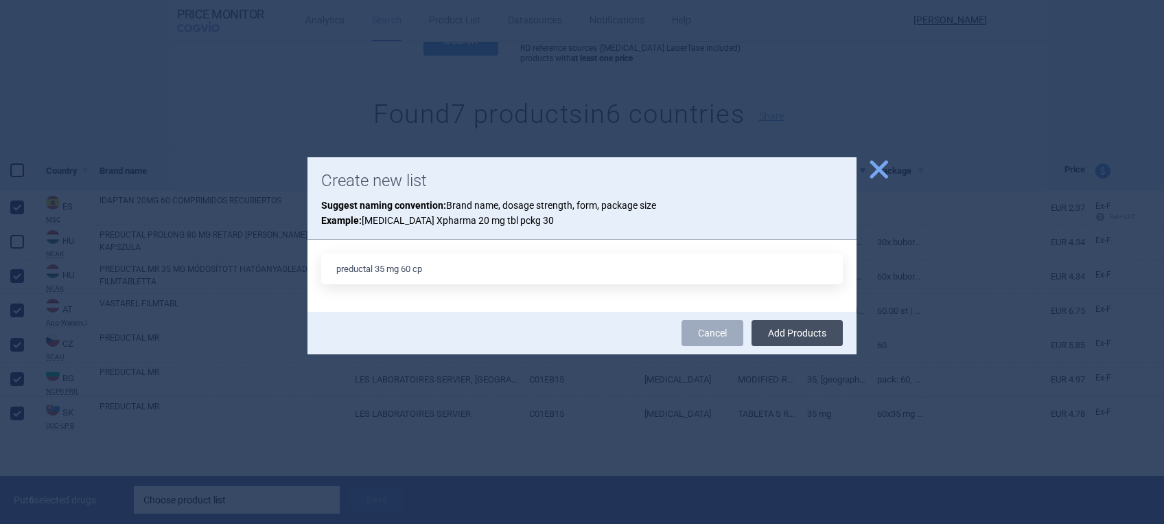
click at [778, 333] on button "Add Products" at bounding box center [797, 333] width 91 height 26
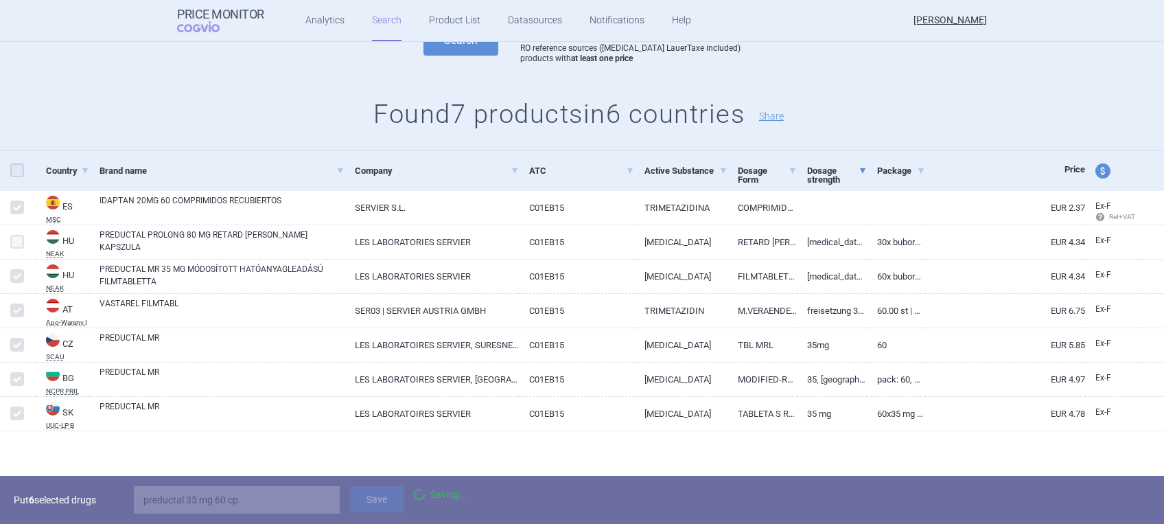
scroll to position [153, 0]
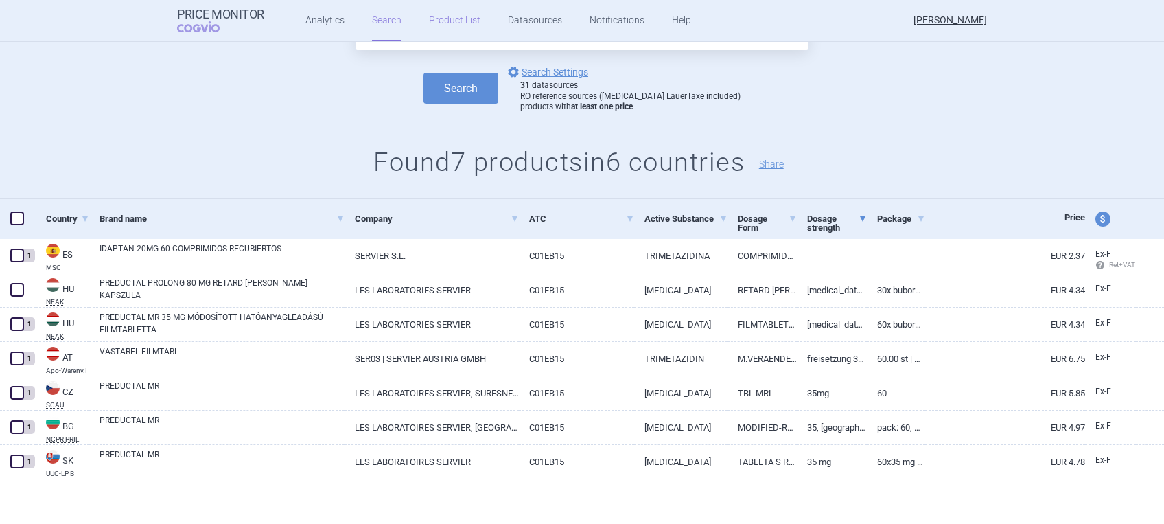
click at [443, 16] on link "Product List" at bounding box center [454, 20] width 51 height 41
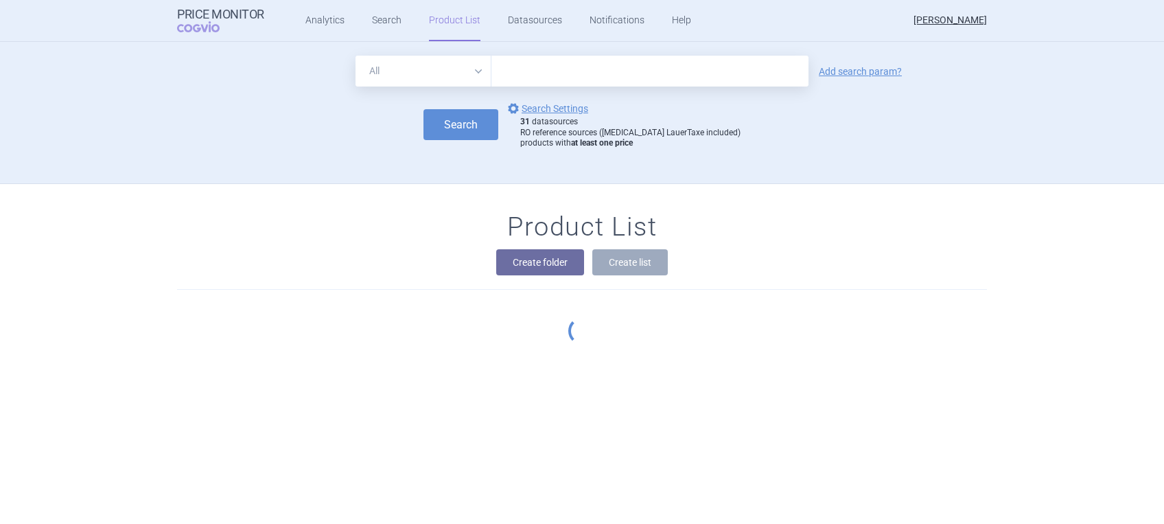
scroll to position [50, 0]
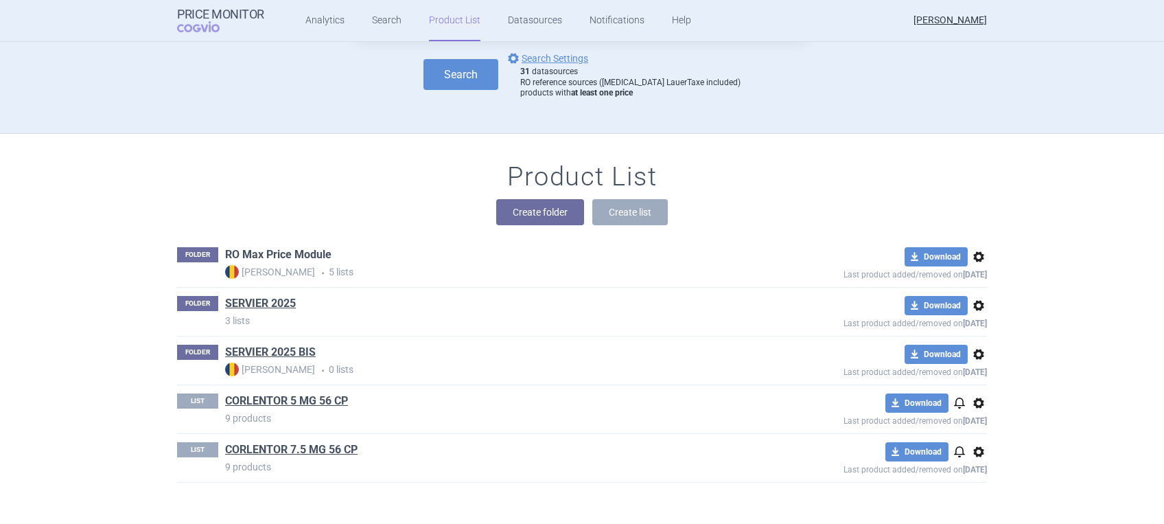
click at [290, 251] on link "RO Max Price Module" at bounding box center [278, 254] width 106 height 15
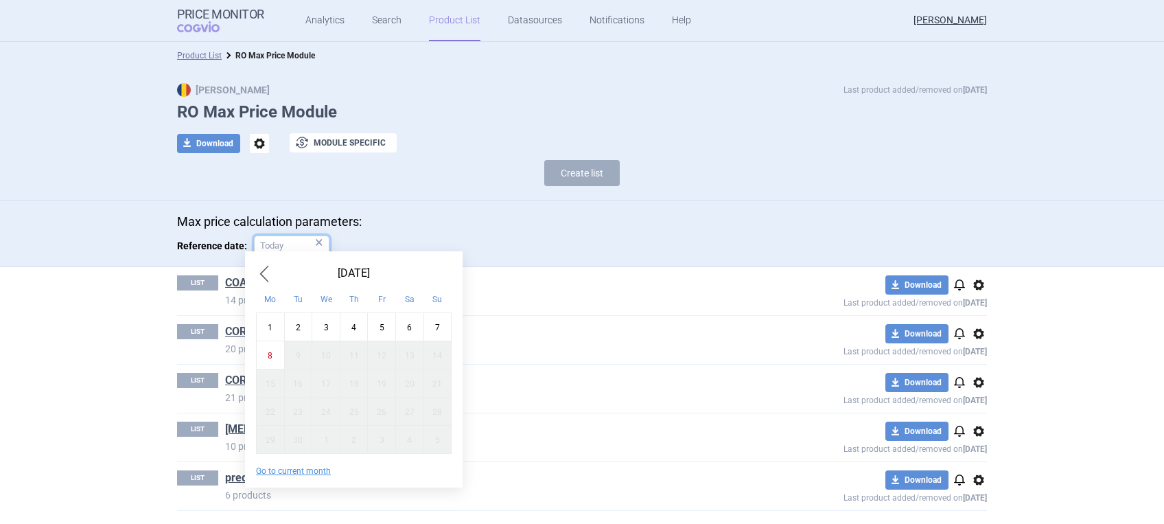
click at [273, 241] on input "Reference date: ×" at bounding box center [292, 245] width 76 height 21
click at [262, 268] on span "Previous Month" at bounding box center [264, 273] width 16 height 22
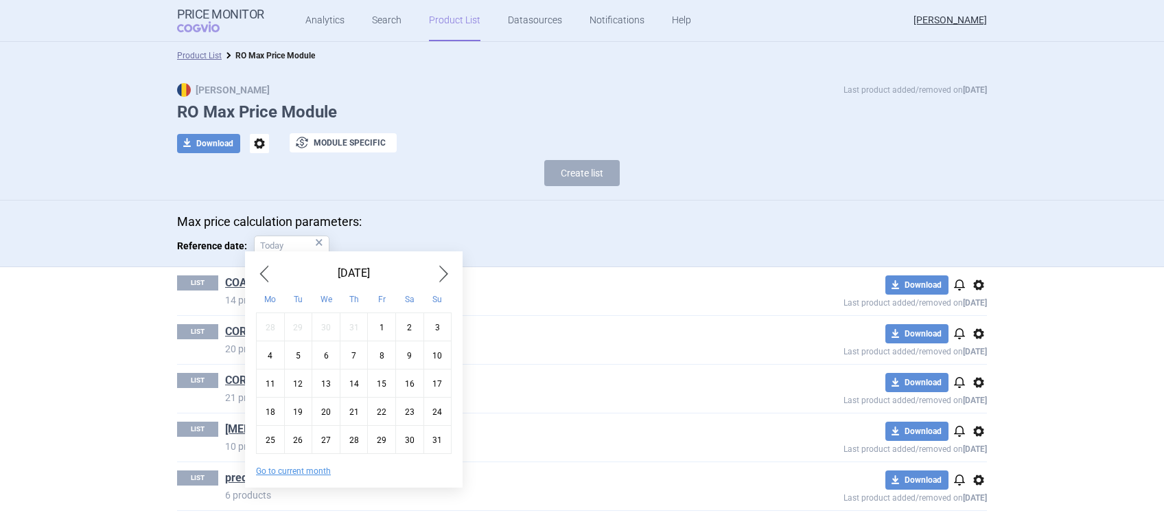
click at [262, 268] on span "Previous Month" at bounding box center [264, 273] width 16 height 22
click at [300, 385] on div "15" at bounding box center [298, 383] width 28 height 28
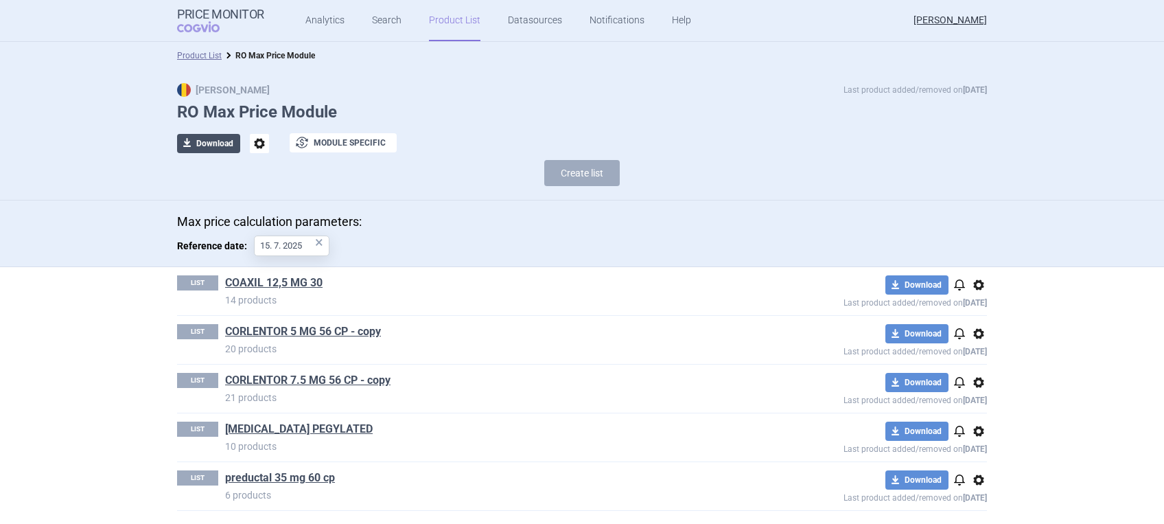
click at [199, 141] on button "download Download" at bounding box center [208, 143] width 63 height 19
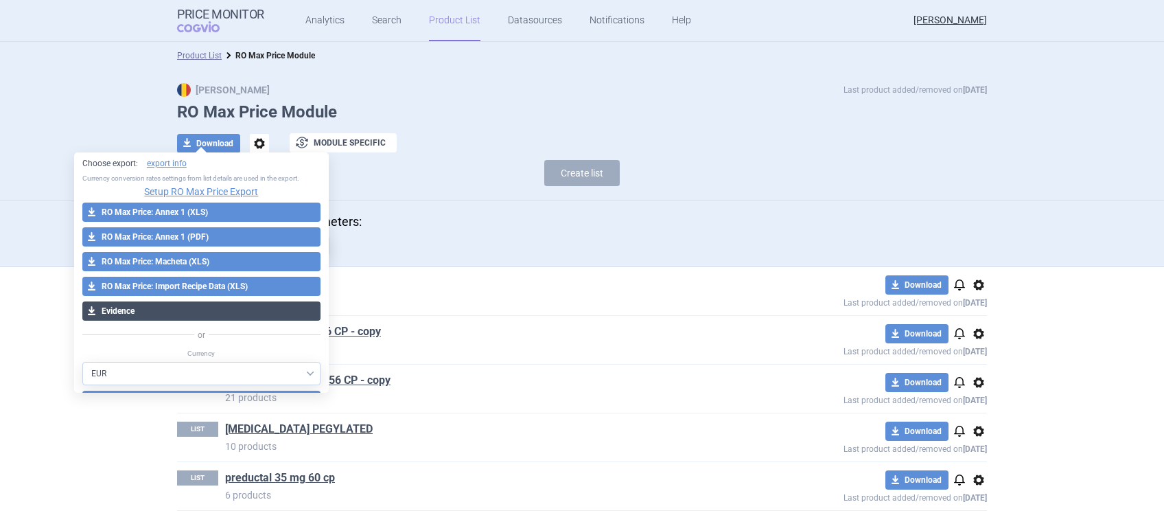
click at [116, 308] on button "download Evidence" at bounding box center [201, 310] width 238 height 19
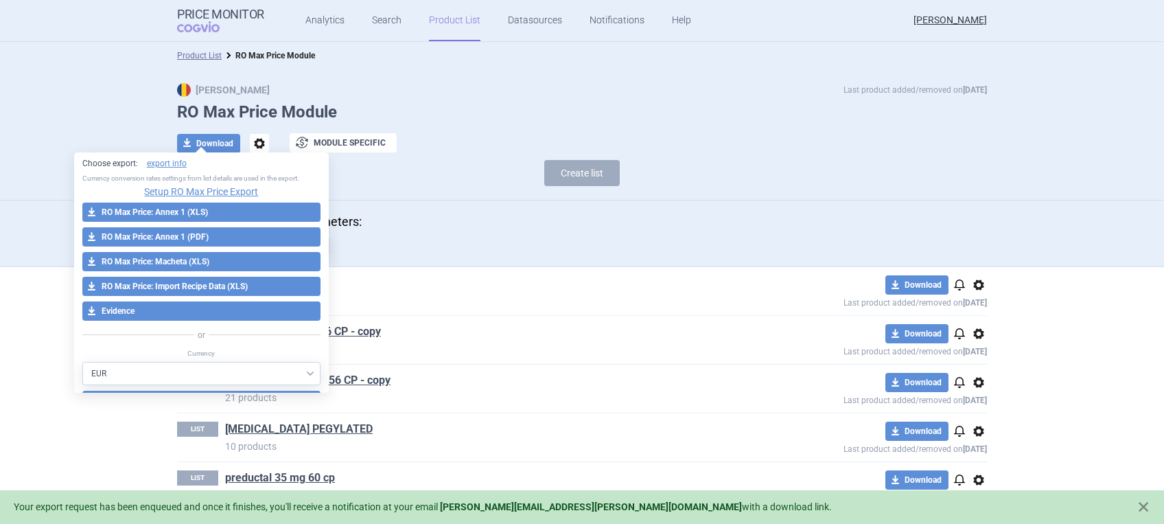
click at [56, 410] on section "Product List RO Max Price Module Max Price Last product added/removed on [DATE]…" at bounding box center [582, 283] width 1164 height 482
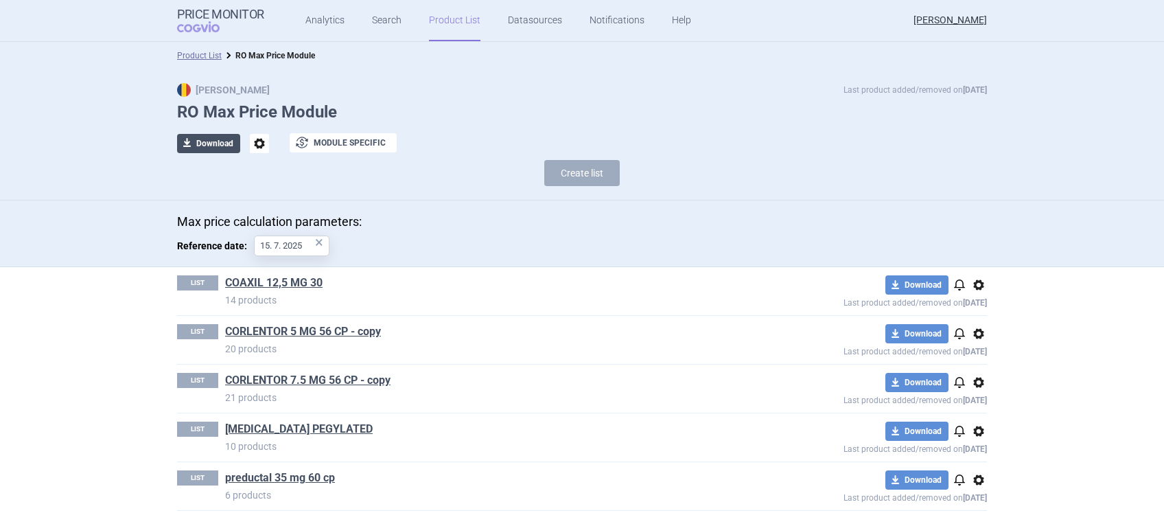
click at [192, 139] on button "download Download" at bounding box center [208, 143] width 63 height 19
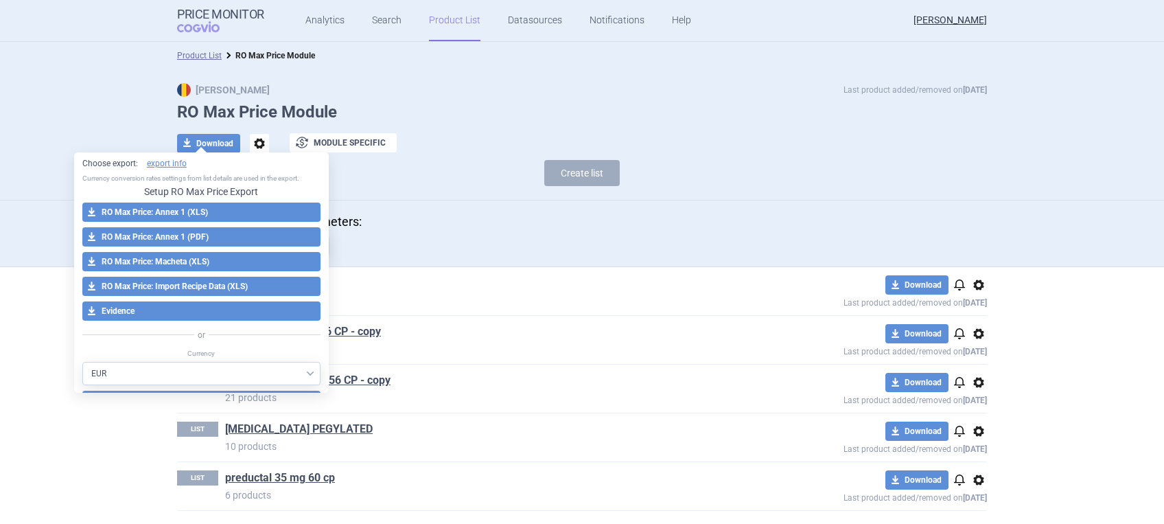
click at [205, 189] on link "Setup RO Max Price Export" at bounding box center [201, 192] width 114 height 10
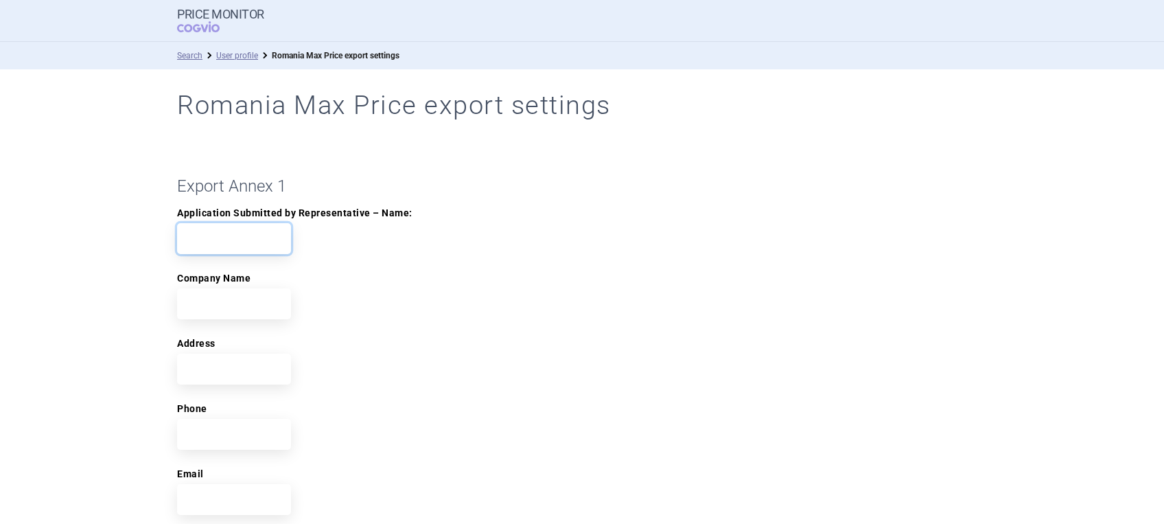
click at [215, 231] on input "Application Submitted by Representative – Name:" at bounding box center [234, 238] width 114 height 31
click at [237, 310] on input "Company Name" at bounding box center [234, 303] width 114 height 31
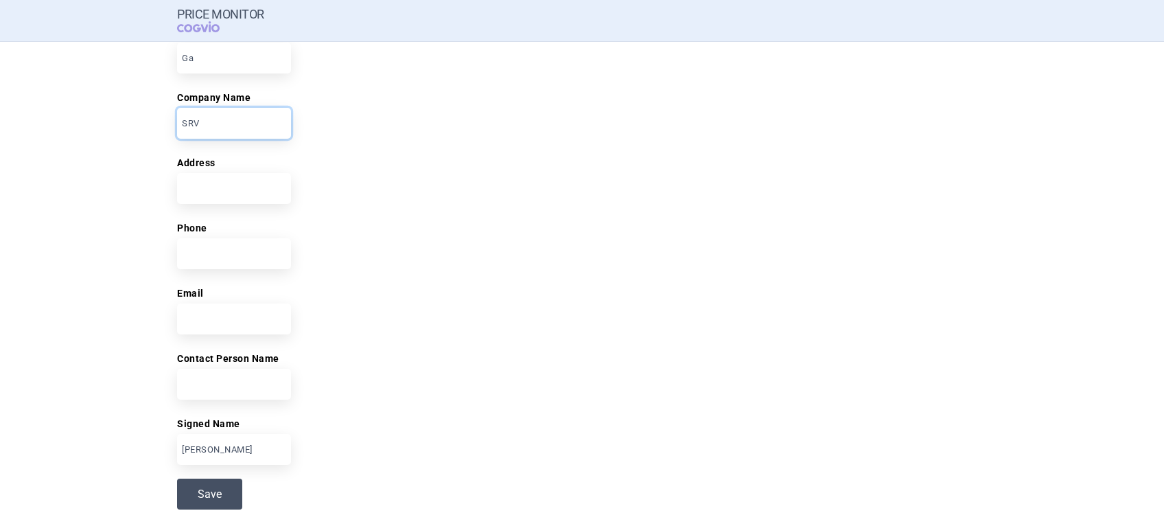
scroll to position [183, 0]
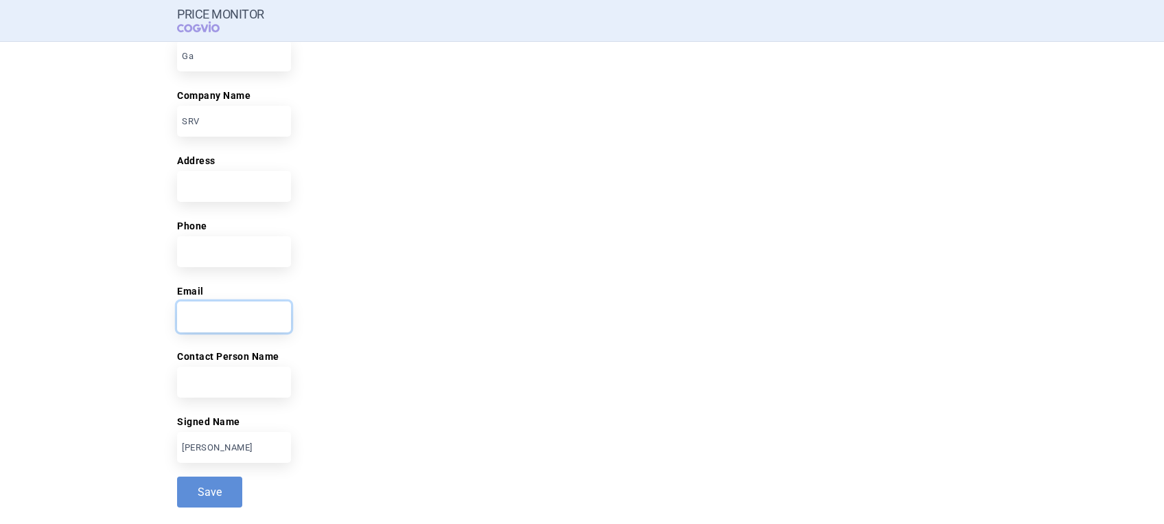
click at [214, 316] on input "Email" at bounding box center [234, 316] width 114 height 31
click at [210, 435] on button "Save" at bounding box center [209, 491] width 65 height 31
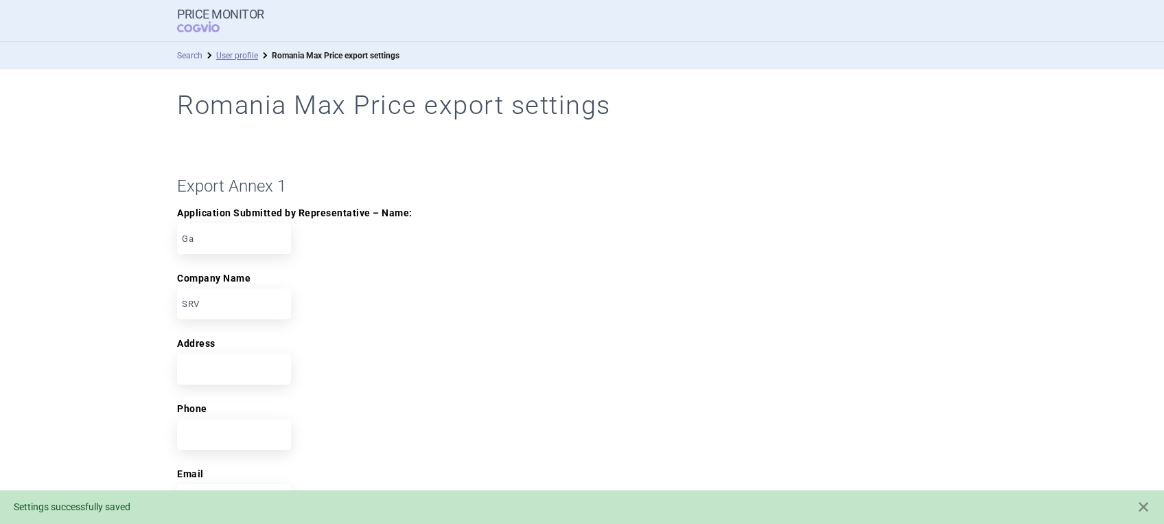
click at [184, 56] on link "Search" at bounding box center [189, 56] width 25 height 10
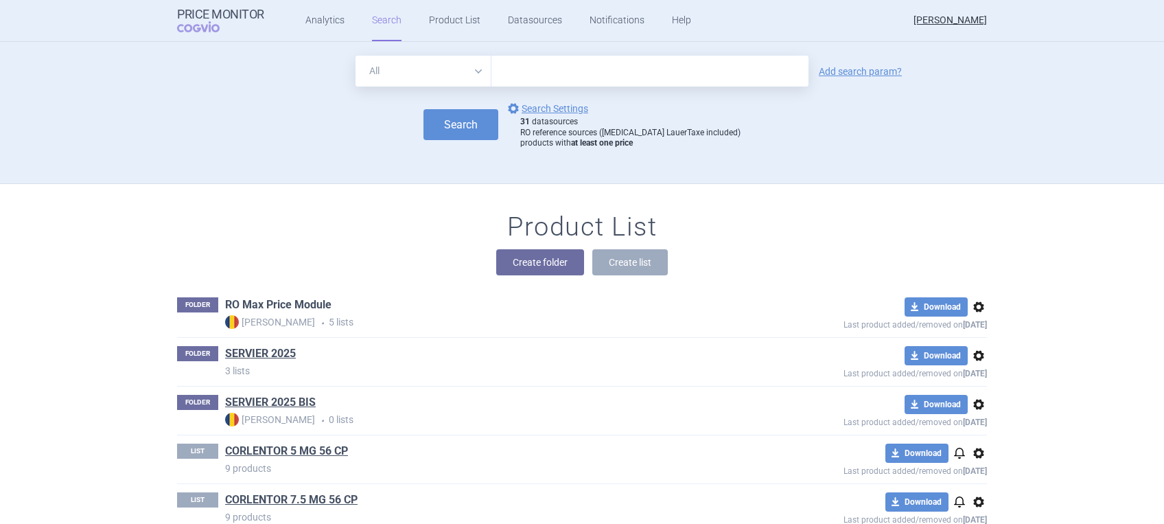
click at [259, 305] on link "RO Max Price Module" at bounding box center [278, 304] width 106 height 15
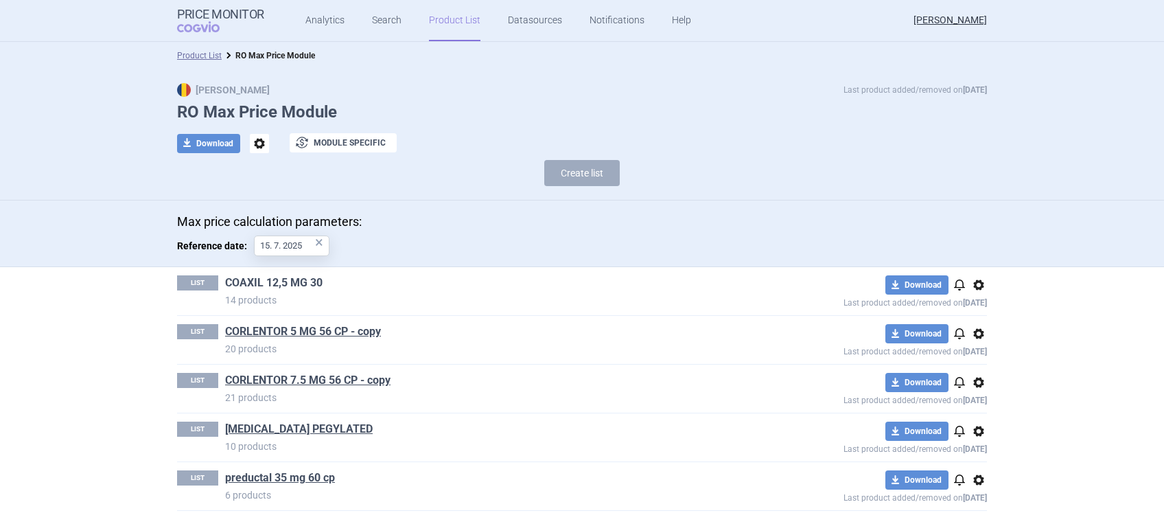
click at [274, 288] on link "COAXIL 12,5 MG 30" at bounding box center [273, 282] width 97 height 15
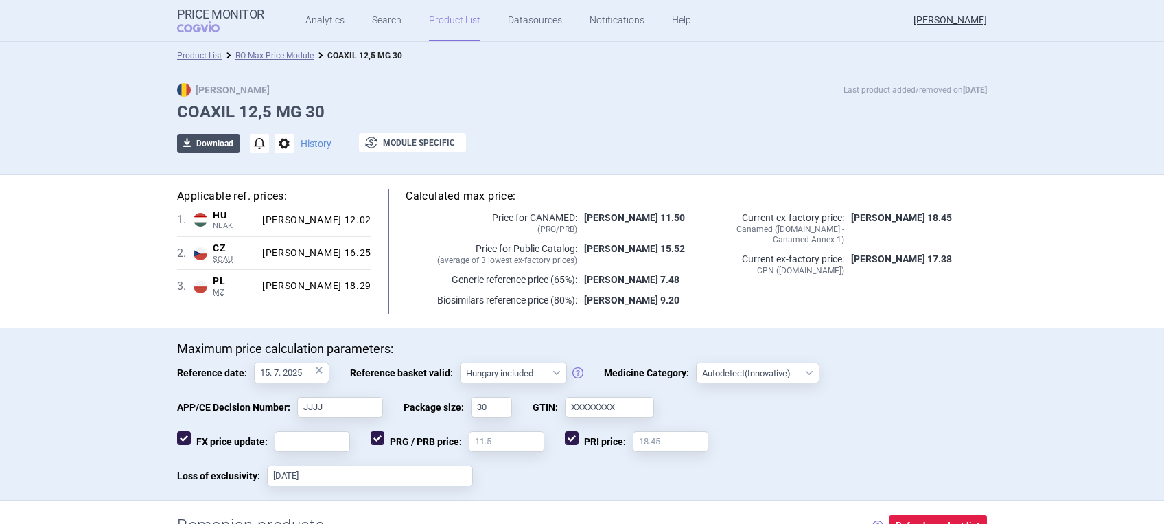
click at [205, 146] on button "download Download" at bounding box center [208, 143] width 63 height 19
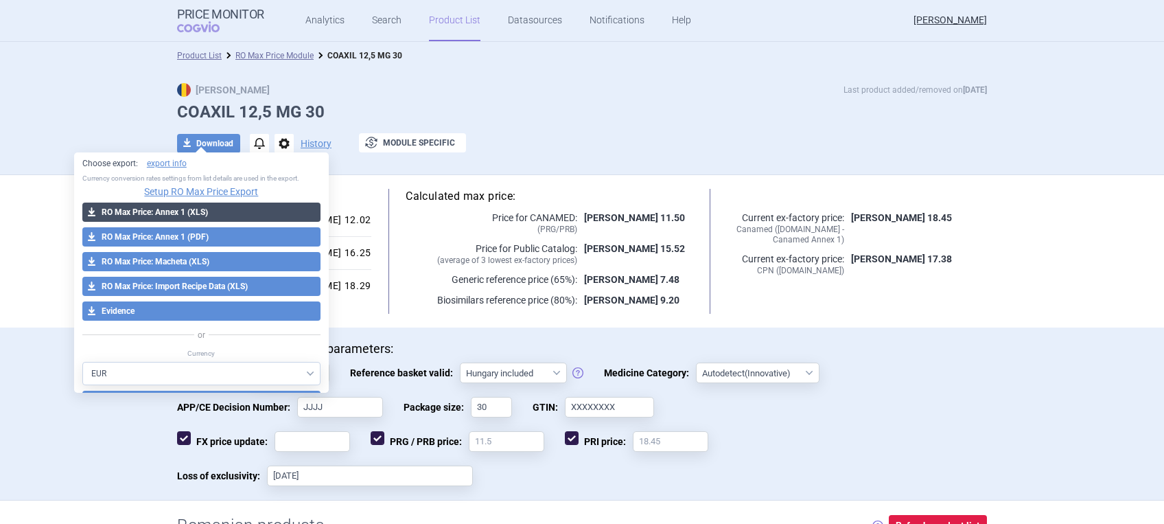
click at [181, 211] on button "download RO Max Price: Annex 1 (XLS)" at bounding box center [201, 212] width 238 height 19
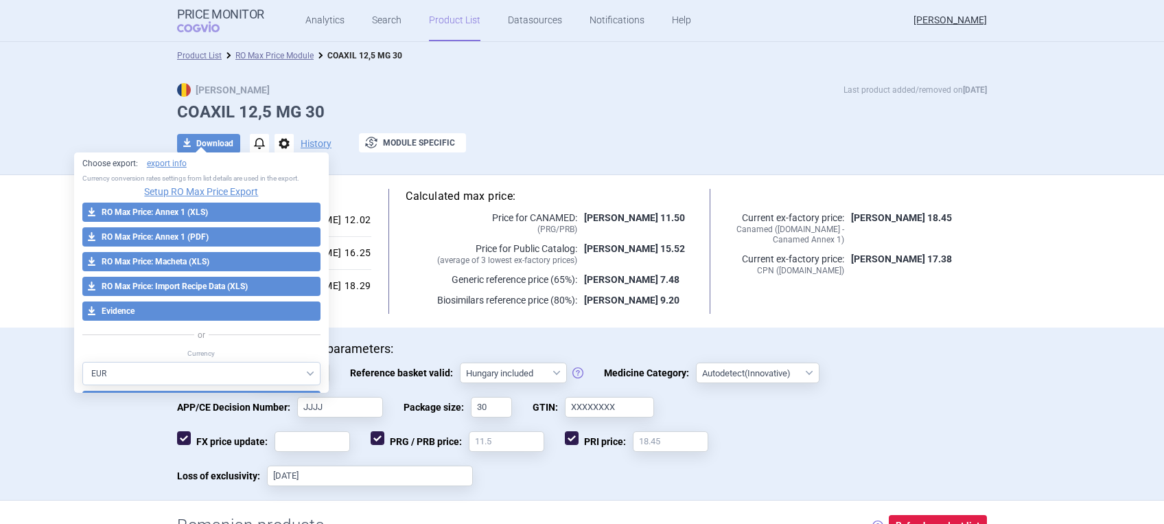
click at [503, 110] on h1 "COAXIL 12,5 MG 30" at bounding box center [582, 112] width 810 height 20
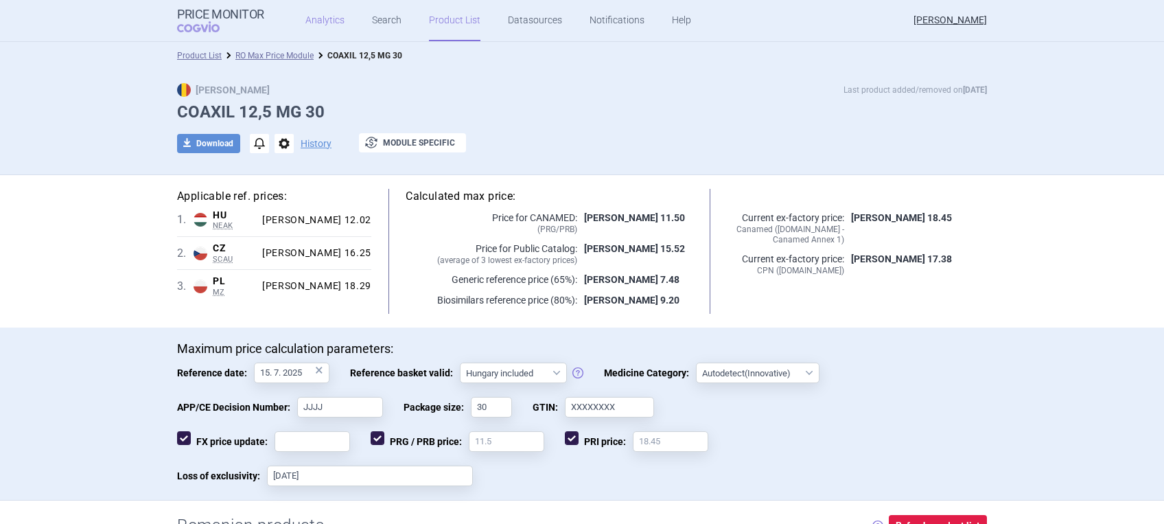
click at [320, 19] on link "Analytics" at bounding box center [324, 20] width 39 height 41
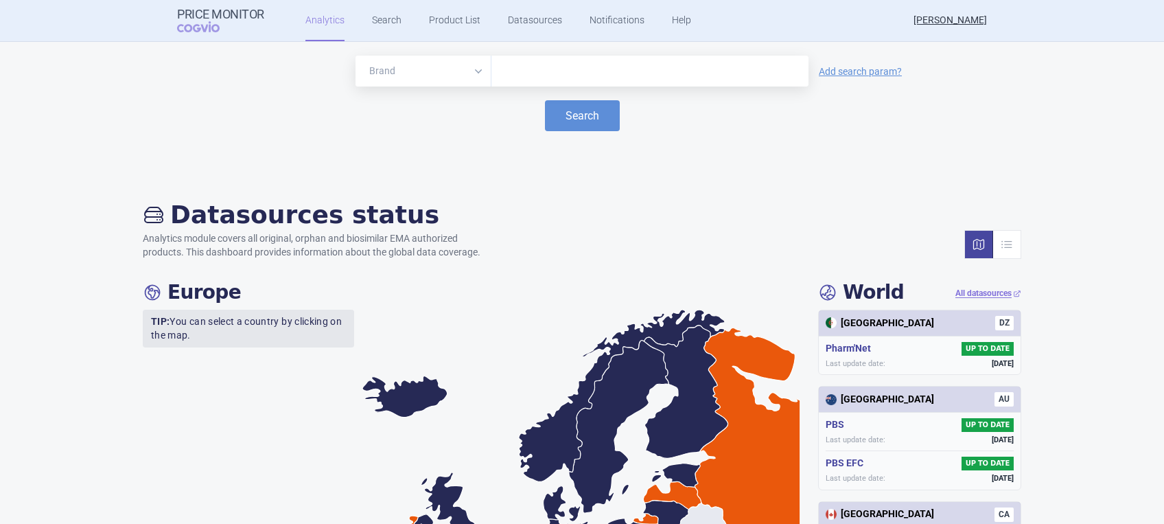
click at [510, 74] on input "text" at bounding box center [649, 71] width 303 height 18
click at [575, 119] on button "Search" at bounding box center [582, 115] width 75 height 31
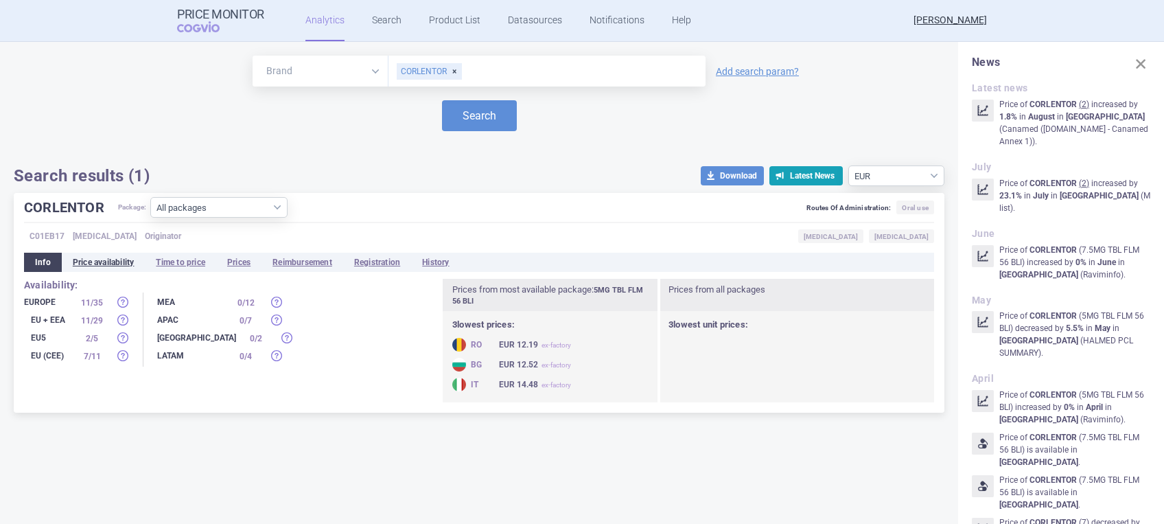
click at [104, 258] on li "Price availability" at bounding box center [104, 262] width 84 height 19
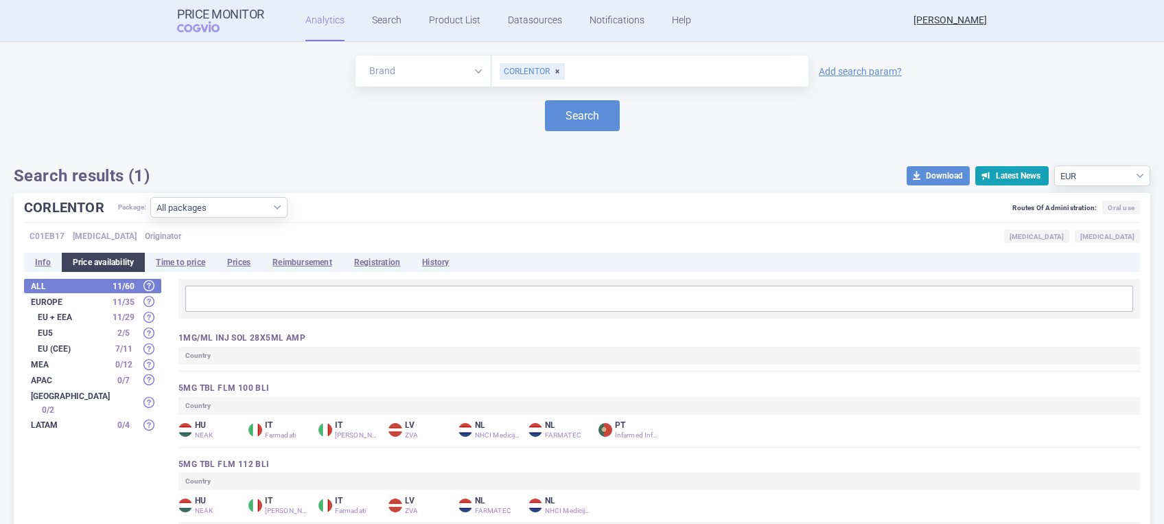
click at [45, 301] on strong "Europe" at bounding box center [69, 302] width 76 height 8
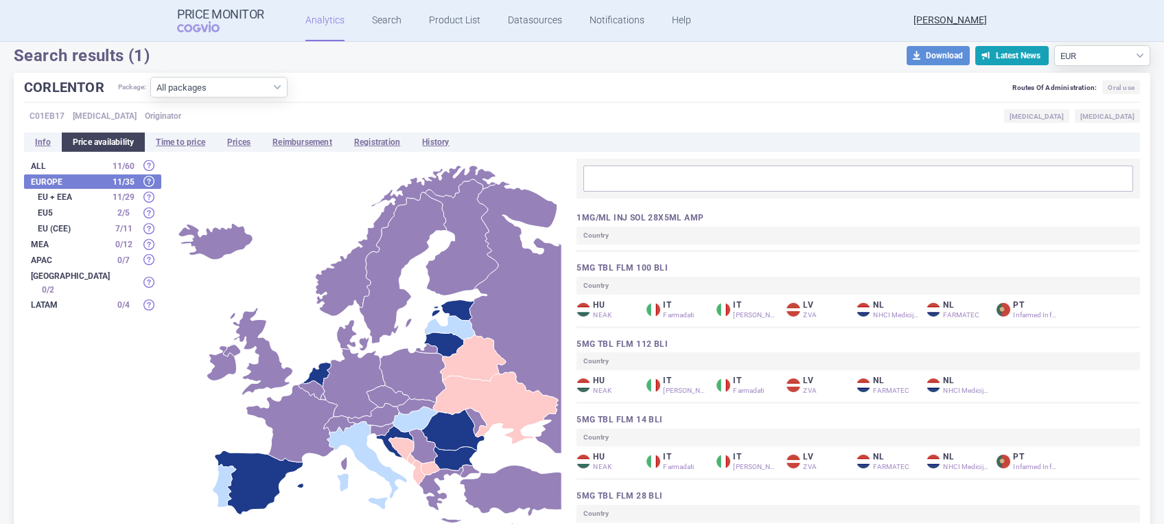
scroll to position [91, 0]
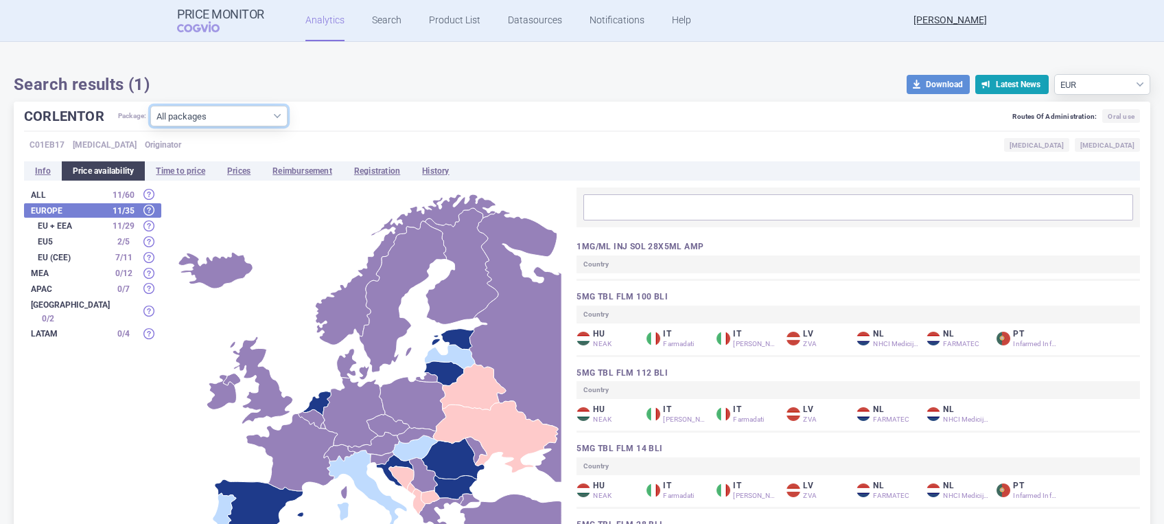
click at [275, 115] on select "All packages 1MG/ML INJ SOL 28X5ML AMP ( 0 ) 5MG TBL FLM 100 BLI ( 3 ) 5MG TBL …" at bounding box center [218, 116] width 137 height 21
click at [151, 126] on select "All packages 1MG/ML INJ SOL 28X5ML AMP ( 0 ) 5MG TBL FLM 100 BLI ( 3 ) 5MG TBL …" at bounding box center [218, 116] width 137 height 21
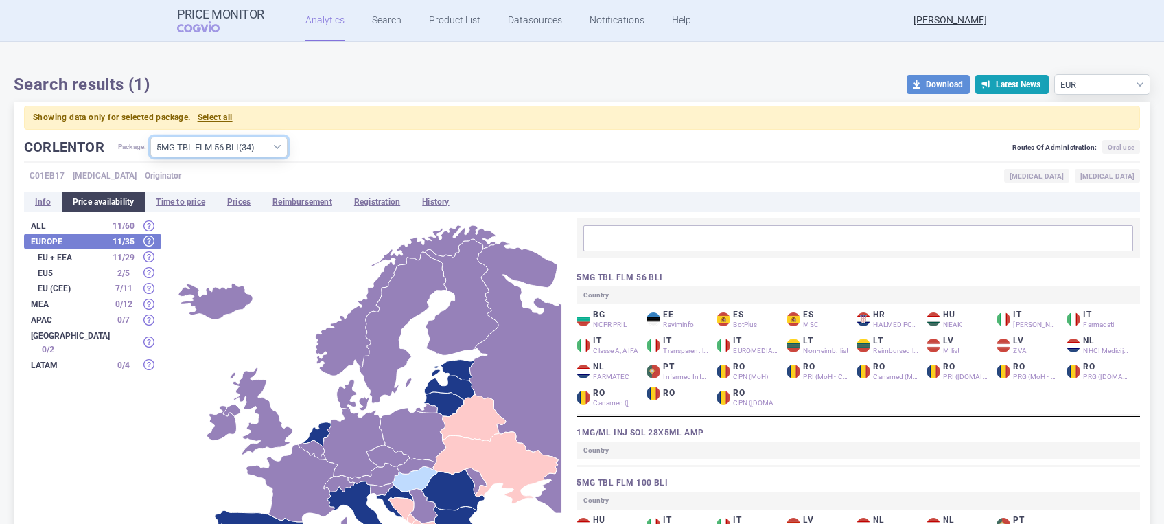
click at [224, 141] on select "All packages 1MG/ML INJ SOL 28X5ML AMP ( 0 ) 5MG TBL FLM 100 BLI ( 3 ) 5MG TBL …" at bounding box center [218, 147] width 137 height 21
click at [151, 137] on select "All packages 1MG/ML INJ SOL 28X5ML AMP ( 0 ) 5MG TBL FLM 100 BLI ( 3 ) 5MG TBL …" at bounding box center [218, 147] width 137 height 21
click at [246, 198] on li "Prices" at bounding box center [238, 201] width 45 height 19
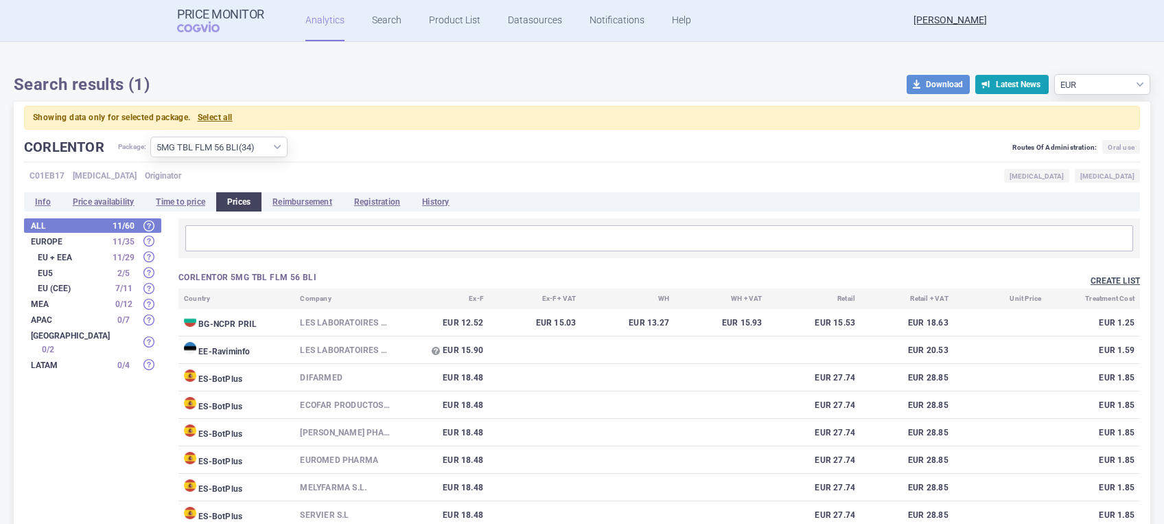
click at [969, 280] on button "Create list" at bounding box center [1115, 281] width 49 height 12
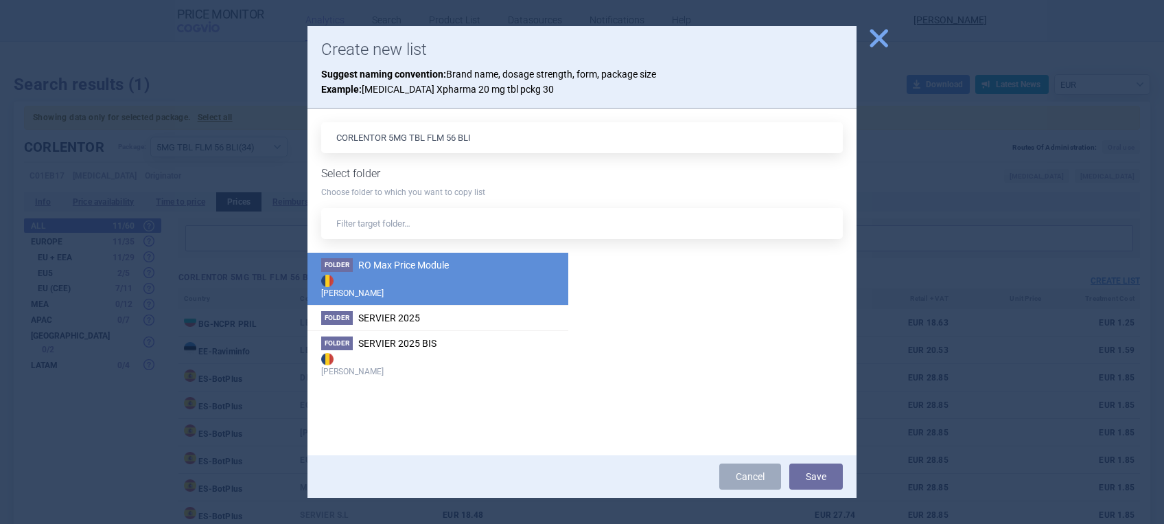
click at [382, 259] on span "RO Max Price Module" at bounding box center [403, 264] width 91 height 11
click at [814, 435] on button "Save" at bounding box center [816, 476] width 54 height 26
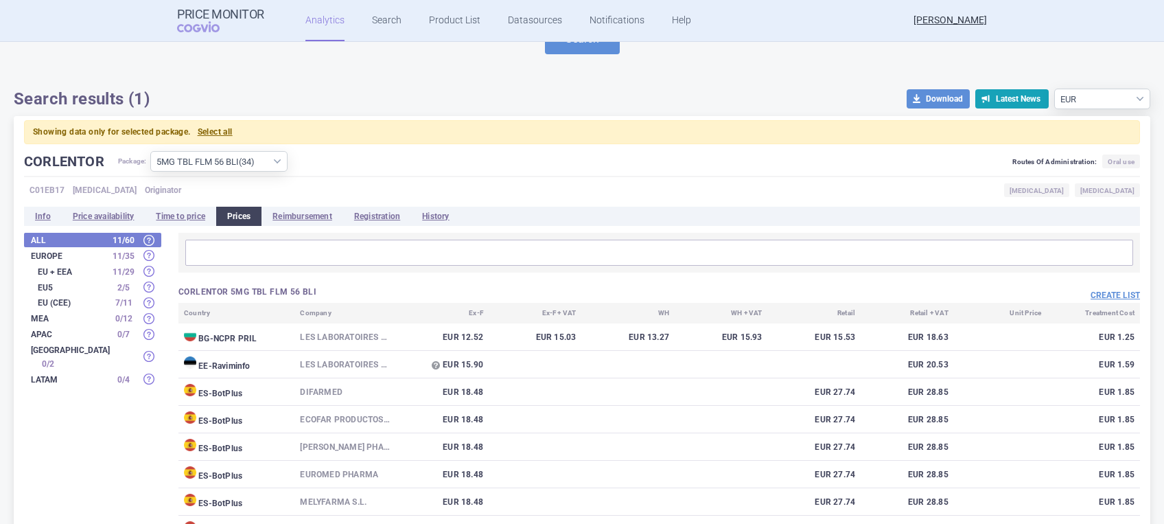
scroll to position [91, 0]
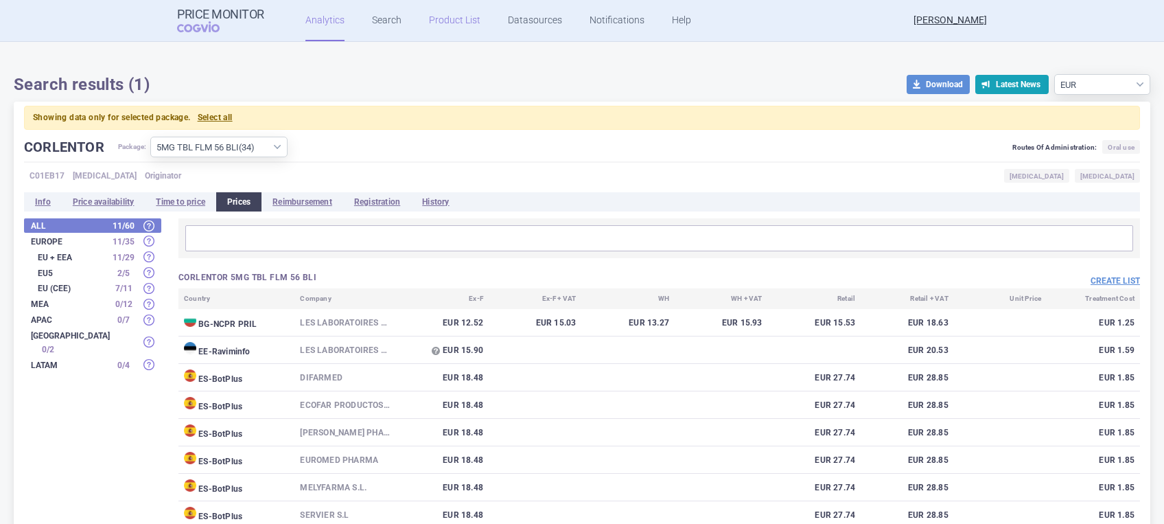
click at [437, 19] on link "Product List" at bounding box center [454, 20] width 51 height 41
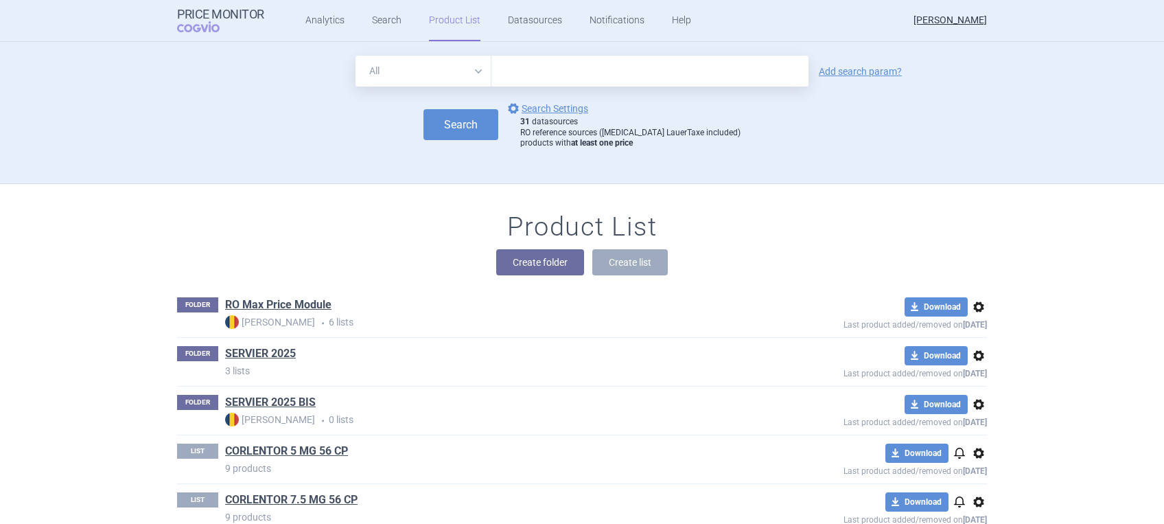
scroll to position [50, 0]
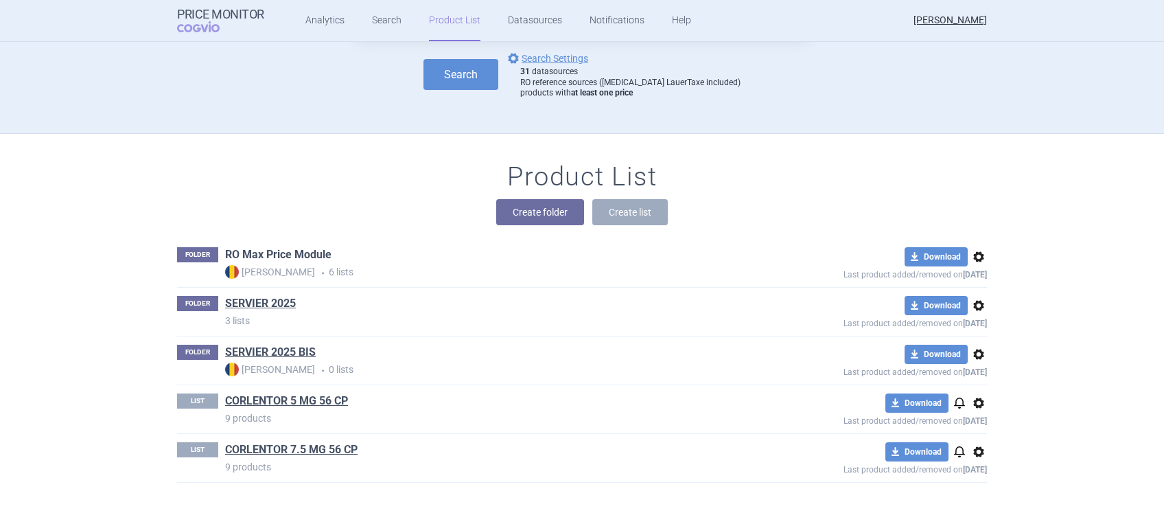
click at [279, 253] on link "RO Max Price Module" at bounding box center [278, 254] width 106 height 15
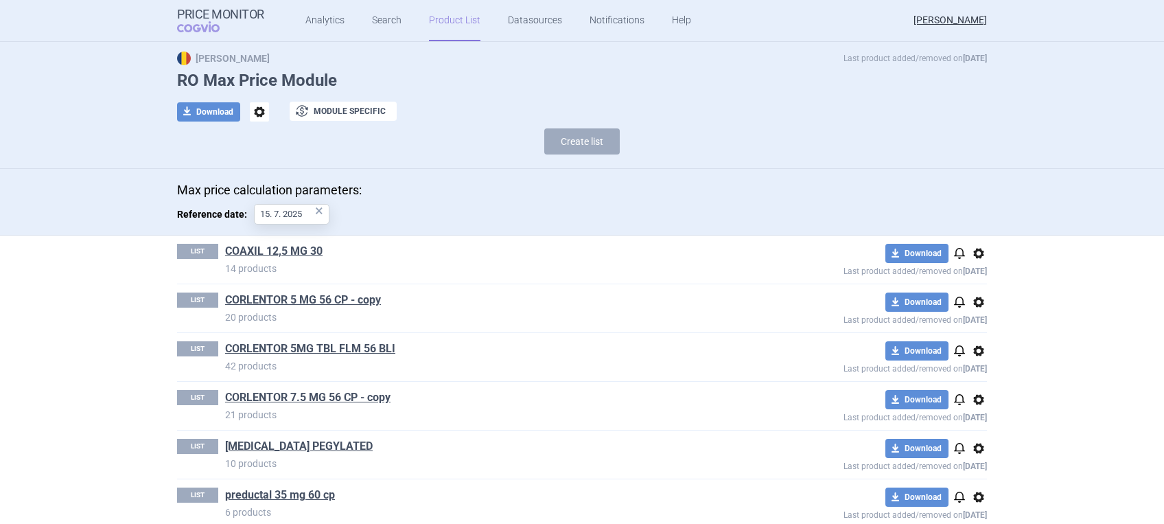
scroll to position [49, 0]
